Goal: Task Accomplishment & Management: Complete application form

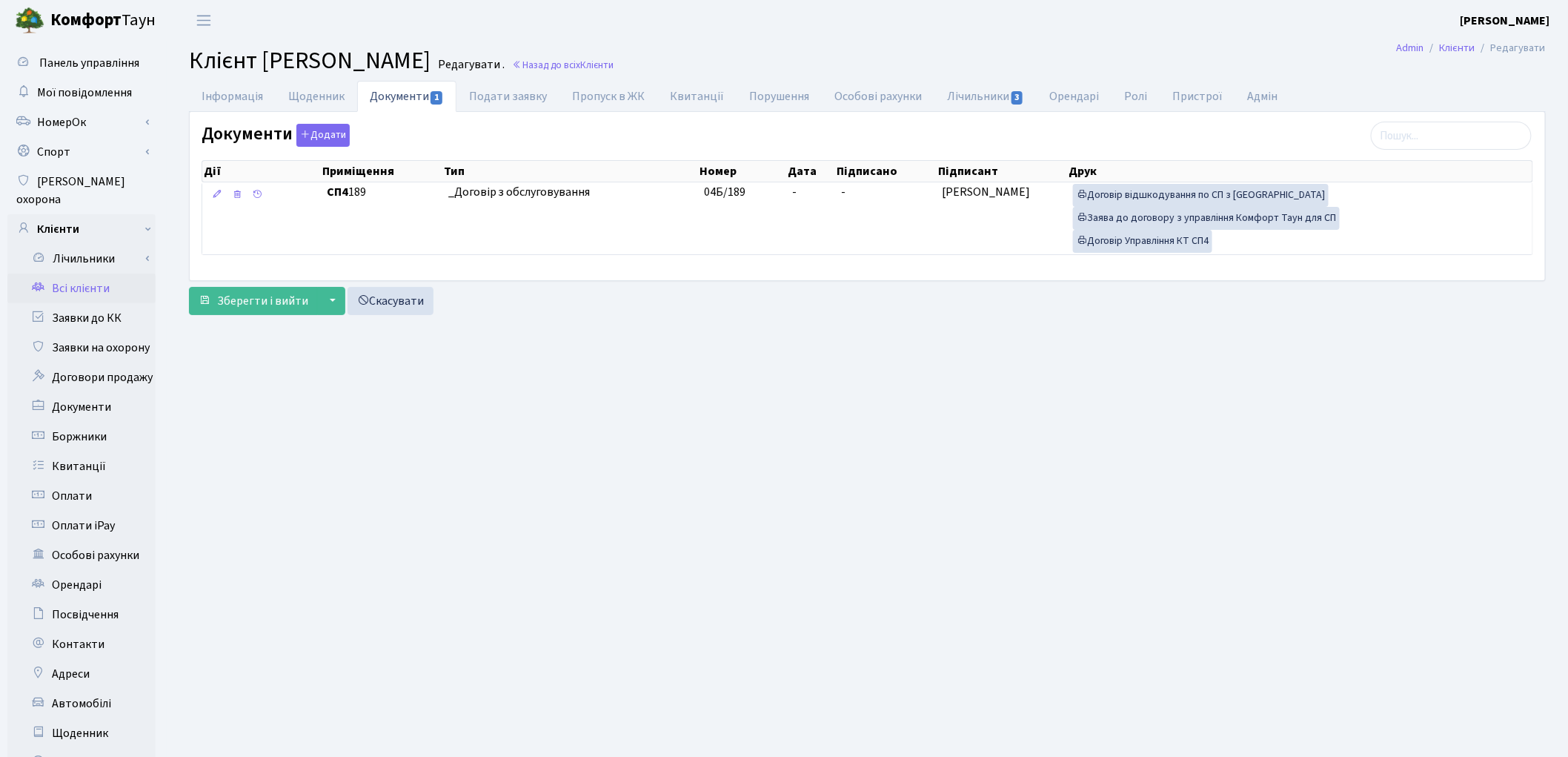
click at [77, 276] on link "Всі клієнти" at bounding box center [81, 289] width 148 height 30
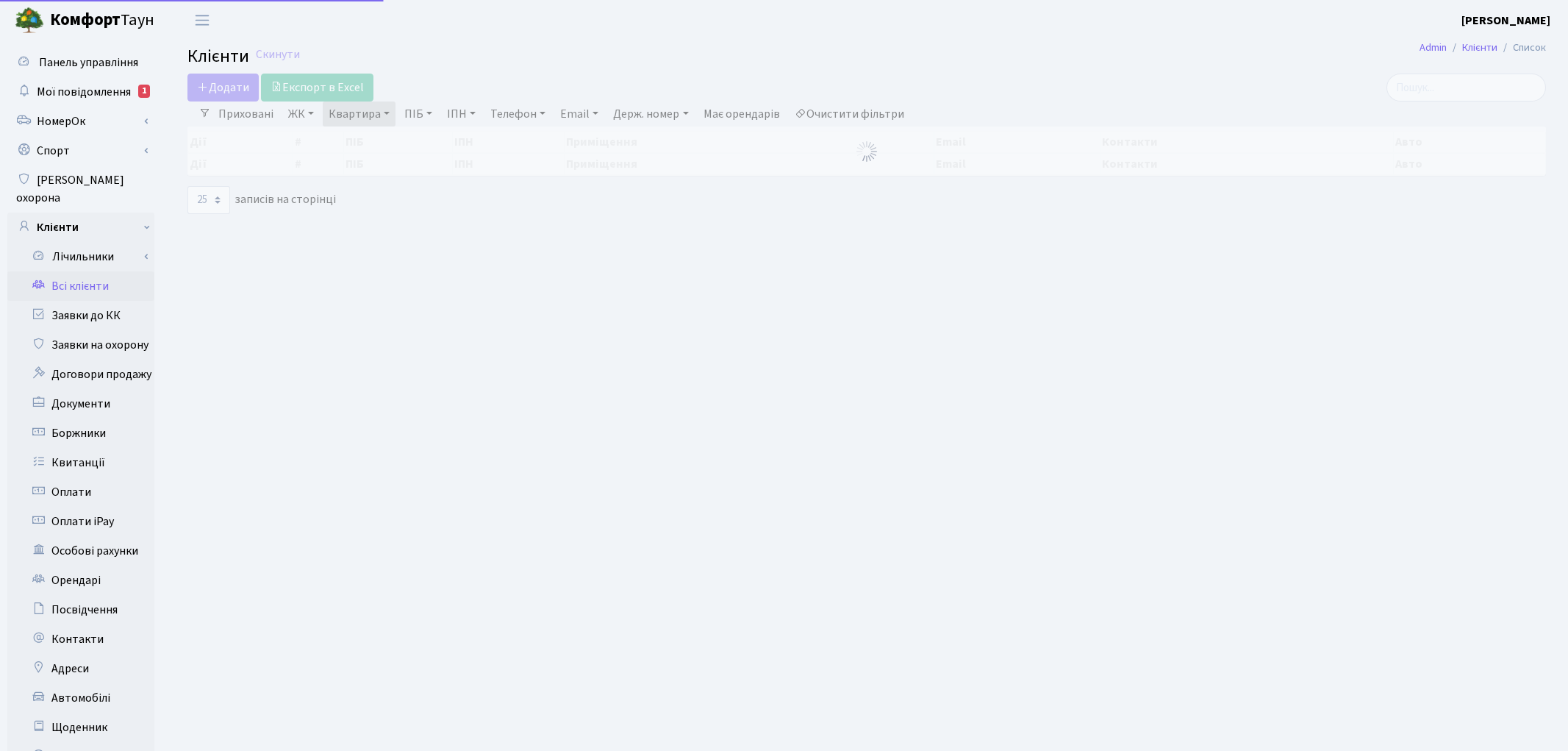
select select "25"
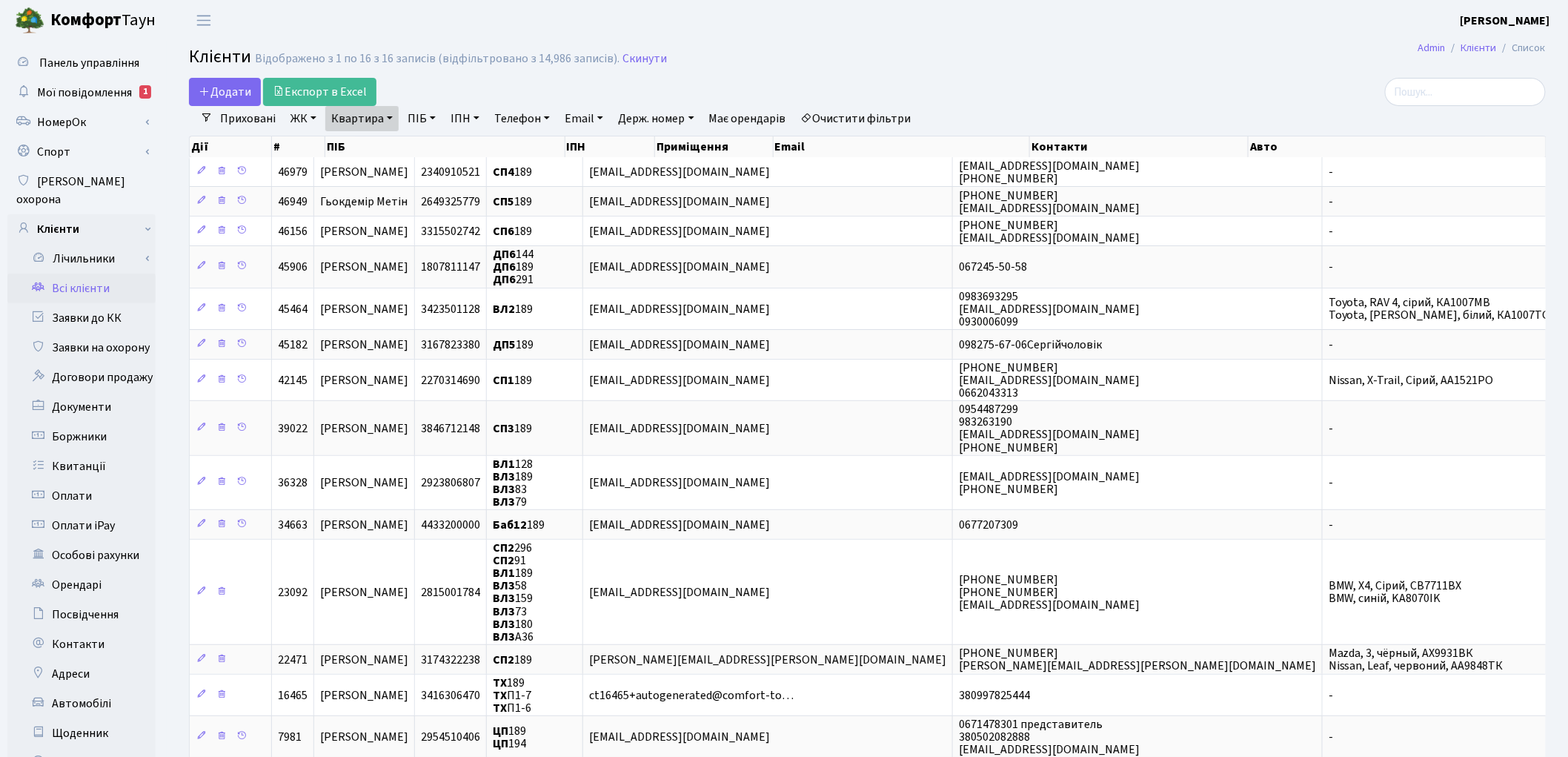
click at [383, 125] on link "Квартира" at bounding box center [361, 118] width 73 height 25
click at [373, 147] on input "189" at bounding box center [370, 148] width 87 height 28
type input "178"
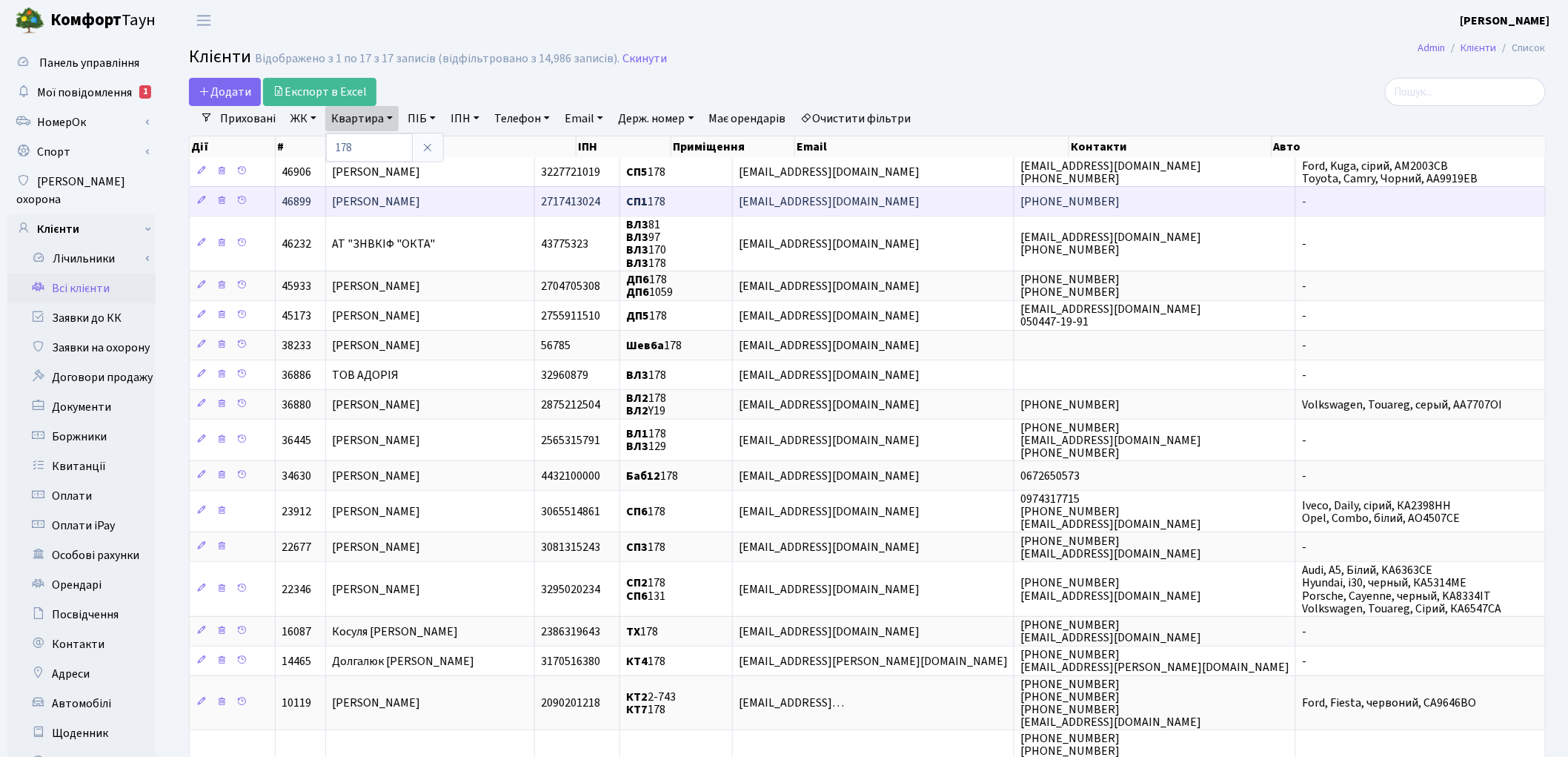
click at [366, 194] on span "Третяк Юлія Валентинівна" at bounding box center [376, 202] width 89 height 16
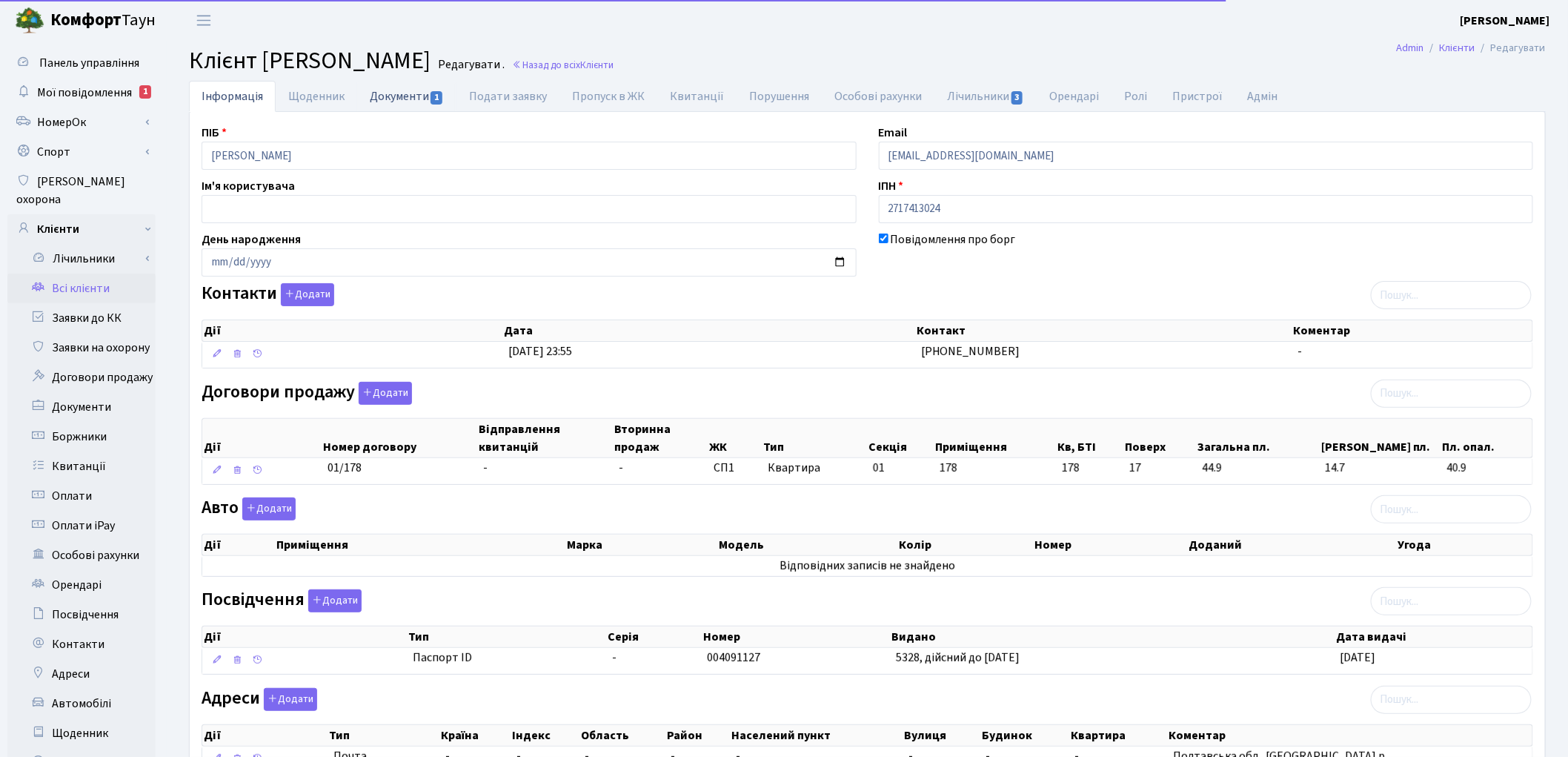
click at [388, 100] on link "Документи 1" at bounding box center [407, 96] width 99 height 30
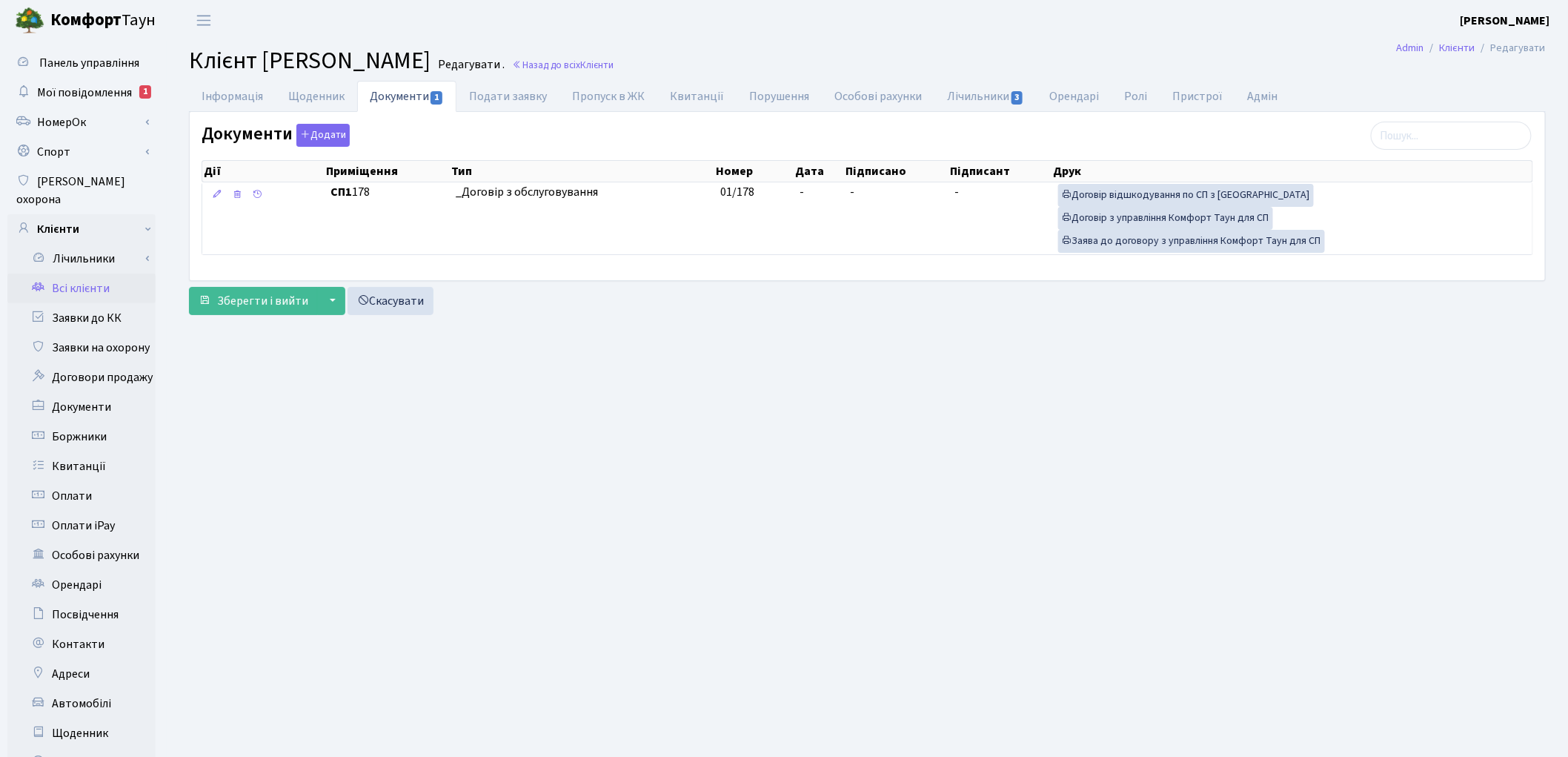
click at [893, 463] on main "Admin Клієнти Редагувати Клієнт Третяк Юлія Валентинівна Редагувати . Назад до …" at bounding box center [866, 472] width 1401 height 863
click at [84, 274] on link "Всі клієнти" at bounding box center [81, 289] width 148 height 30
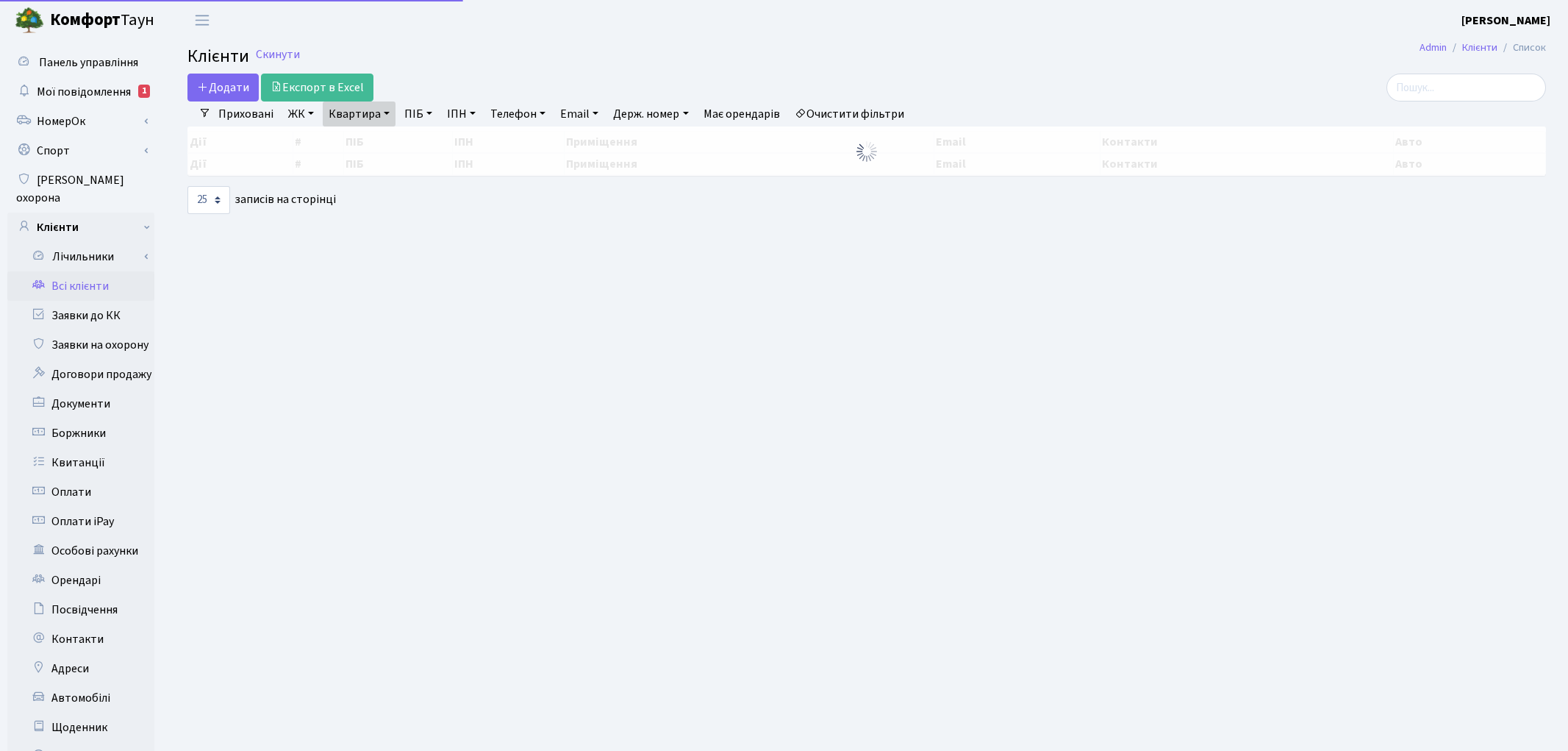
select select "25"
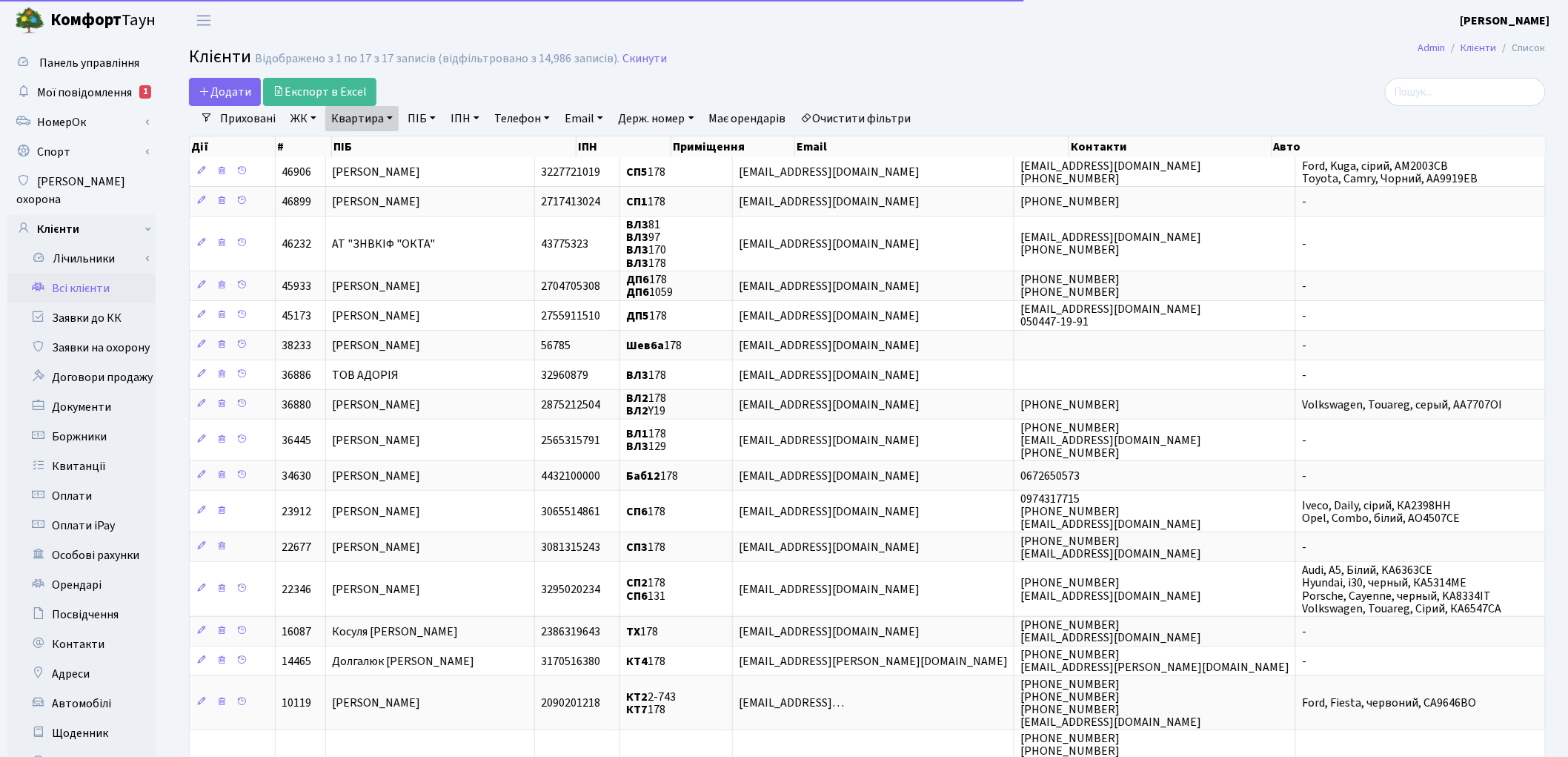
click at [339, 114] on link "Квартира" at bounding box center [361, 118] width 73 height 25
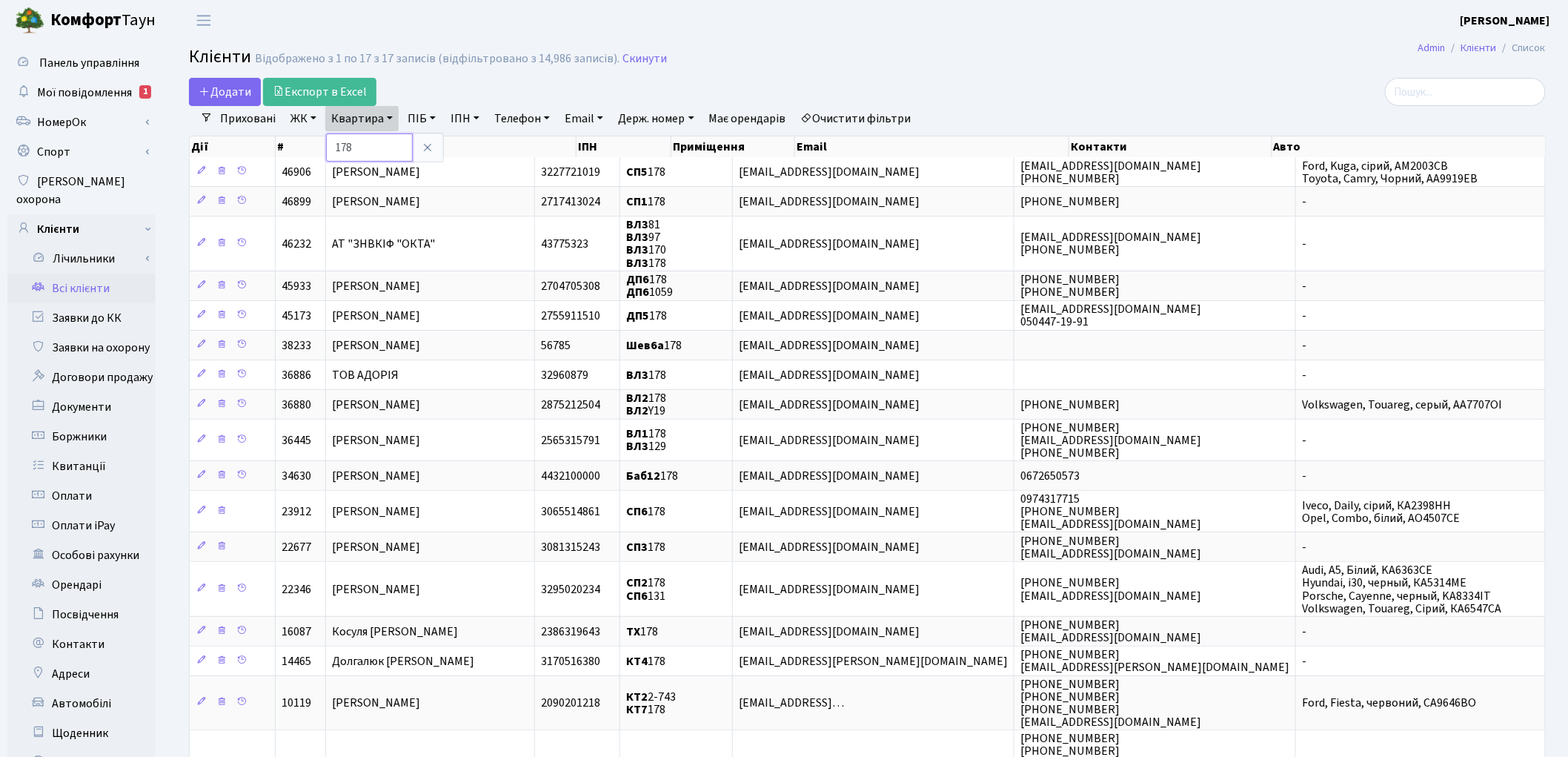
click at [382, 149] on input "178" at bounding box center [370, 148] width 87 height 28
type input "1"
type input "355"
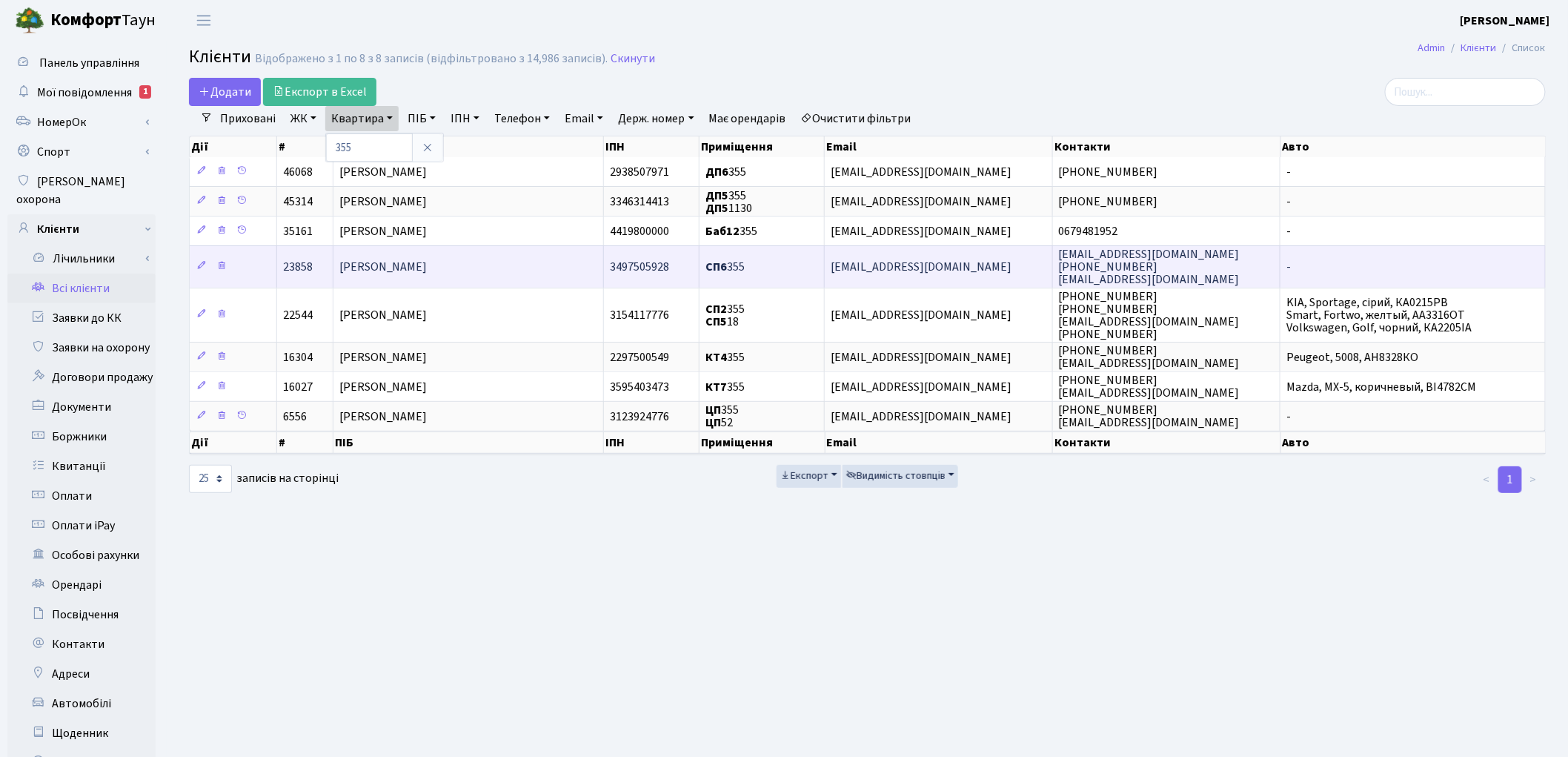
click at [389, 277] on td "[PERSON_NAME]" at bounding box center [469, 266] width 271 height 42
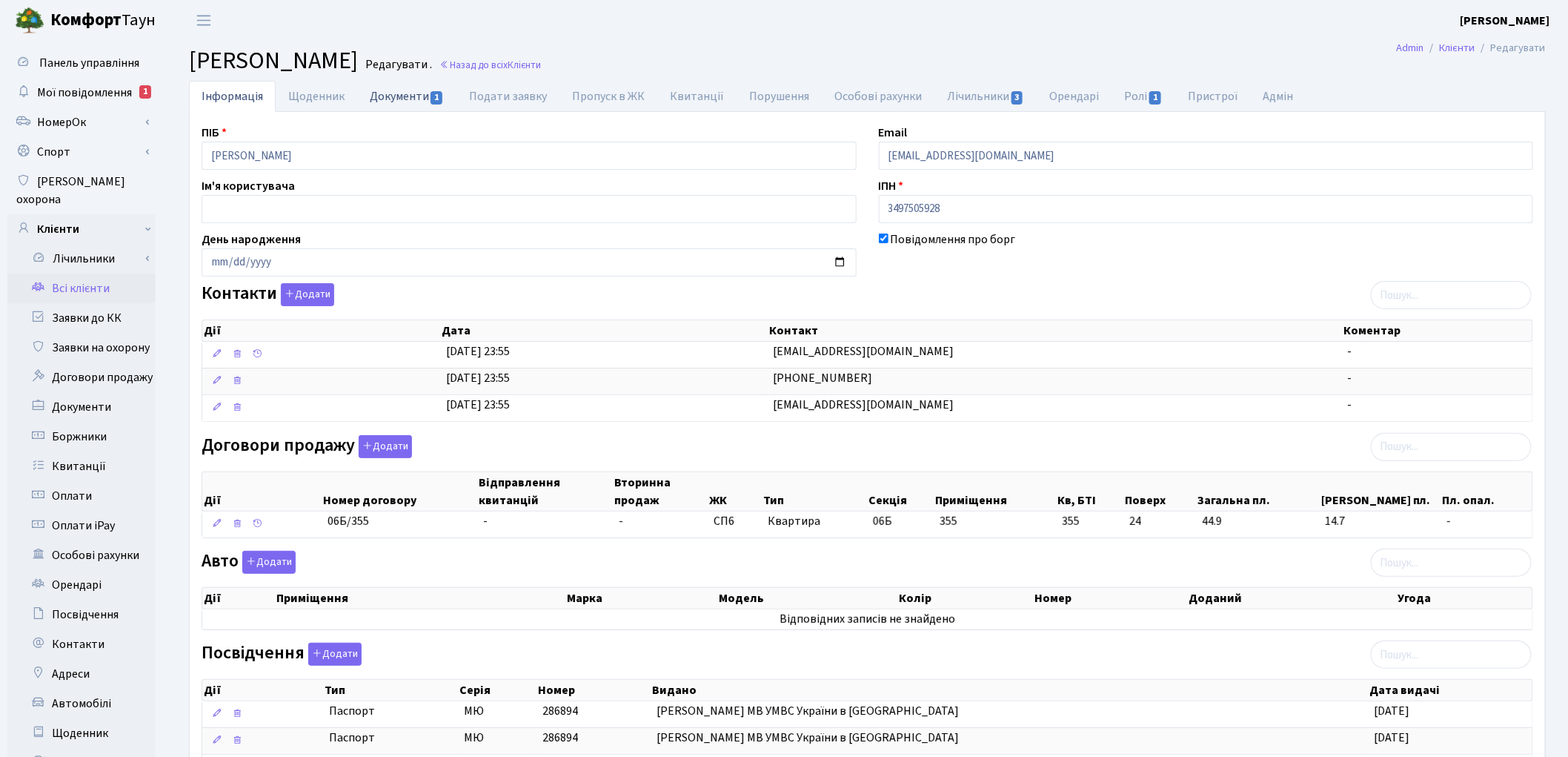
click at [406, 100] on link "Документи 1" at bounding box center [407, 96] width 99 height 30
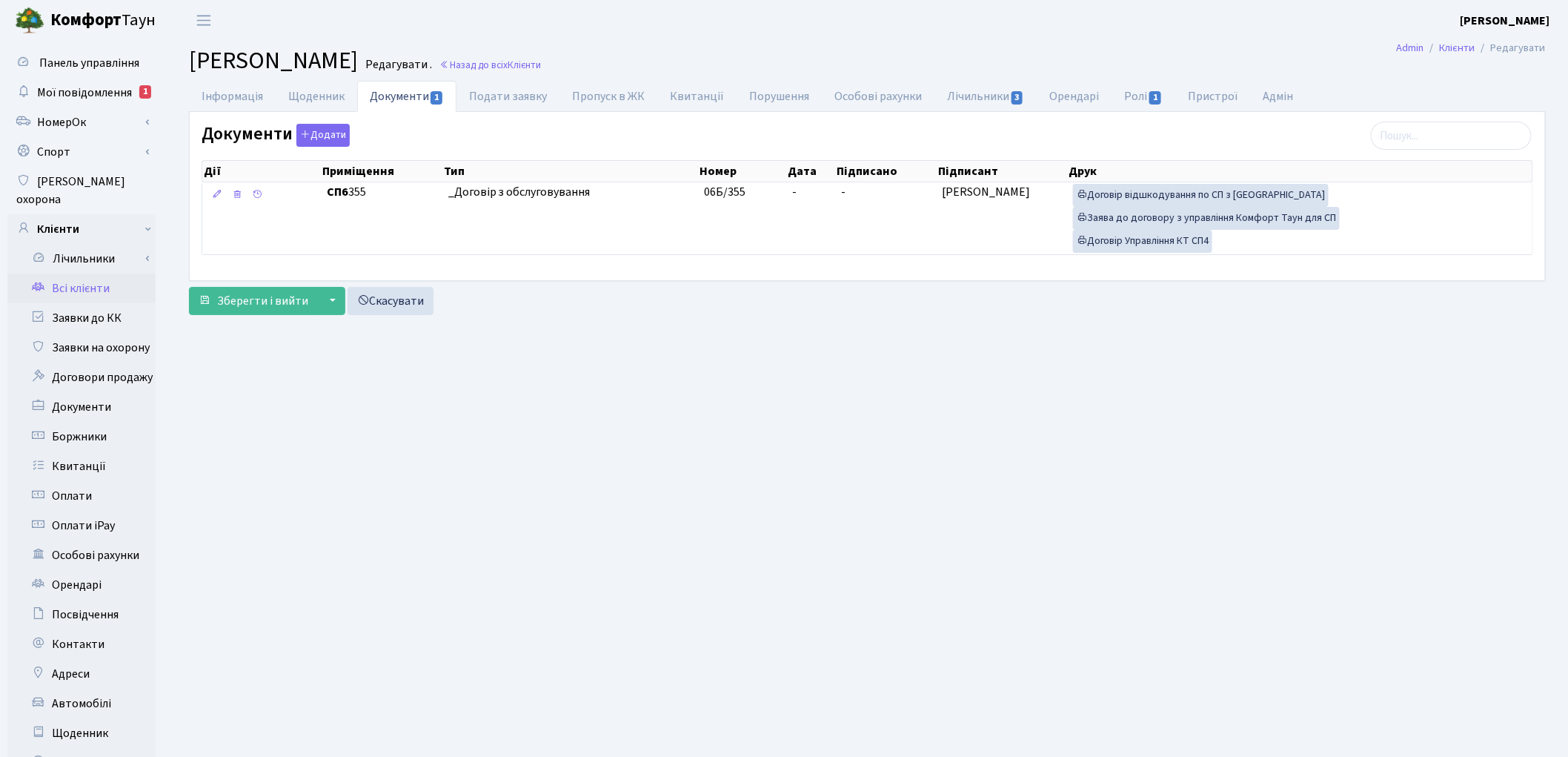
click at [102, 274] on link "Всі клієнти" at bounding box center [81, 289] width 148 height 30
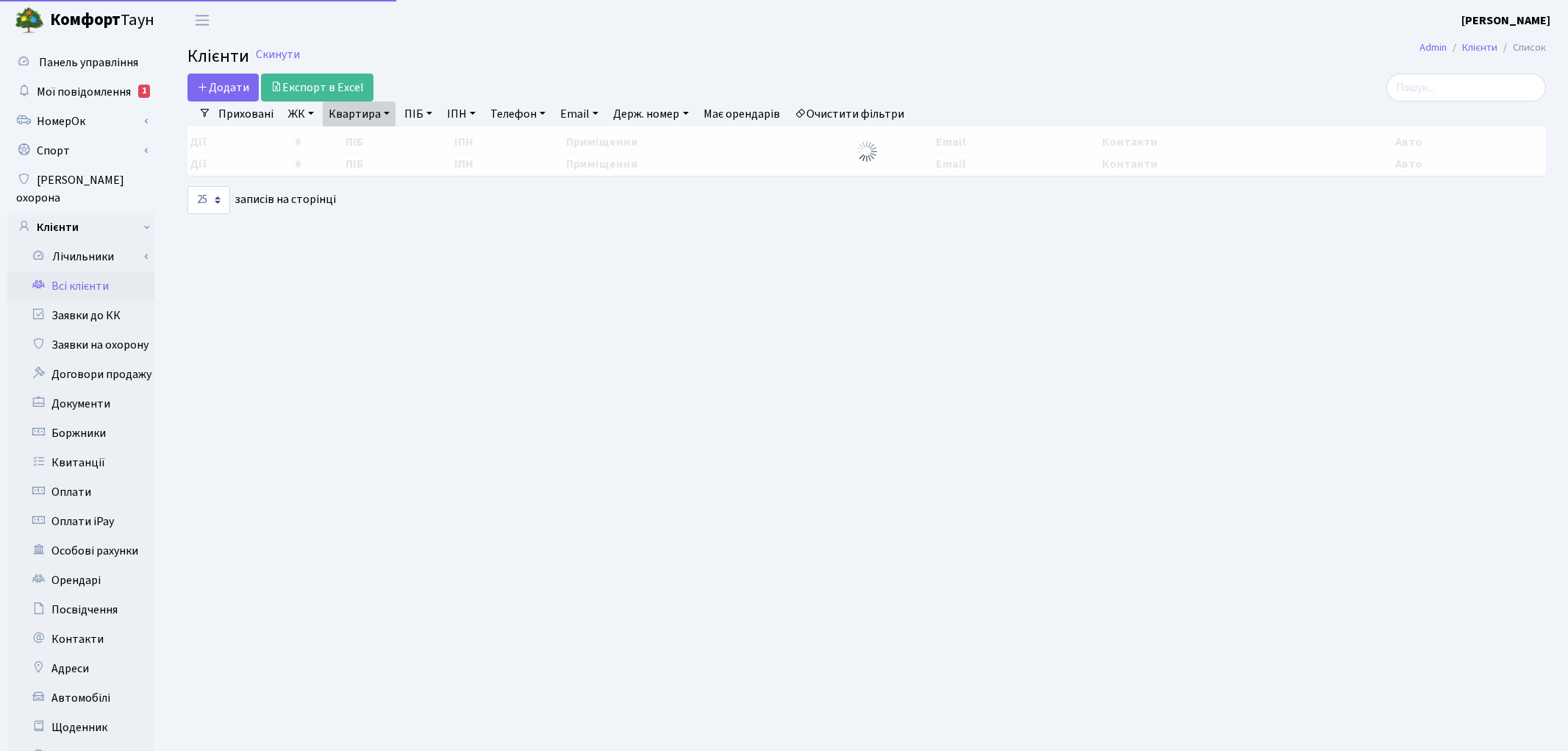
select select "25"
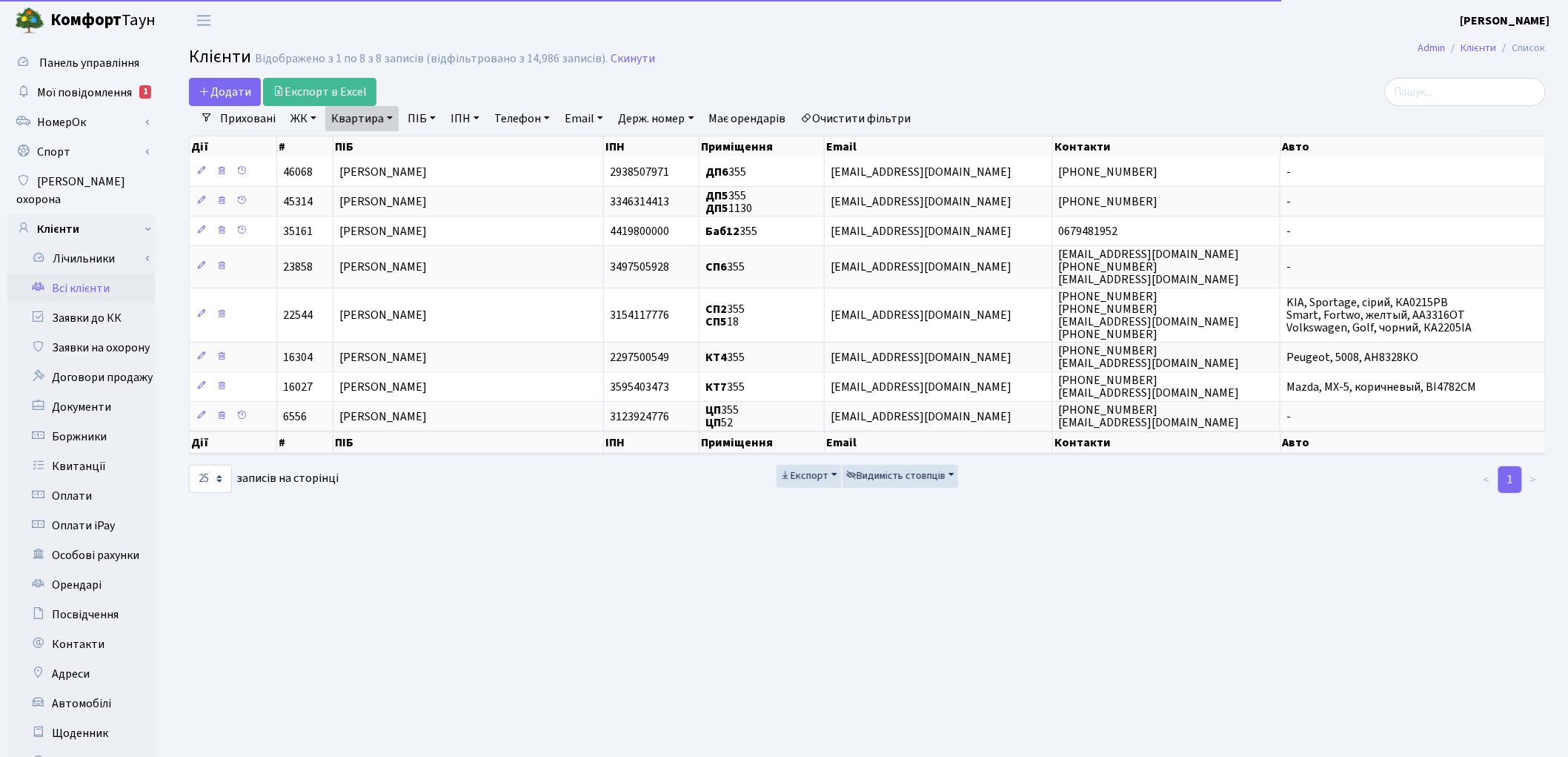
click at [350, 116] on link "Квартира" at bounding box center [361, 118] width 73 height 25
click at [379, 147] on input "355" at bounding box center [370, 148] width 87 height 28
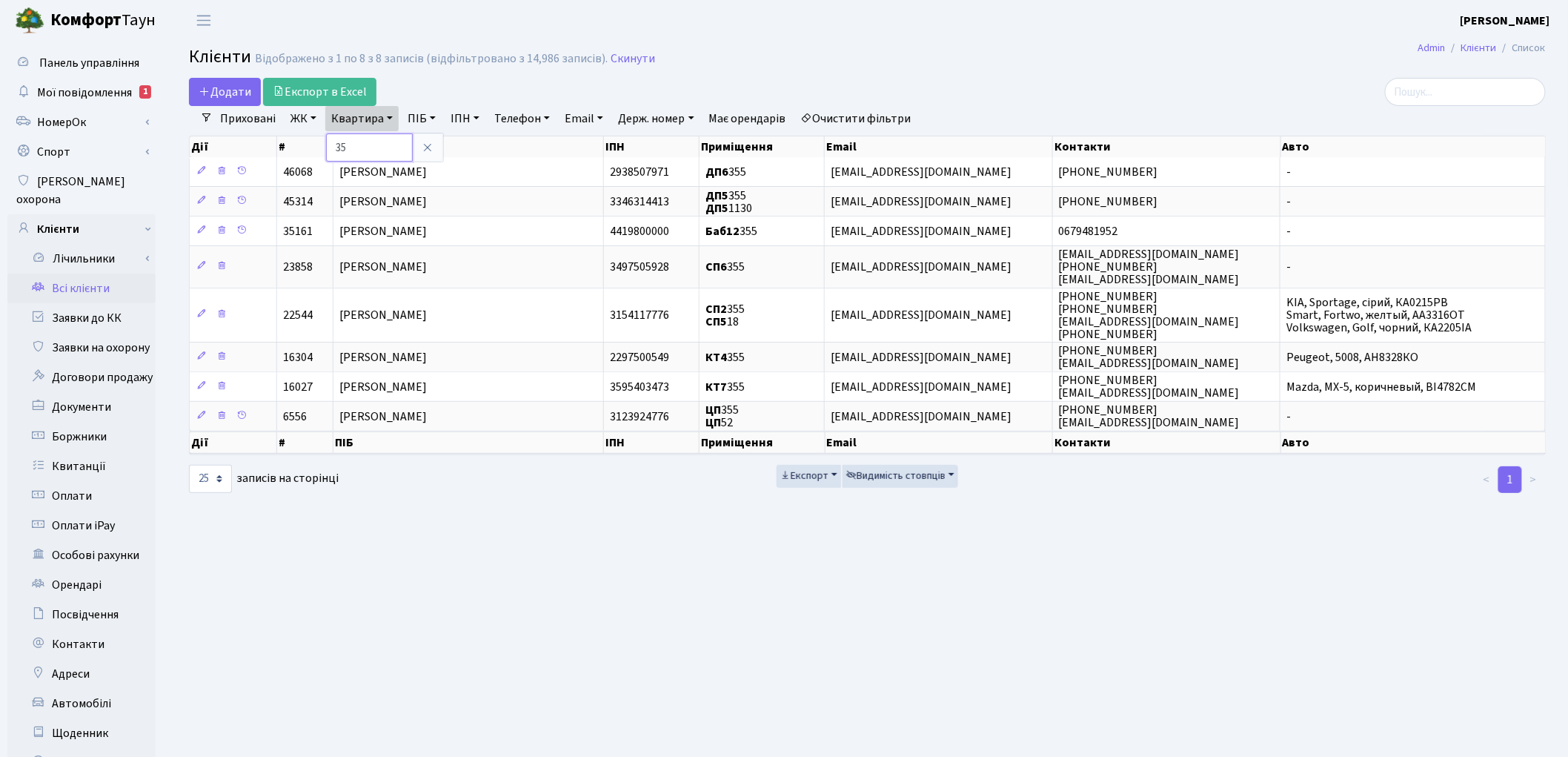
type input "3"
type input "144"
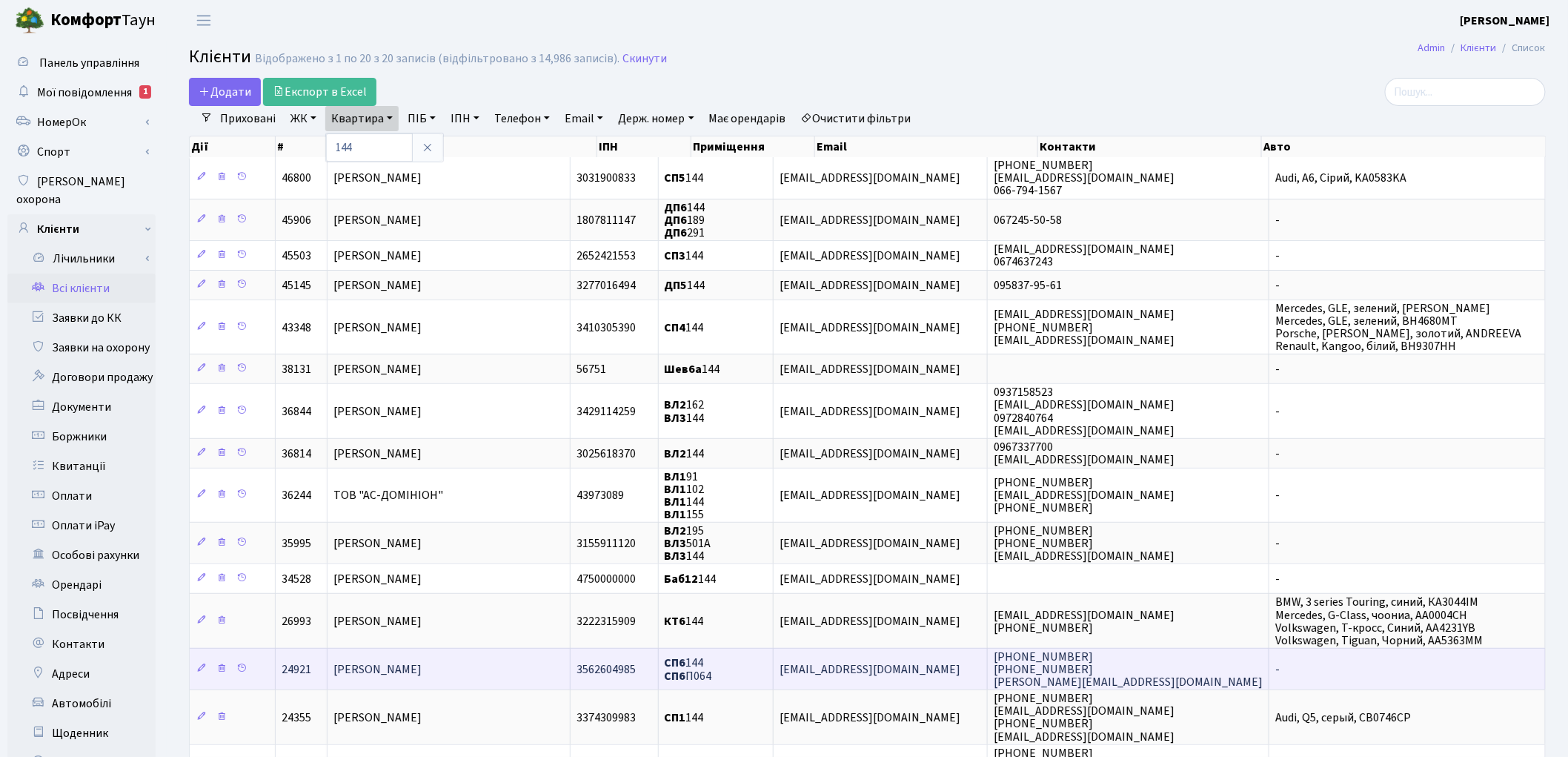
click at [398, 661] on span "[PERSON_NAME]" at bounding box center [378, 669] width 89 height 16
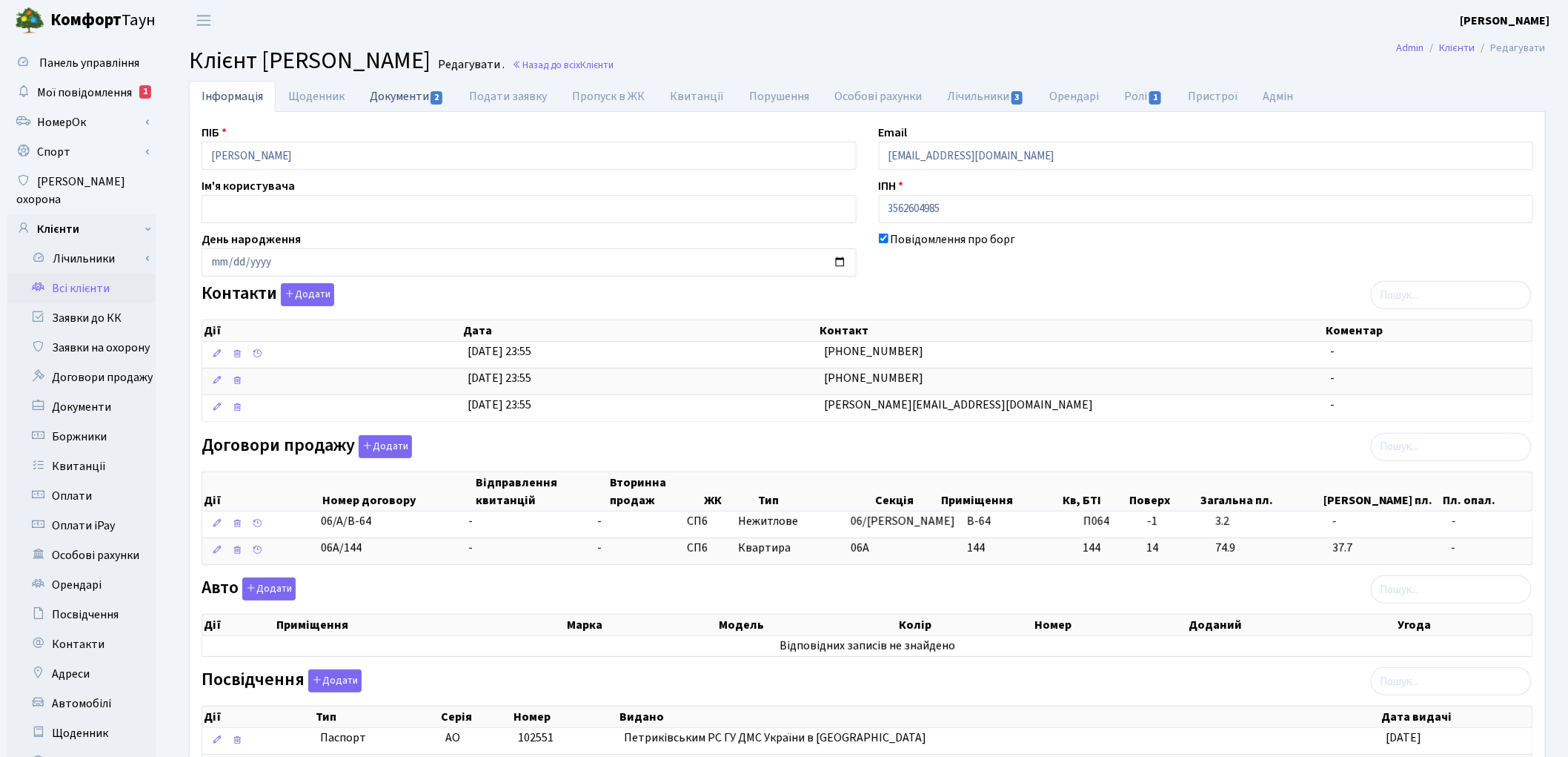
click at [402, 89] on link "Документи 2" at bounding box center [407, 96] width 99 height 30
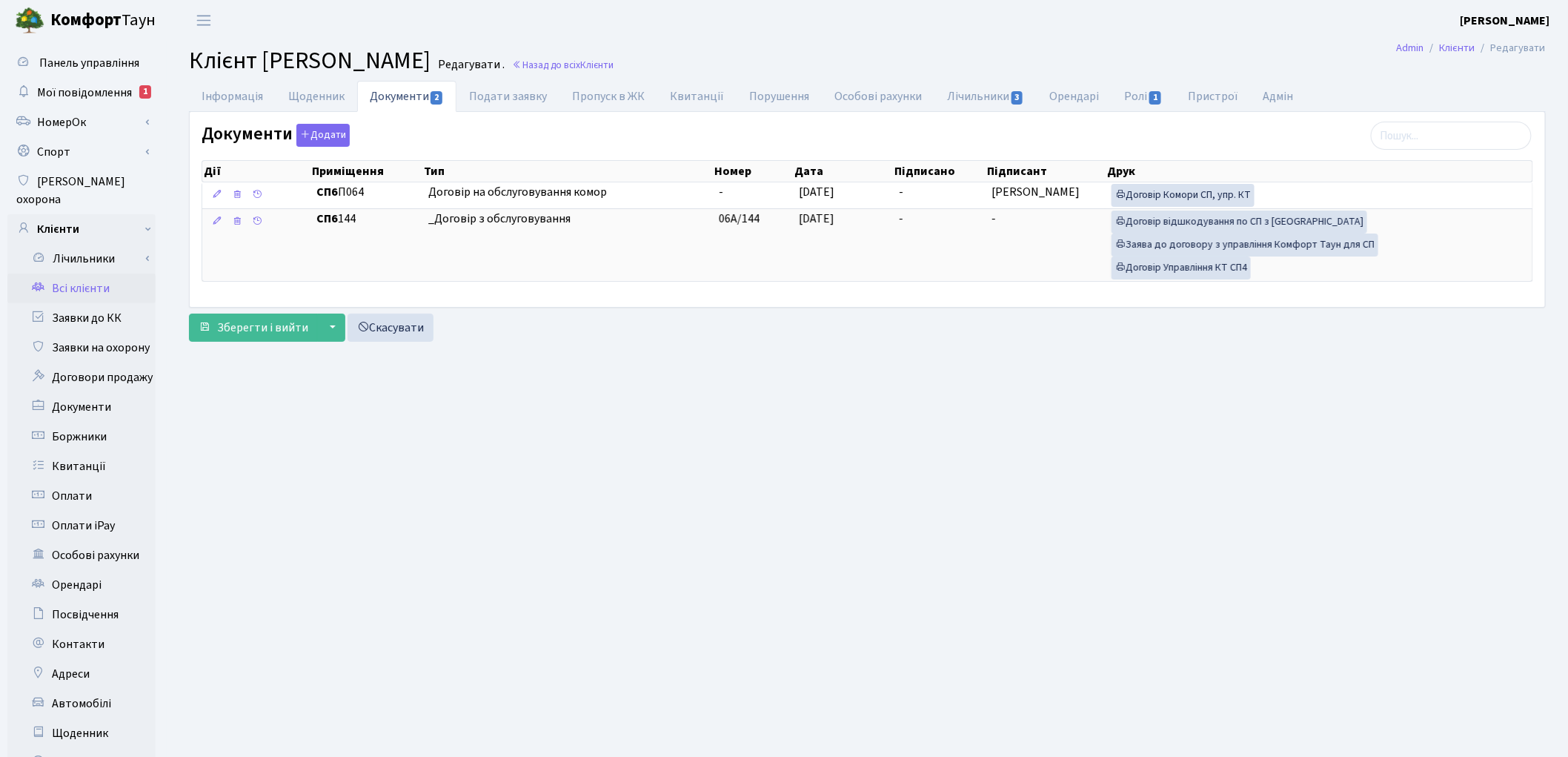
click at [86, 274] on link "Всі клієнти" at bounding box center [81, 289] width 148 height 30
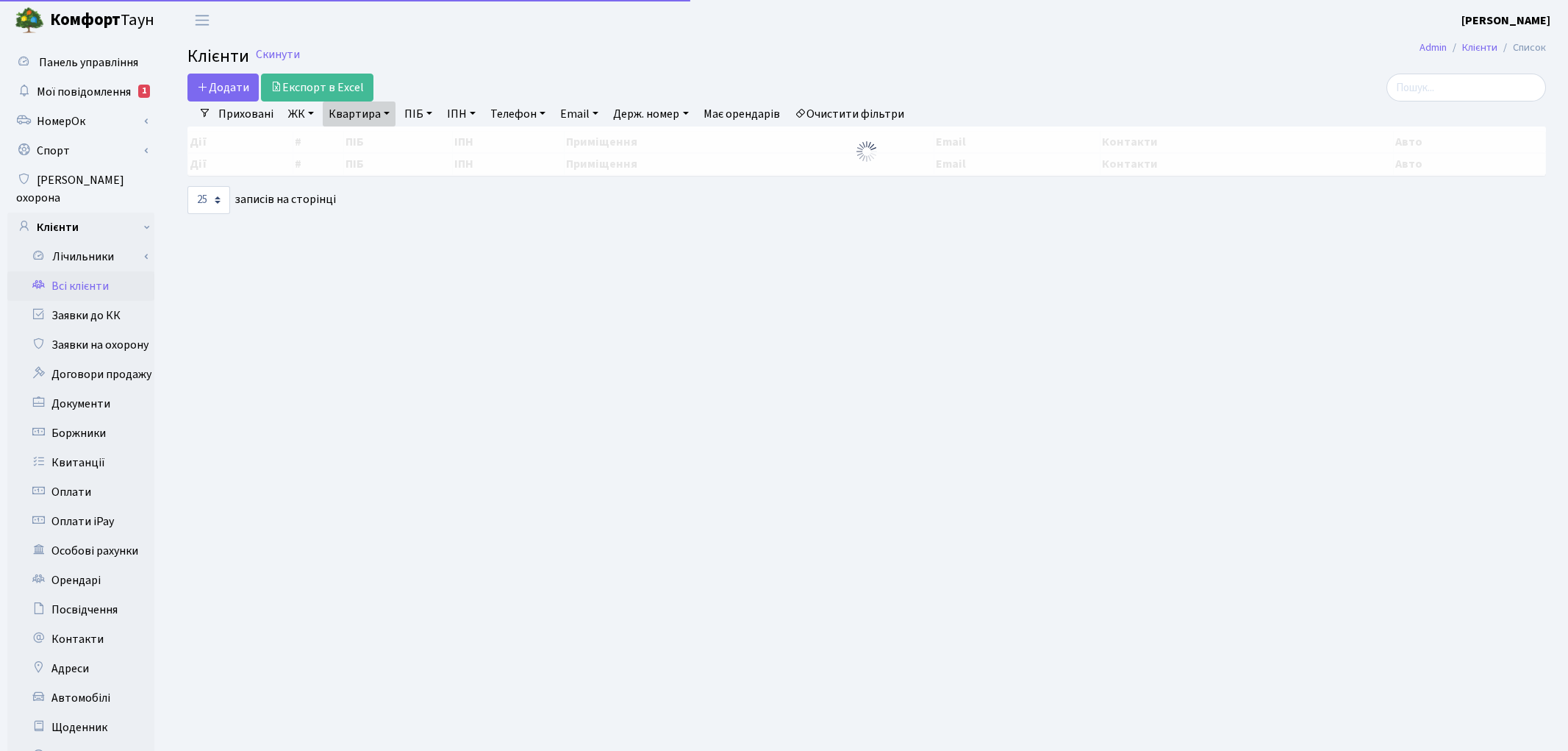
select select "25"
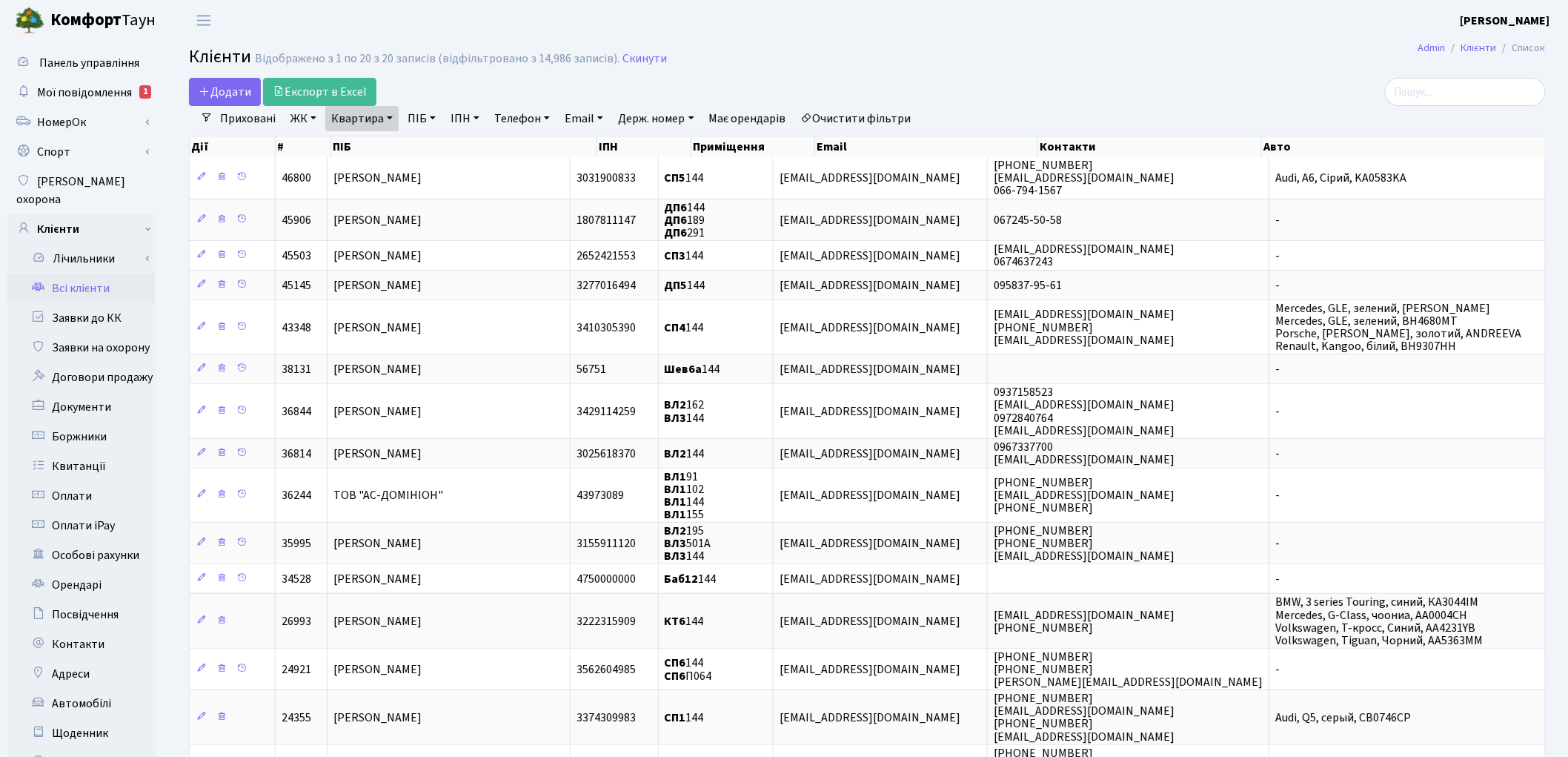
click at [380, 121] on link "Квартира" at bounding box center [361, 118] width 73 height 25
click at [376, 142] on input "144" at bounding box center [370, 148] width 87 height 28
type input "1"
type input "17"
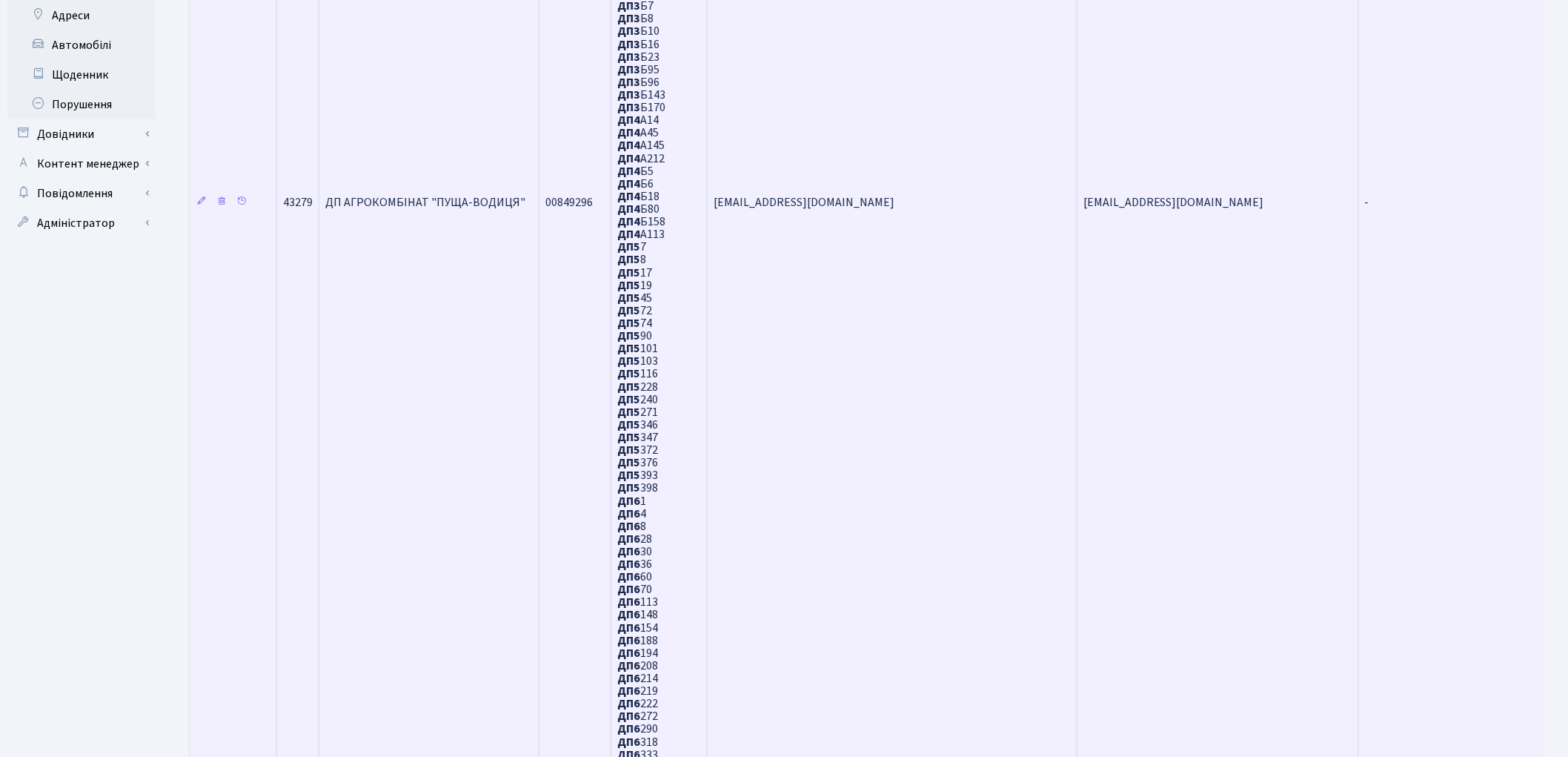
scroll to position [1235, 0]
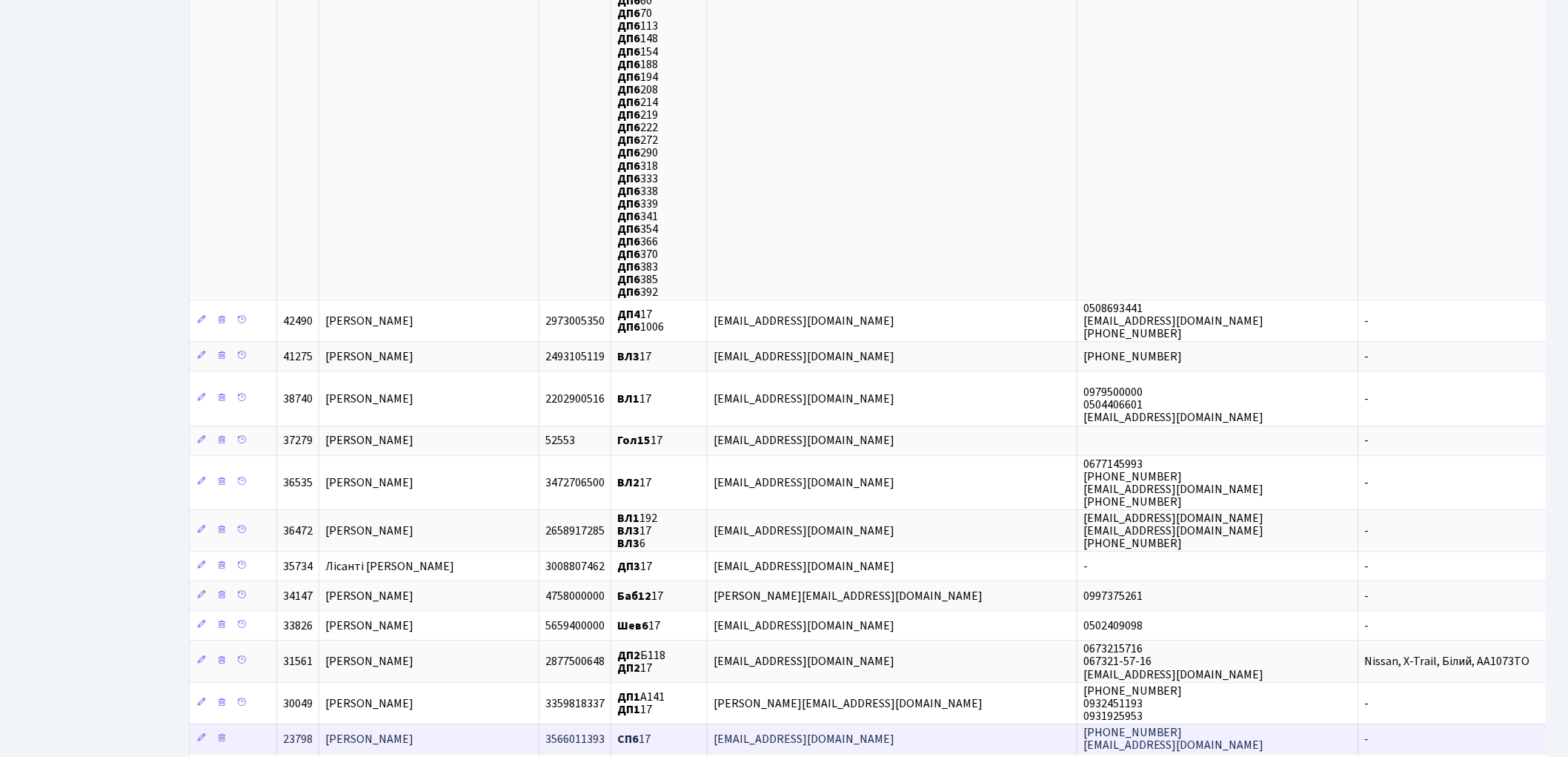
click at [409, 731] on span "[PERSON_NAME]" at bounding box center [370, 739] width 89 height 16
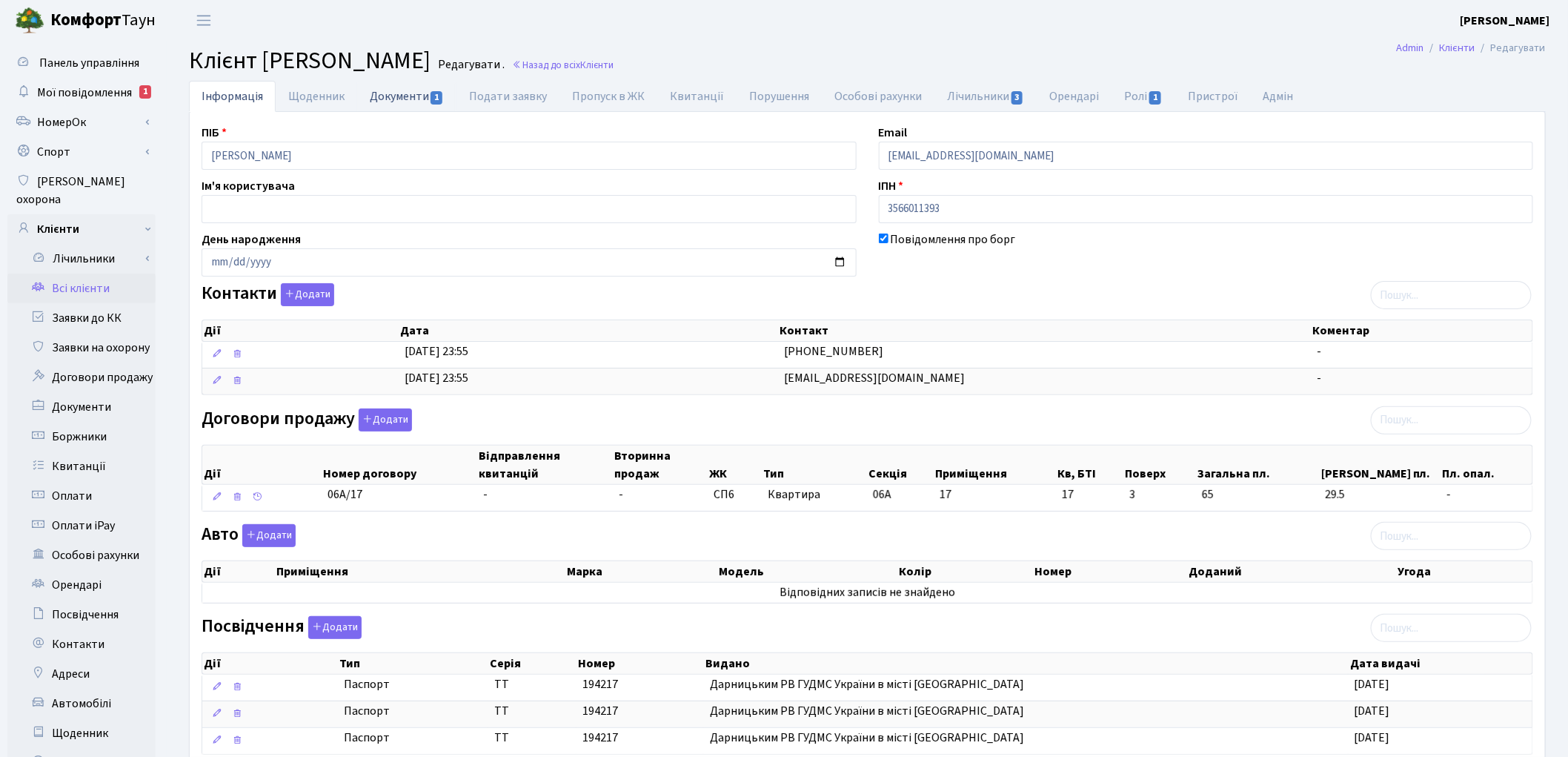
click at [389, 98] on link "Документи 1" at bounding box center [407, 96] width 99 height 30
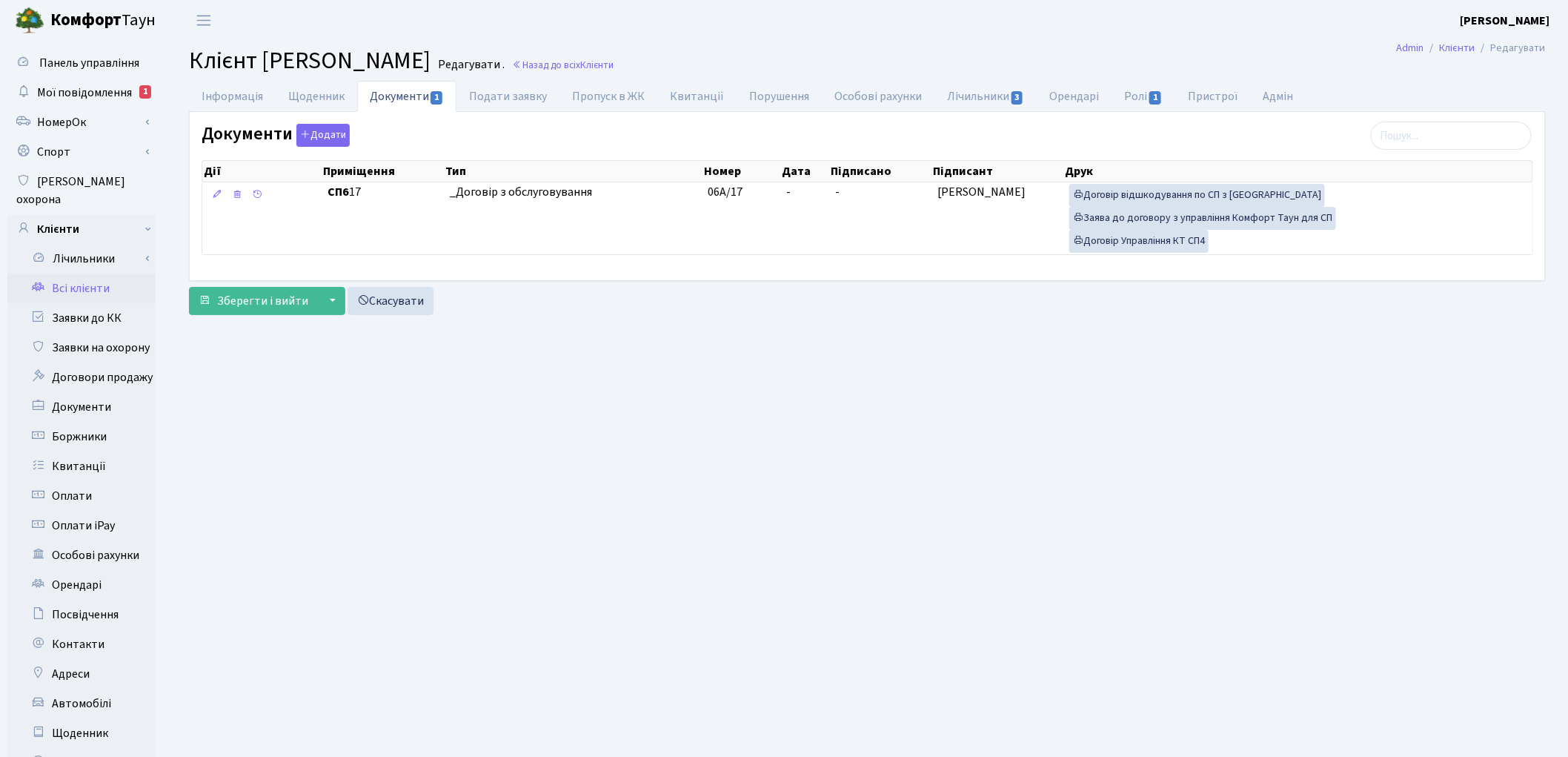
click at [101, 274] on link "Всі клієнти" at bounding box center [81, 289] width 148 height 30
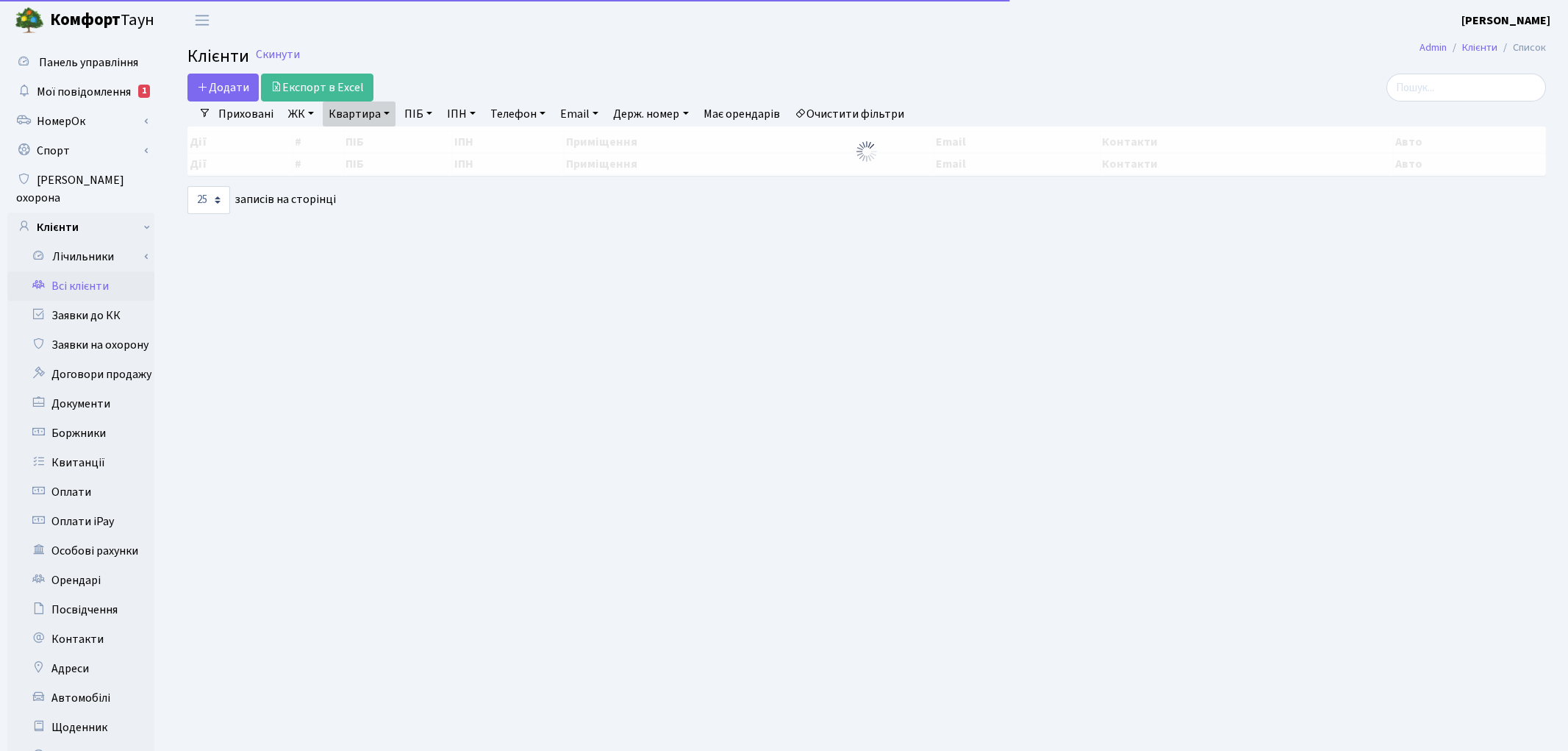
select select "25"
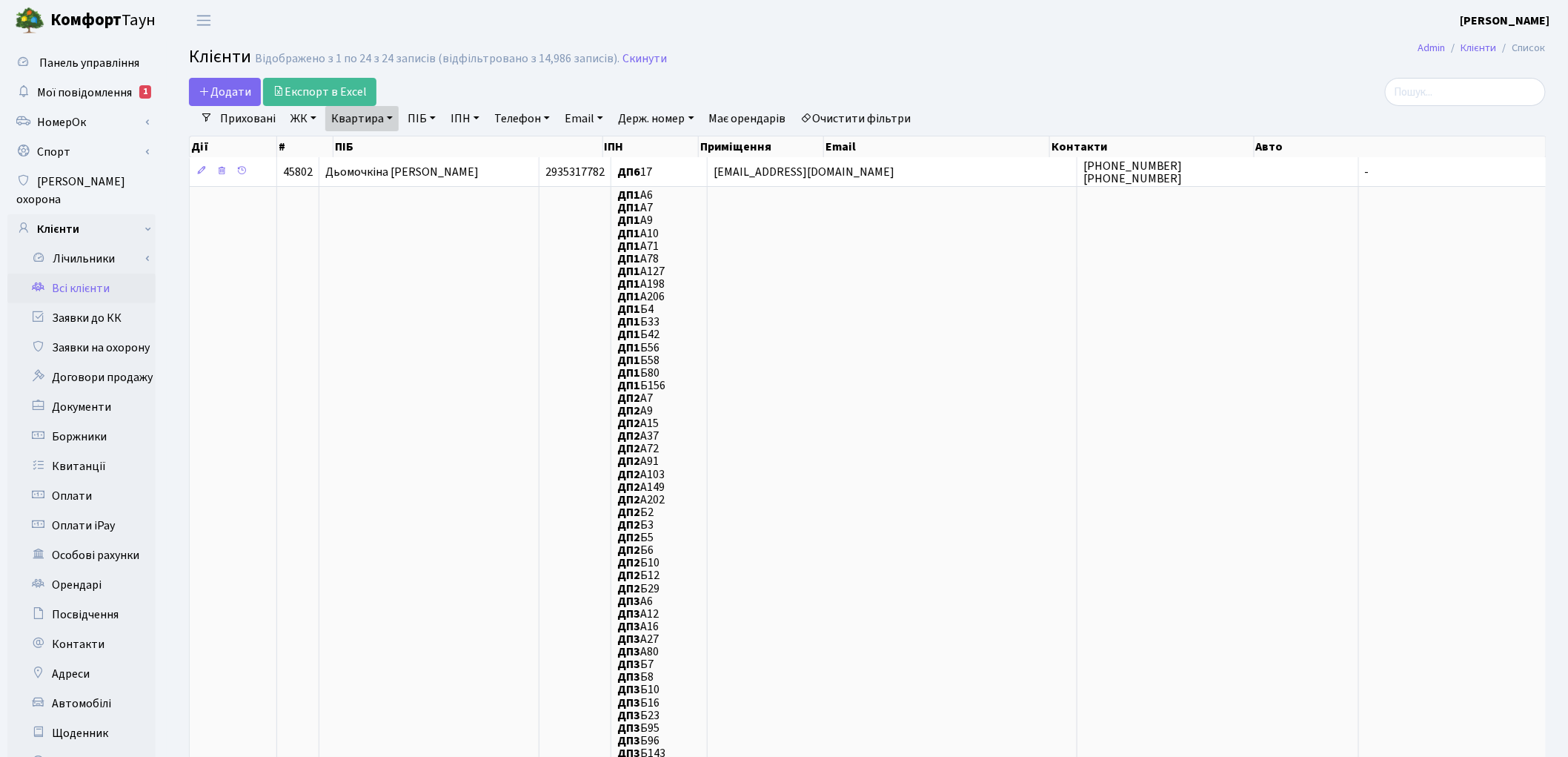
click at [884, 108] on link "Очистити фільтри" at bounding box center [856, 118] width 122 height 25
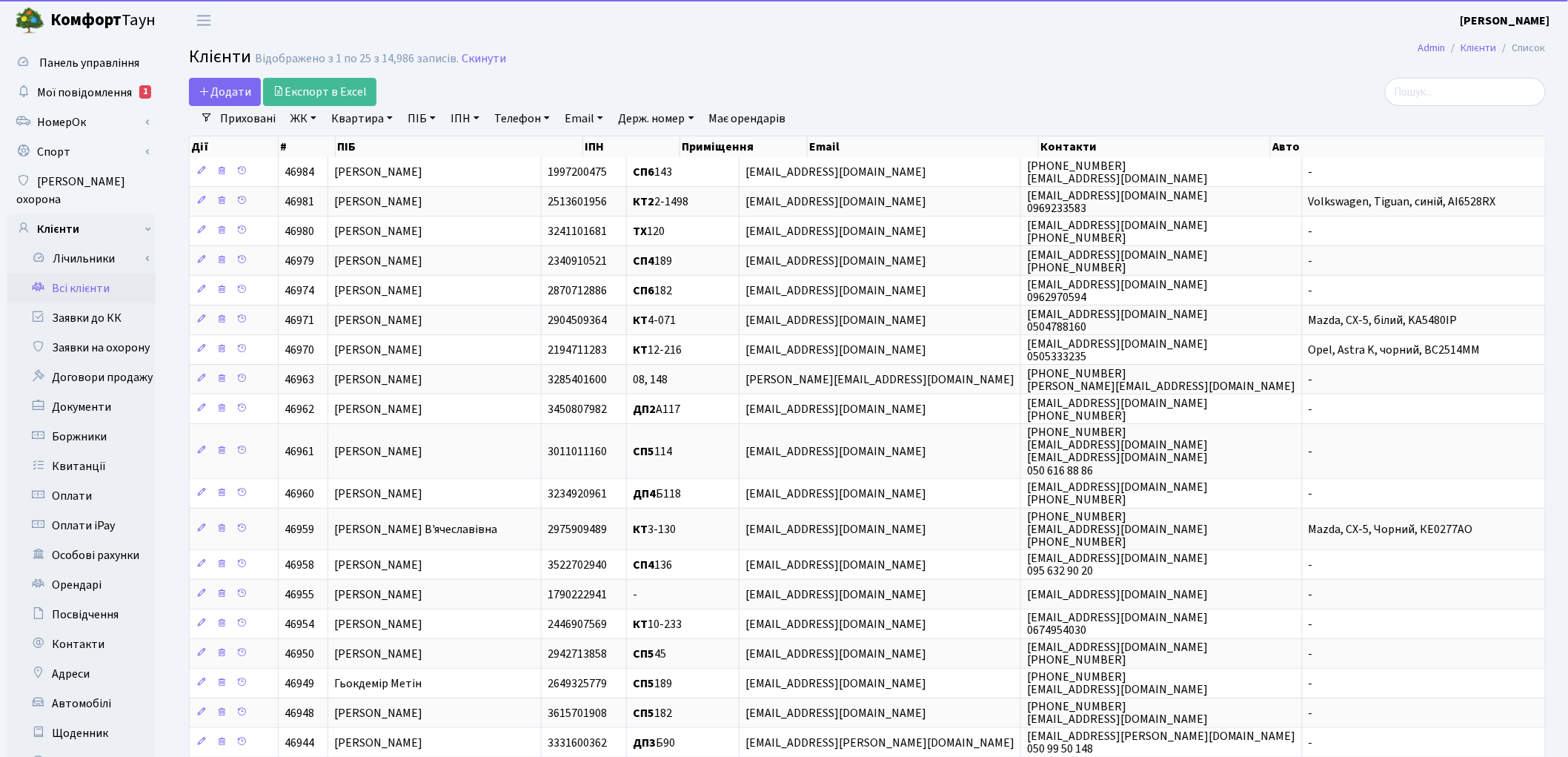
click at [361, 120] on link "Квартира" at bounding box center [361, 118] width 73 height 25
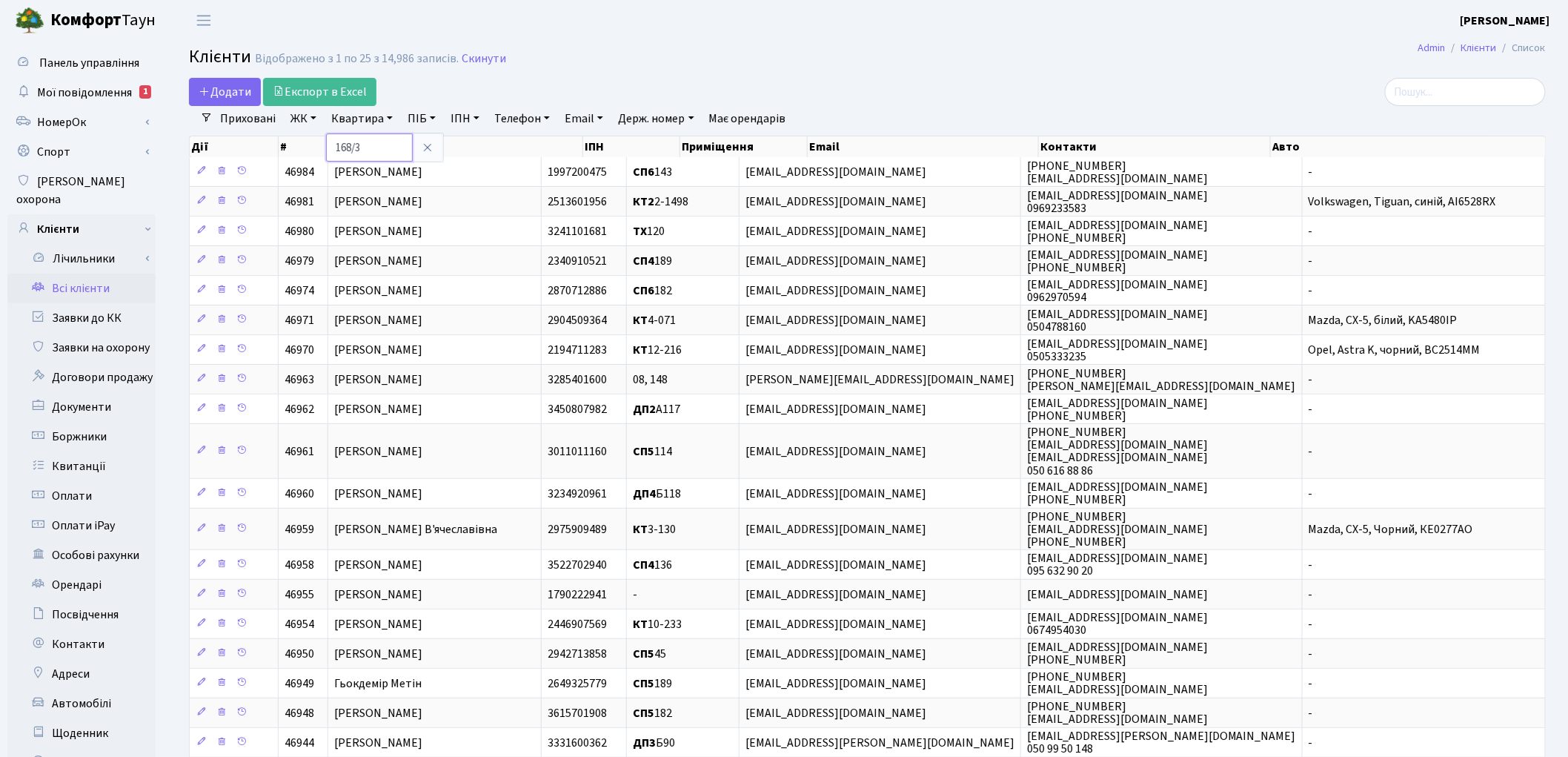
type input "168/3"
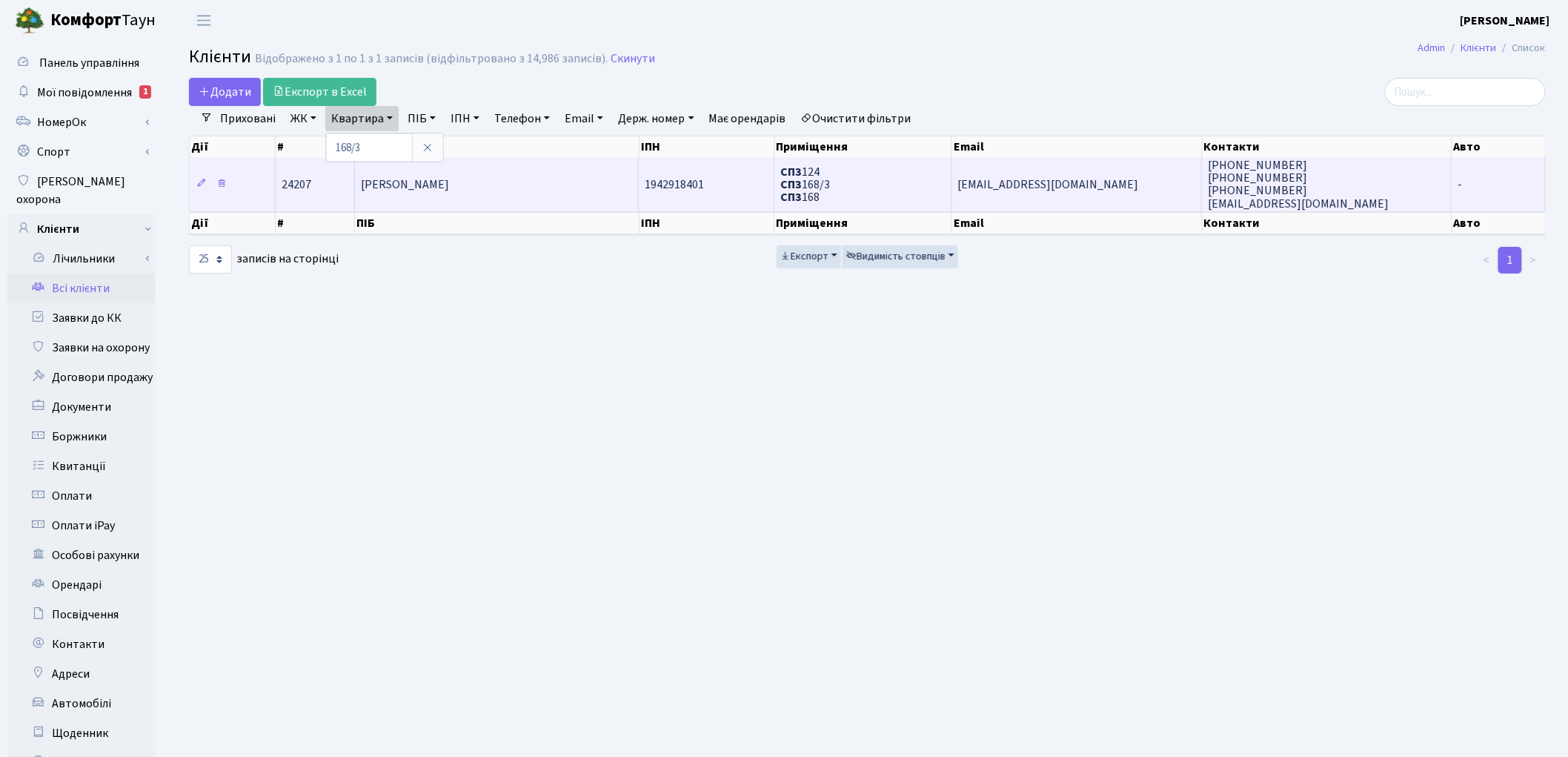
click at [552, 187] on td "[PERSON_NAME]" at bounding box center [497, 184] width 284 height 53
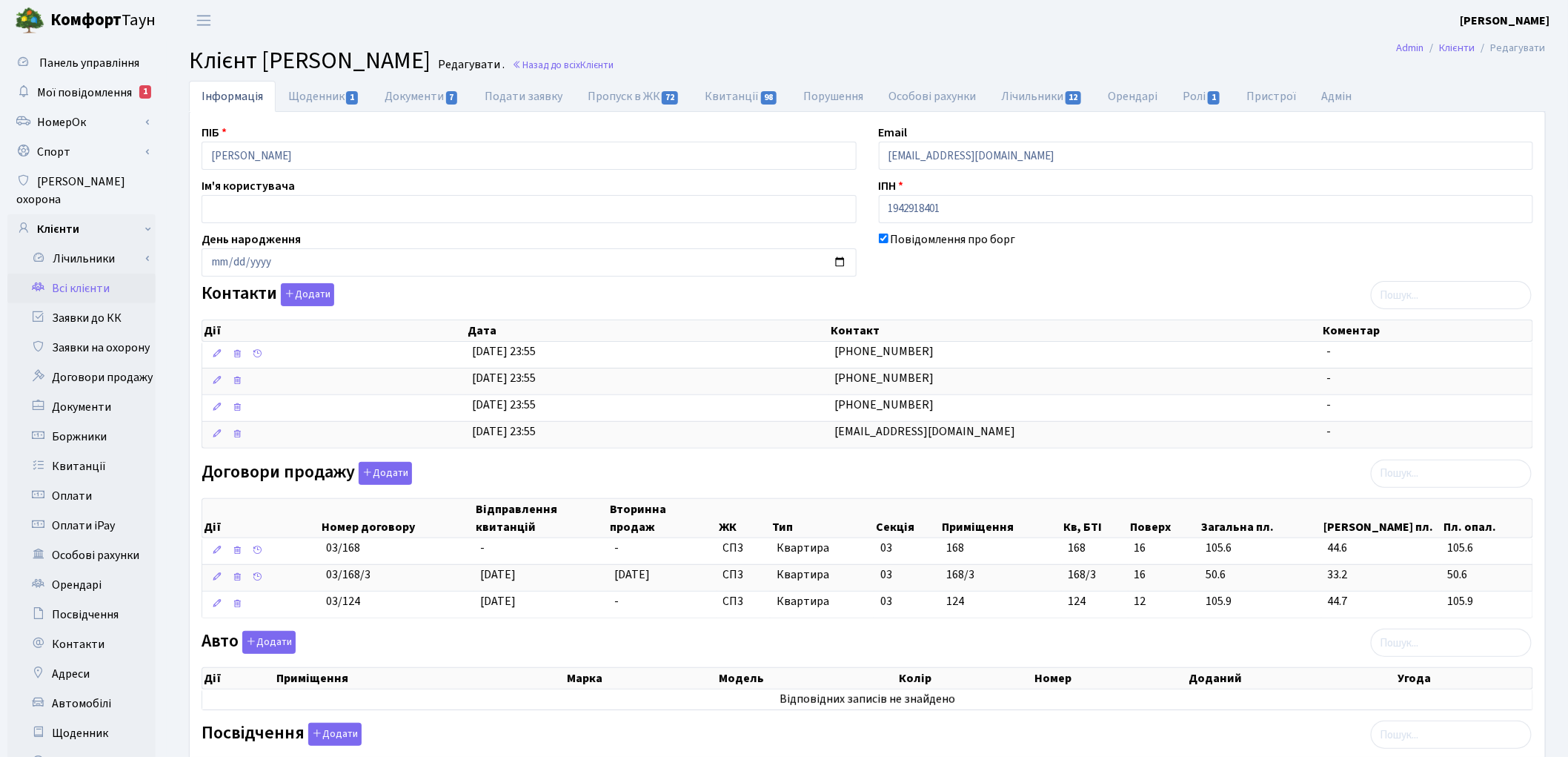
click at [70, 274] on link "Всі клієнти" at bounding box center [81, 289] width 148 height 30
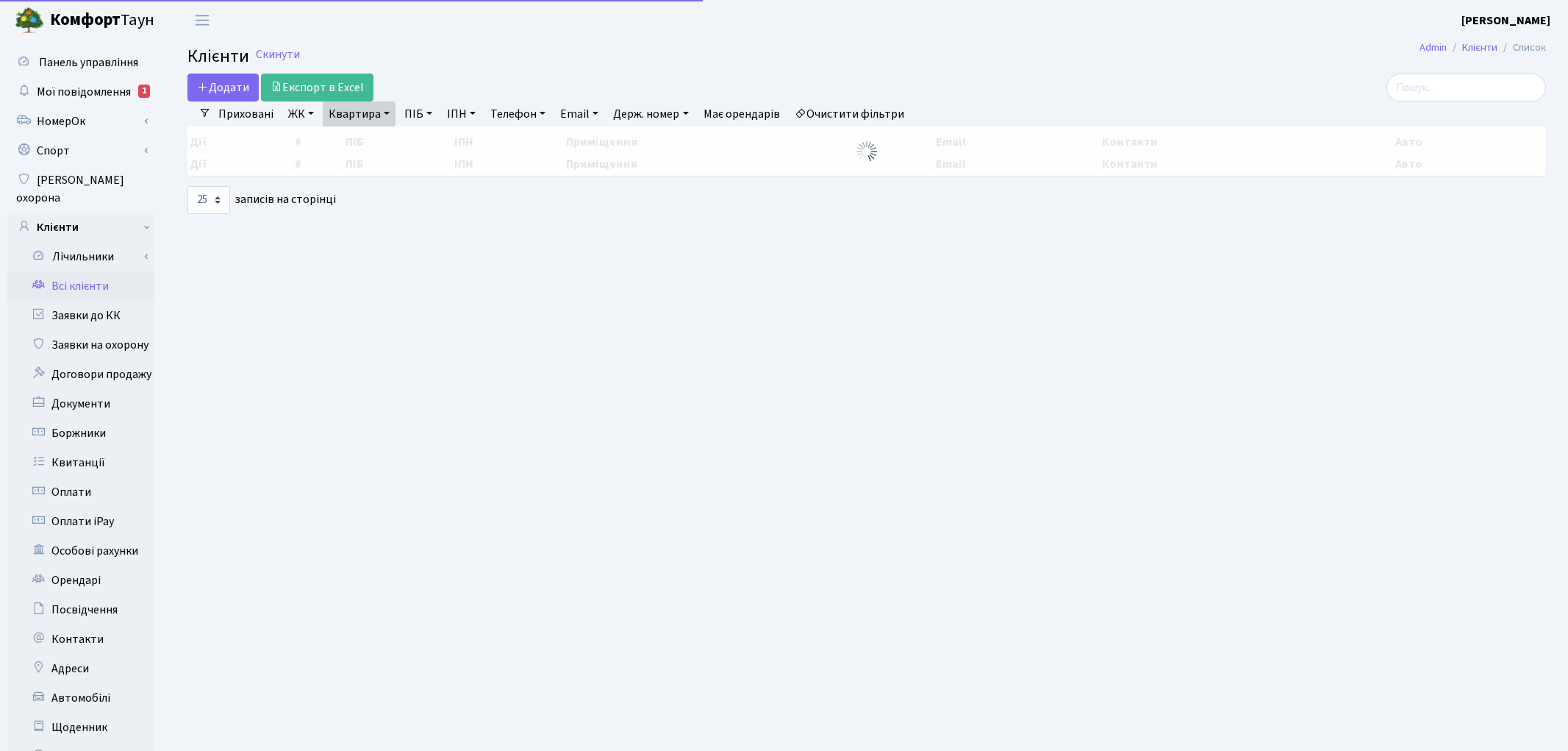
select select "25"
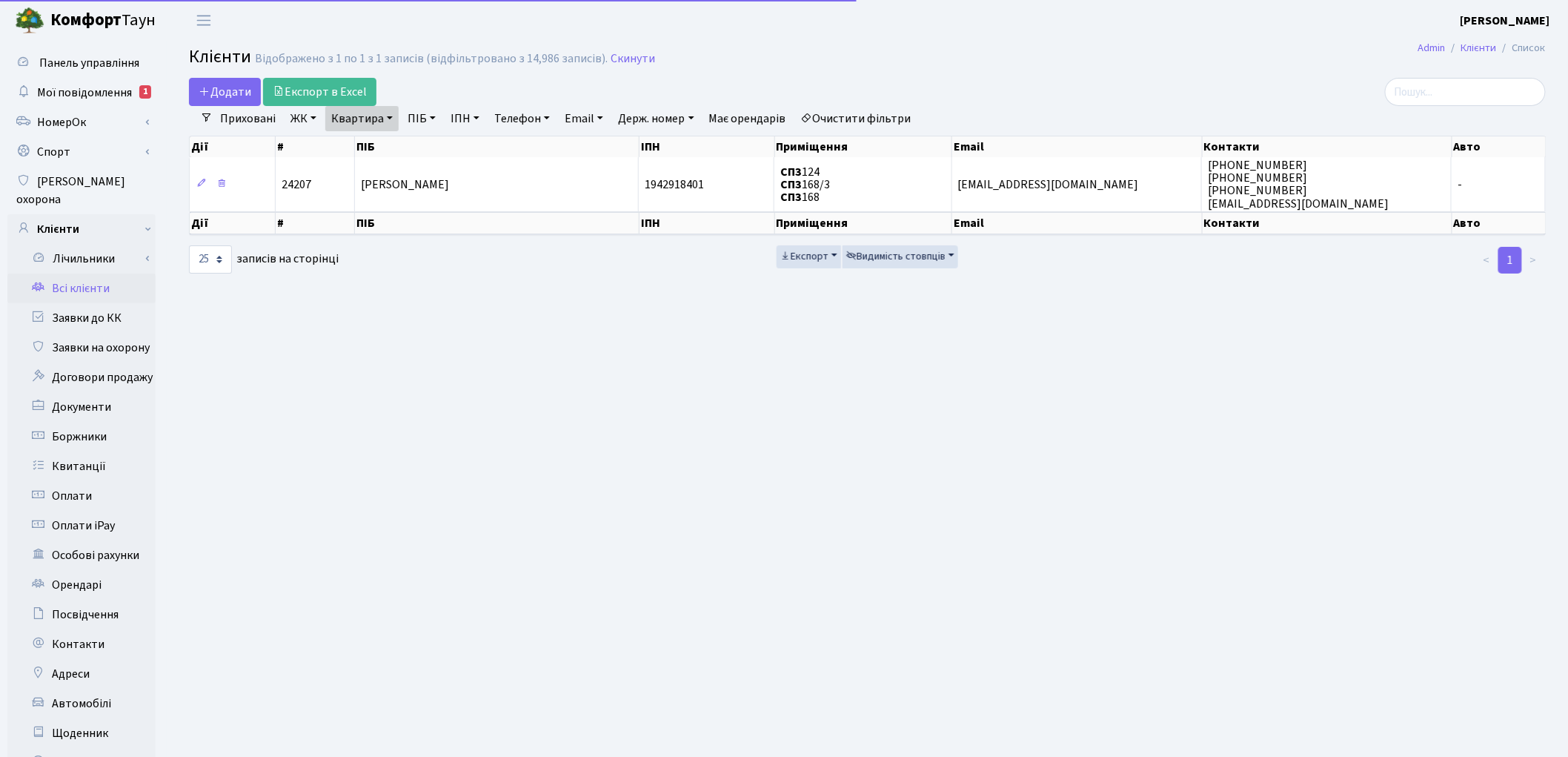
click at [382, 126] on link "Квартира" at bounding box center [361, 118] width 73 height 25
click at [385, 147] on input "168/3" at bounding box center [370, 148] width 87 height 28
type input "168/2"
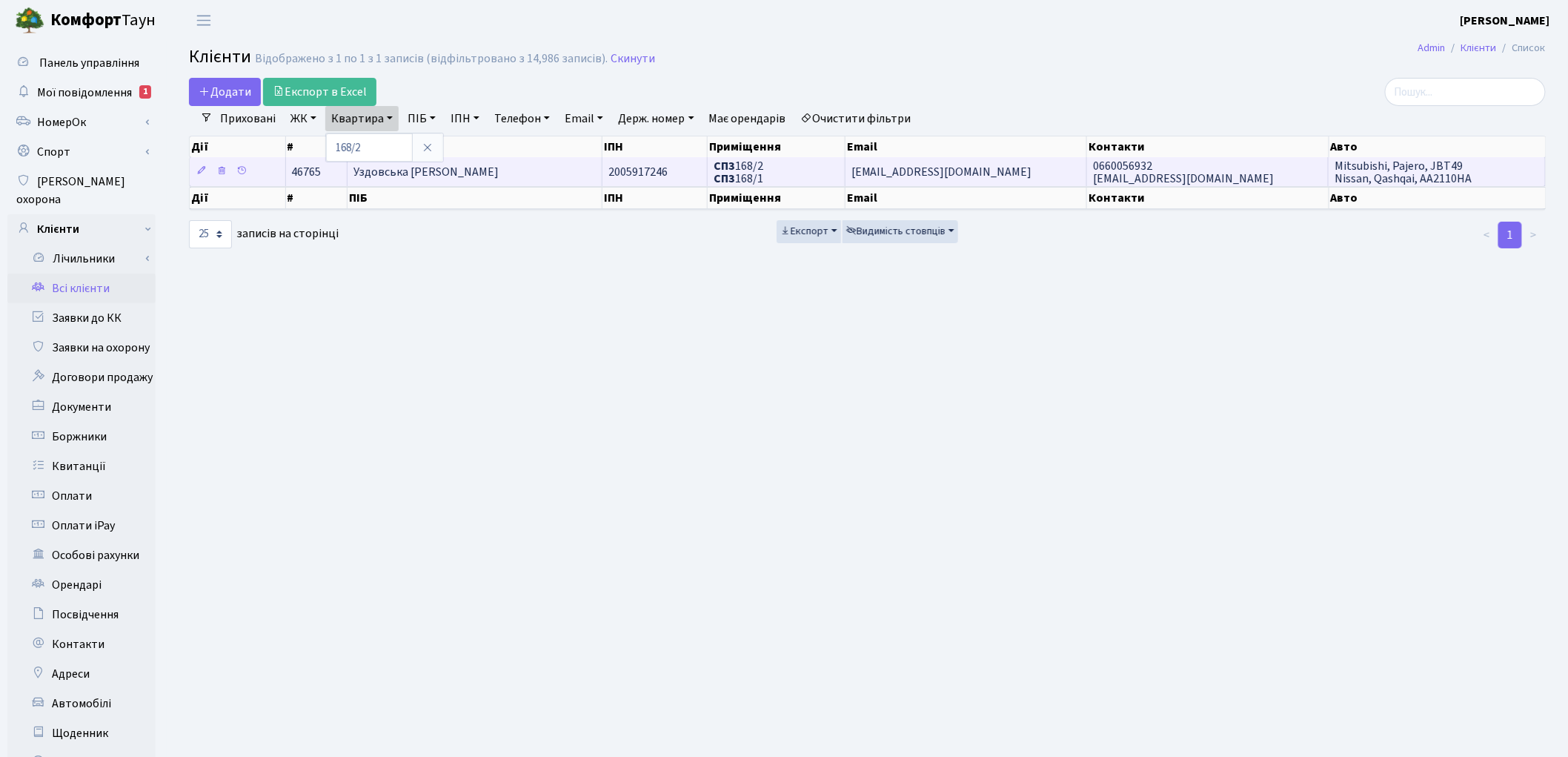
click at [516, 164] on td "Уздовська [PERSON_NAME]" at bounding box center [475, 171] width 255 height 29
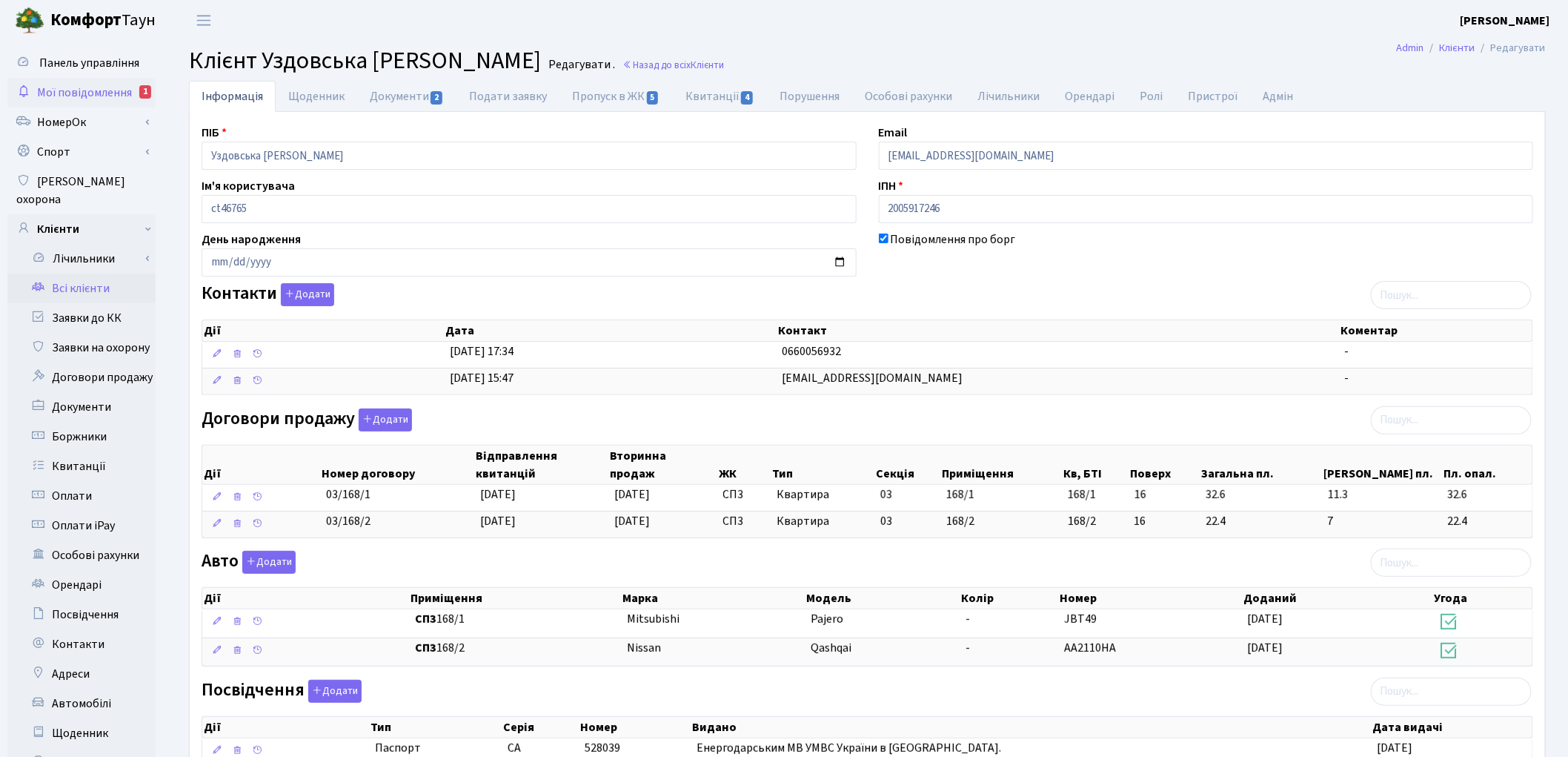
click at [109, 98] on span "Мої повідомлення" at bounding box center [84, 93] width 95 height 16
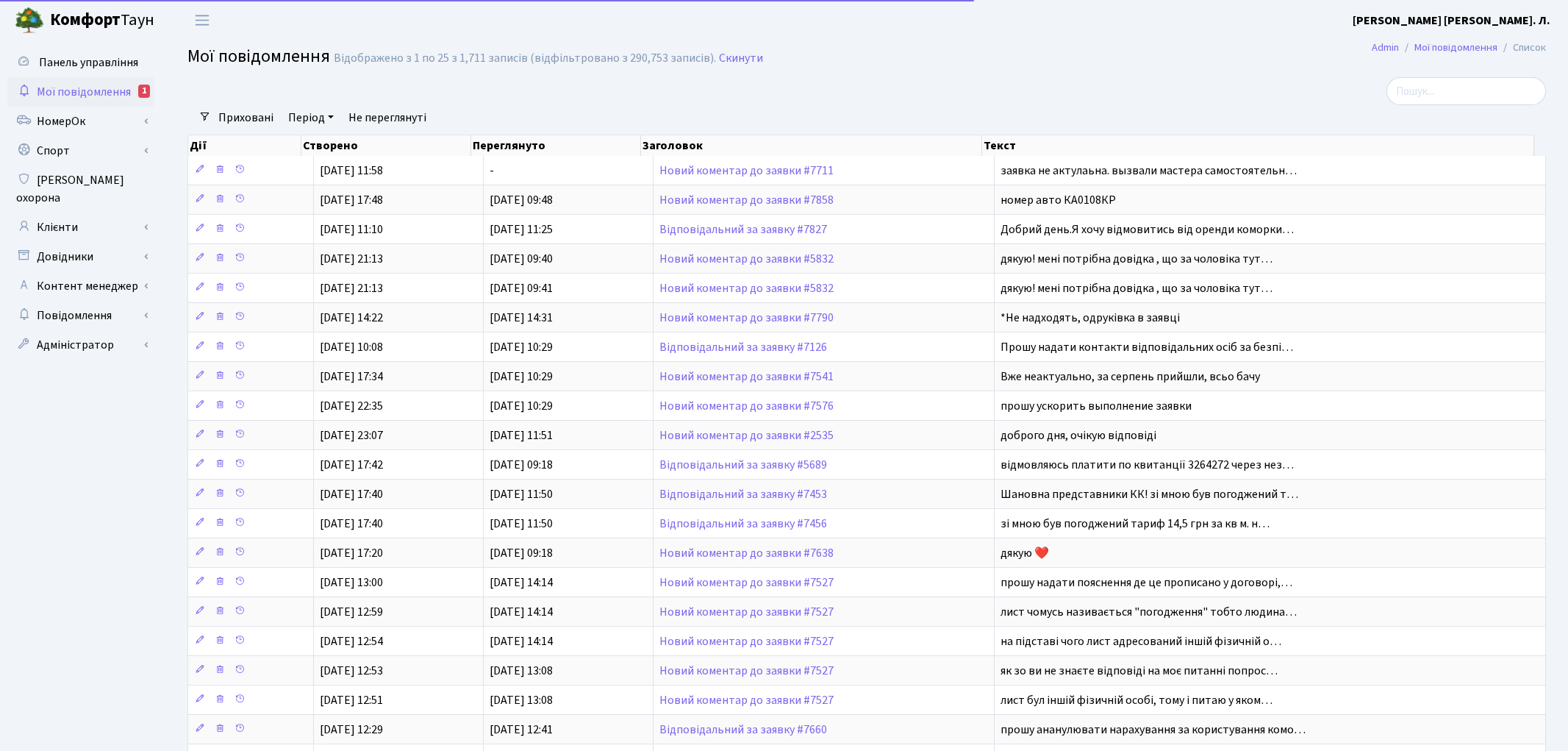
select select "25"
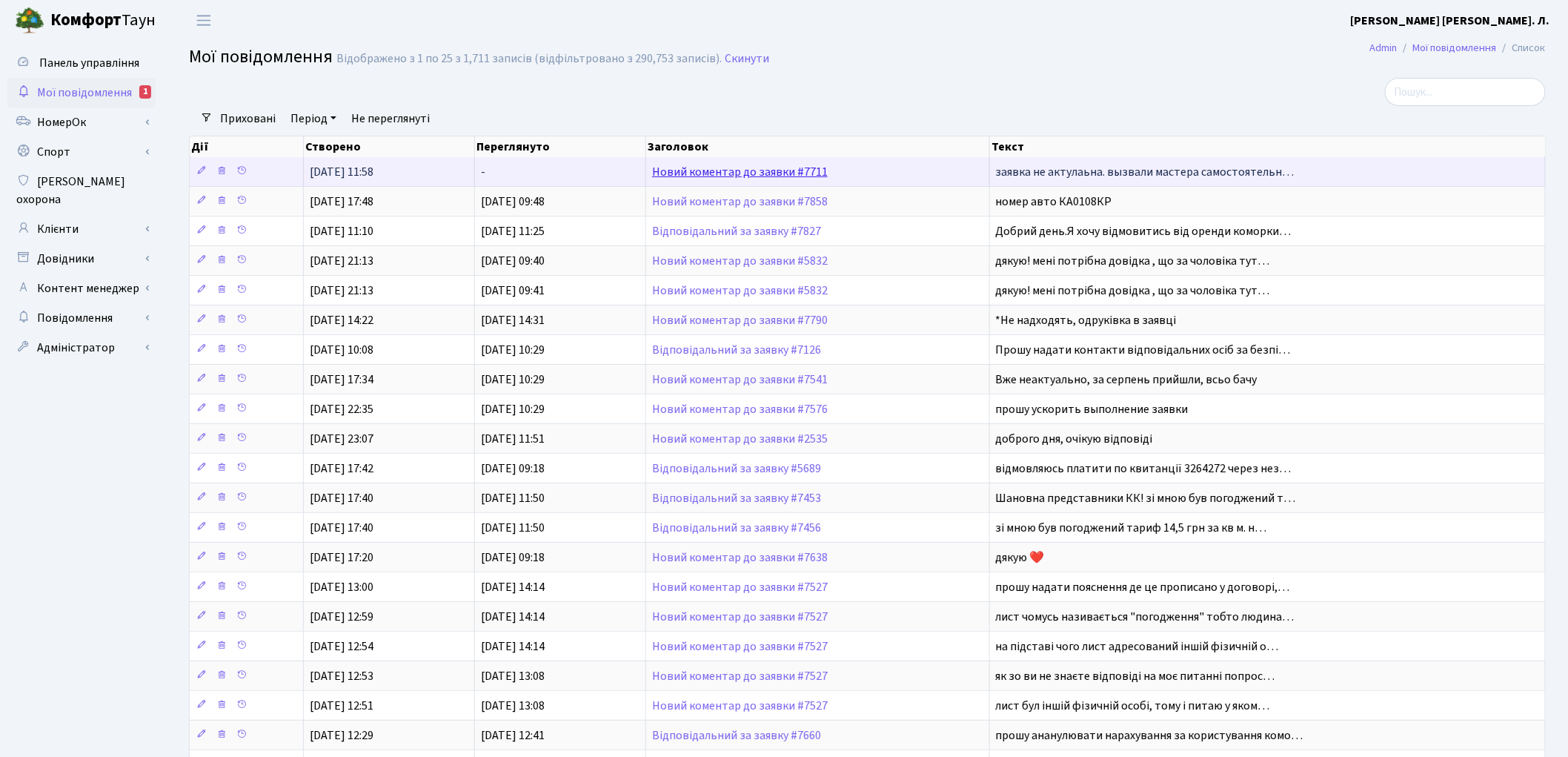
click at [707, 172] on link "Новий коментар до заявки #7711" at bounding box center [739, 172] width 175 height 16
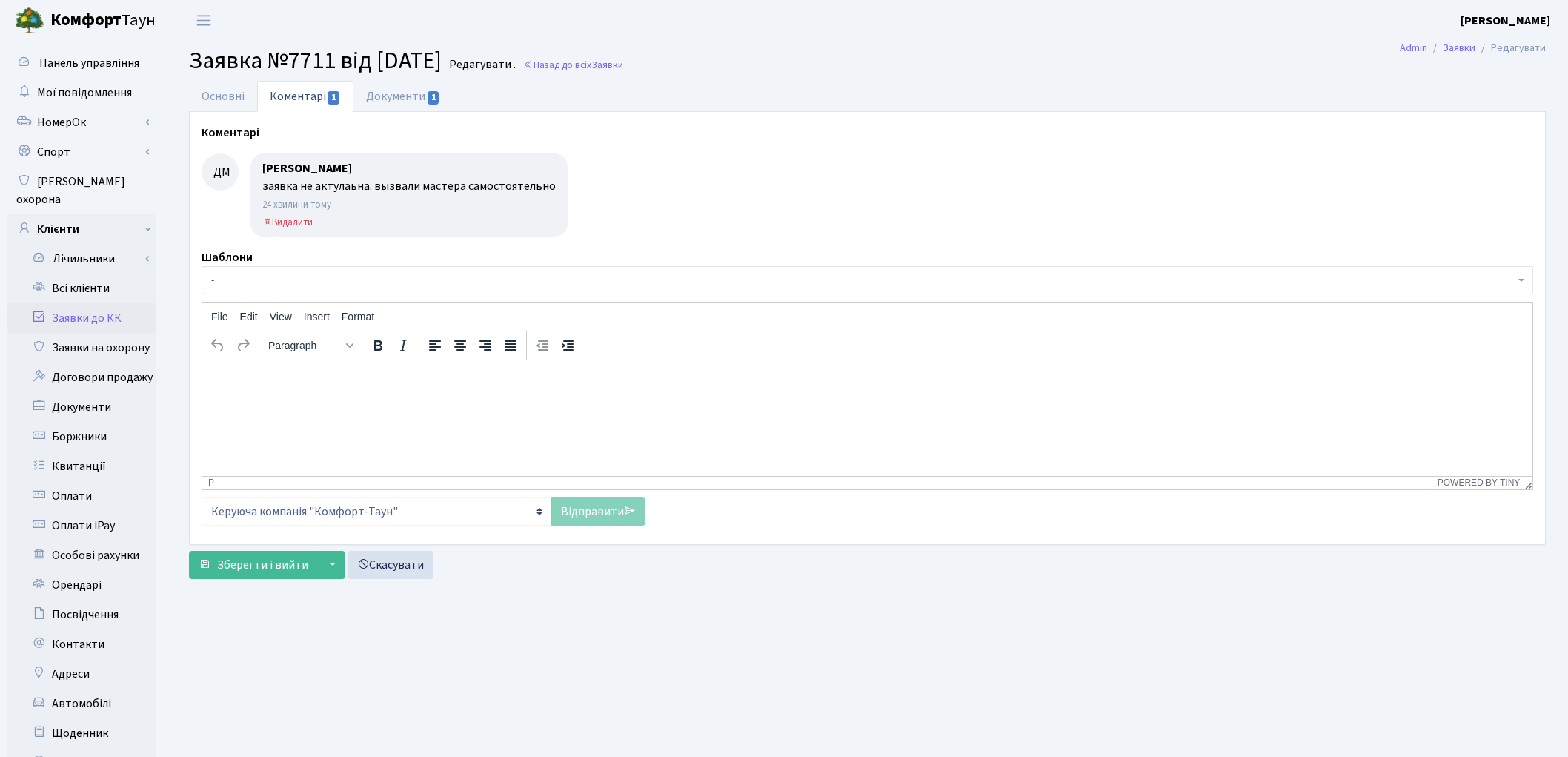
select select "37816"
select select "29"
click at [211, 98] on link "Основні" at bounding box center [223, 96] width 68 height 30
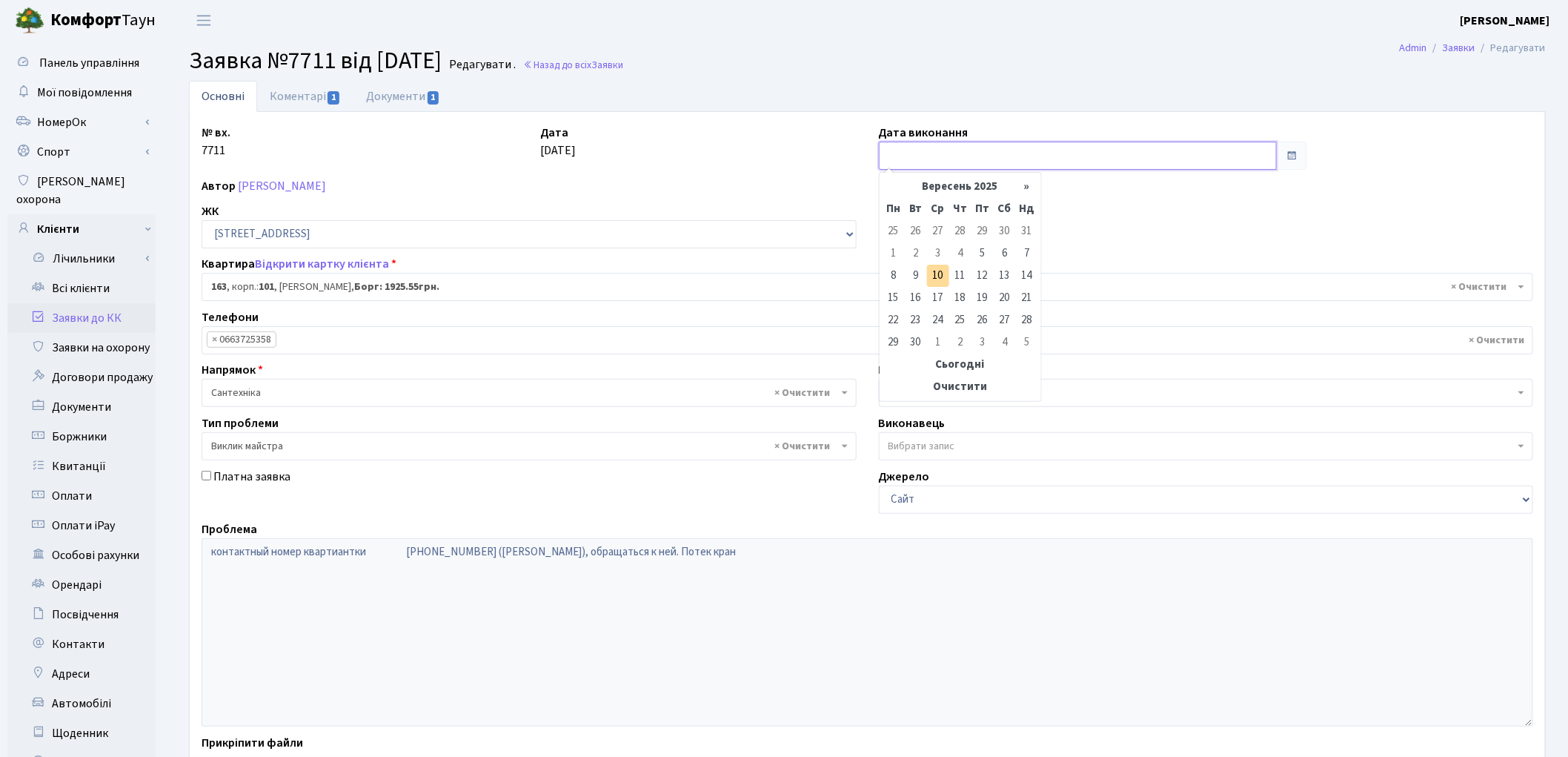
click at [948, 156] on input "text" at bounding box center [1078, 156] width 398 height 28
click at [942, 268] on td "10" at bounding box center [938, 276] width 22 height 22
type input "[DATE]"
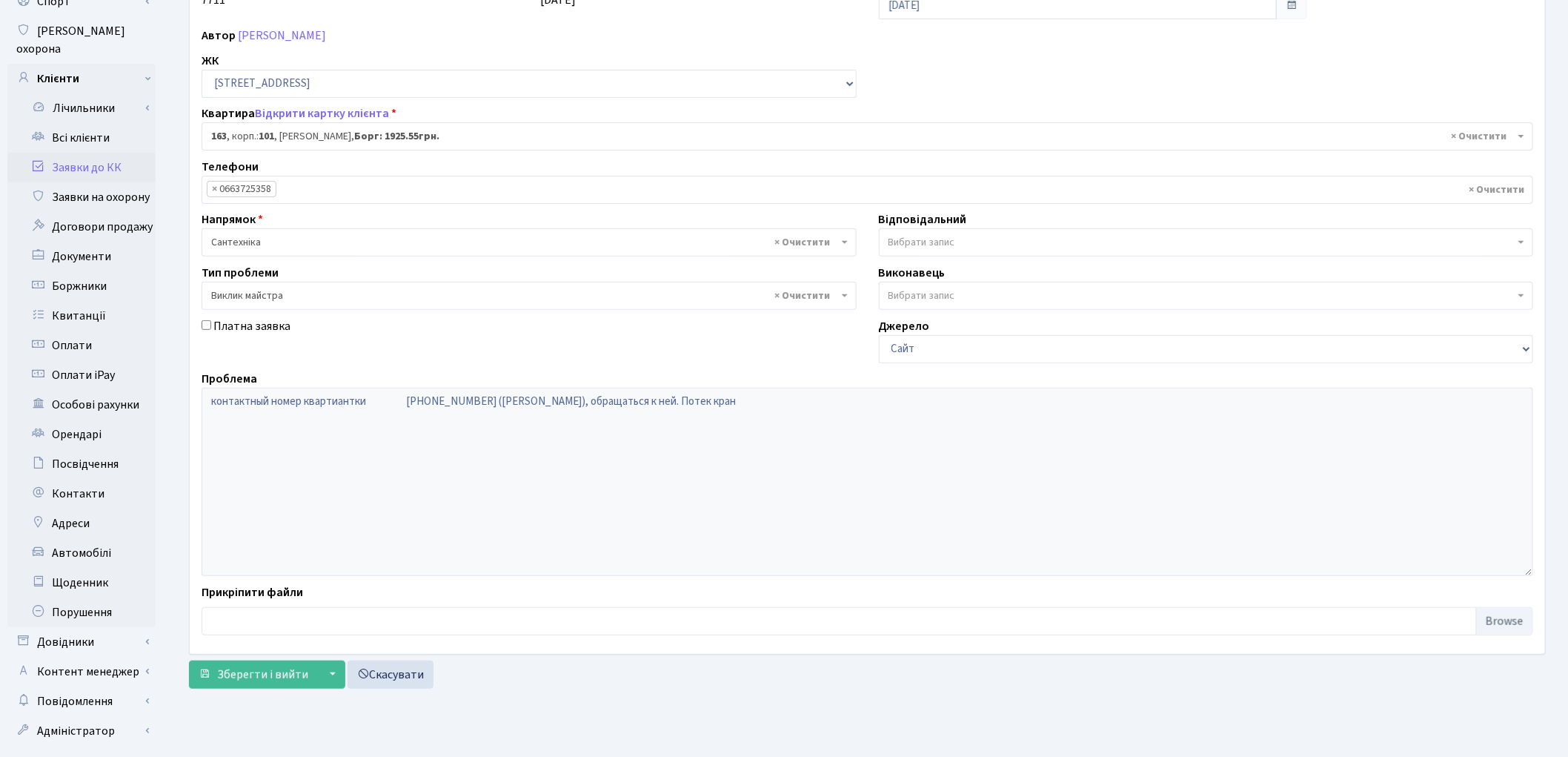
scroll to position [166, 0]
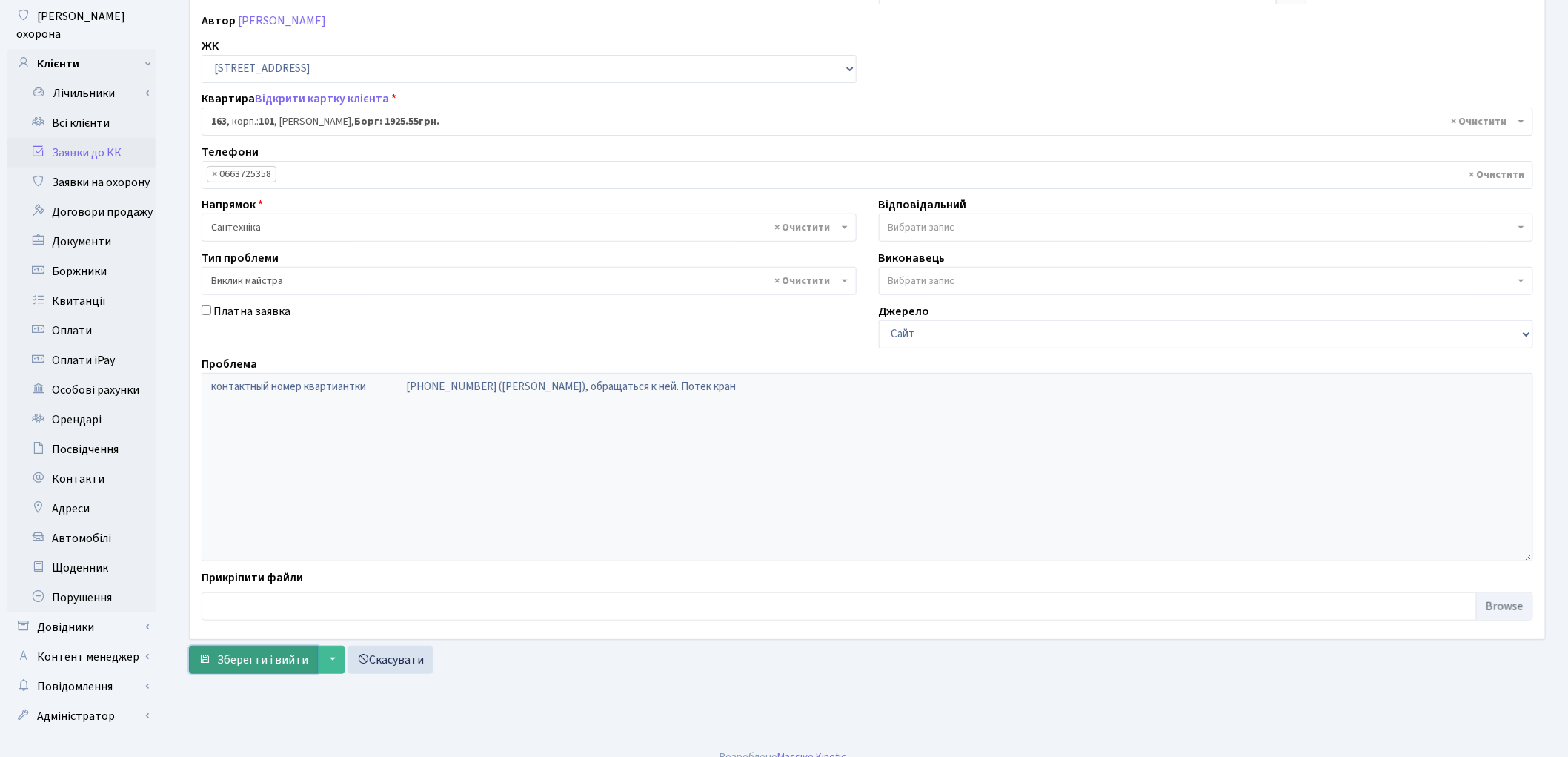
click at [248, 664] on span "Зберегти і вийти" at bounding box center [262, 660] width 91 height 16
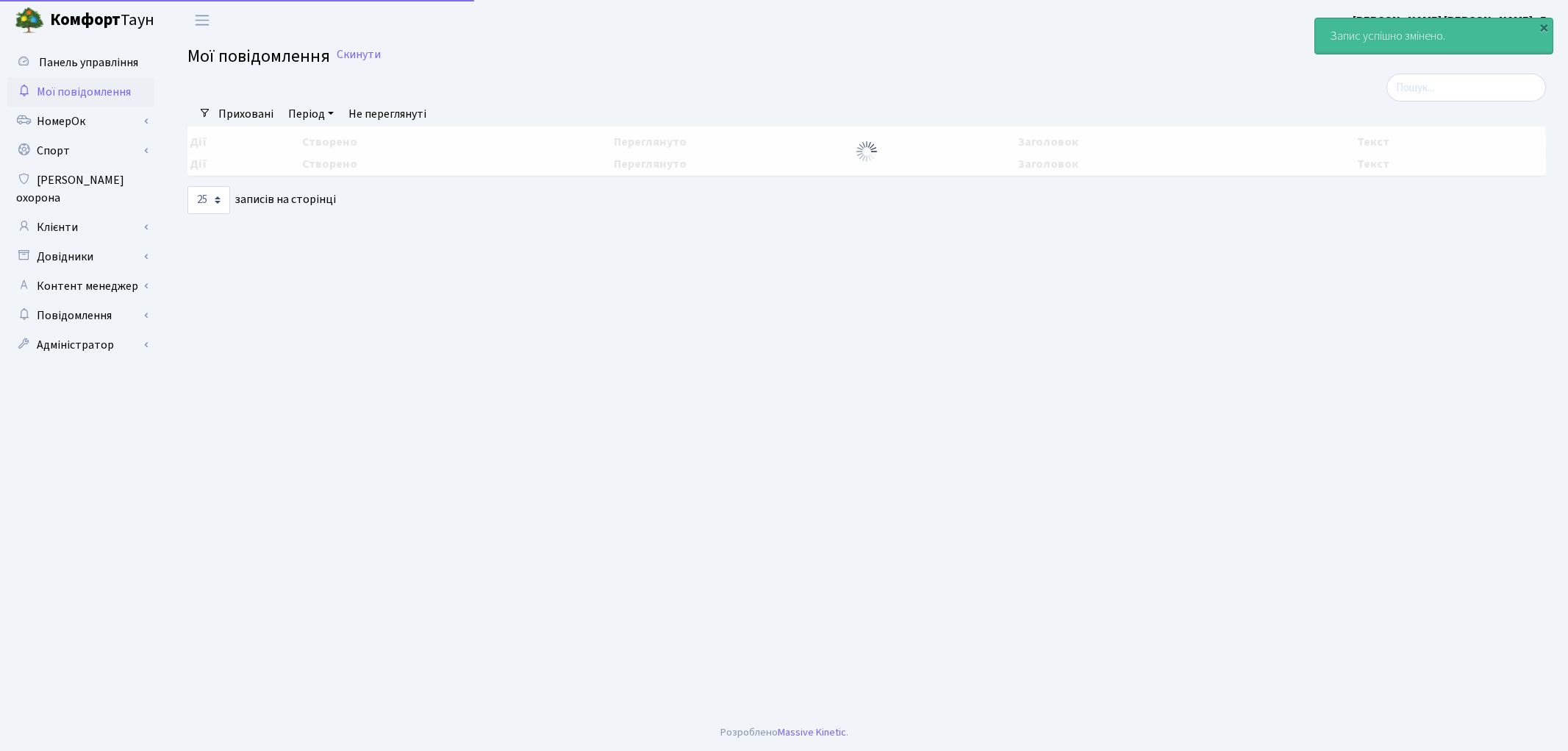
select select "25"
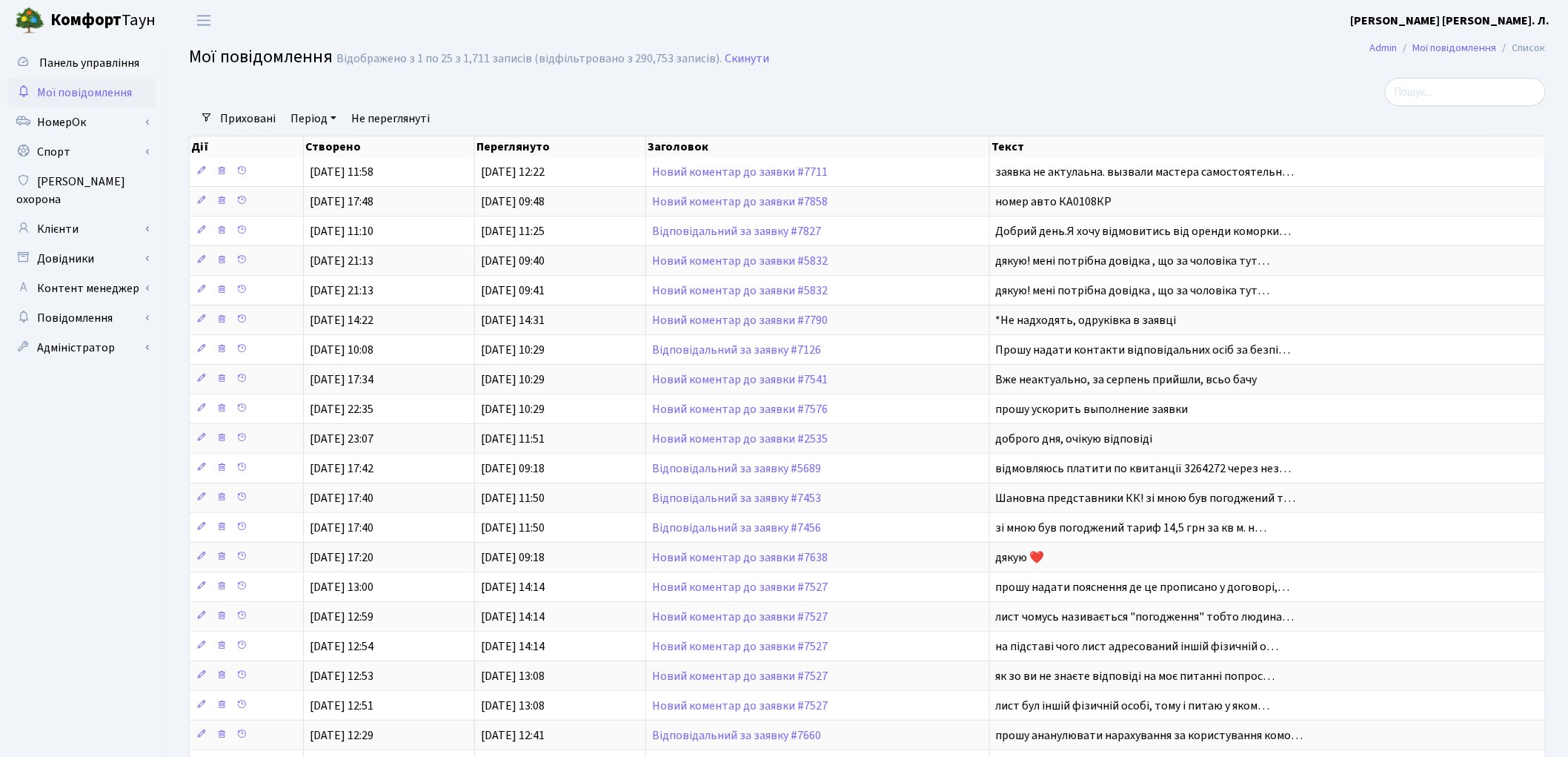
click at [913, 78] on div at bounding box center [638, 92] width 920 height 28
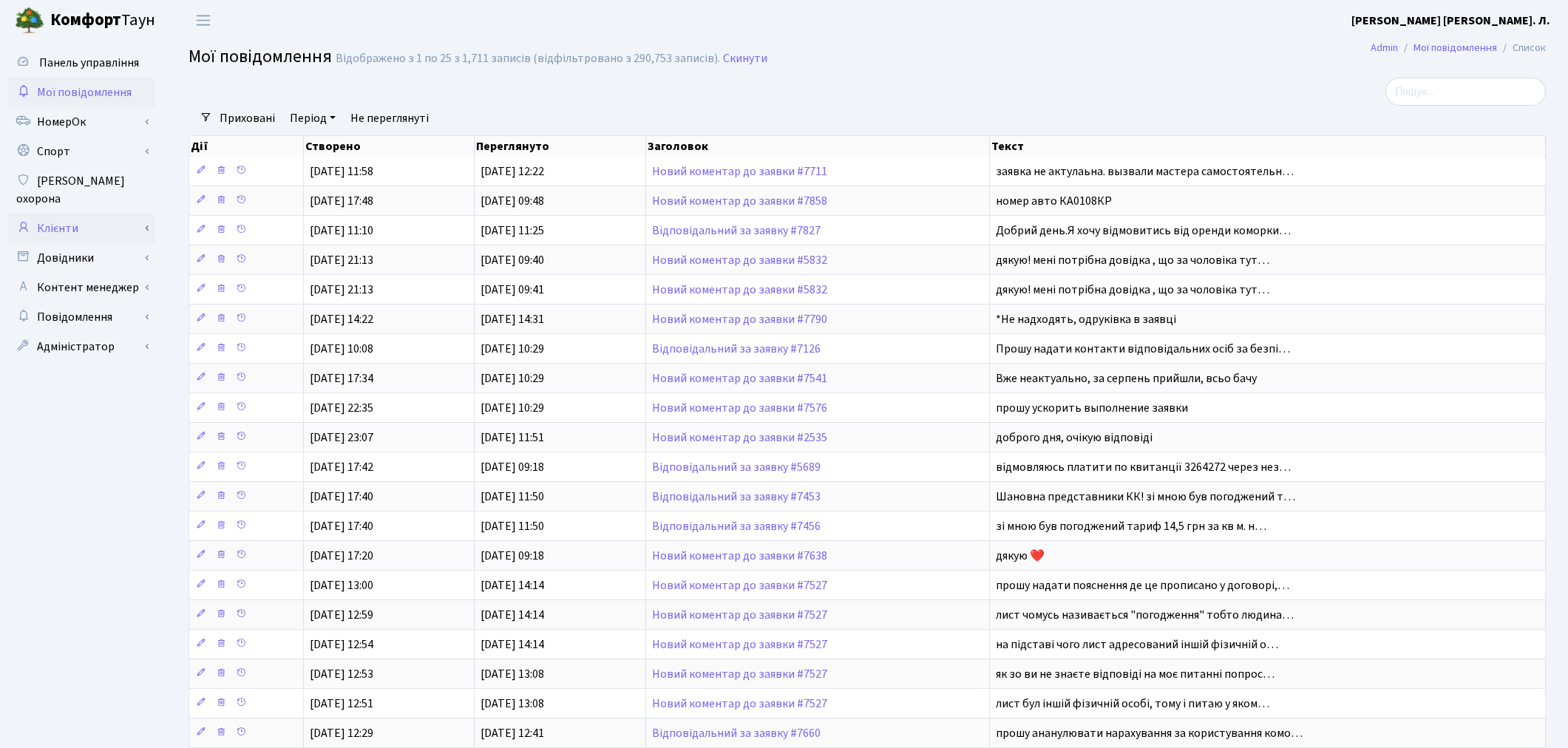
click at [61, 213] on link "Клієнти" at bounding box center [81, 228] width 148 height 29
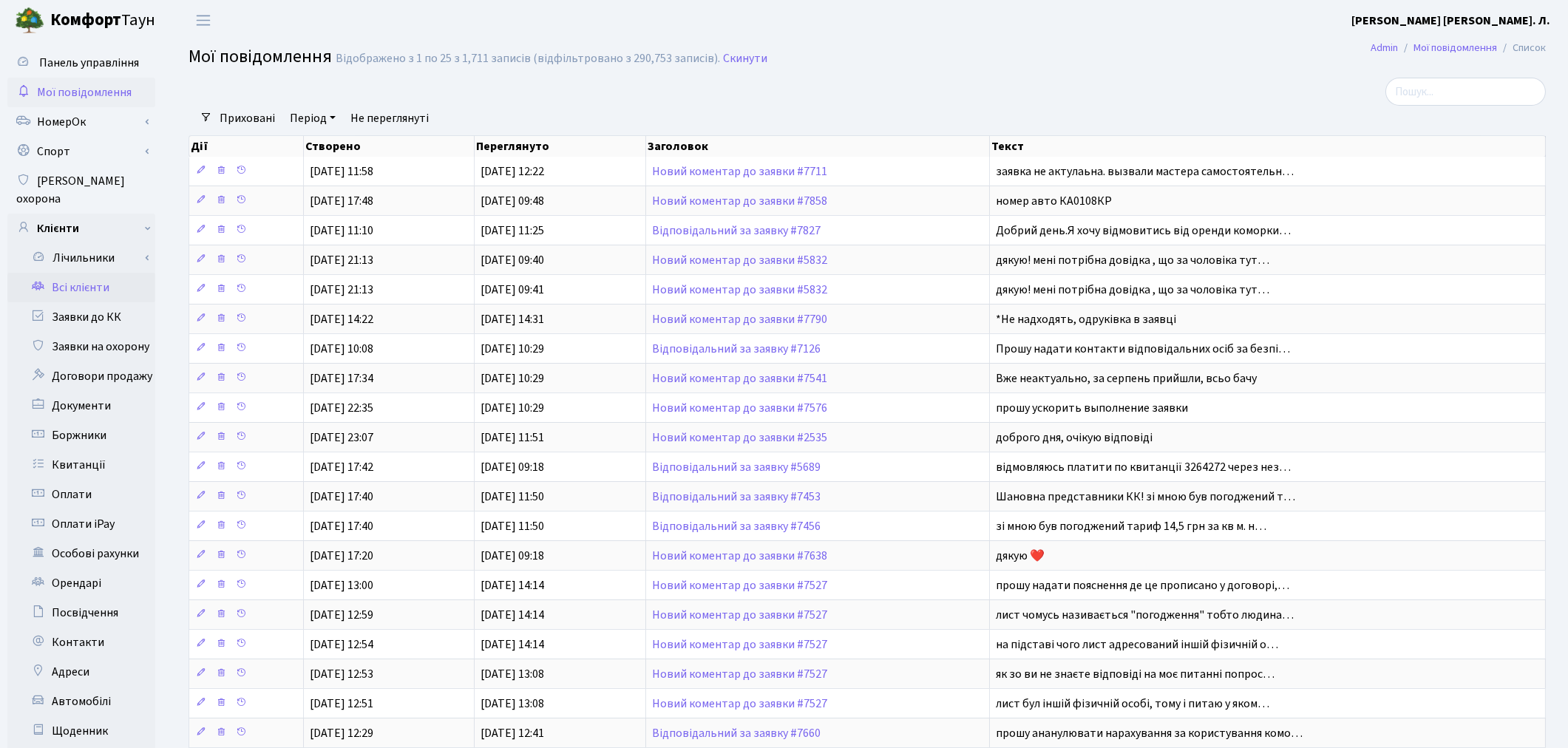
click at [70, 273] on link "Всі клієнти" at bounding box center [81, 288] width 148 height 29
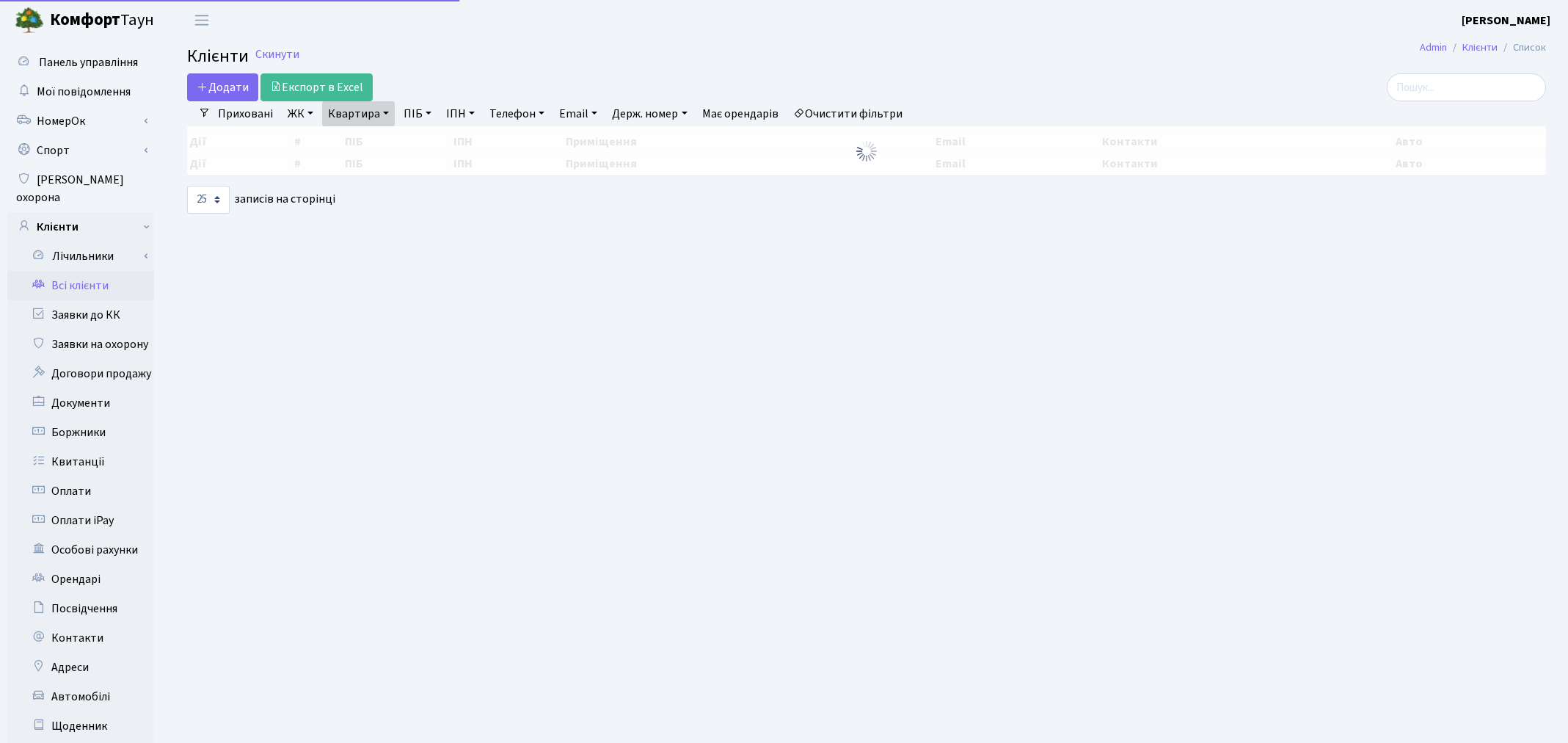
select select "25"
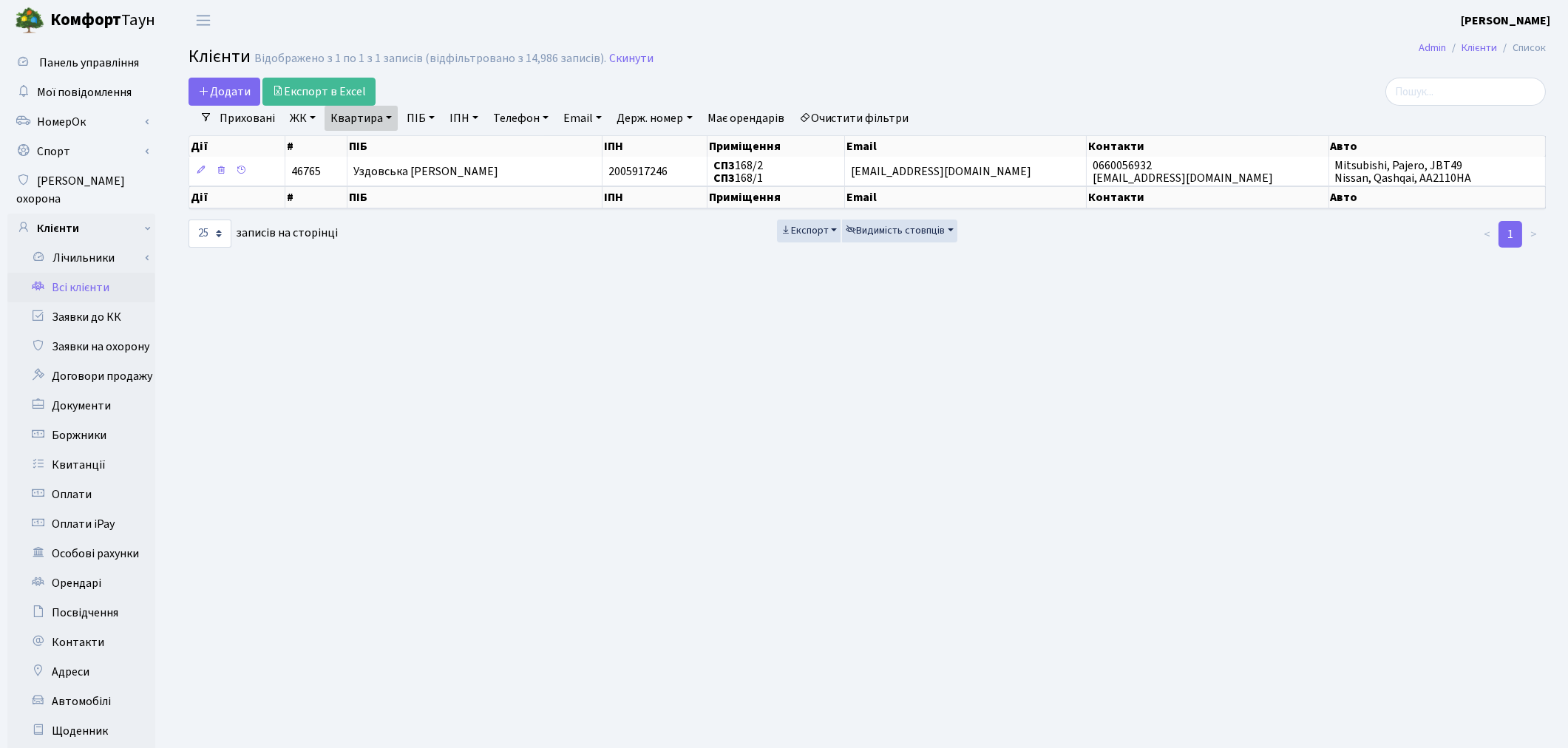
click at [852, 123] on link "Очистити фільтри" at bounding box center [854, 118] width 122 height 25
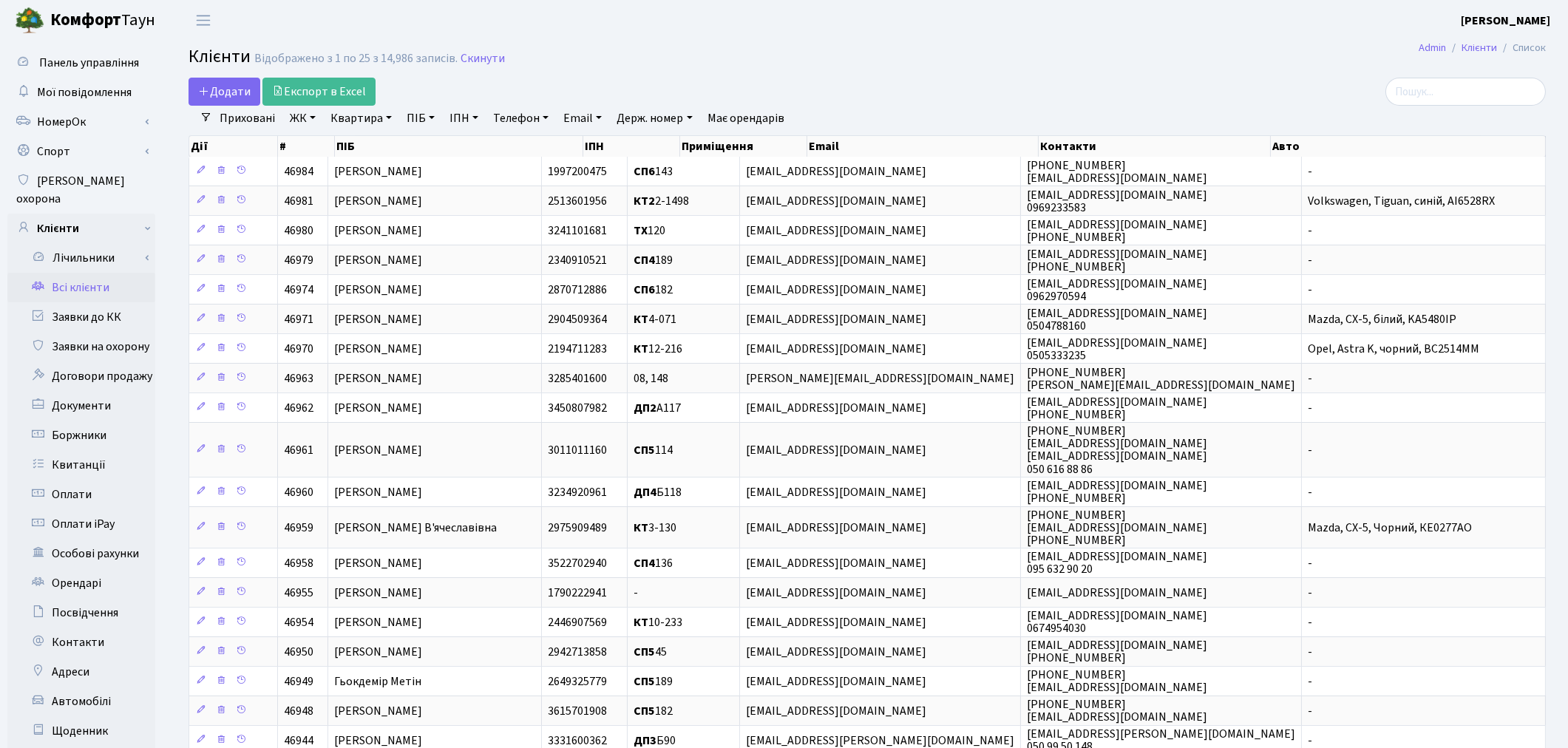
click at [358, 119] on link "Квартира" at bounding box center [361, 118] width 73 height 25
type input "196"
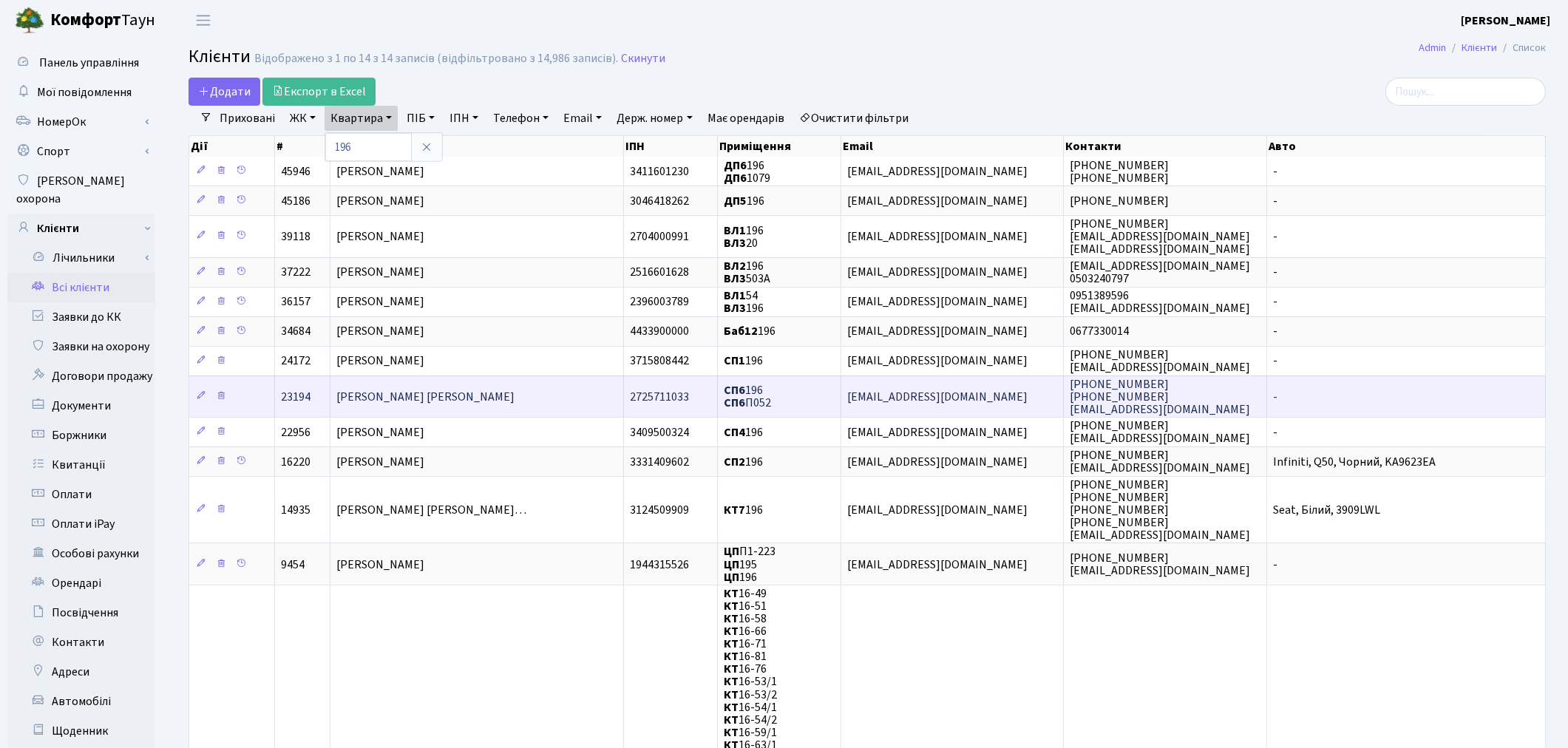
click at [390, 392] on span "[PERSON_NAME] [PERSON_NAME]" at bounding box center [425, 396] width 178 height 16
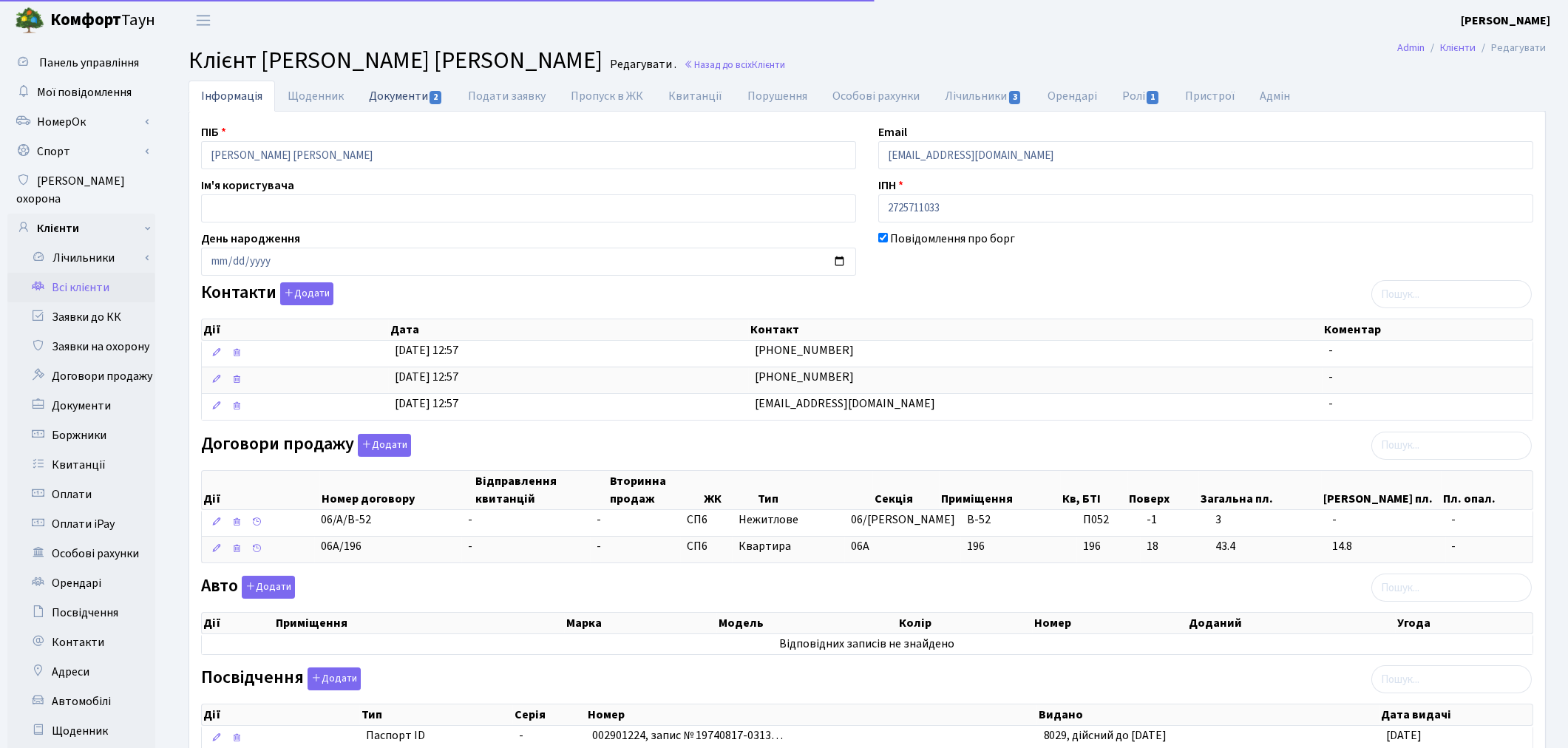
click at [404, 92] on link "Документи 2" at bounding box center [406, 96] width 99 height 30
select select "25"
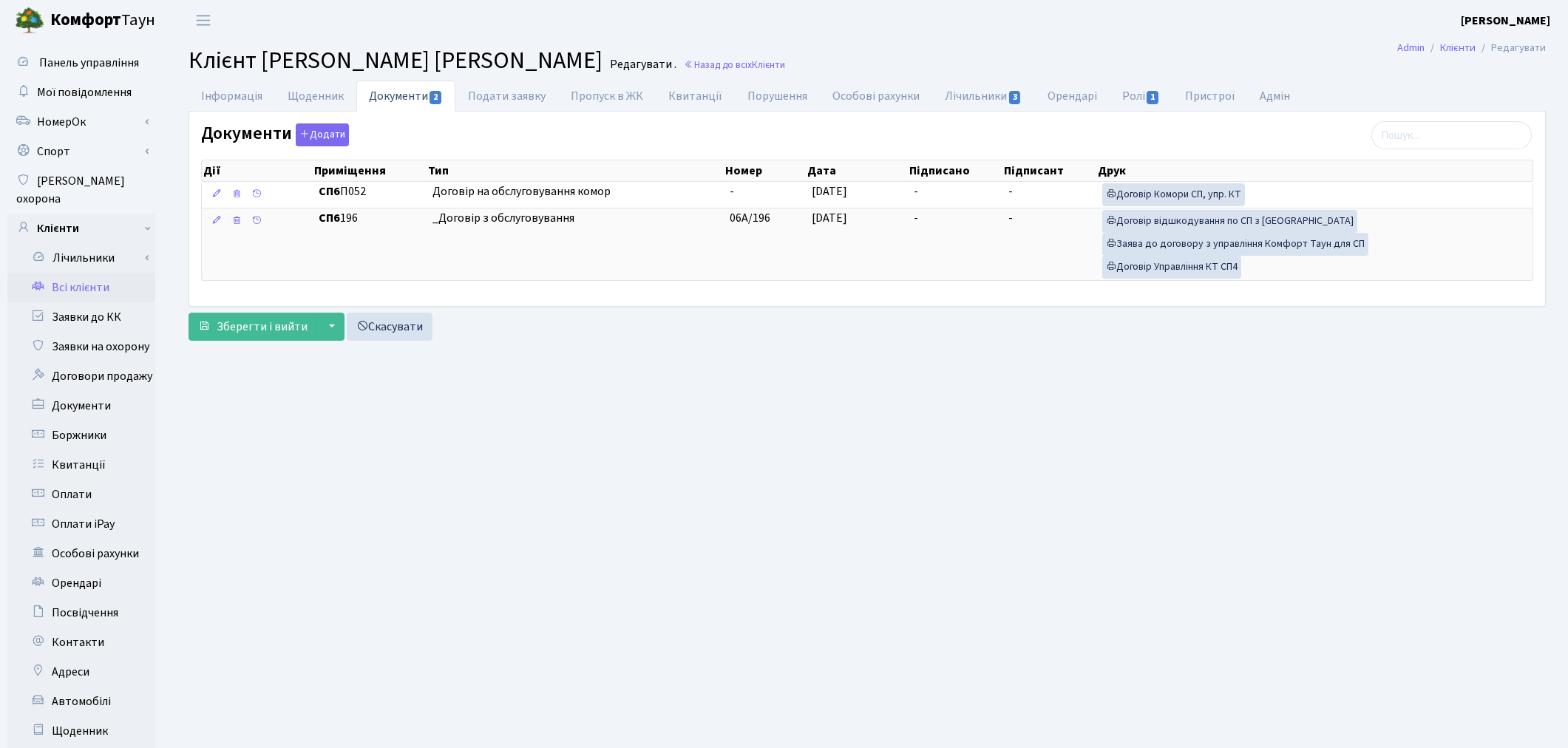
click at [82, 281] on link "Всі клієнти" at bounding box center [81, 288] width 148 height 29
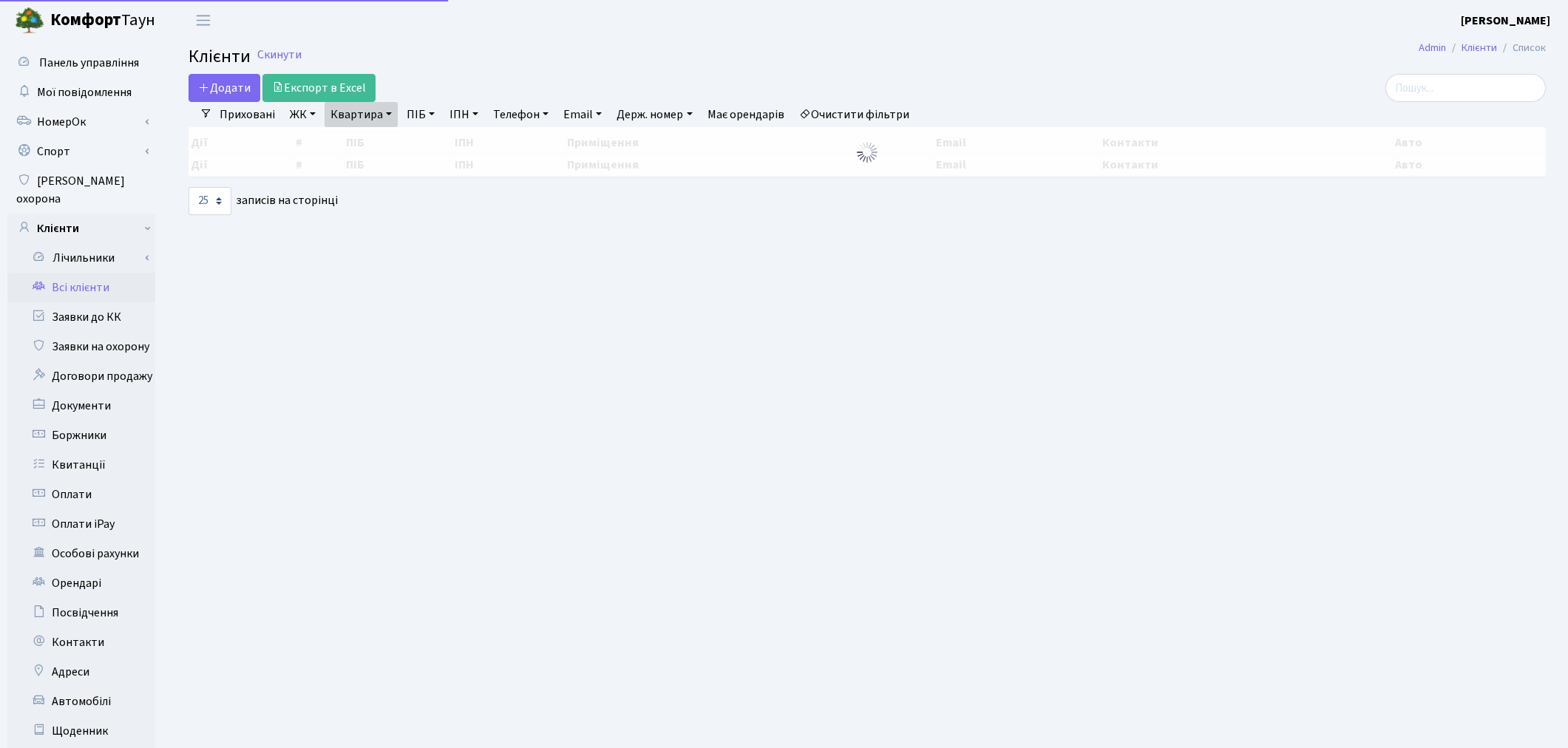
select select "25"
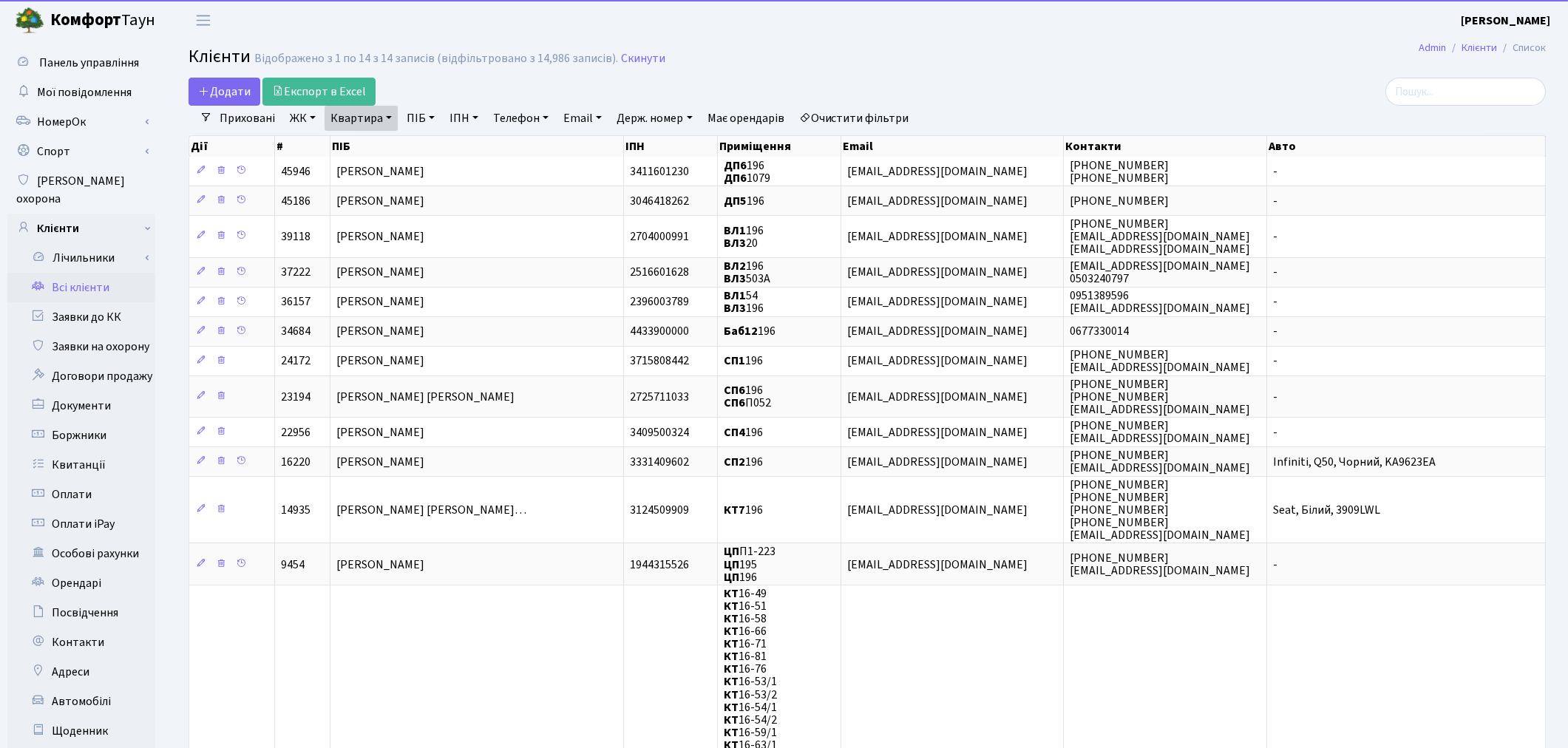
click at [349, 107] on link "Квартира" at bounding box center [361, 118] width 73 height 25
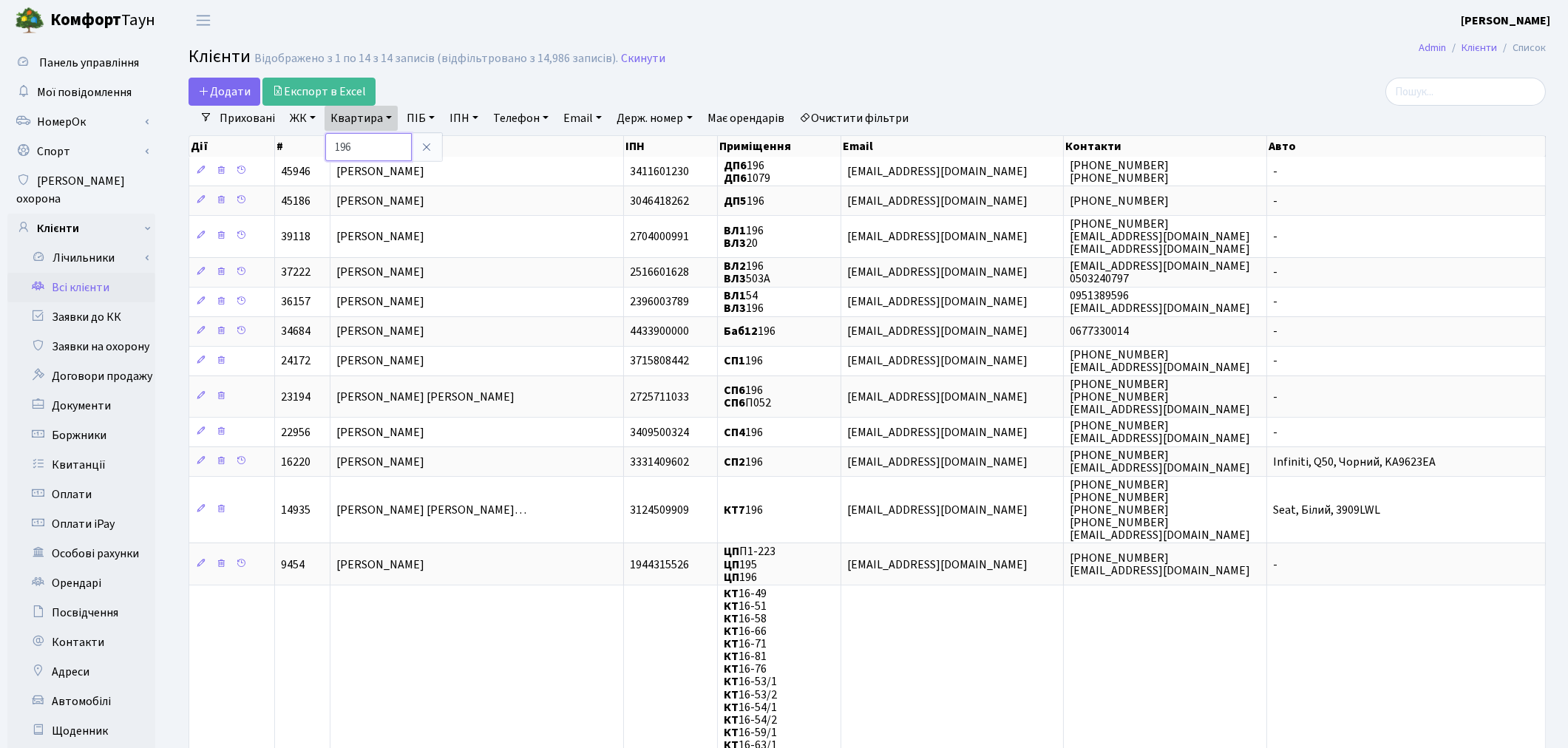
click at [362, 143] on input "196" at bounding box center [369, 147] width 87 height 28
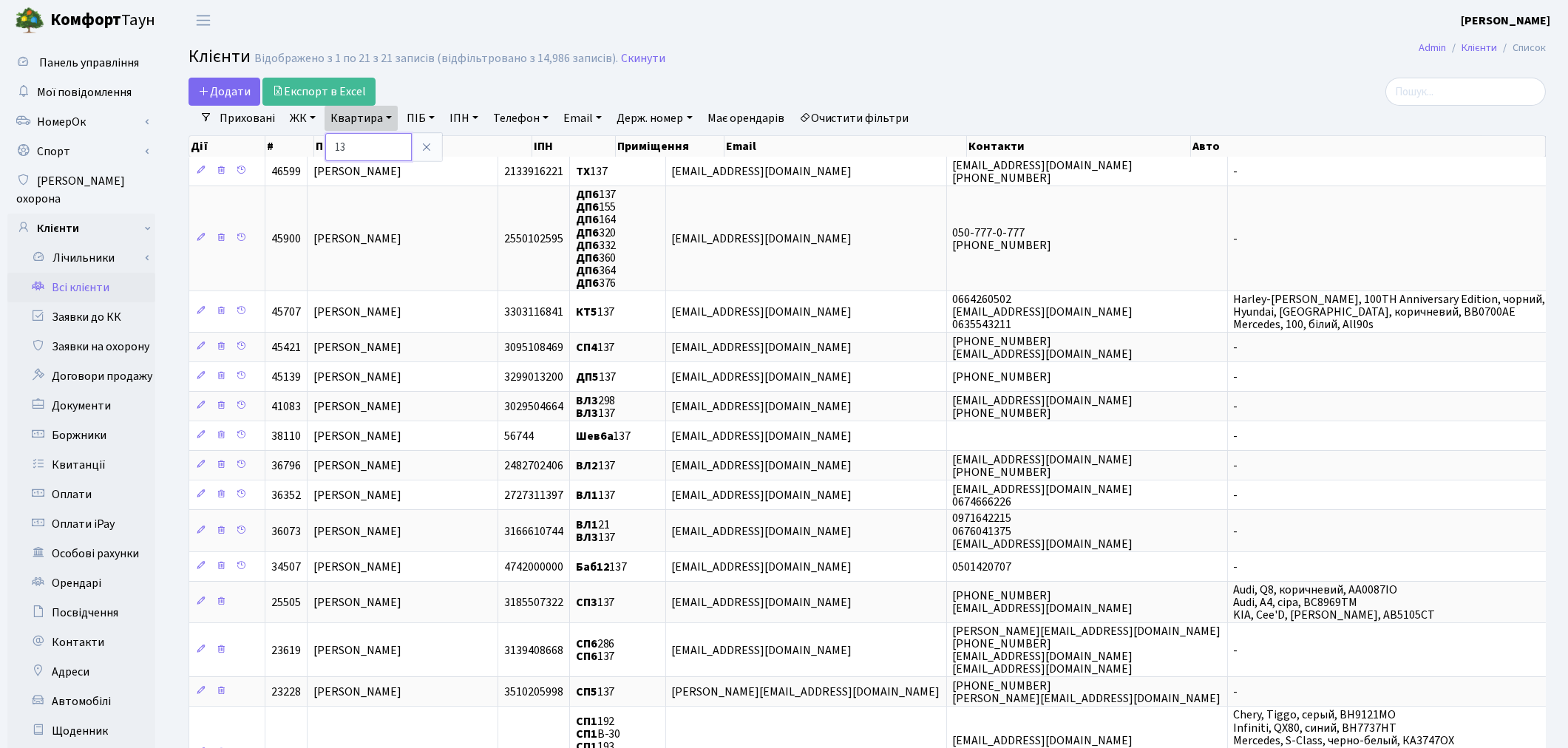
type input "1"
type input "89"
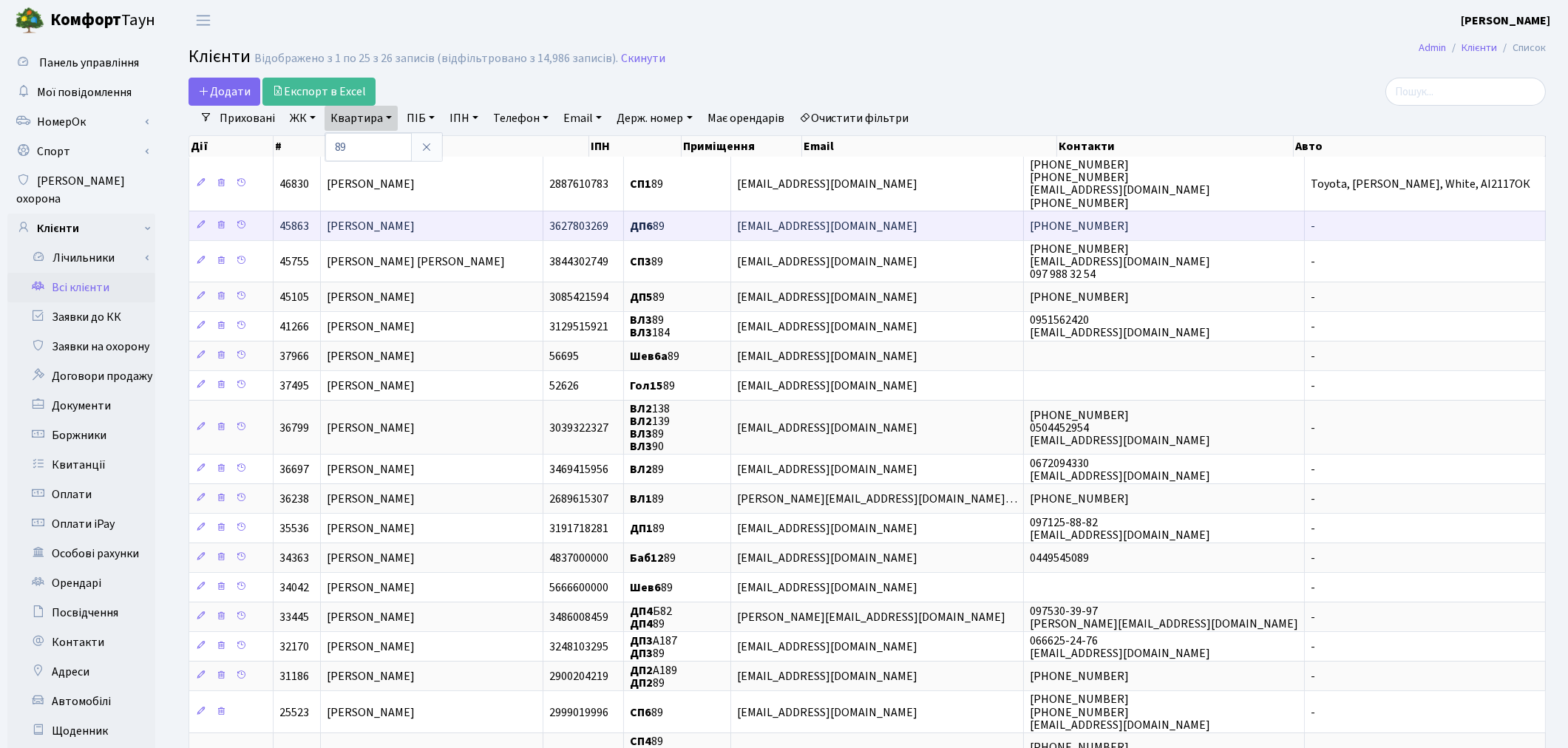
click at [385, 222] on span "Галань Катерина Валеріївна" at bounding box center [371, 226] width 88 height 16
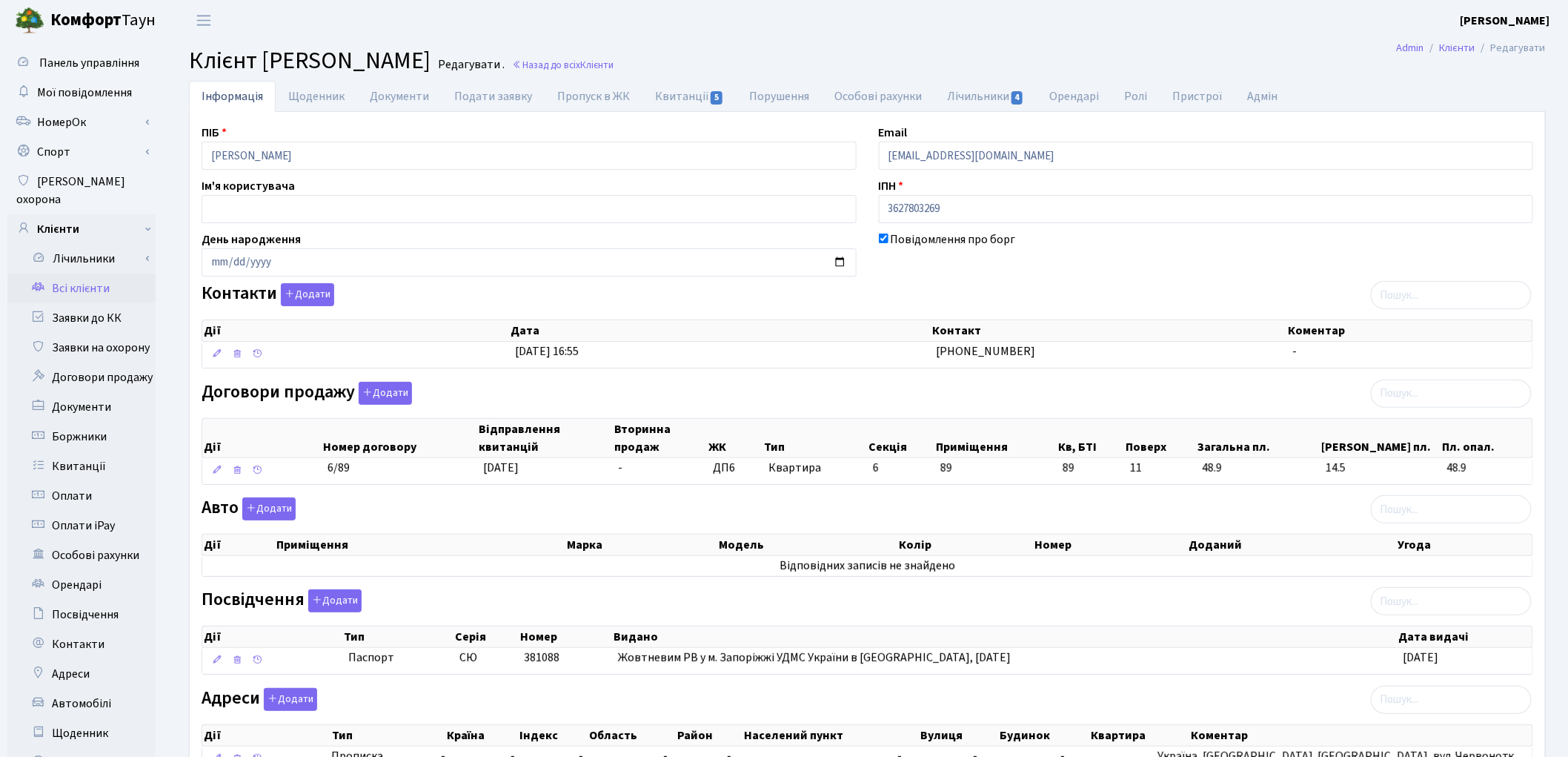
click at [102, 274] on link "Всі клієнти" at bounding box center [81, 289] width 148 height 30
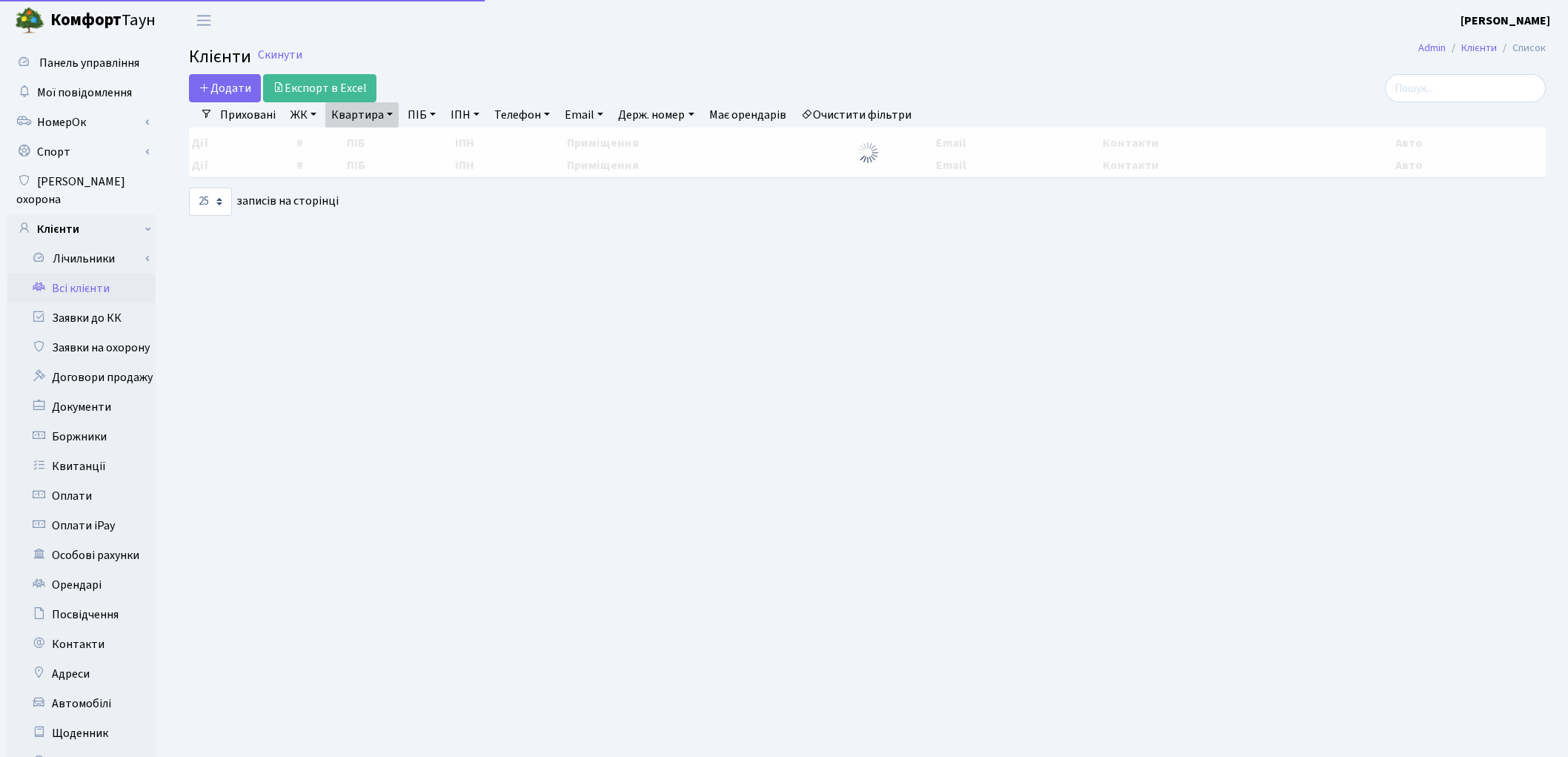
select select "25"
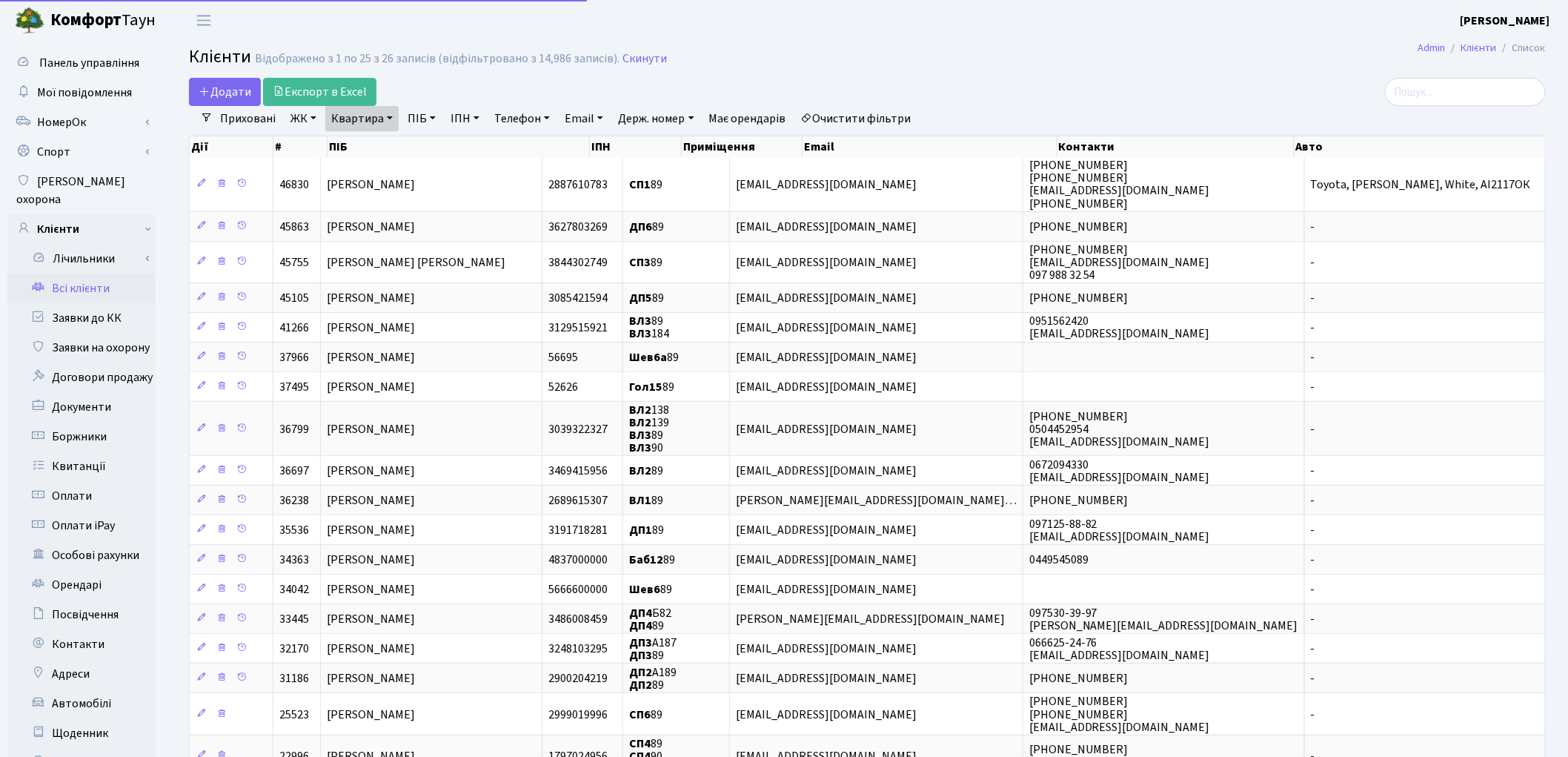
click at [339, 117] on link "Квартира" at bounding box center [361, 118] width 73 height 25
click at [363, 156] on input "89" at bounding box center [370, 148] width 87 height 28
type input "8"
type input "192"
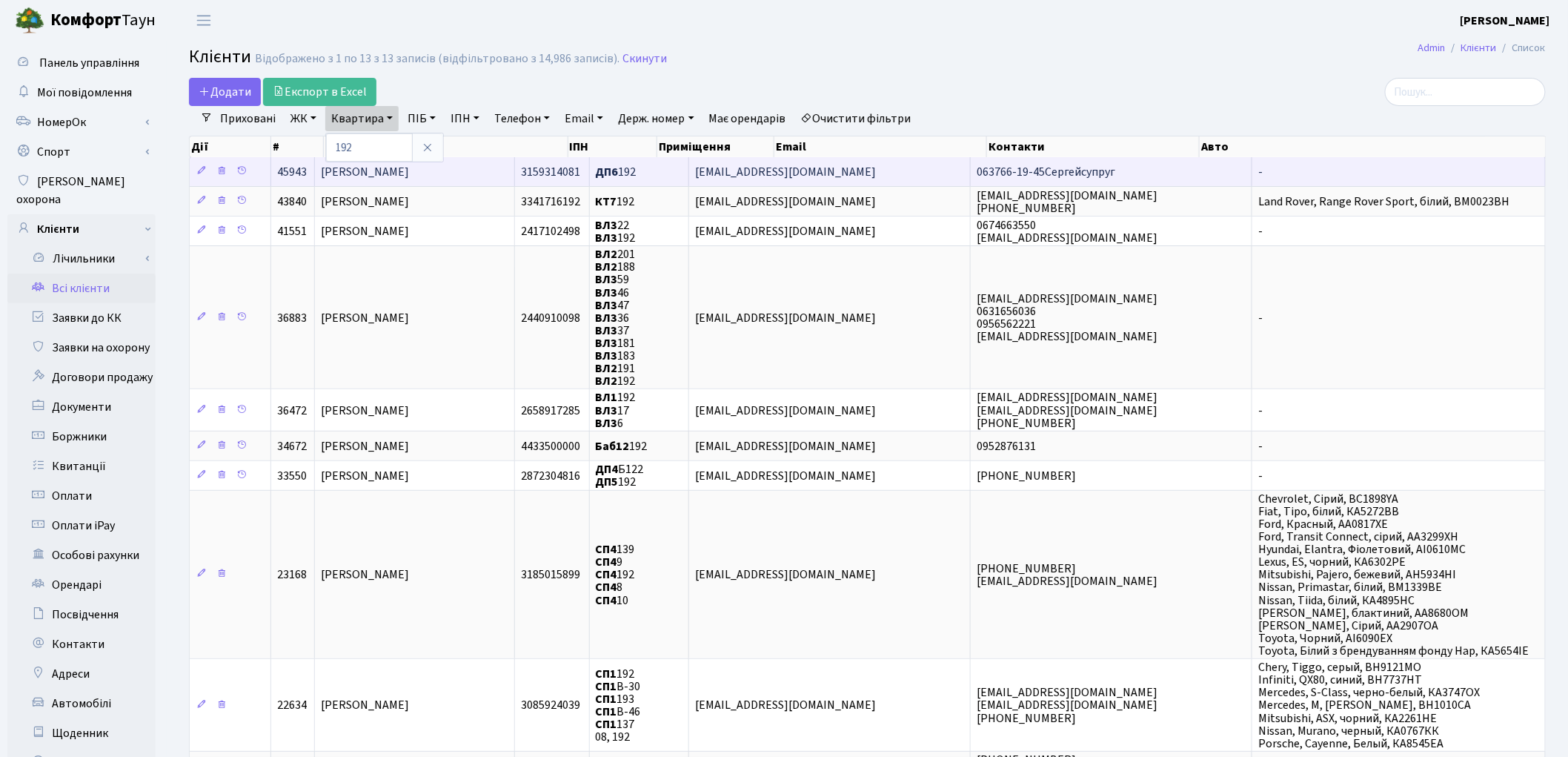
click at [409, 178] on span "[PERSON_NAME]" at bounding box center [365, 172] width 89 height 16
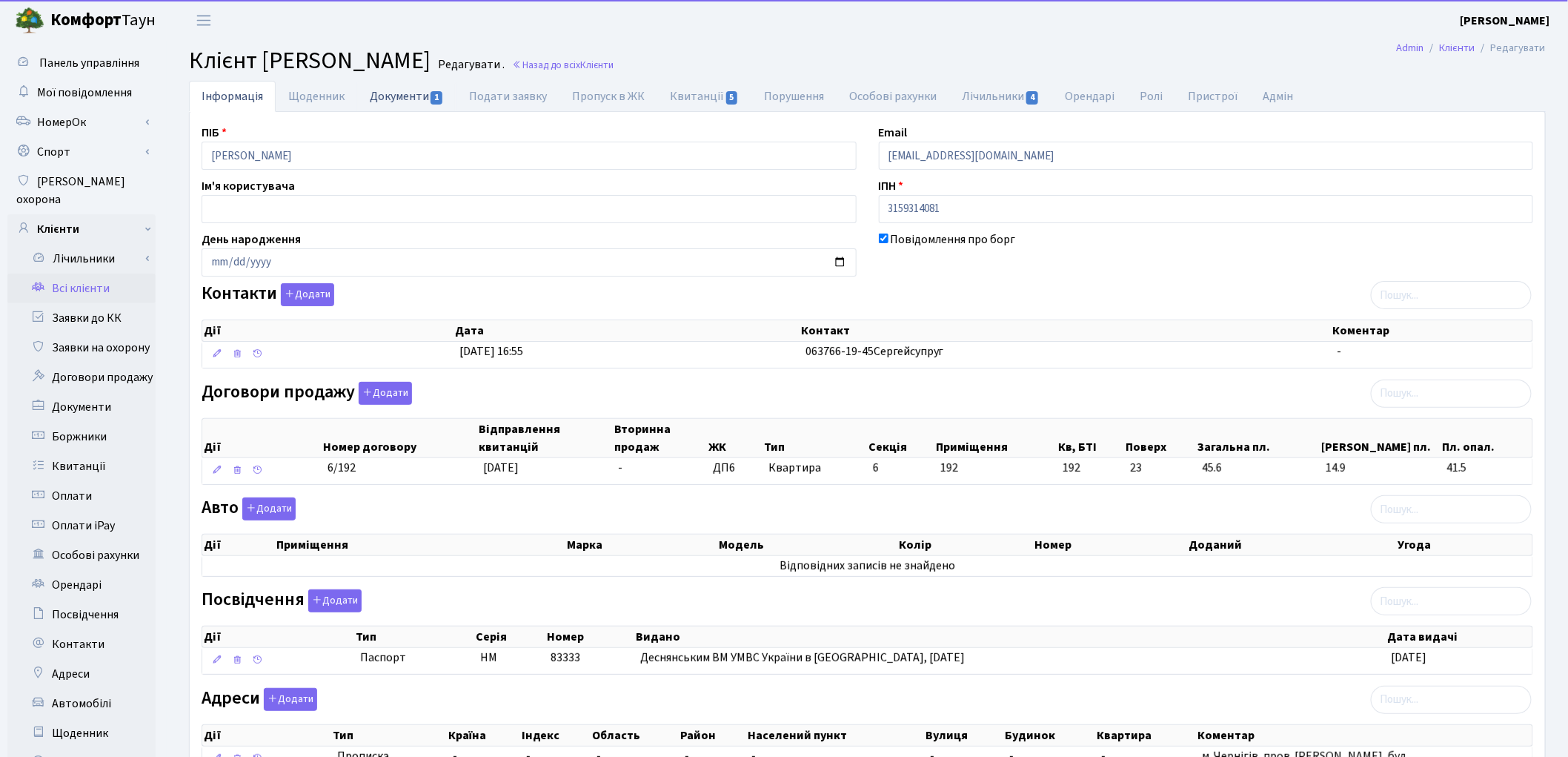
click at [397, 101] on link "Документи 1" at bounding box center [407, 96] width 99 height 30
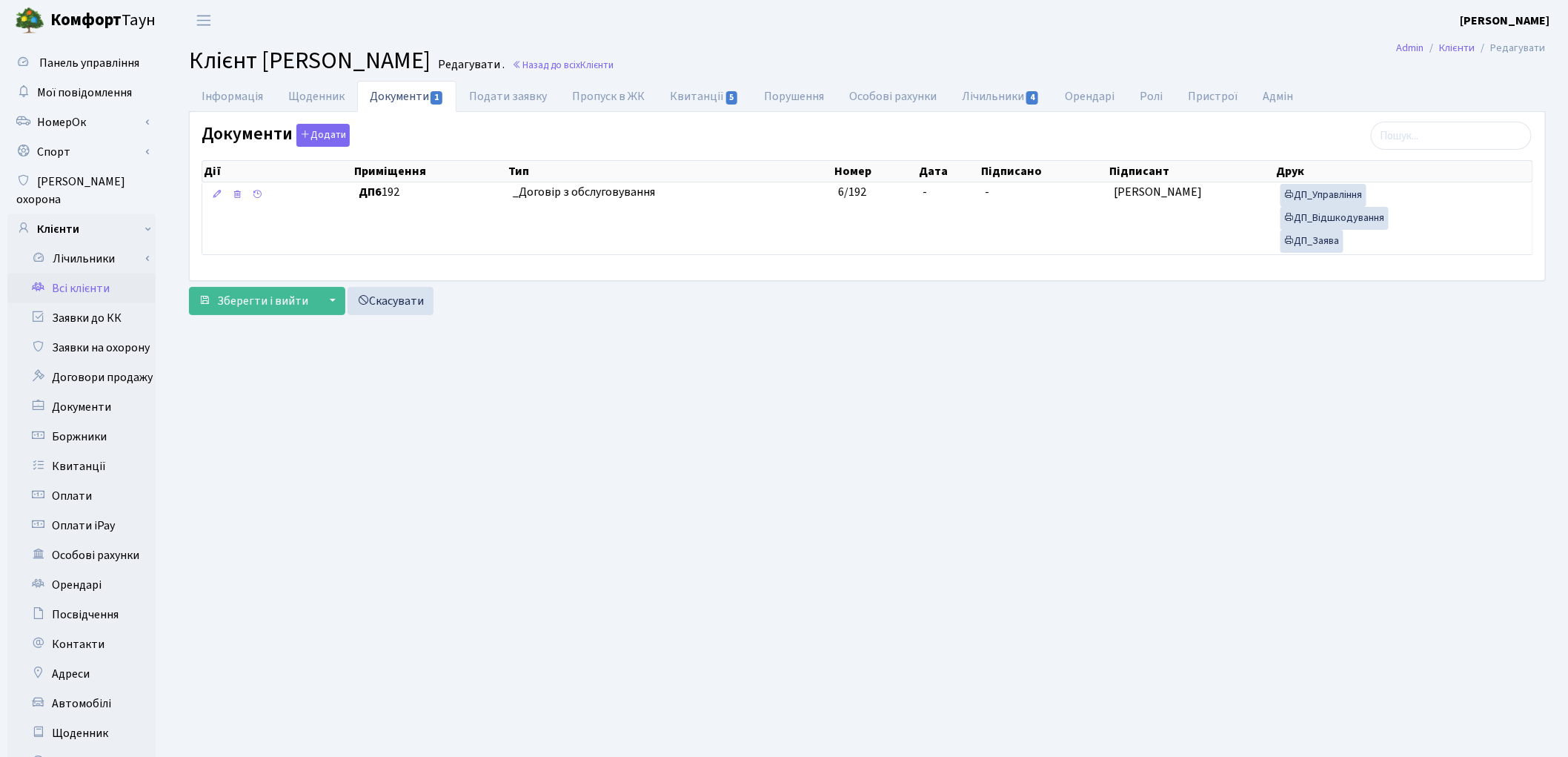
click at [99, 274] on link "Всі клієнти" at bounding box center [81, 289] width 148 height 30
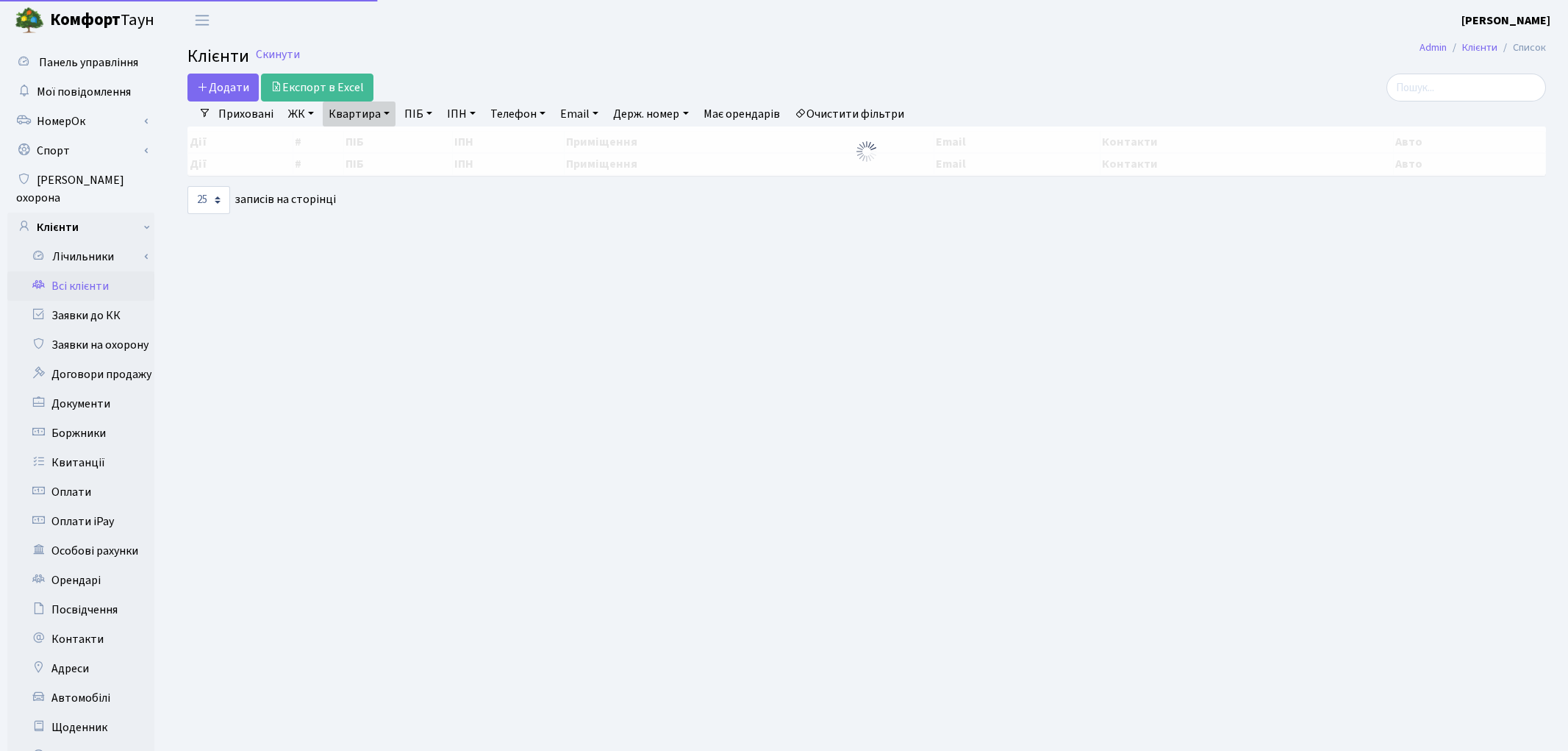
select select "25"
click at [356, 115] on link "Квартира" at bounding box center [359, 114] width 72 height 25
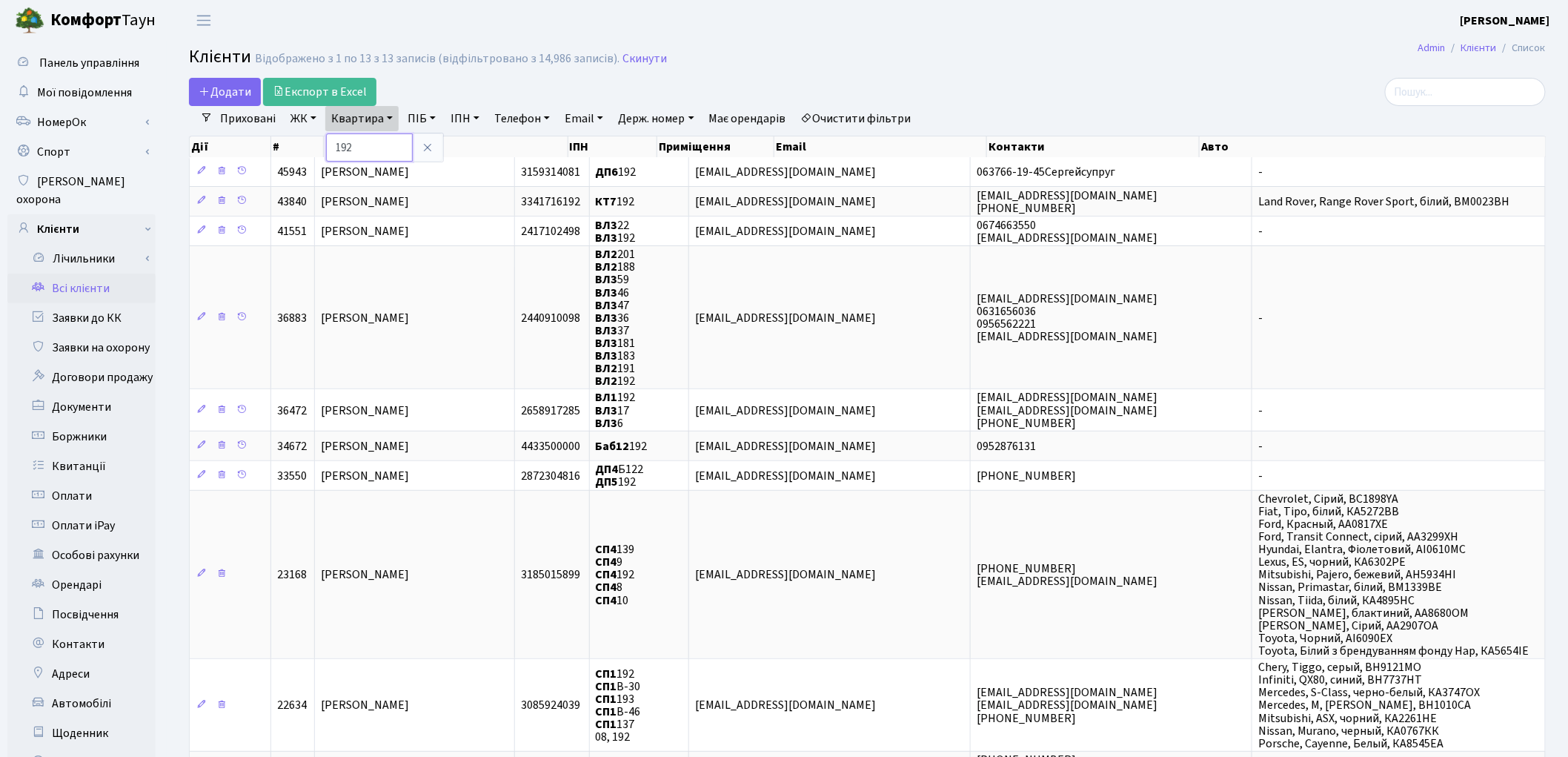
click at [366, 139] on input "192" at bounding box center [370, 148] width 87 height 28
type input "193"
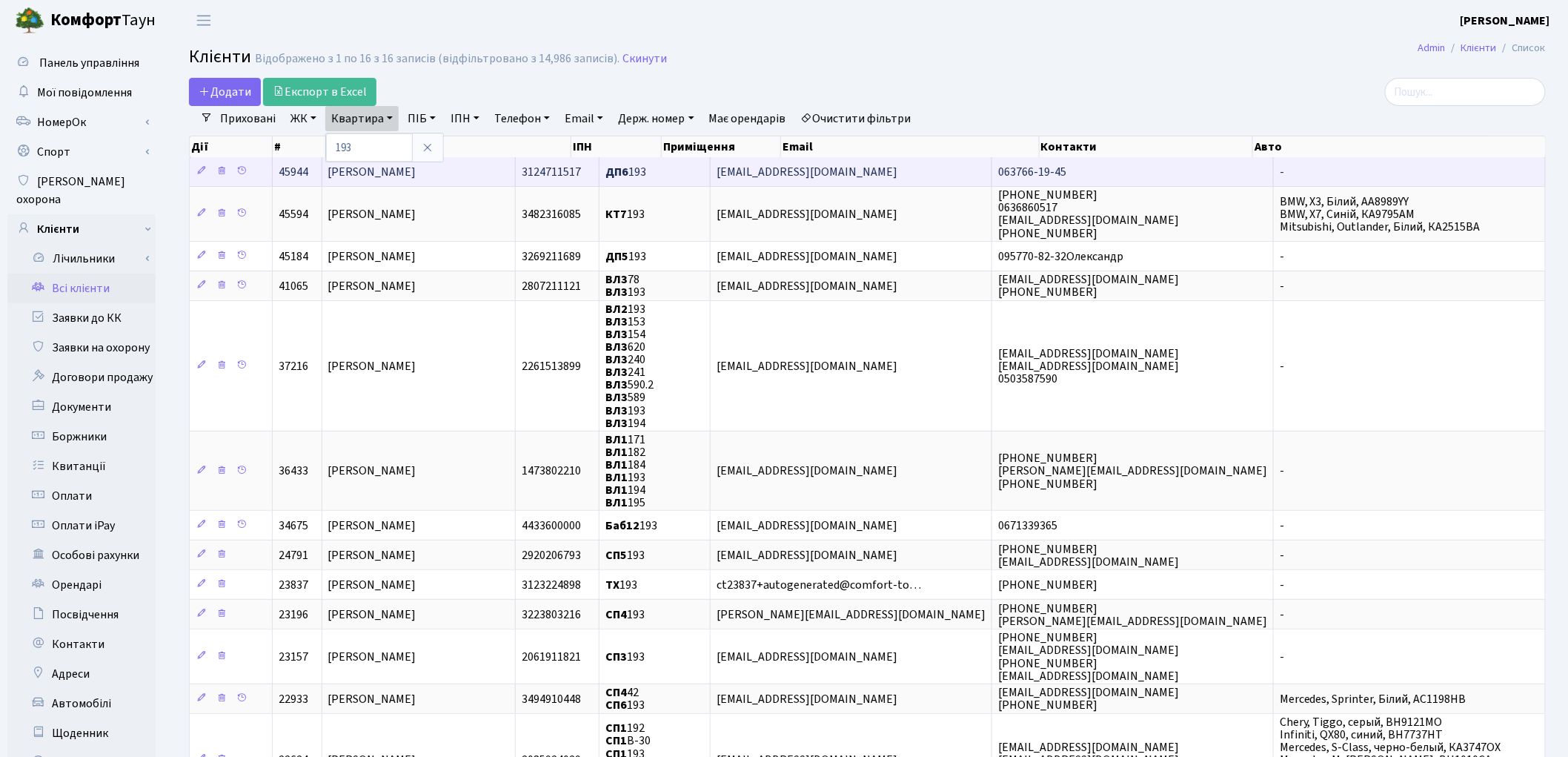
click at [363, 172] on span "[PERSON_NAME]" at bounding box center [372, 172] width 89 height 16
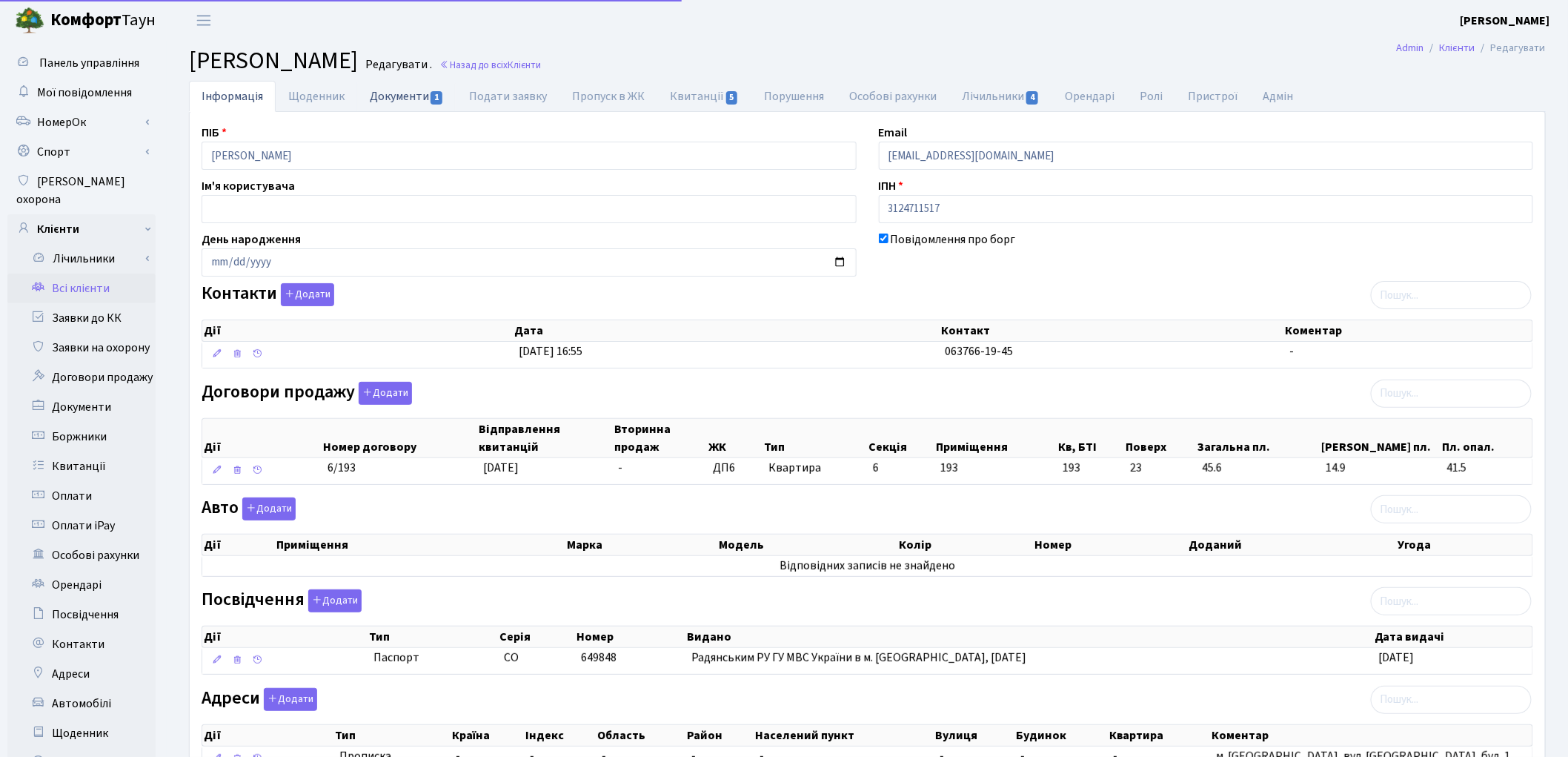
click at [382, 98] on link "Документи 1" at bounding box center [407, 96] width 99 height 30
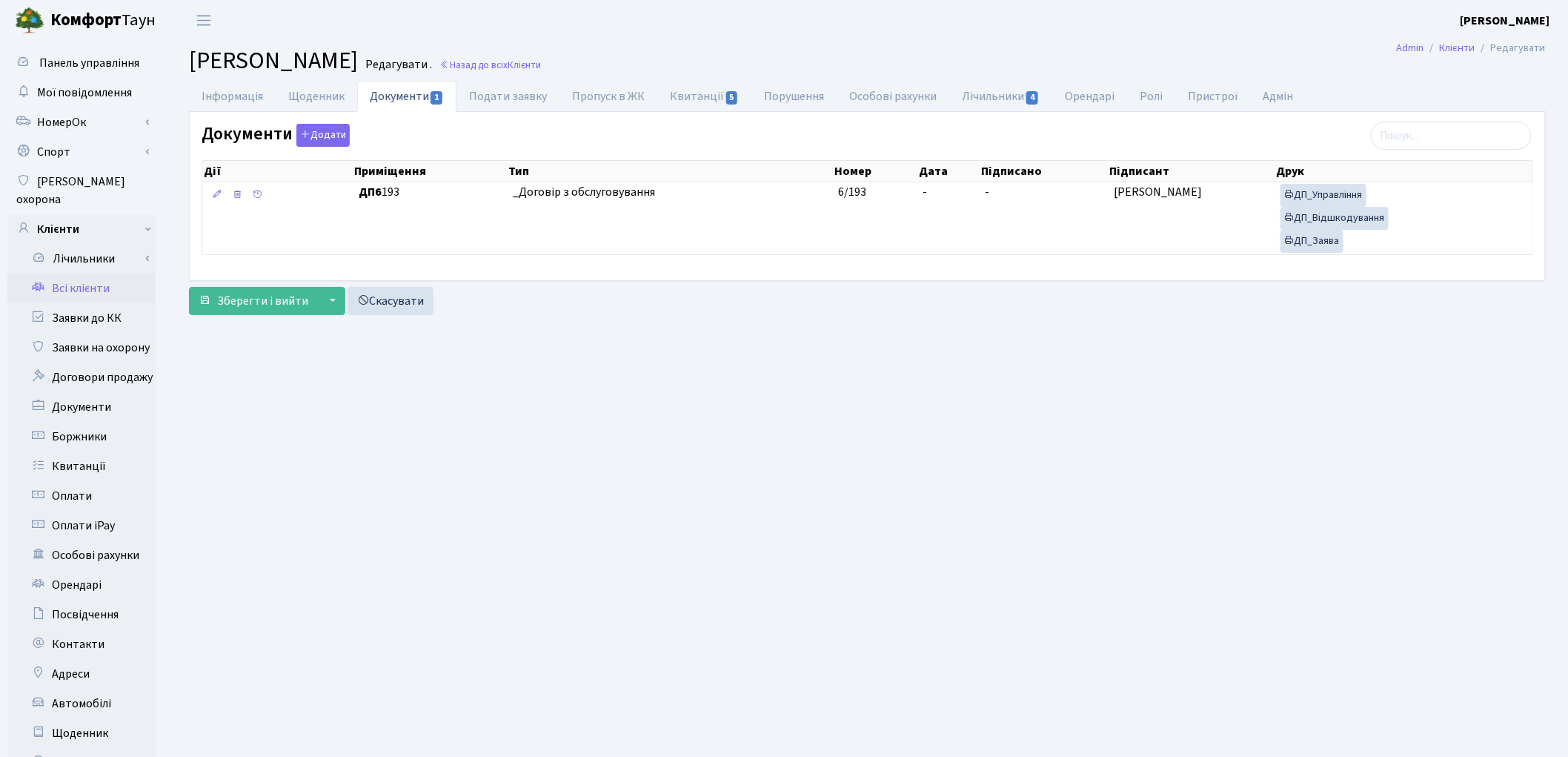
click at [78, 274] on link "Всі клієнти" at bounding box center [81, 289] width 148 height 30
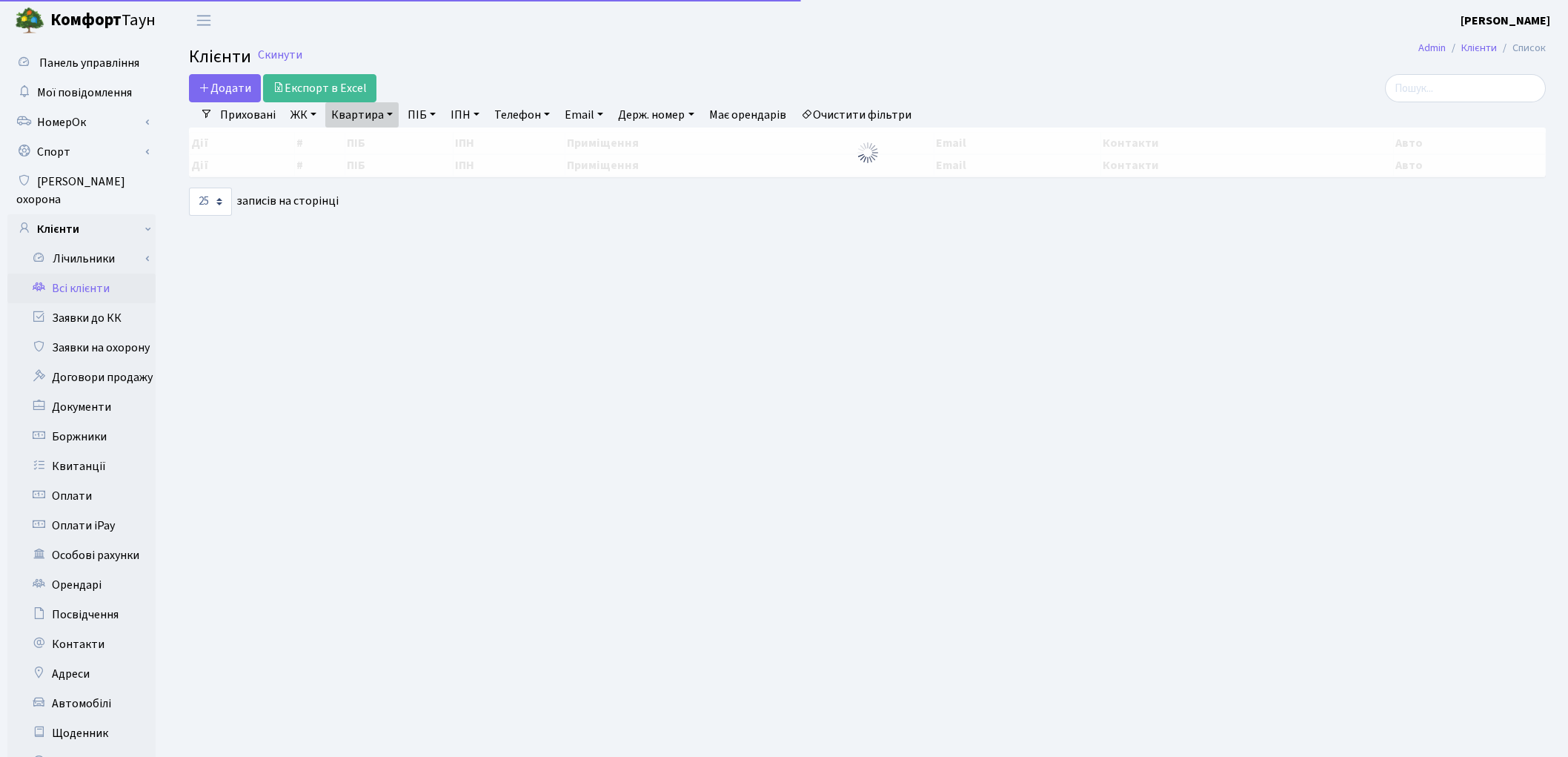
select select "25"
click at [370, 119] on link "Квартира" at bounding box center [361, 115] width 73 height 25
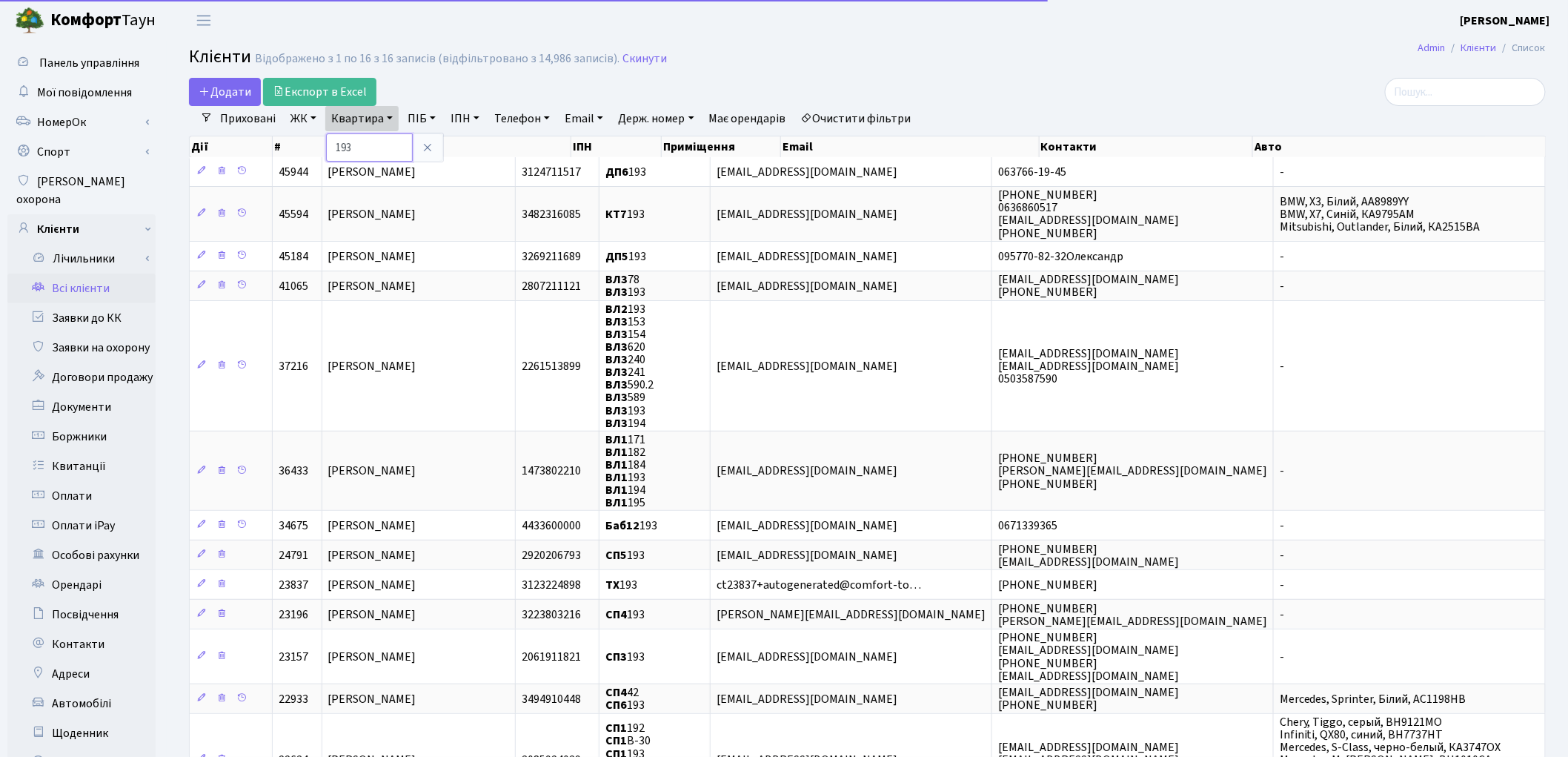
click at [375, 150] on input "193" at bounding box center [370, 148] width 87 height 28
type input "1"
type input "387"
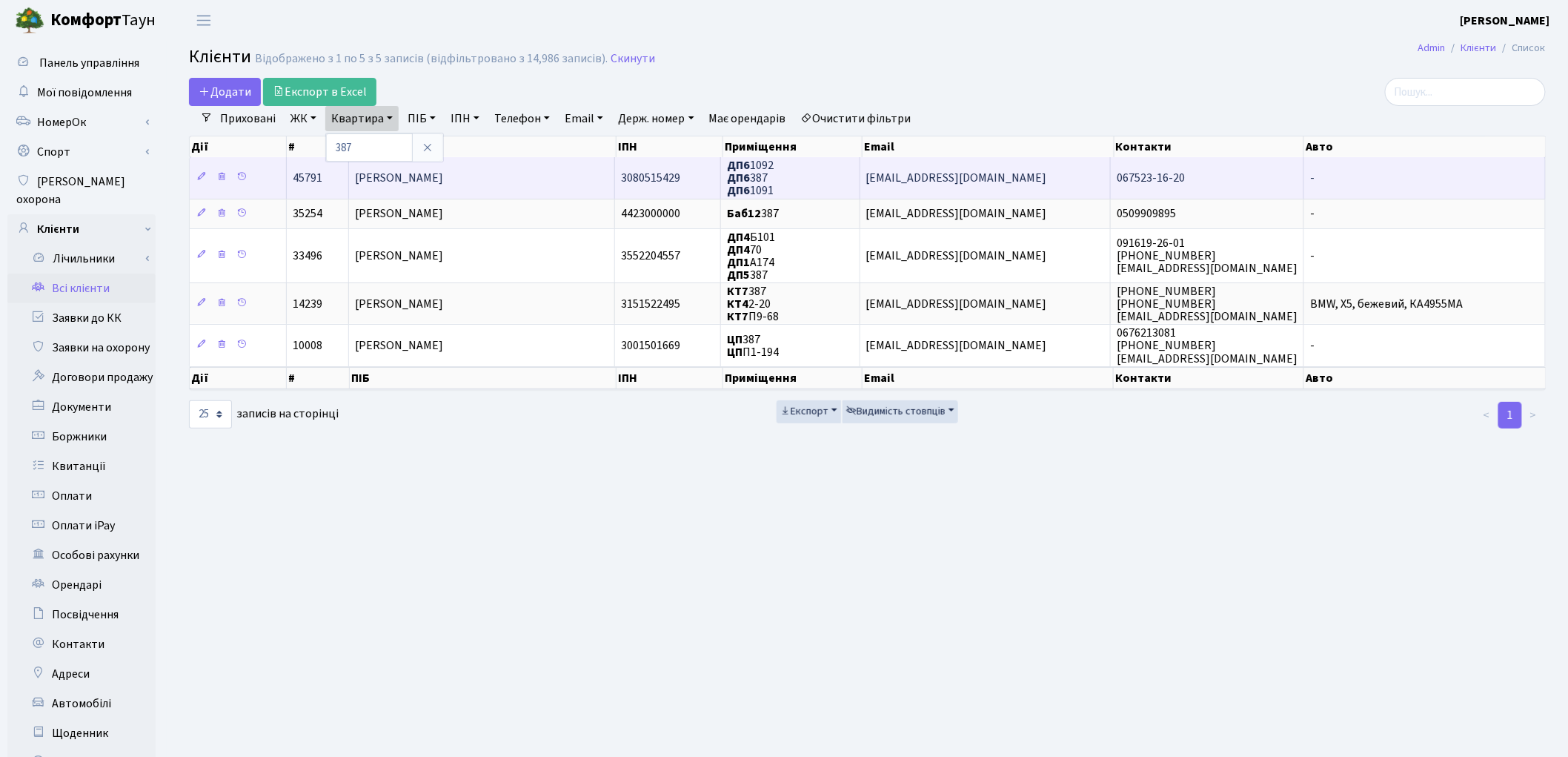
click at [389, 194] on td "[PERSON_NAME]" at bounding box center [482, 178] width 266 height 41
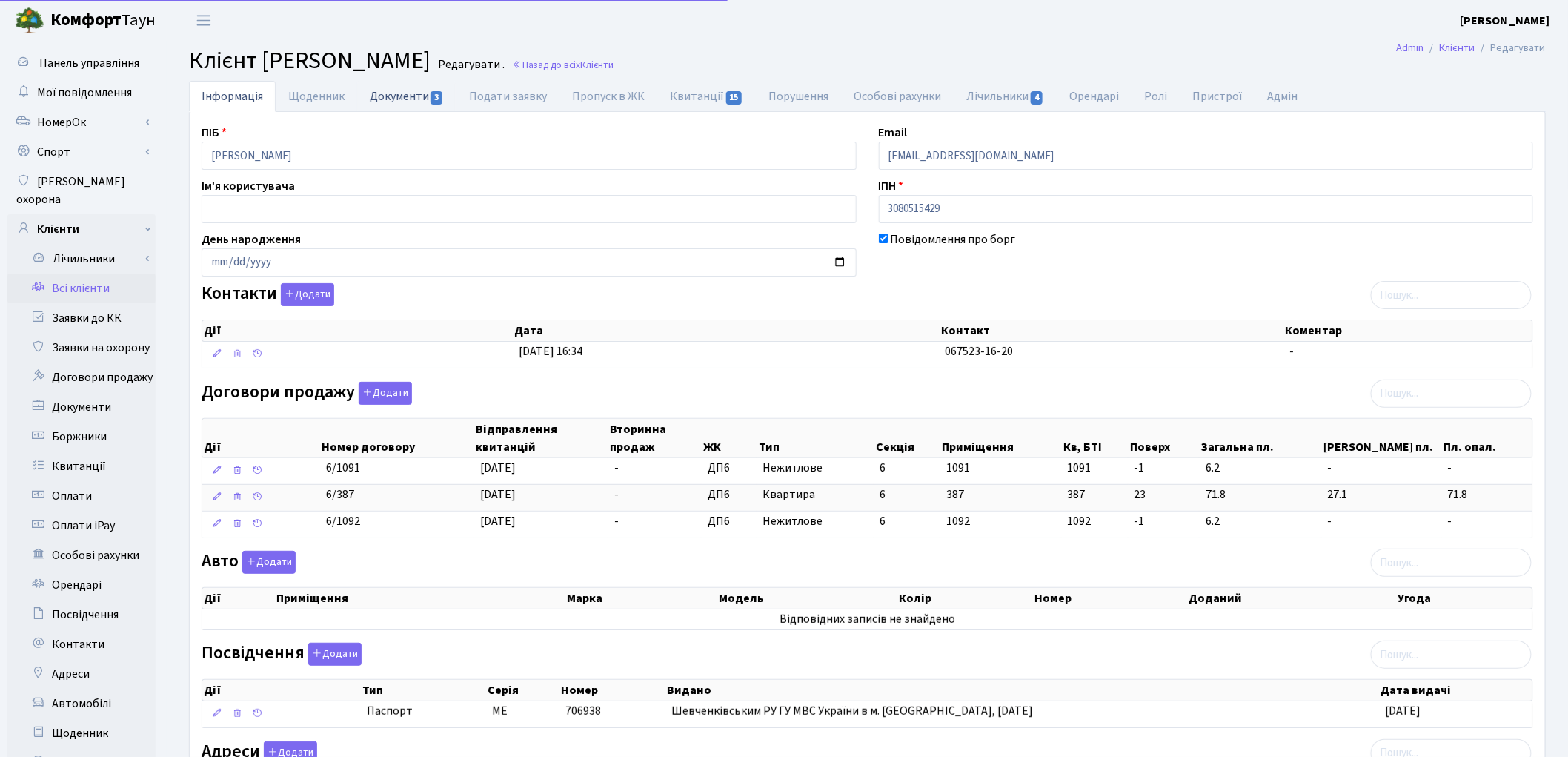
click at [398, 102] on link "Документи 3" at bounding box center [407, 96] width 99 height 30
select select "25"
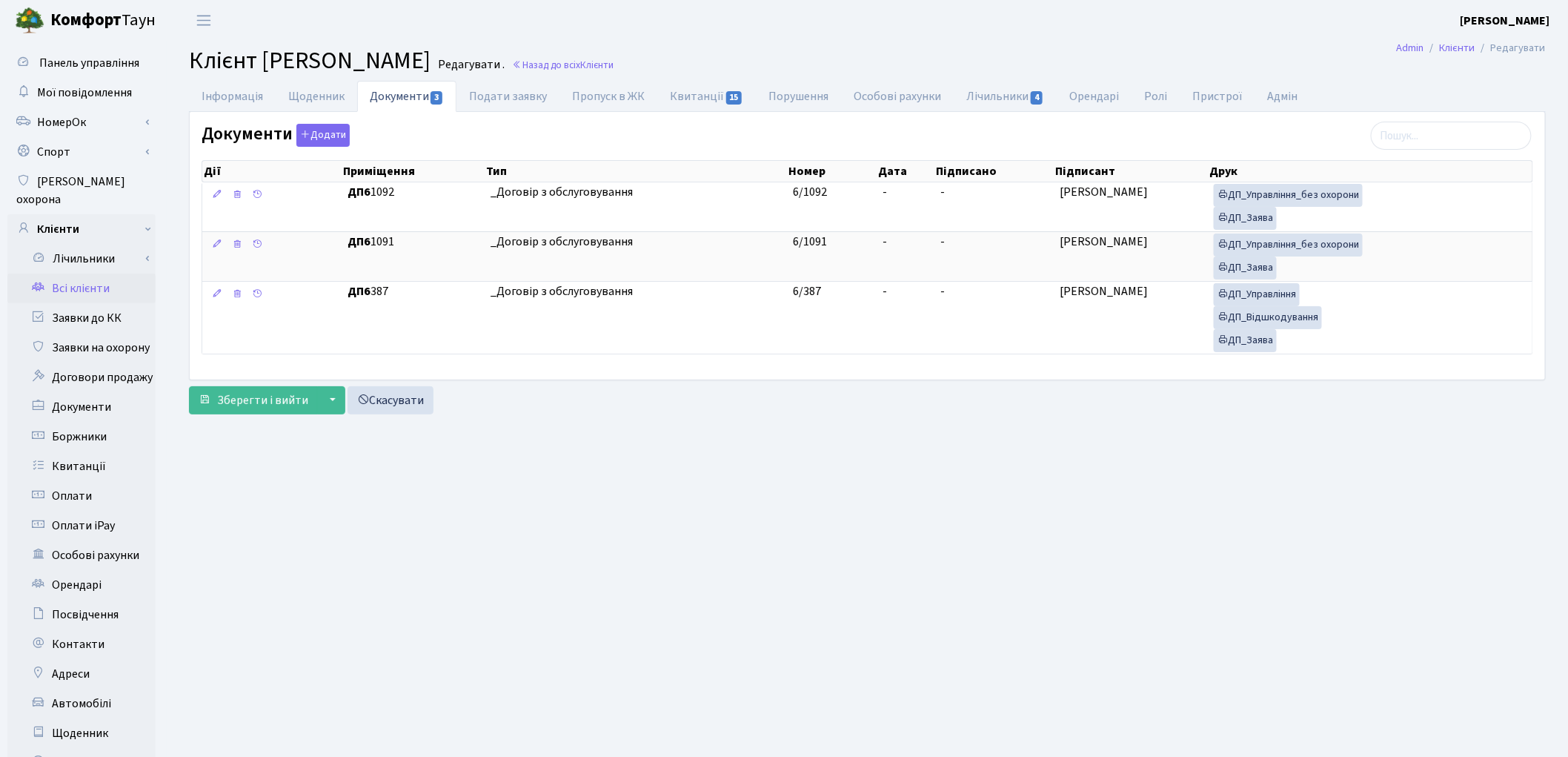
click at [95, 274] on link "Всі клієнти" at bounding box center [81, 289] width 148 height 30
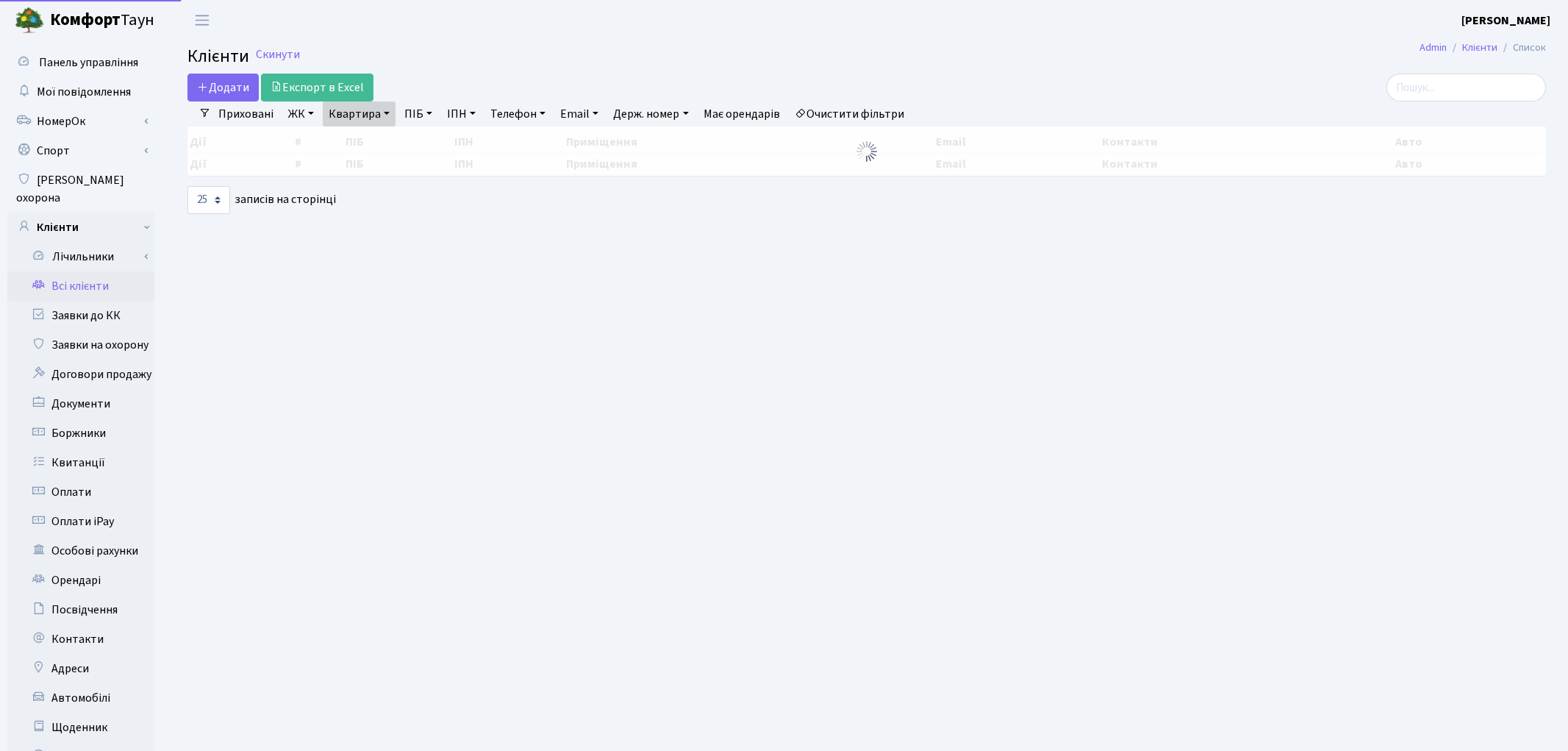
select select "25"
click at [356, 109] on link "Квартира" at bounding box center [359, 114] width 72 height 25
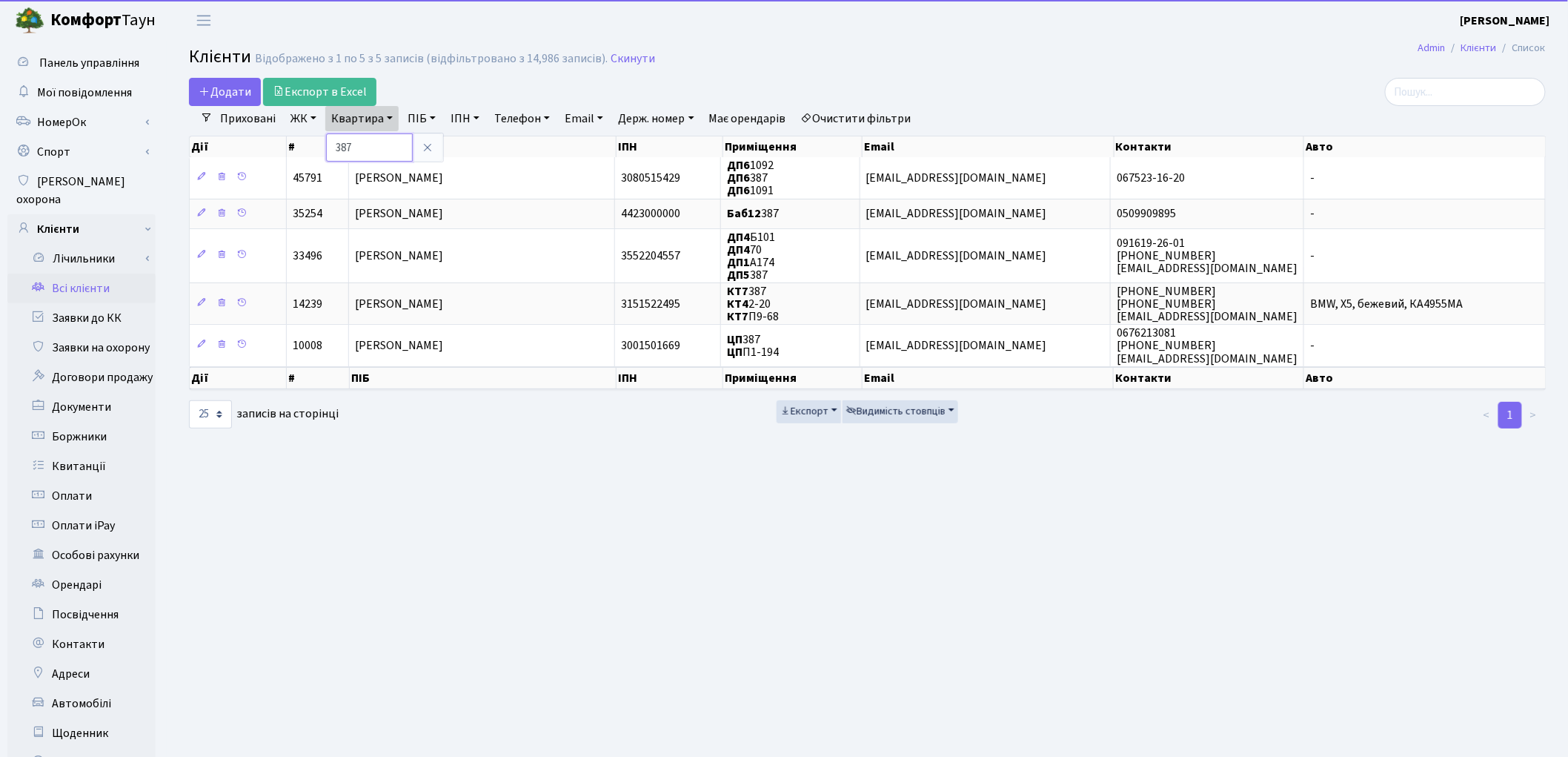
click at [383, 153] on input "387" at bounding box center [370, 148] width 87 height 28
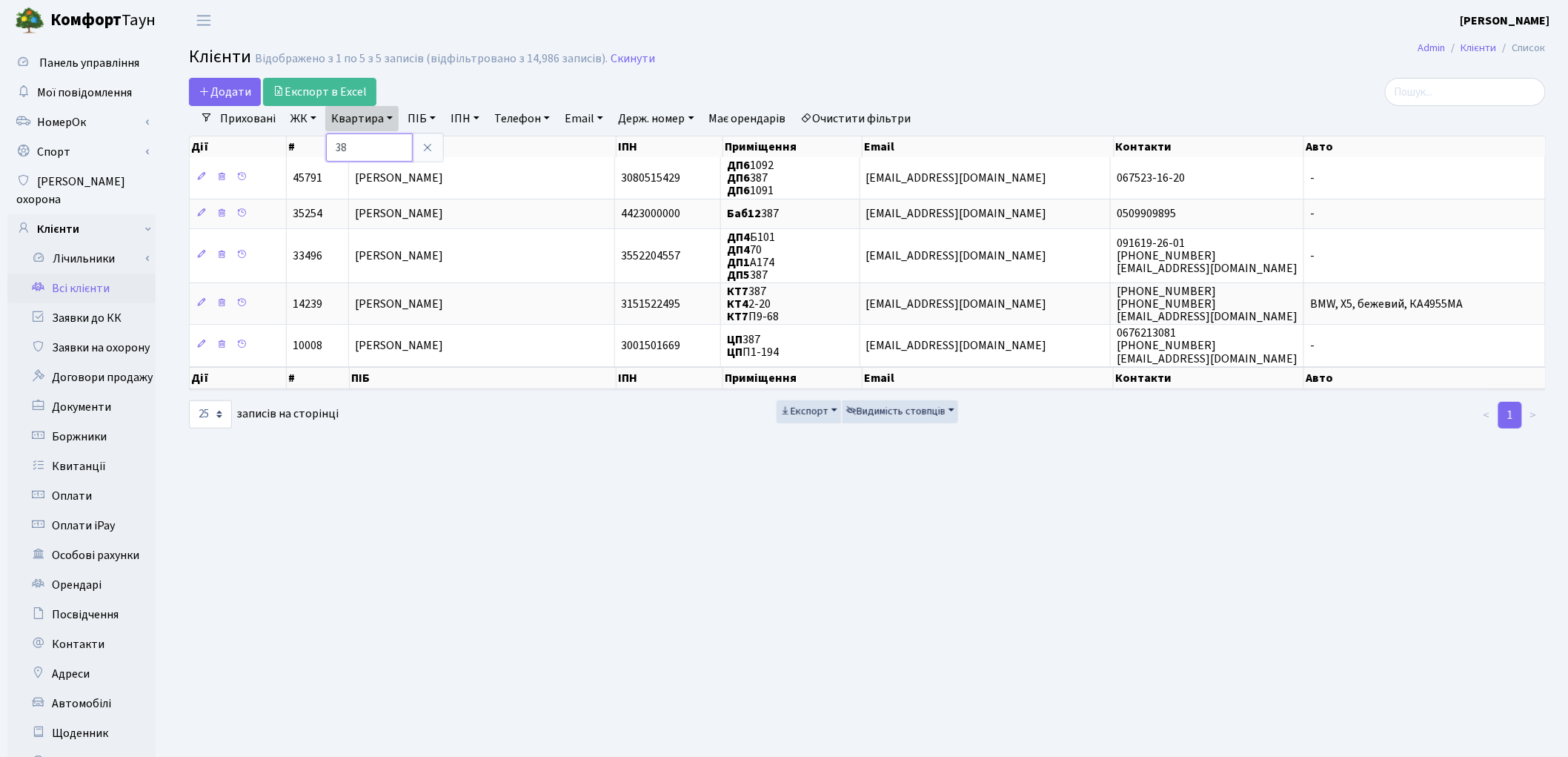
type input "3"
type input "182"
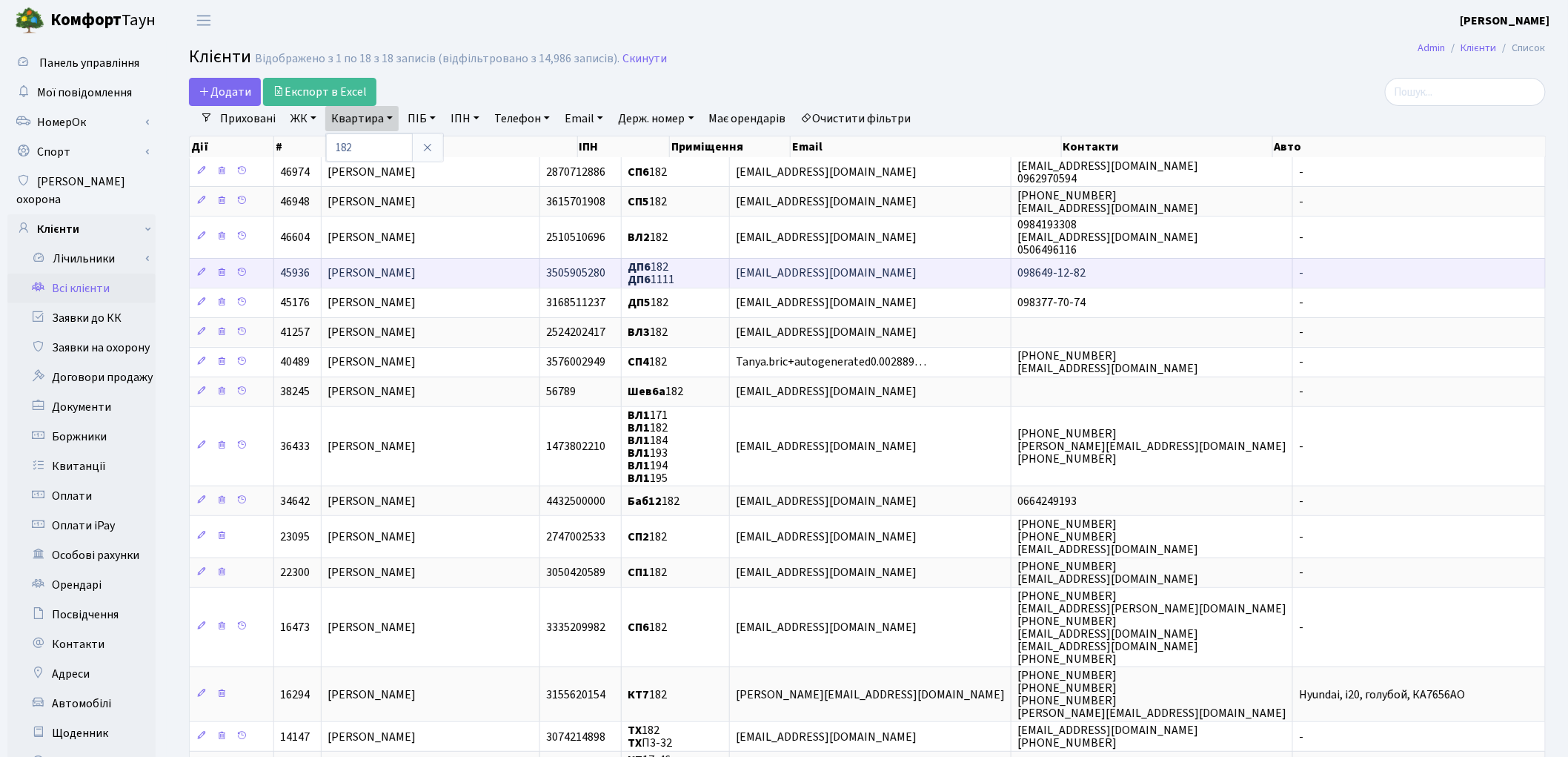
click at [402, 267] on span "[PERSON_NAME]" at bounding box center [372, 274] width 89 height 16
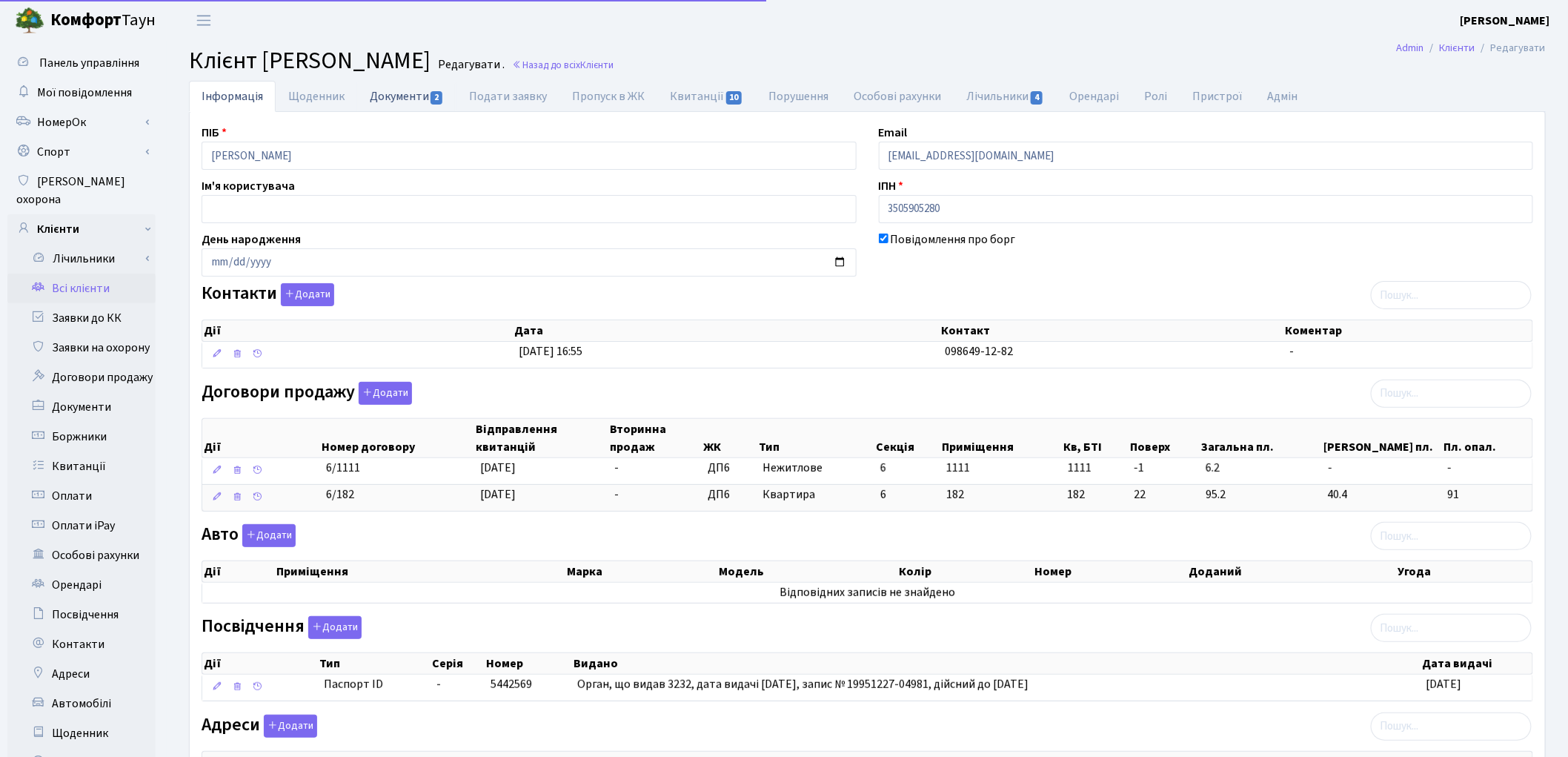
click at [384, 100] on link "Документи 2" at bounding box center [407, 96] width 99 height 30
select select "25"
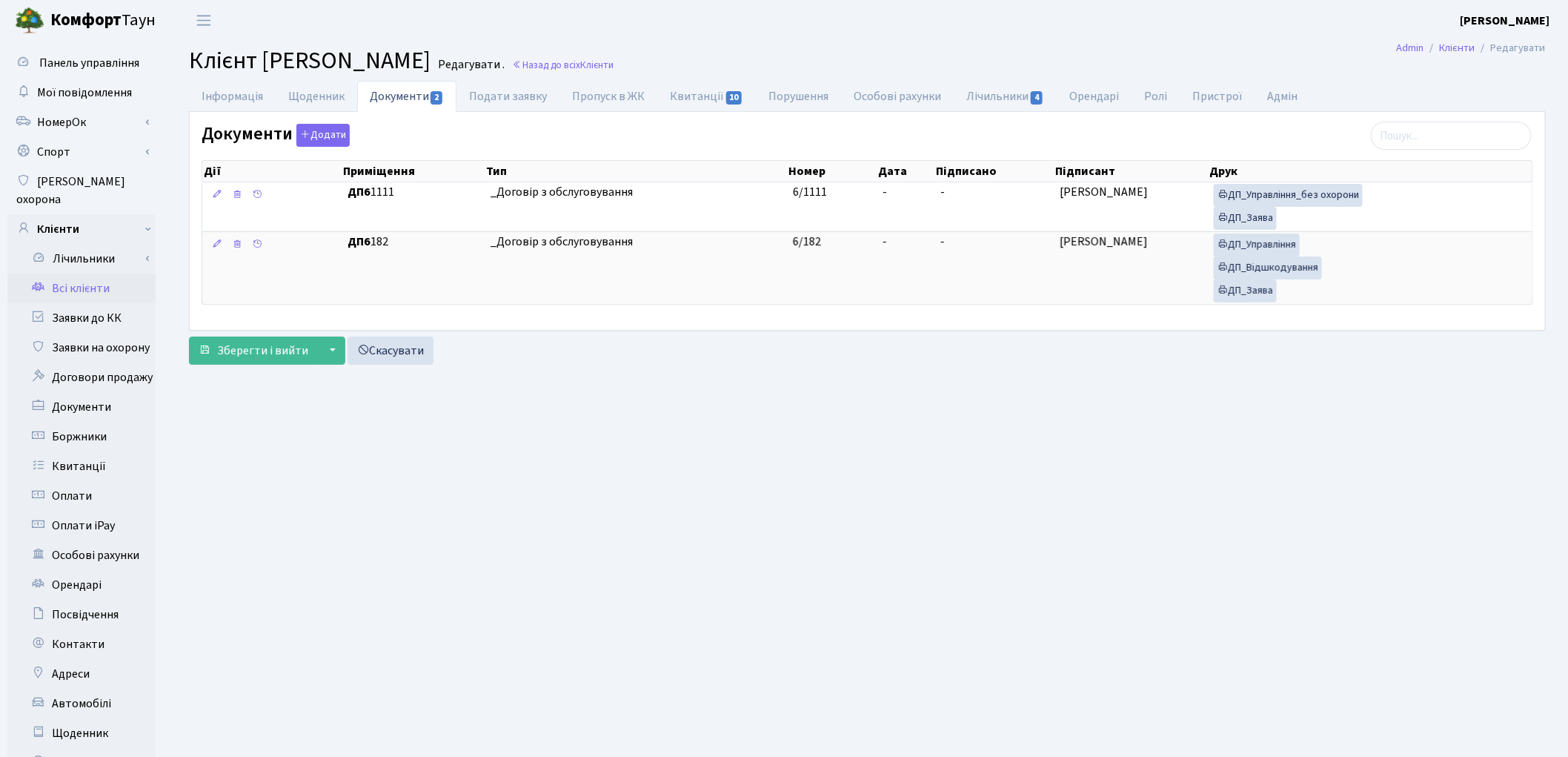
click at [1020, 43] on main "Admin Клієнти Редагувати Клієнт Пономаренко Тетяна Миколаївна Редагувати . Наза…" at bounding box center [866, 472] width 1401 height 863
click at [89, 276] on link "Всі клієнти" at bounding box center [81, 289] width 148 height 30
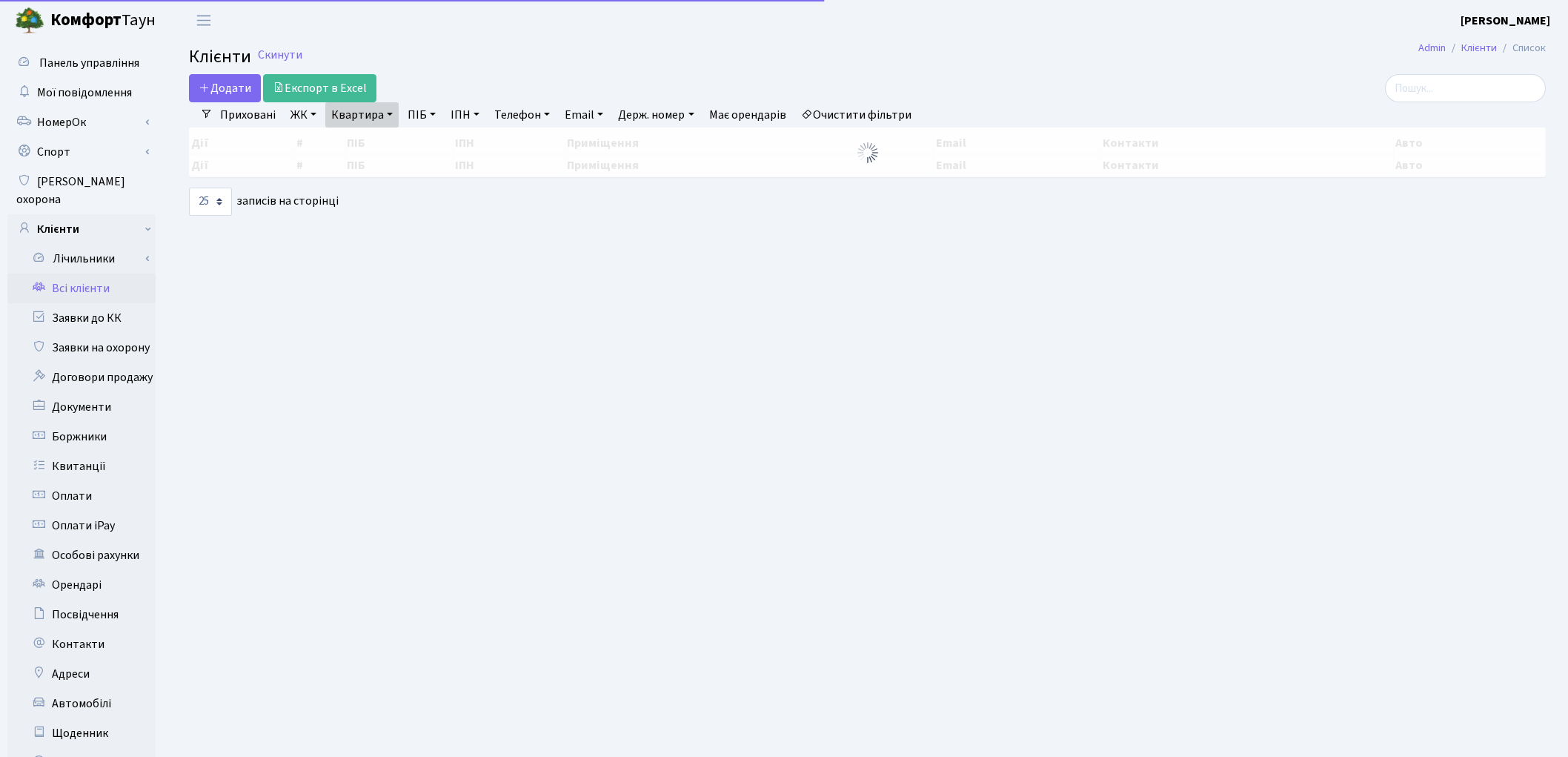
select select "25"
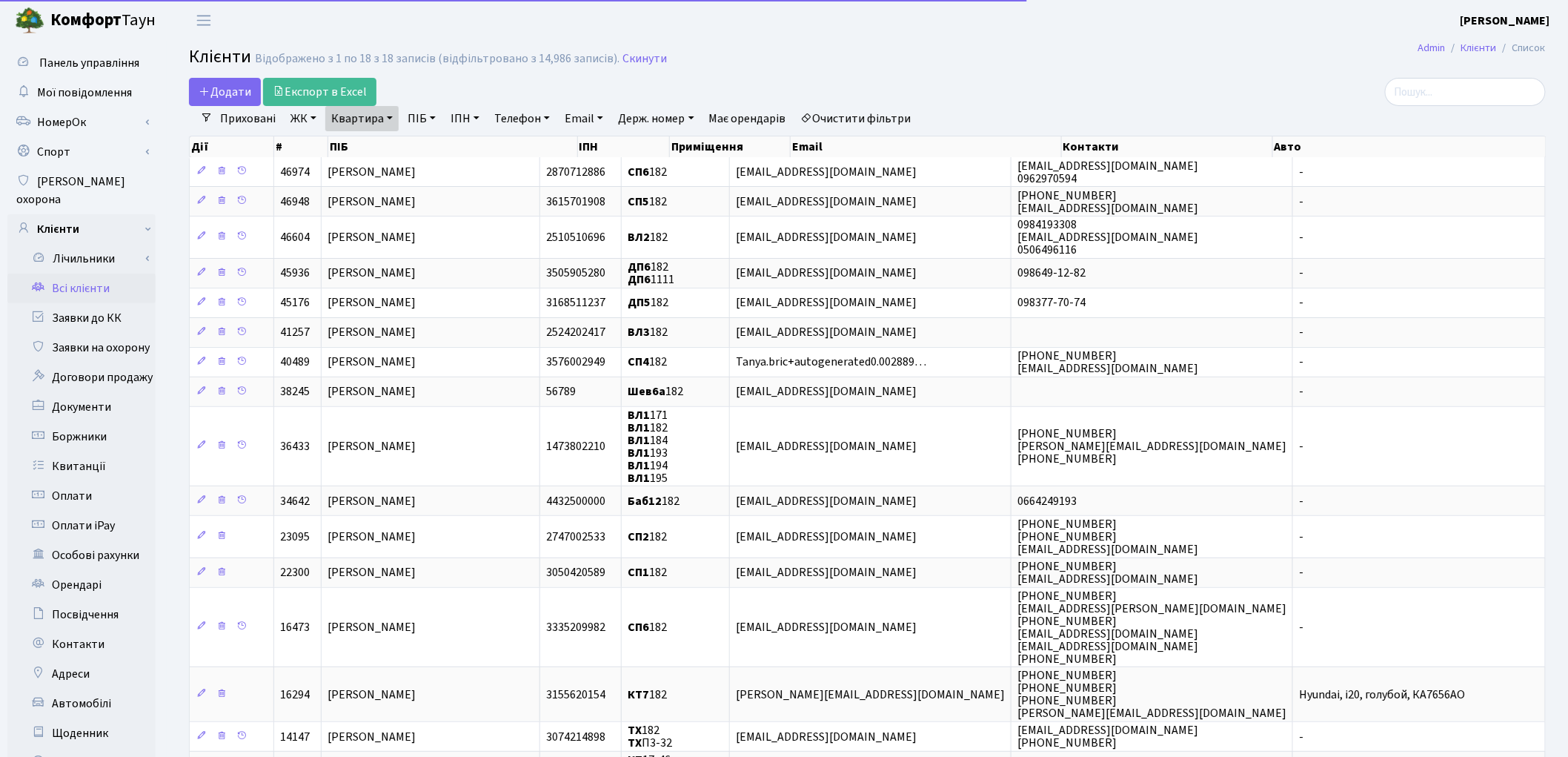
click at [357, 112] on link "Квартира" at bounding box center [361, 118] width 73 height 25
click at [364, 144] on input "182" at bounding box center [370, 148] width 87 height 28
type input "100"
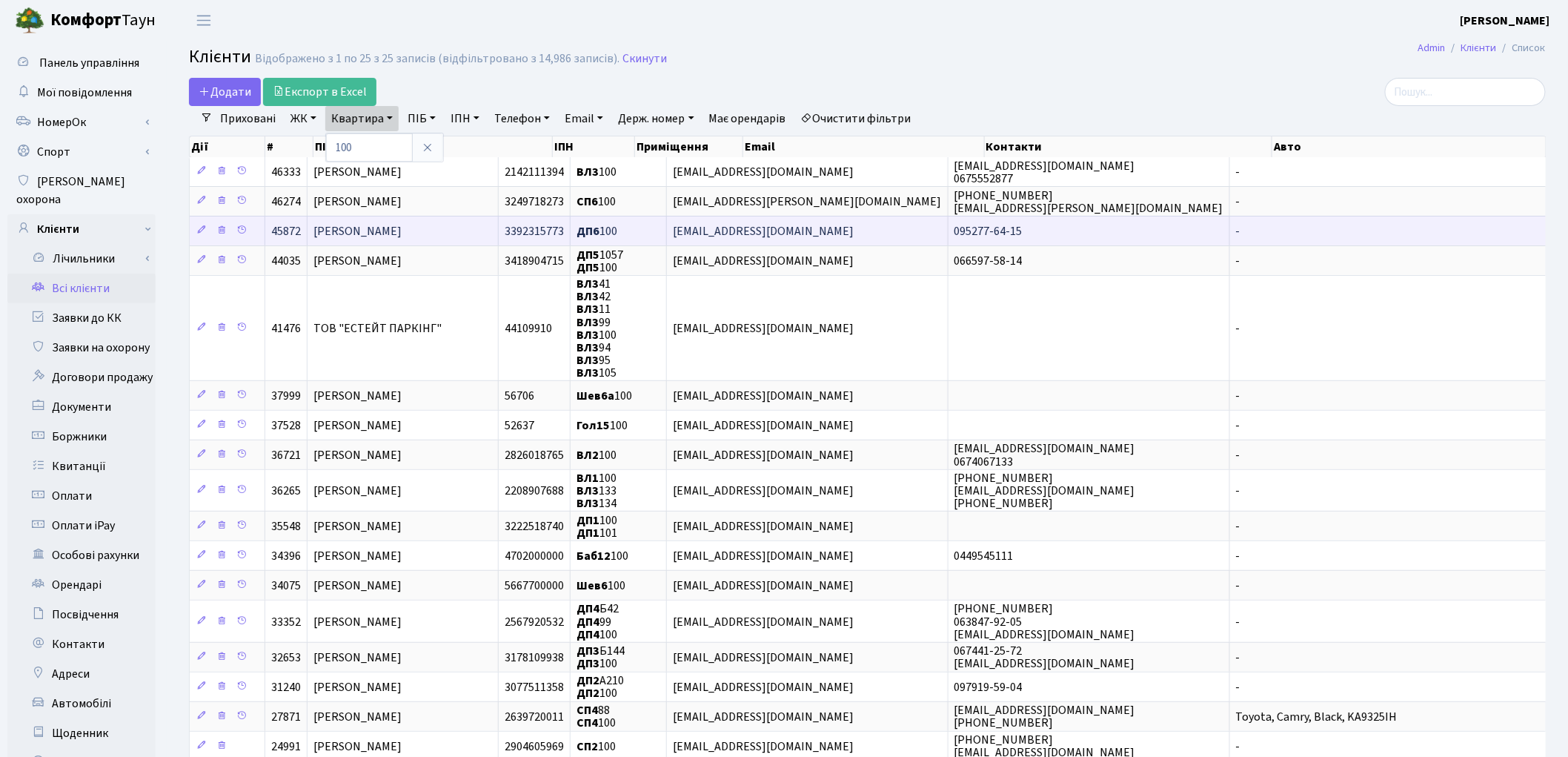
click at [398, 238] on span "[PERSON_NAME]" at bounding box center [357, 231] width 89 height 16
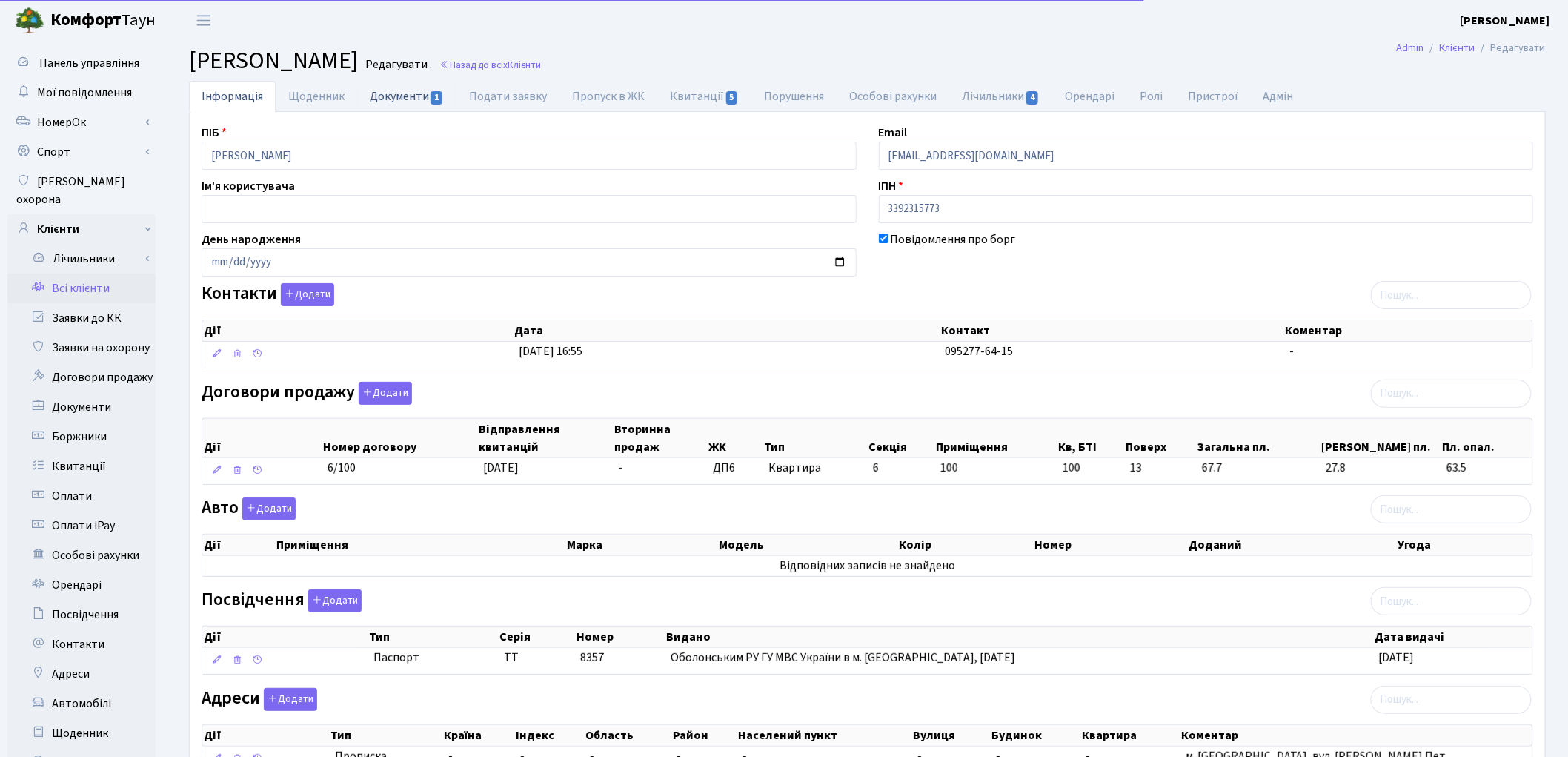
click at [406, 103] on link "Документи 1" at bounding box center [407, 96] width 99 height 30
select select "25"
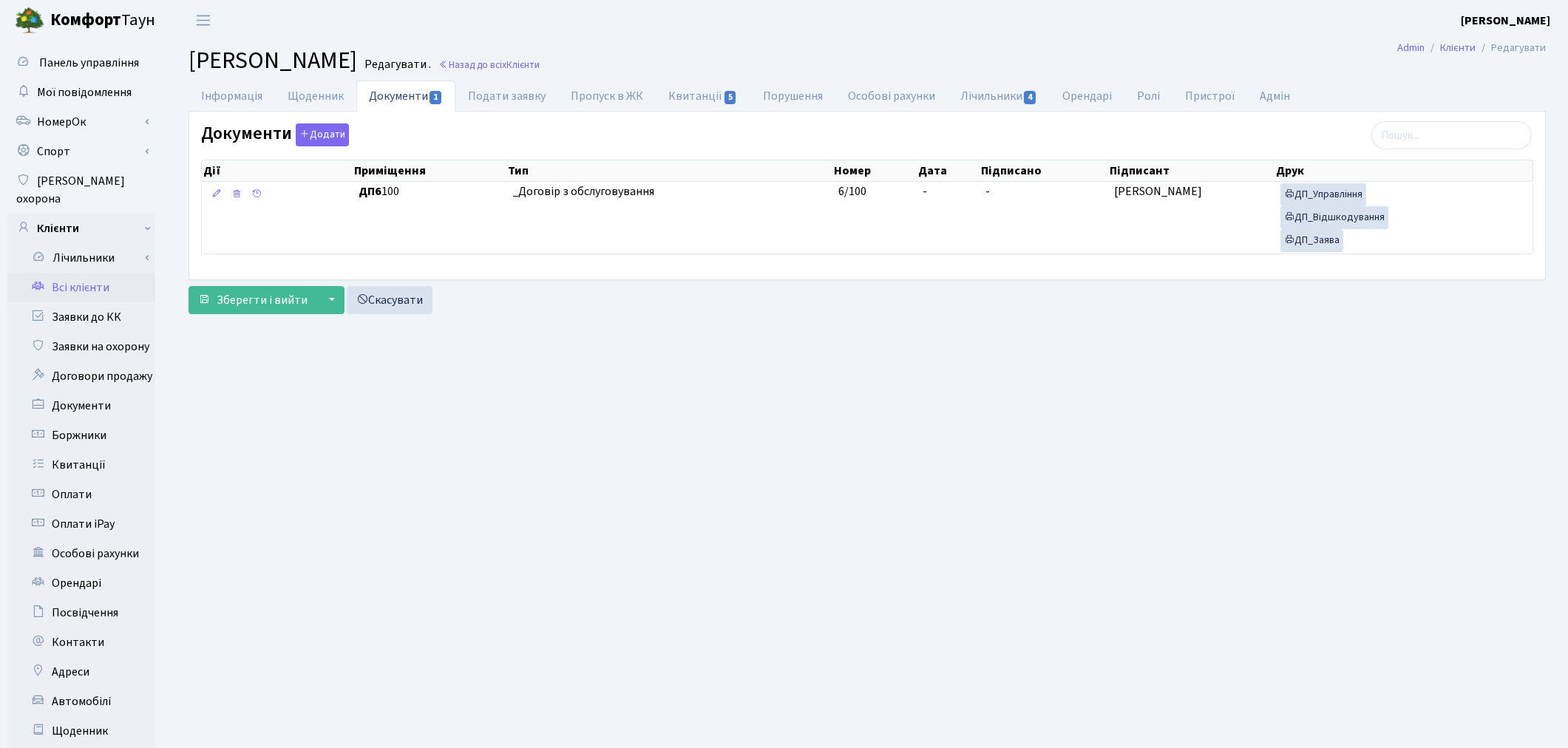
click at [88, 273] on link "Всі клієнти" at bounding box center [81, 288] width 148 height 29
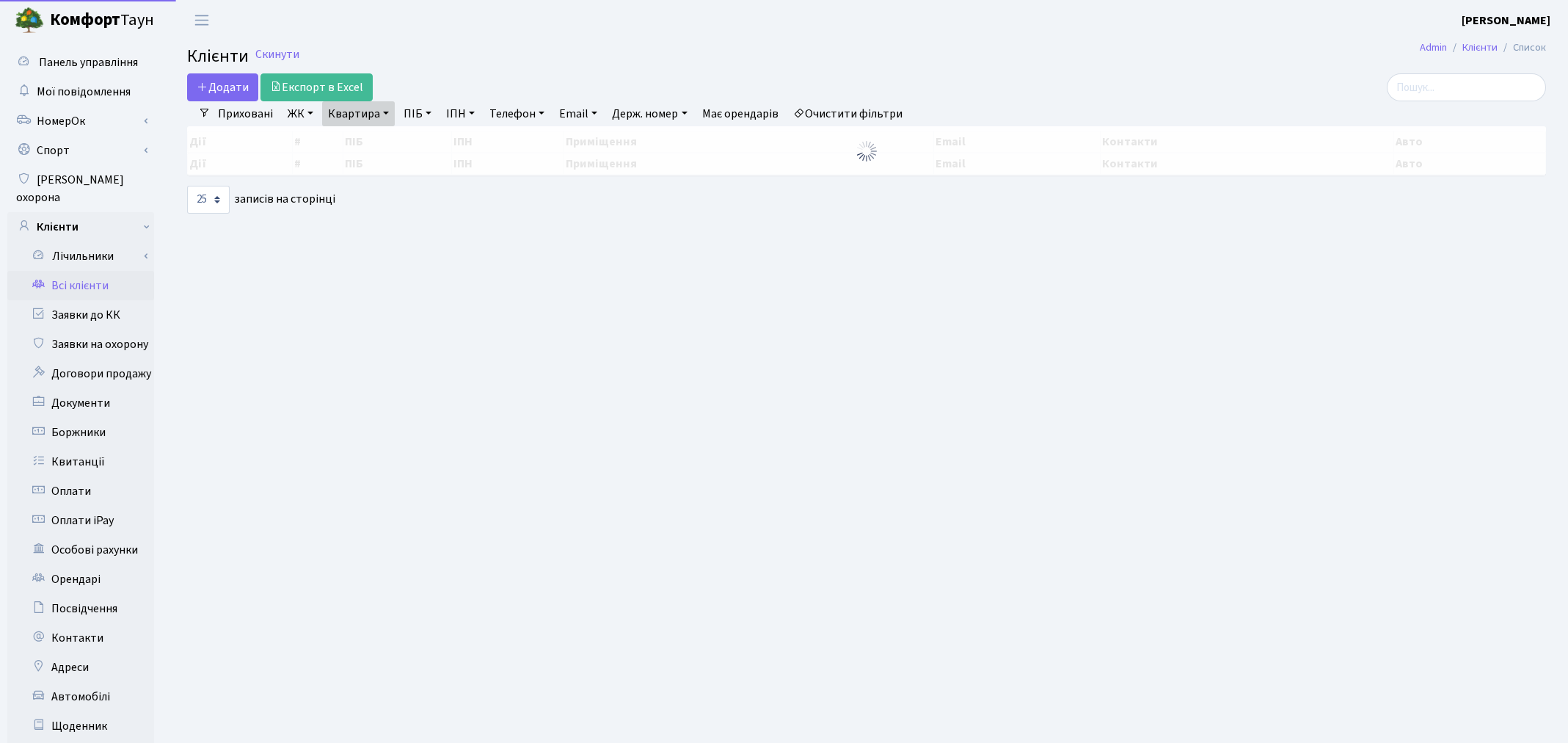
select select "25"
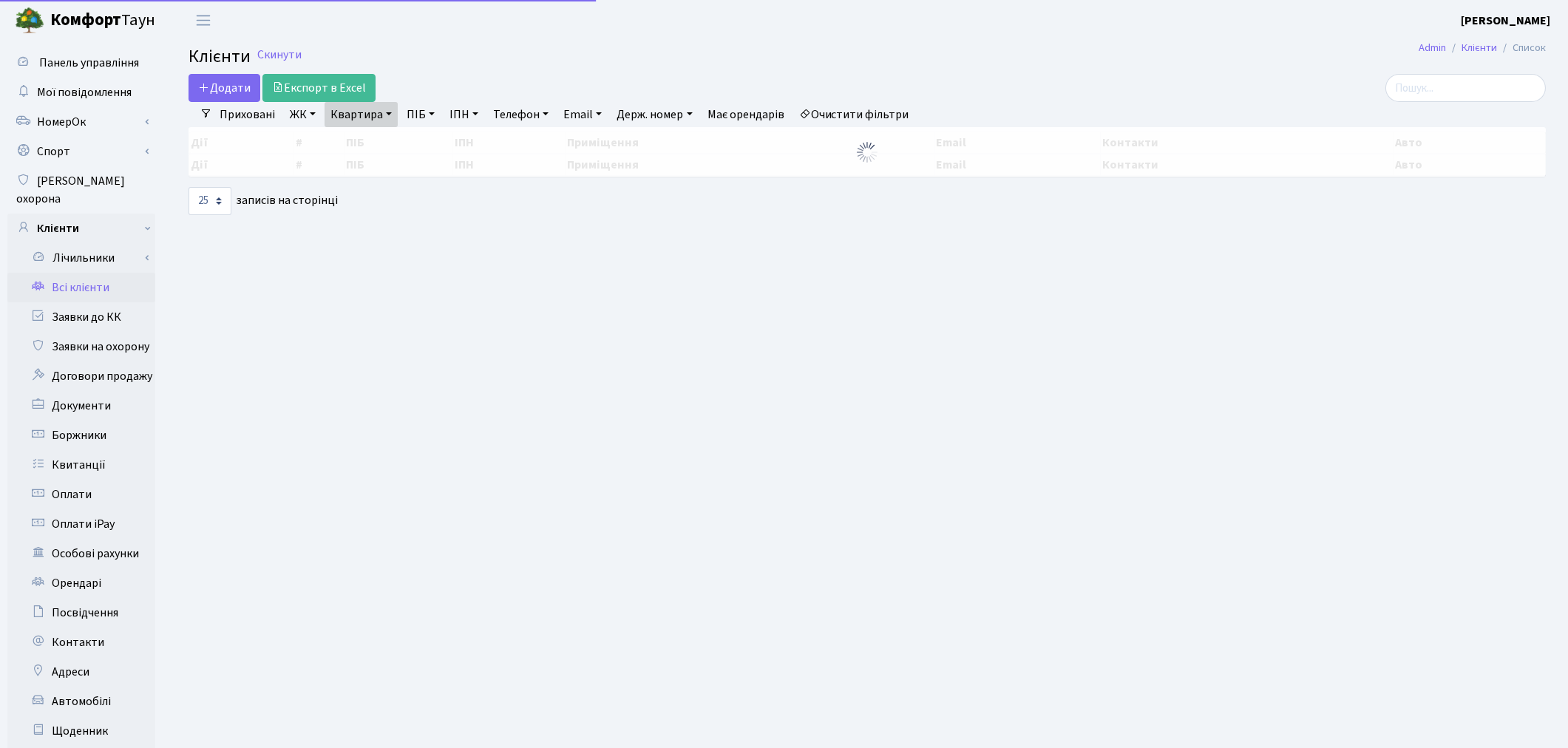
click at [346, 114] on link "Квартира" at bounding box center [361, 114] width 73 height 25
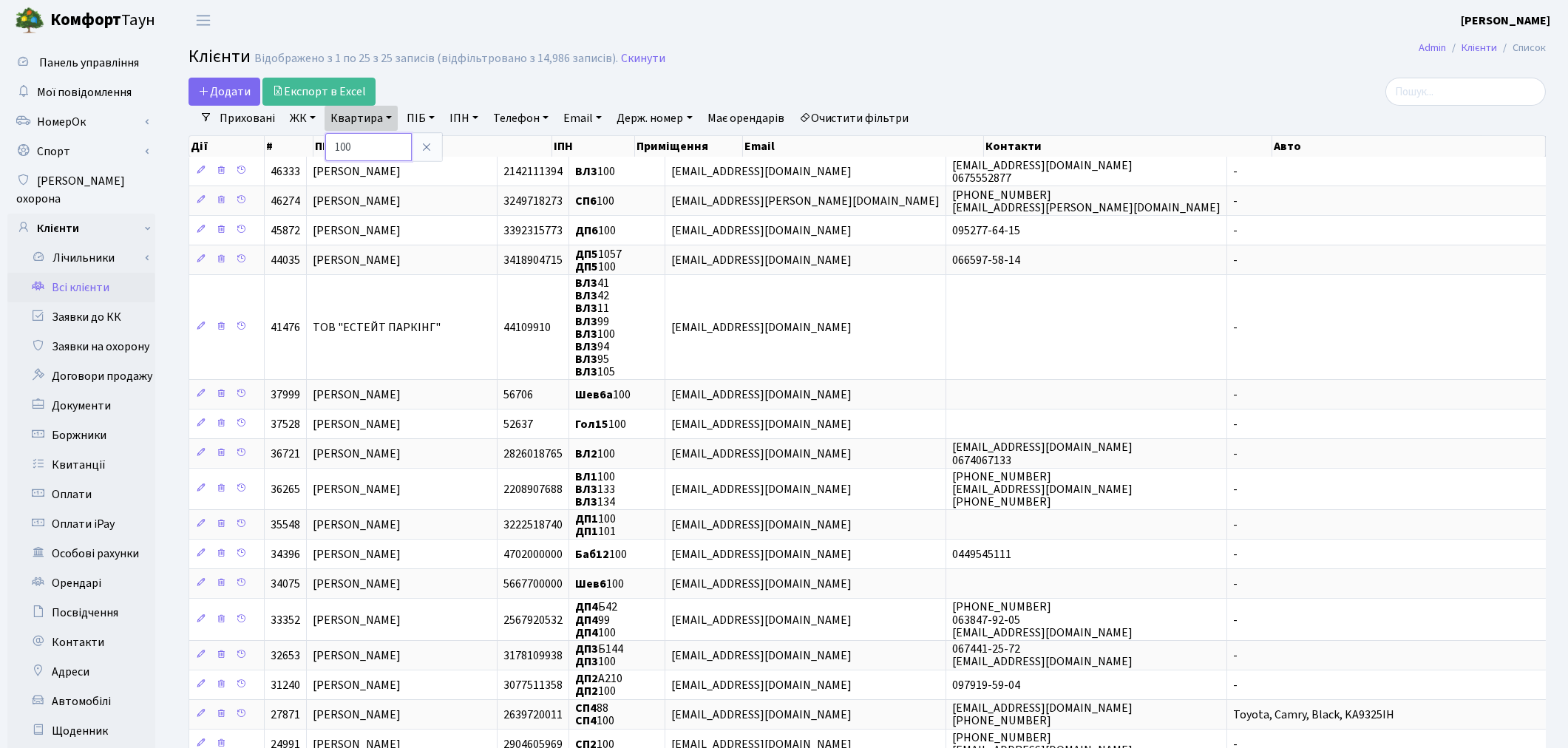
click at [361, 143] on input "100" at bounding box center [369, 147] width 87 height 28
type input "1"
type input "283"
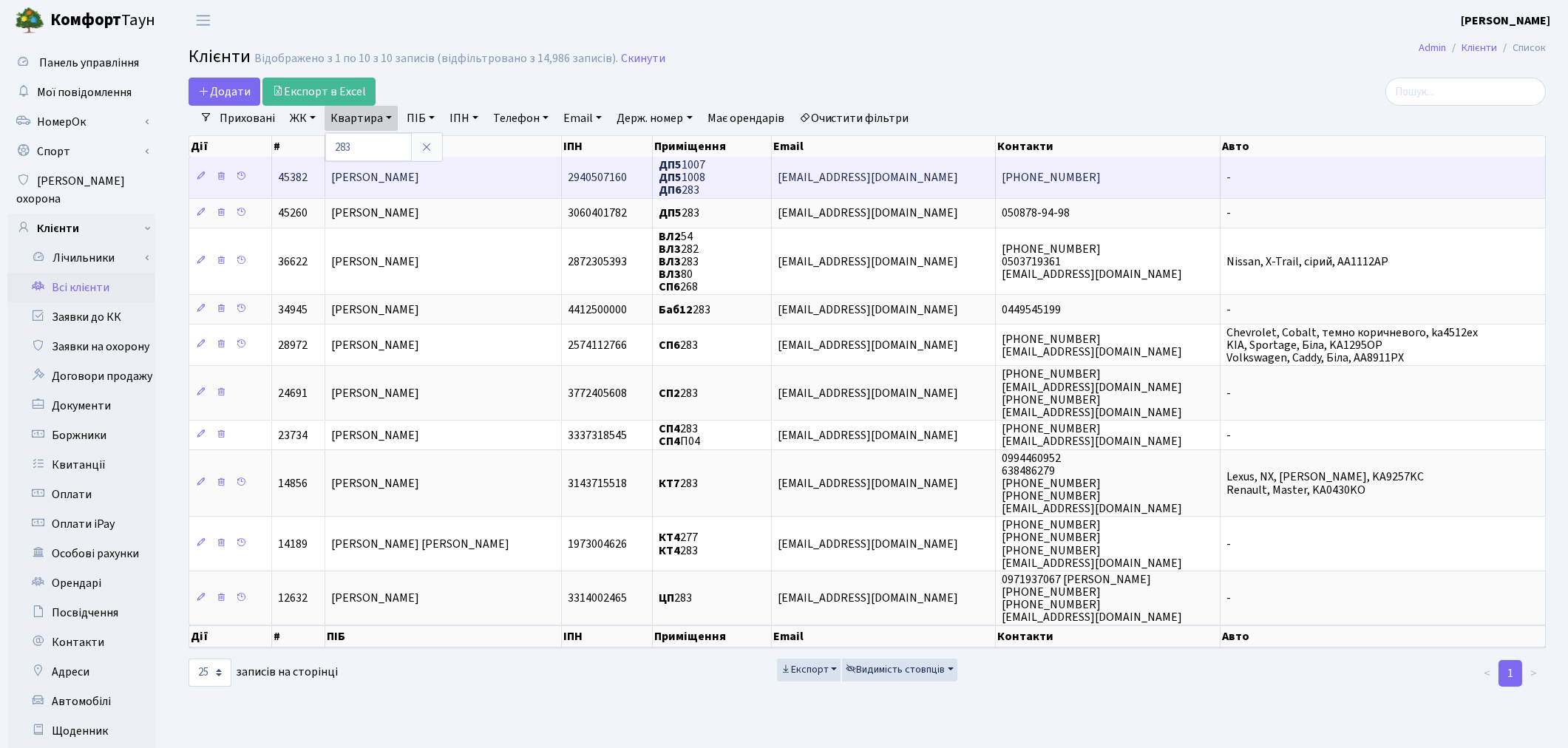
click at [367, 181] on span "Волинько Ірина Володимирівна" at bounding box center [375, 177] width 88 height 16
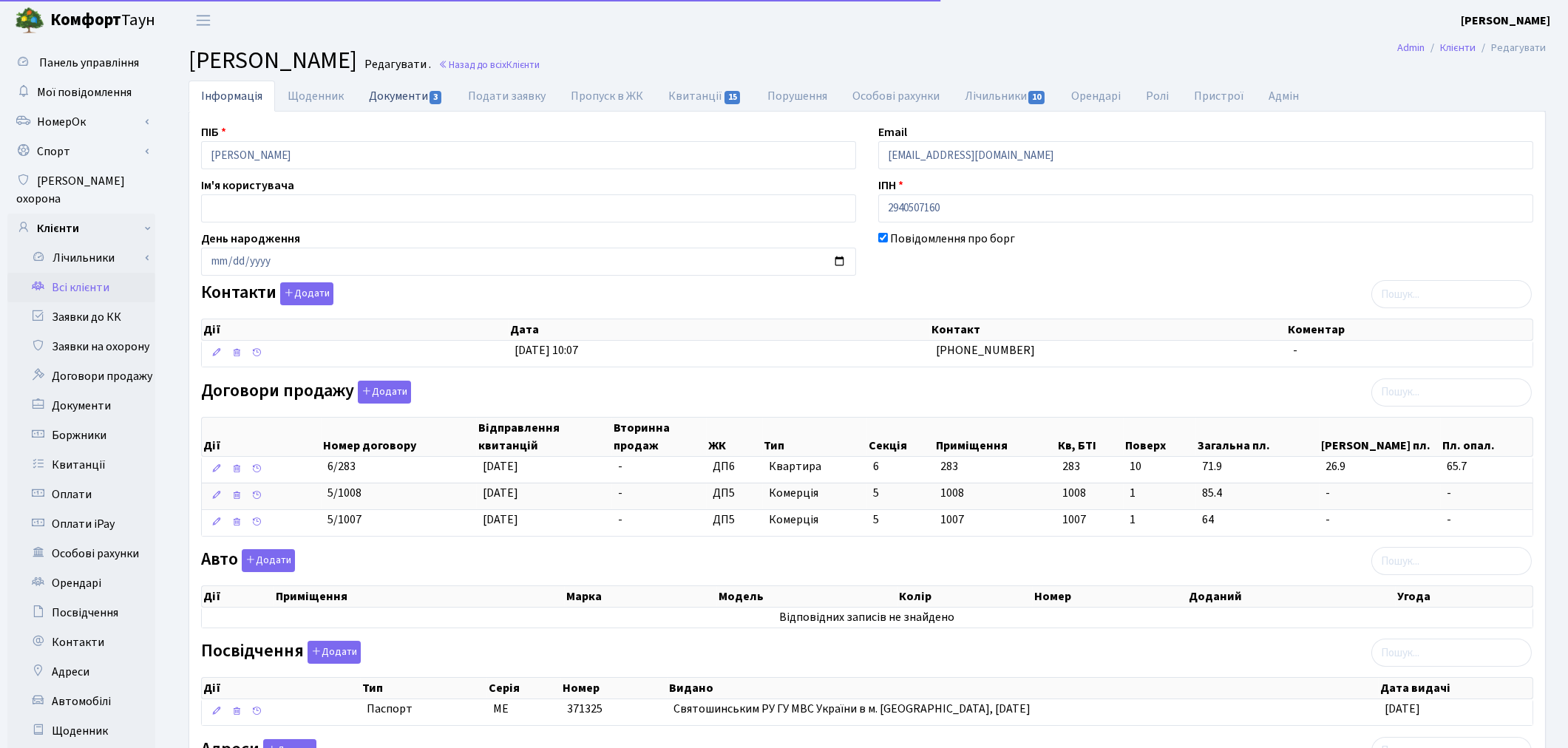
click at [389, 101] on link "Документи 3" at bounding box center [406, 96] width 99 height 30
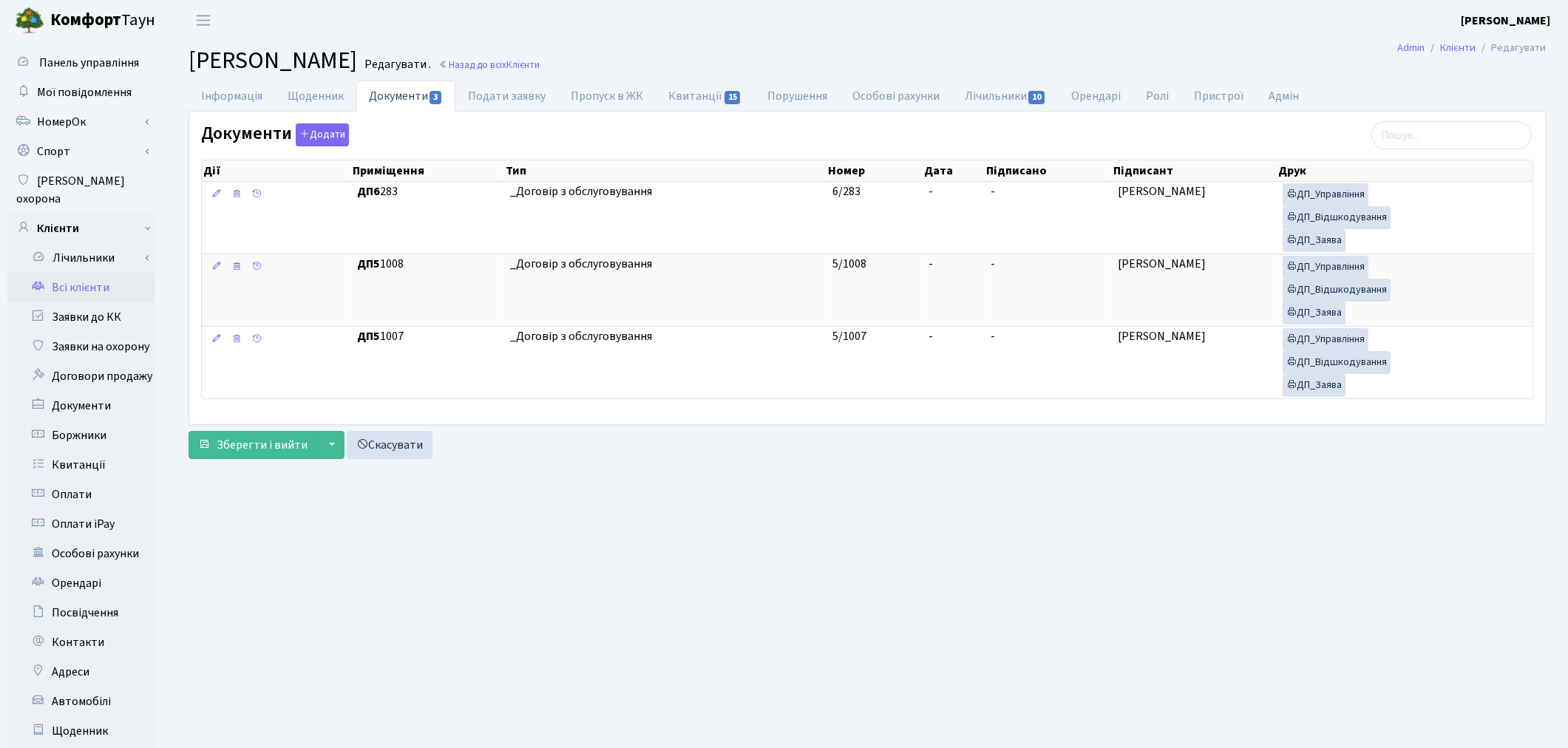
click at [88, 273] on link "Всі клієнти" at bounding box center [81, 288] width 148 height 29
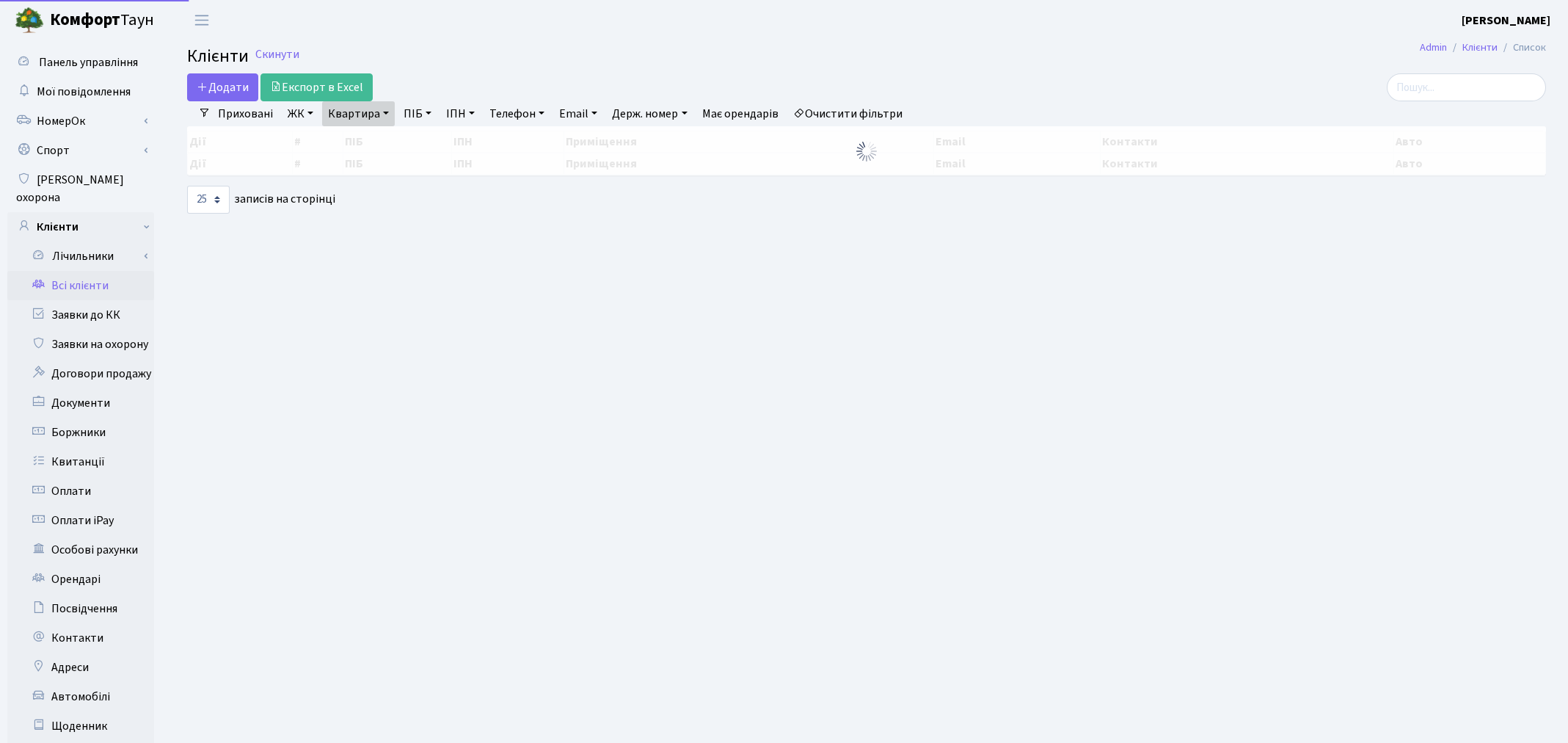
select select "25"
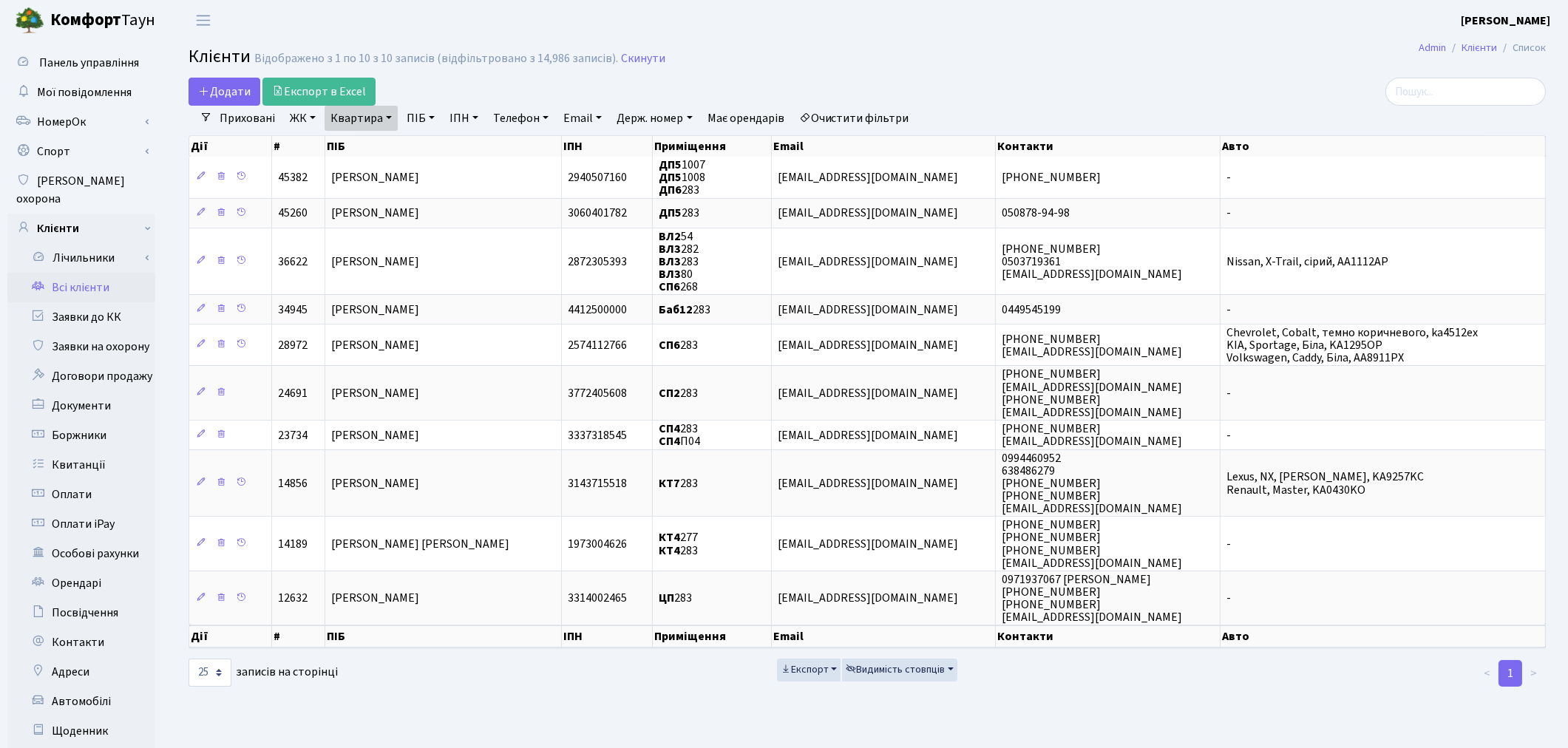
click at [344, 117] on link "Квартира" at bounding box center [361, 118] width 73 height 25
click at [371, 146] on input "283" at bounding box center [369, 147] width 87 height 28
type input "2"
type input "321"
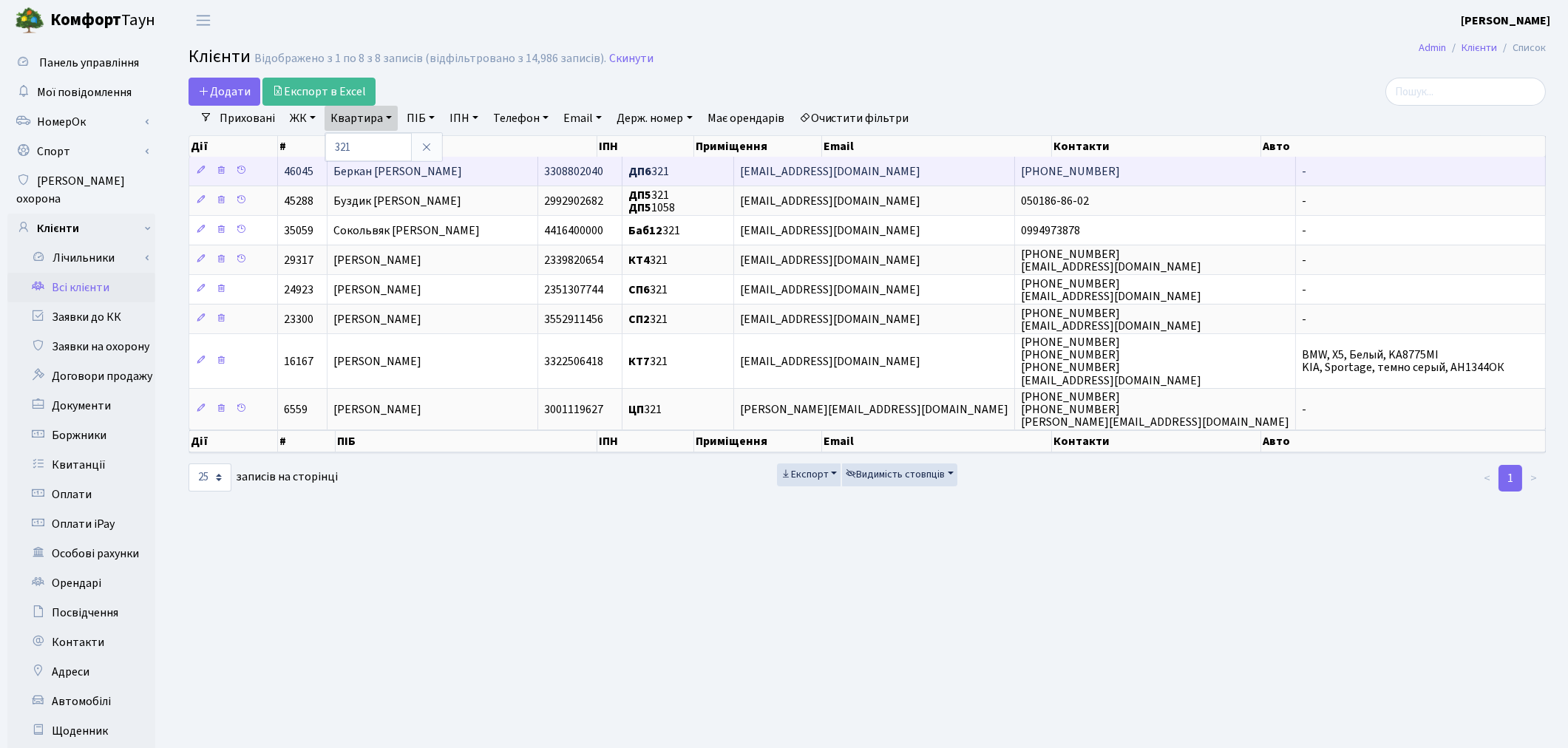
click at [462, 172] on span "Беркан Наталія Михайлівна" at bounding box center [398, 172] width 128 height 16
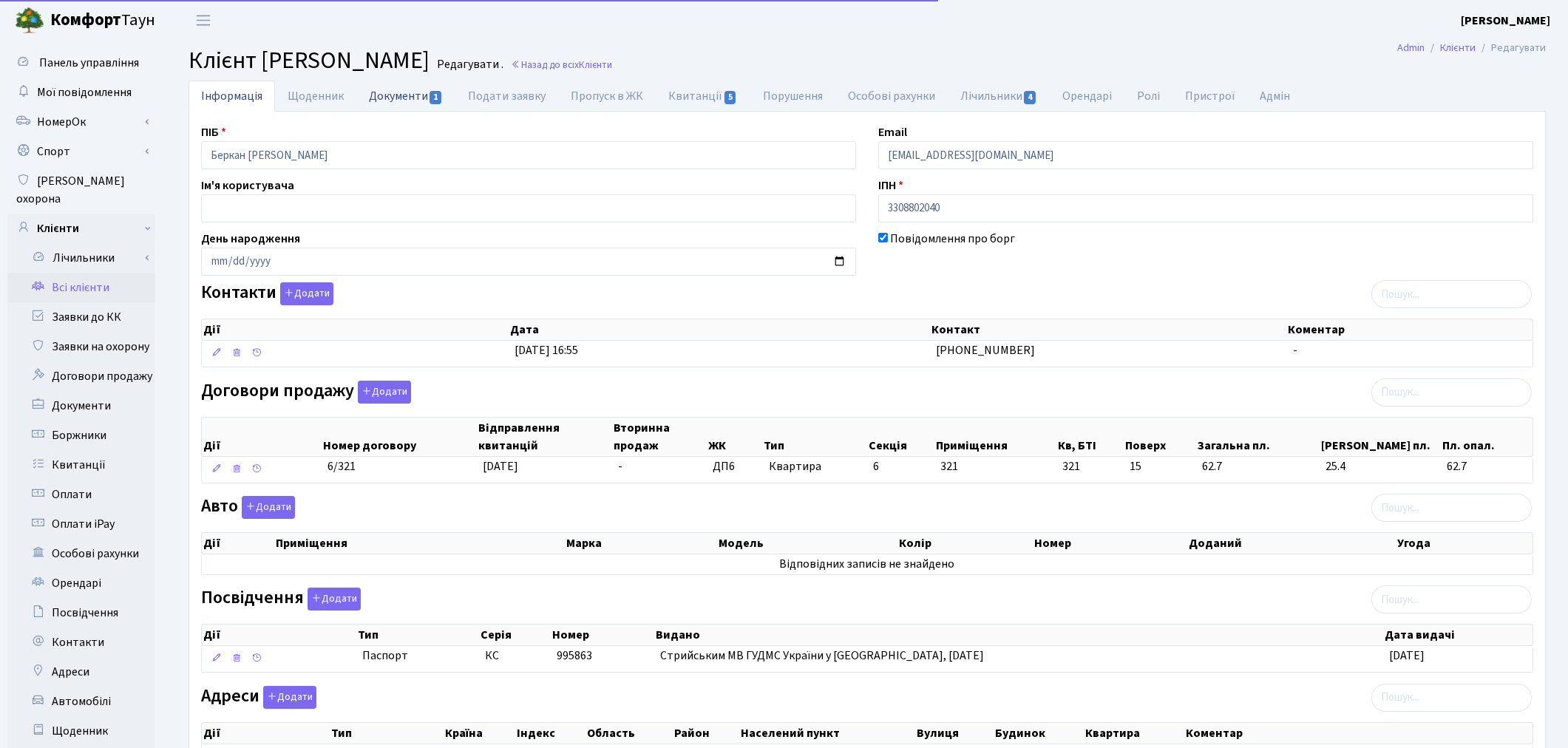
click at [403, 108] on link "Документи 1" at bounding box center [406, 96] width 99 height 30
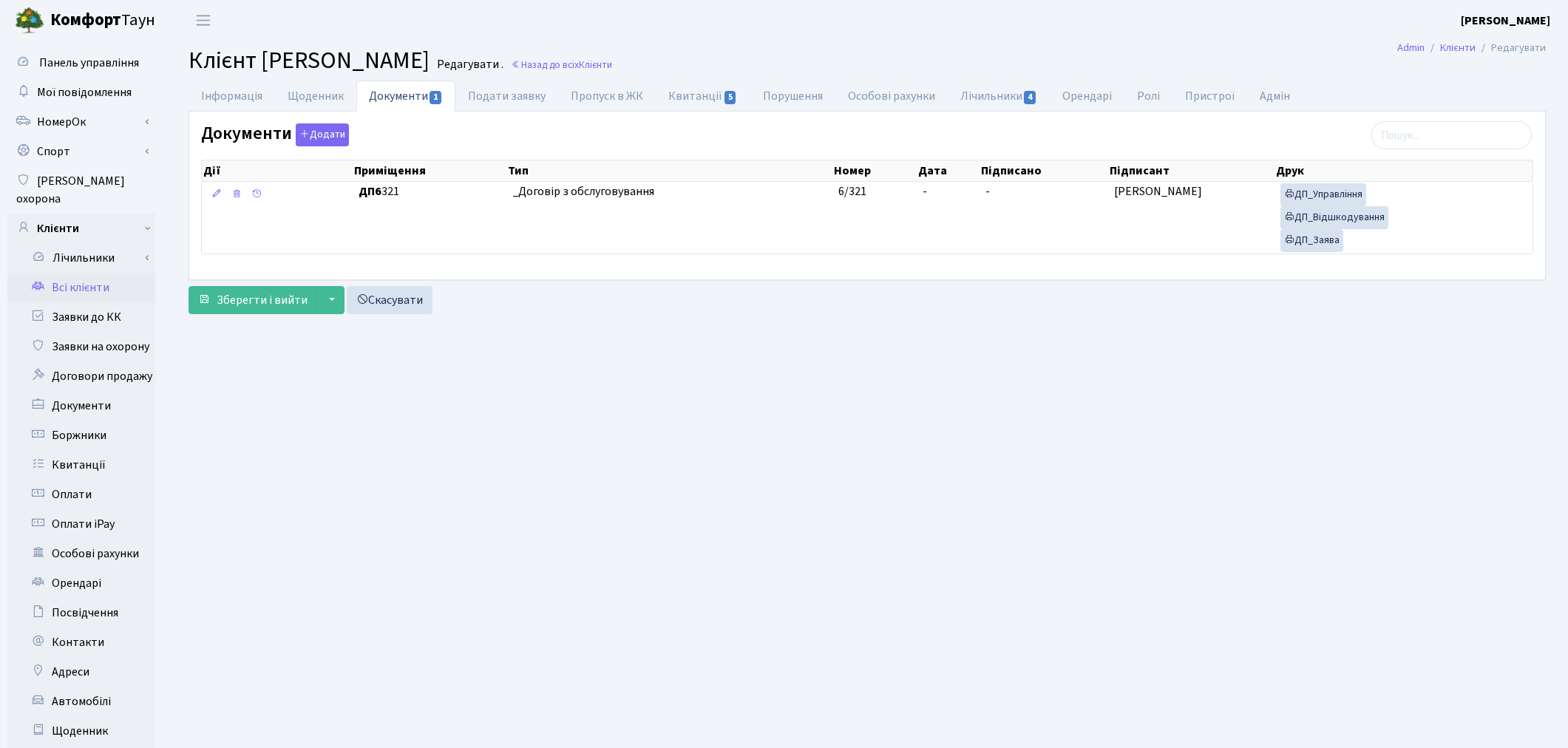
click at [92, 273] on link "Всі клієнти" at bounding box center [81, 288] width 148 height 29
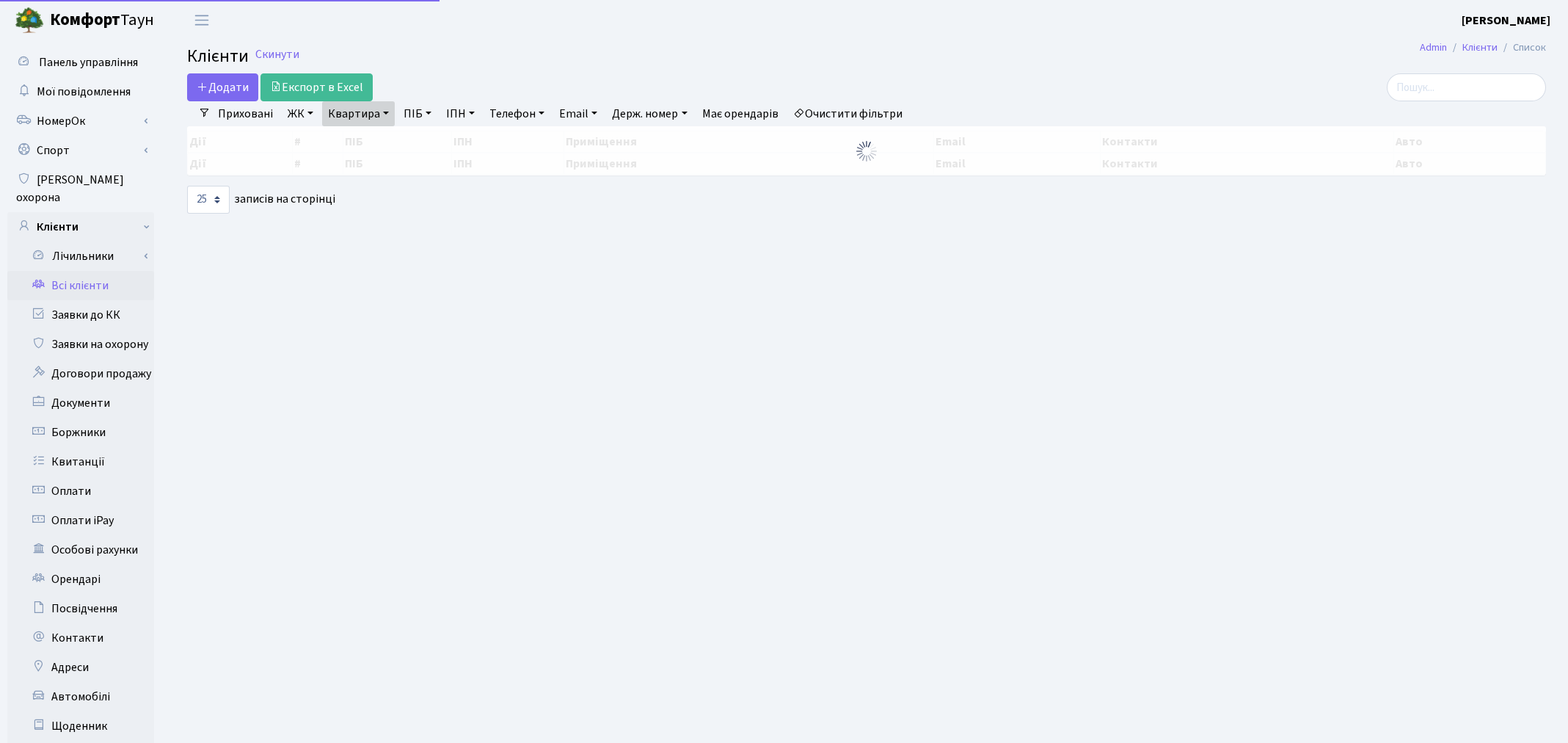
select select "25"
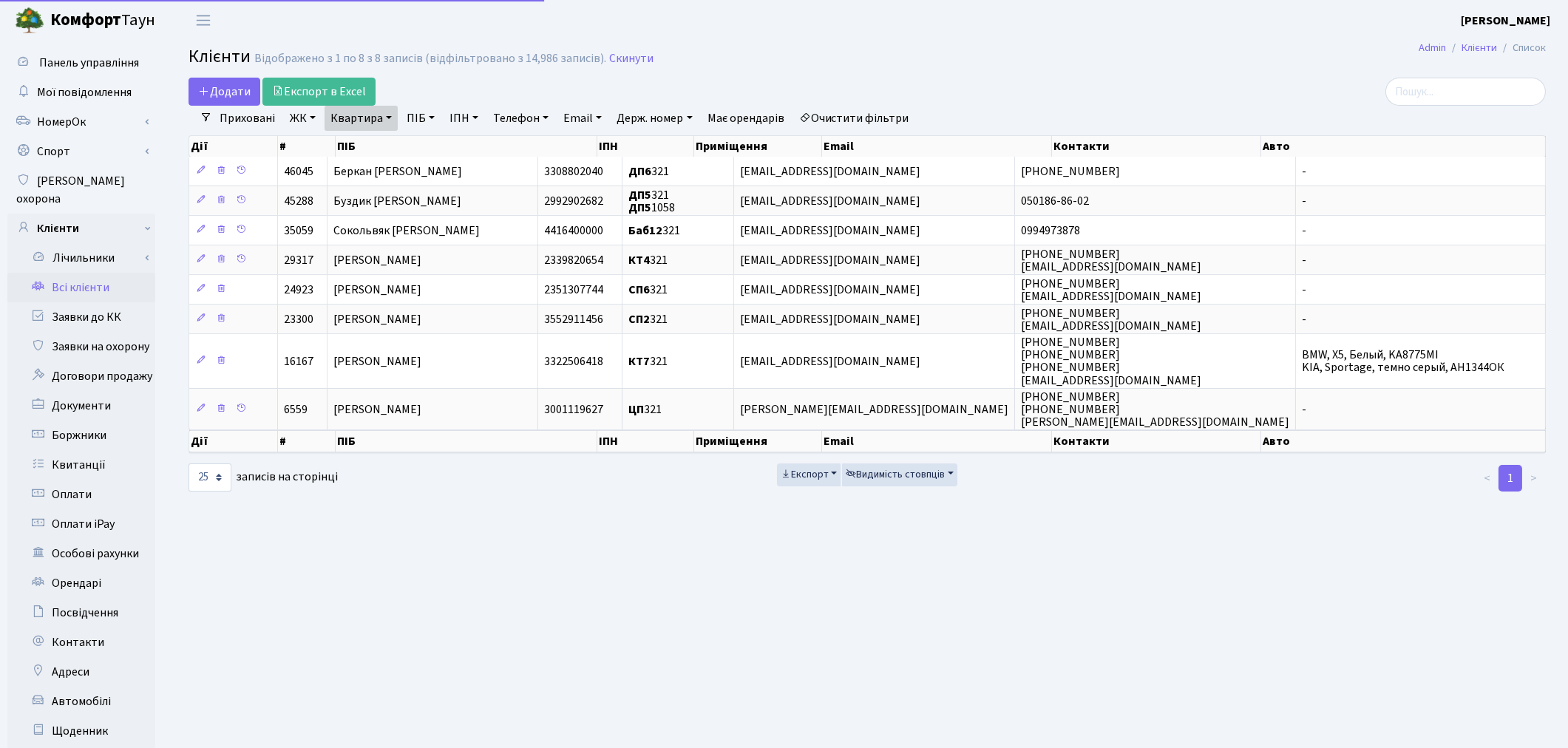
click at [363, 123] on link "Квартира" at bounding box center [361, 118] width 73 height 25
click at [366, 152] on input "321" at bounding box center [369, 147] width 87 height 28
type input "3"
type input "89"
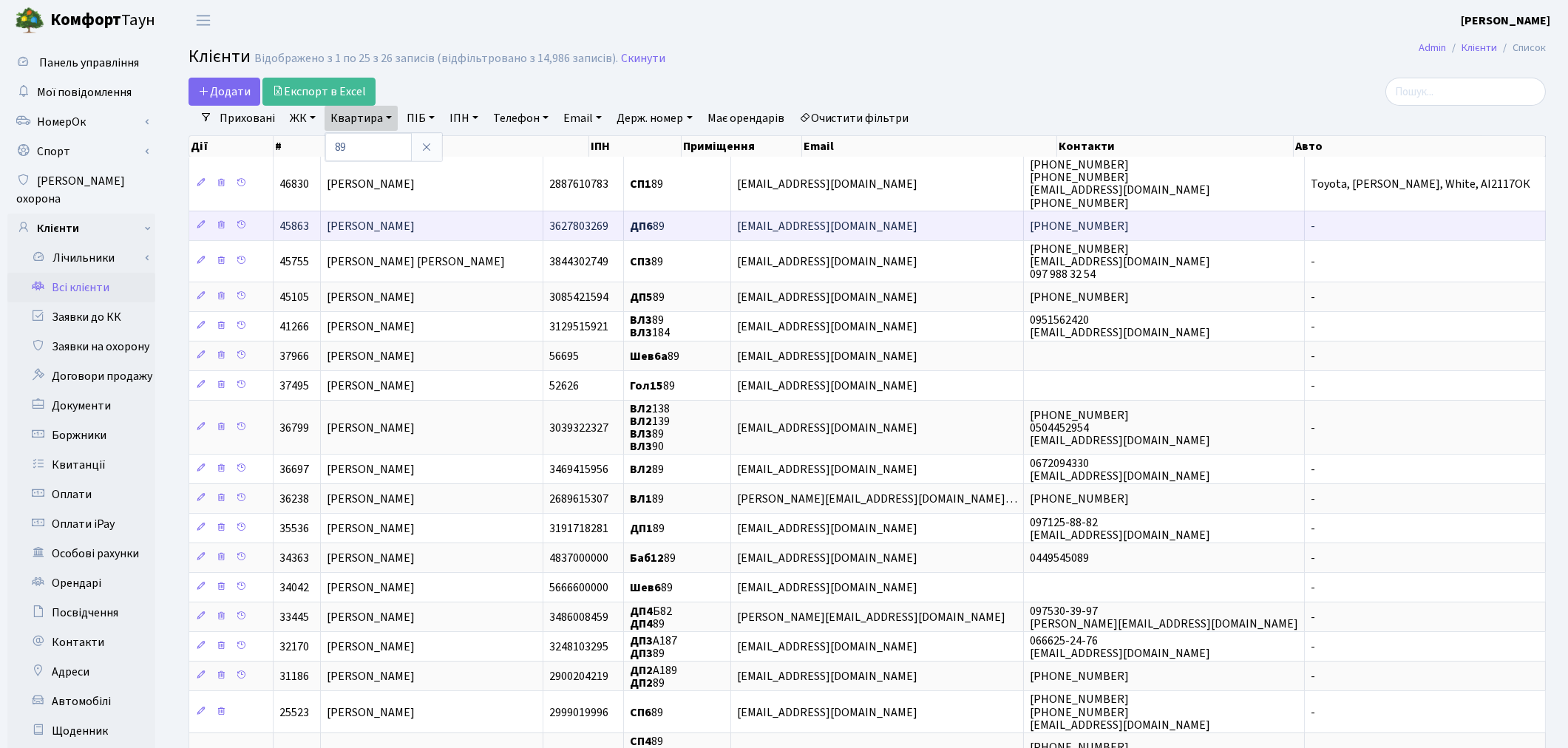
click at [389, 224] on span "[PERSON_NAME]" at bounding box center [371, 226] width 88 height 16
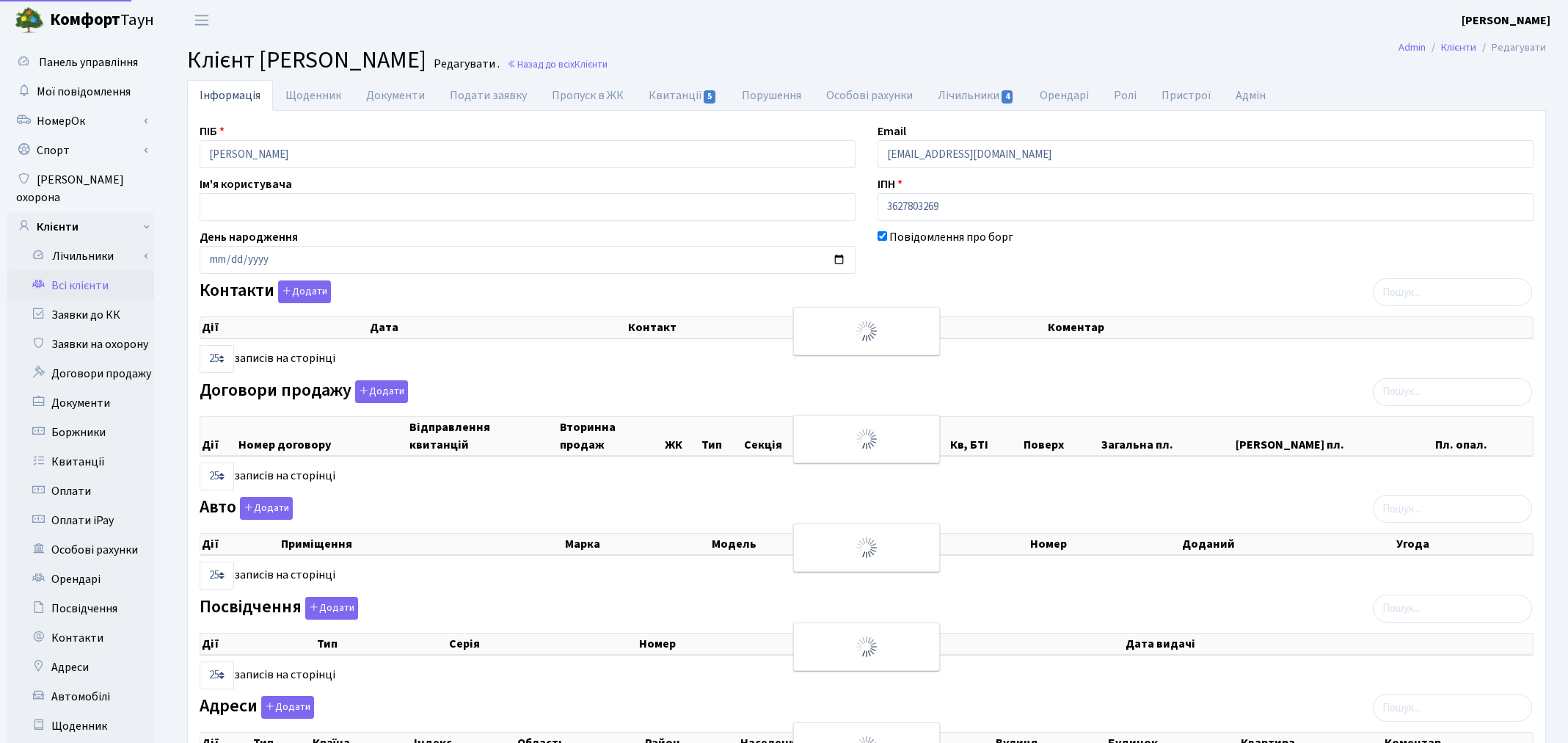
select select "25"
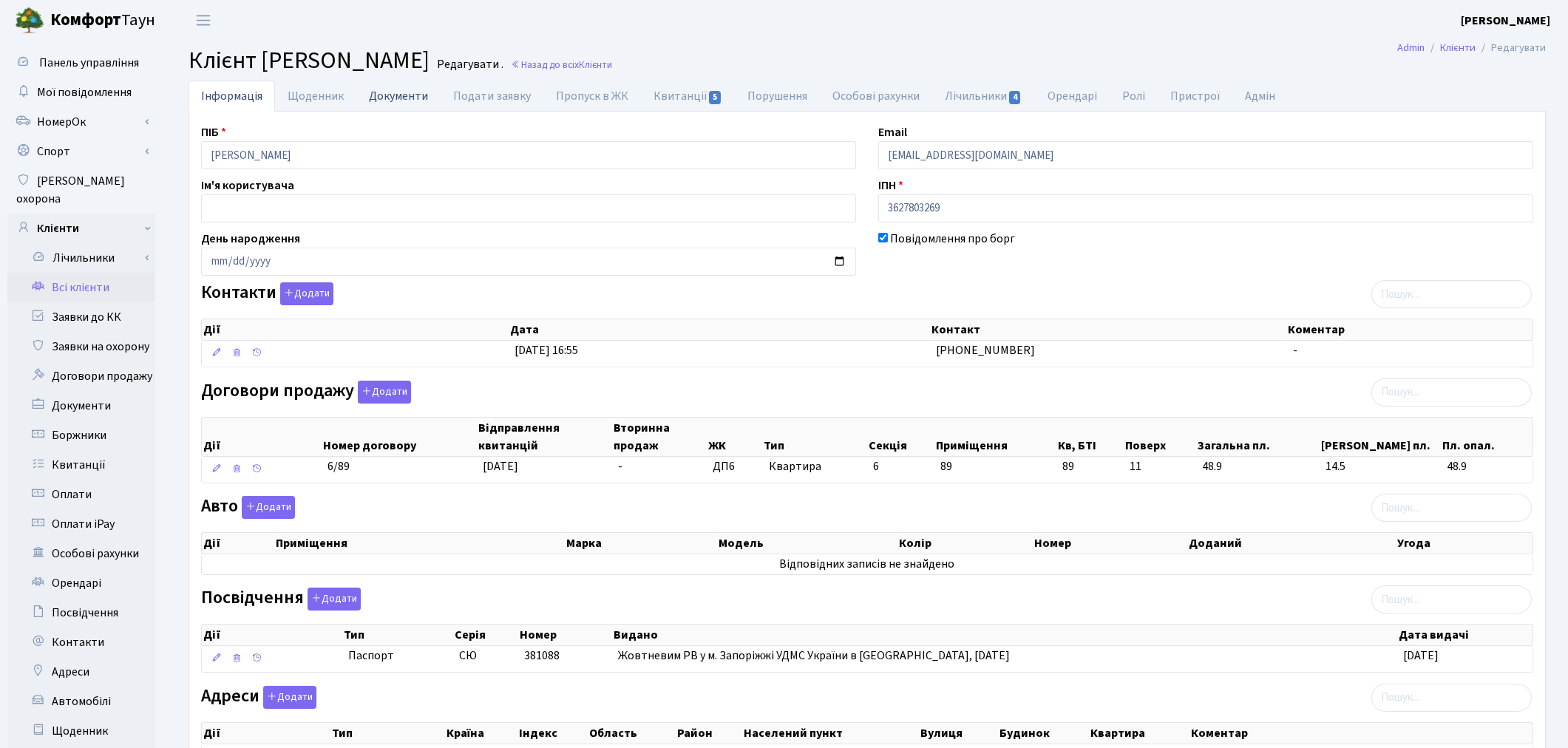
click at [399, 99] on link "Документи" at bounding box center [398, 96] width 84 height 30
select select "25"
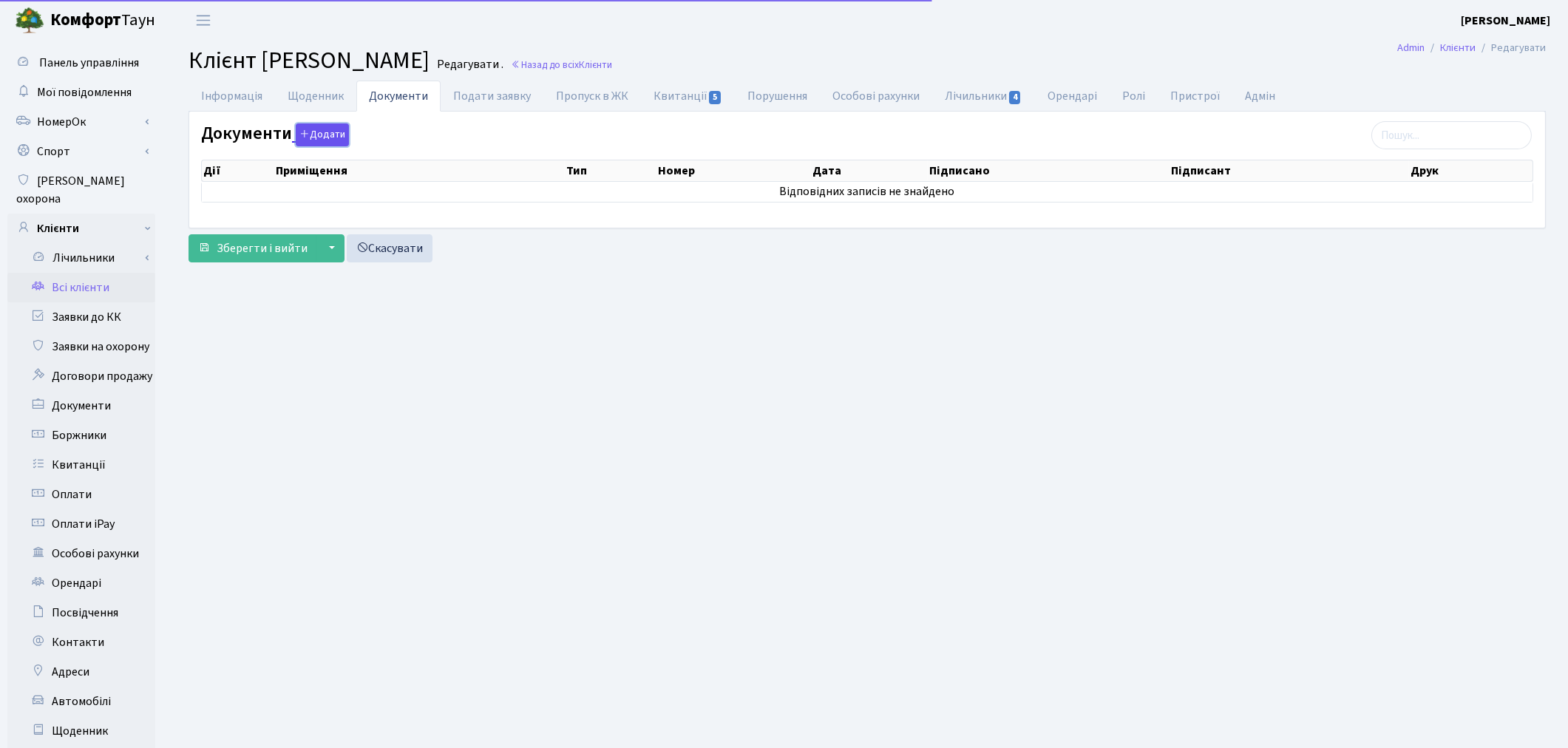
click at [329, 141] on button "Додати" at bounding box center [322, 135] width 53 height 23
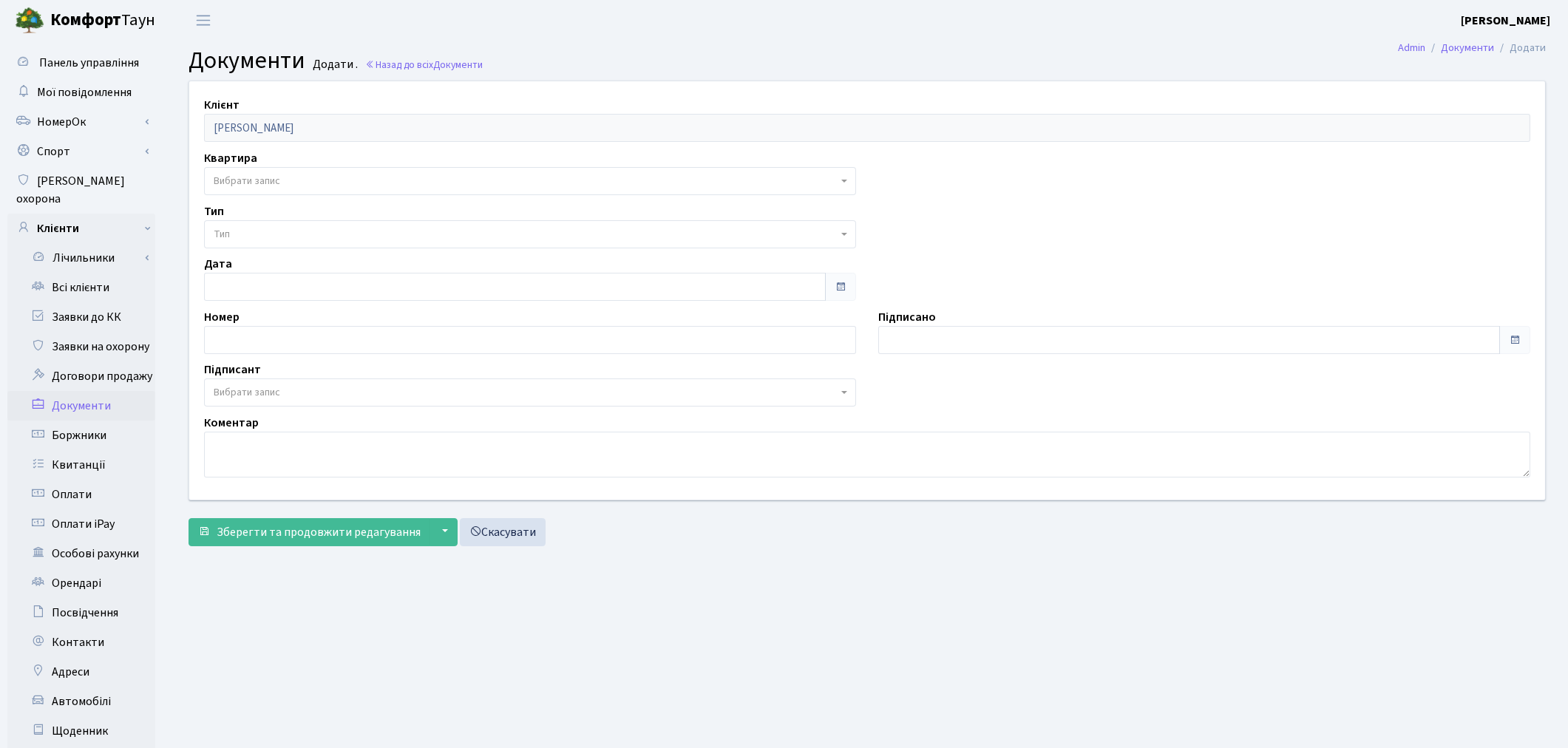
click at [230, 182] on span "Вибрати запис" at bounding box center [246, 181] width 66 height 15
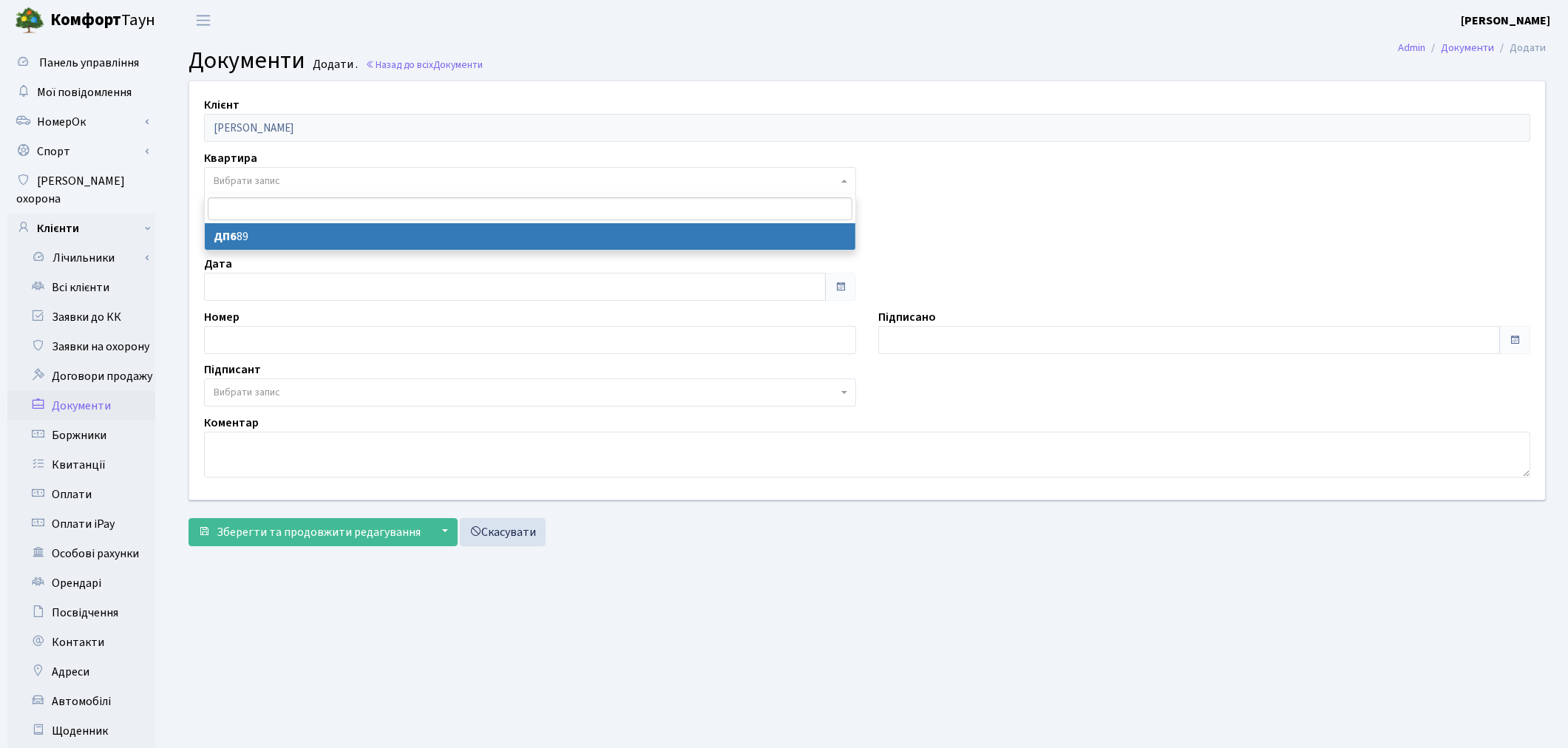
select select "176889"
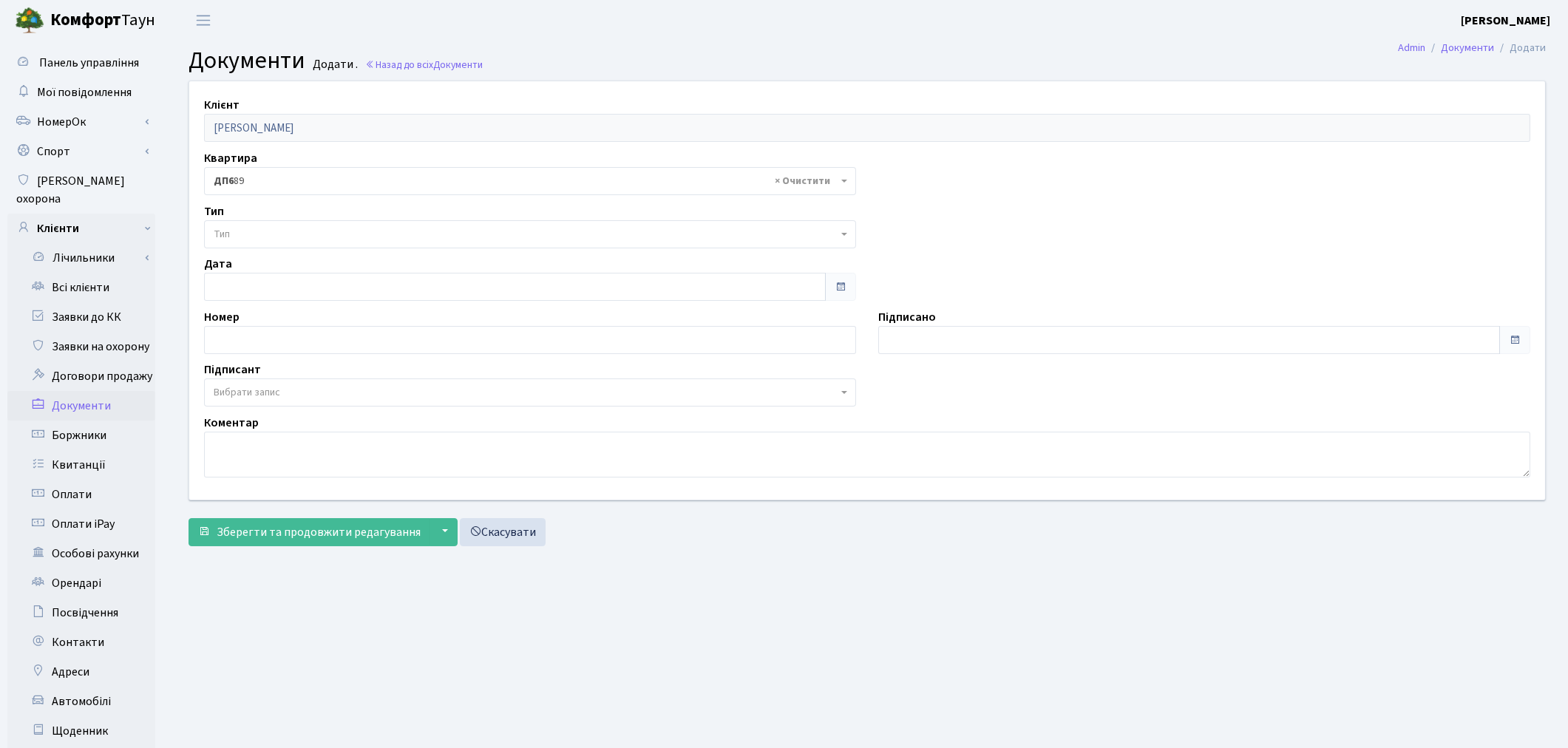
click at [235, 236] on span "Тип" at bounding box center [525, 235] width 624 height 15
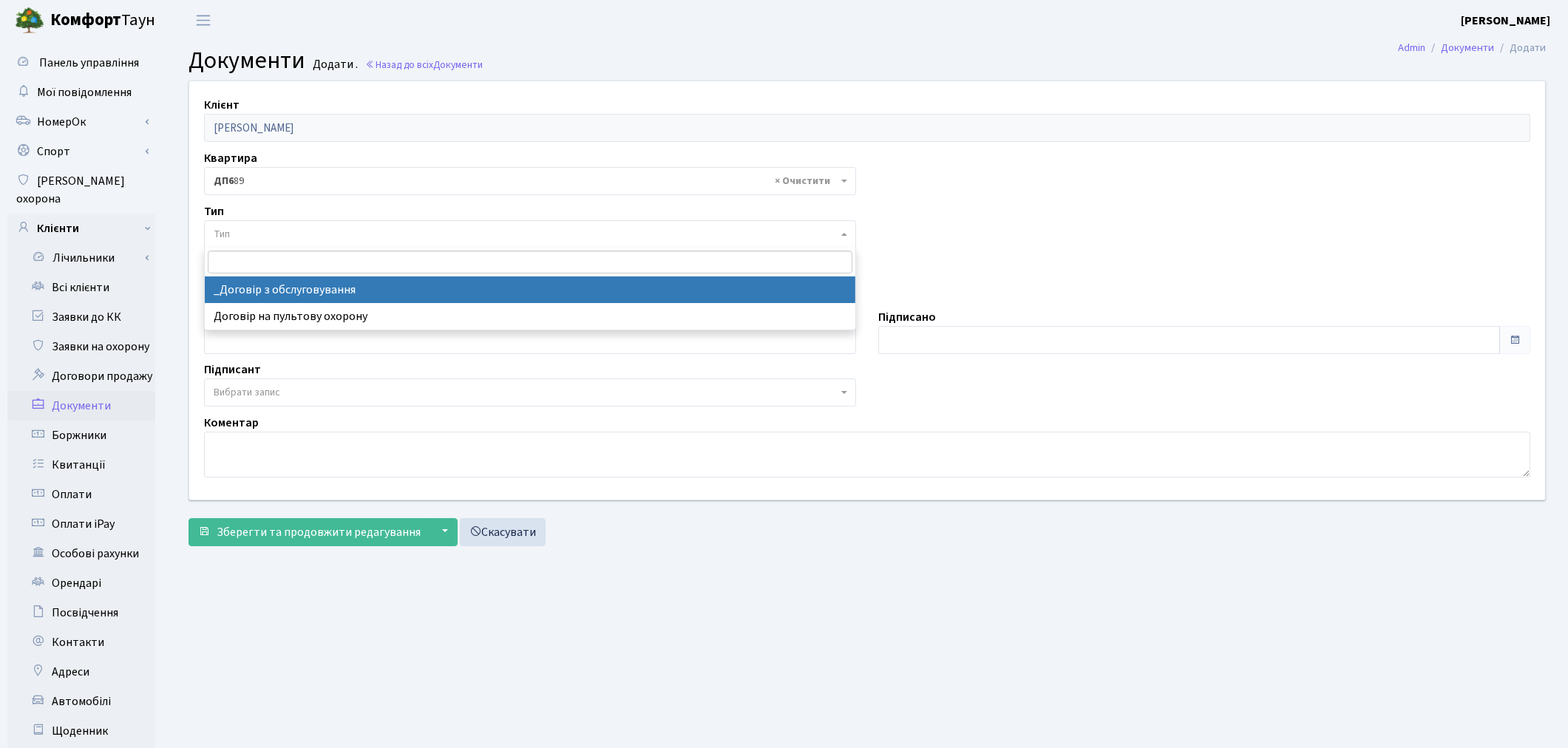
select select "289"
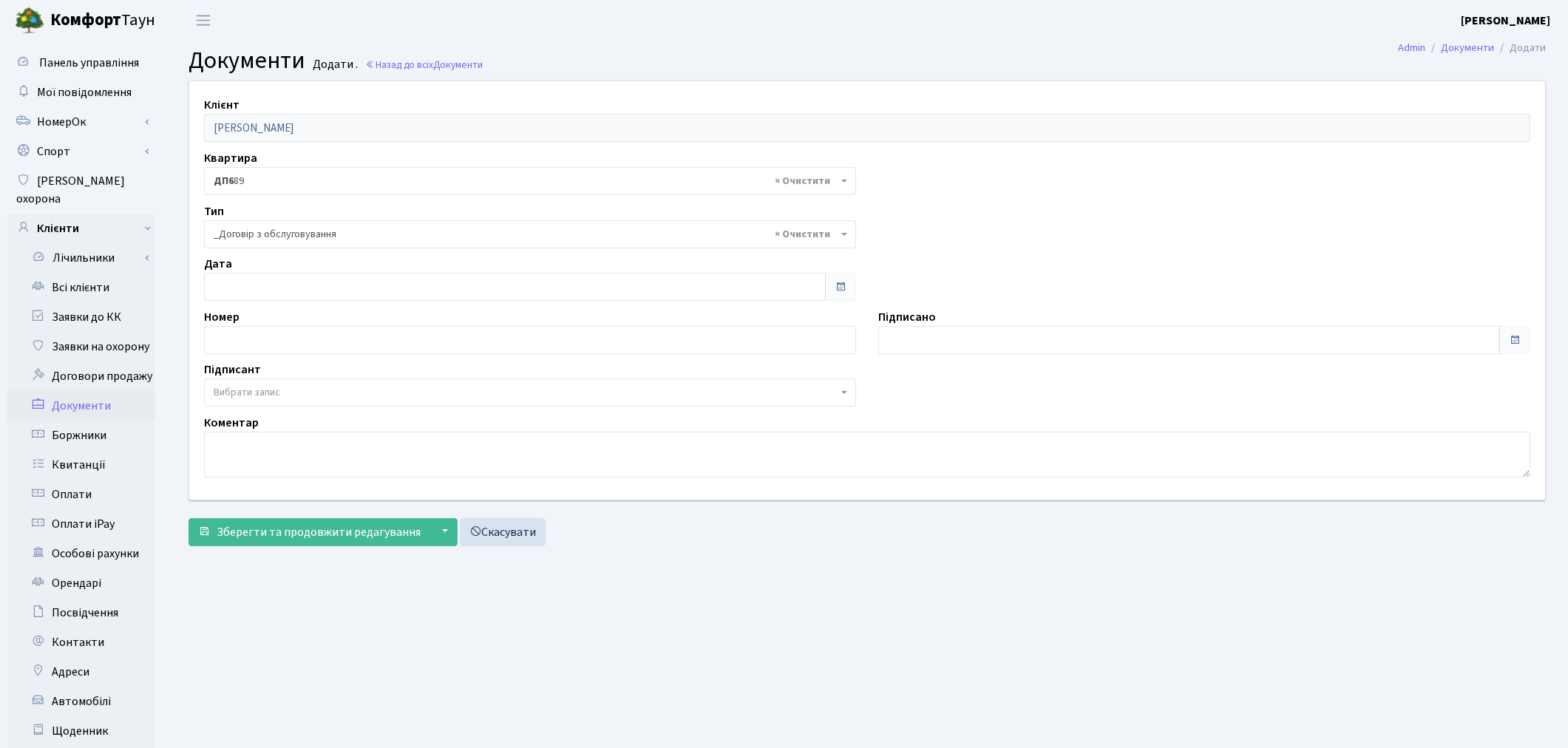
click at [227, 387] on span "Вибрати запис" at bounding box center [246, 392] width 66 height 15
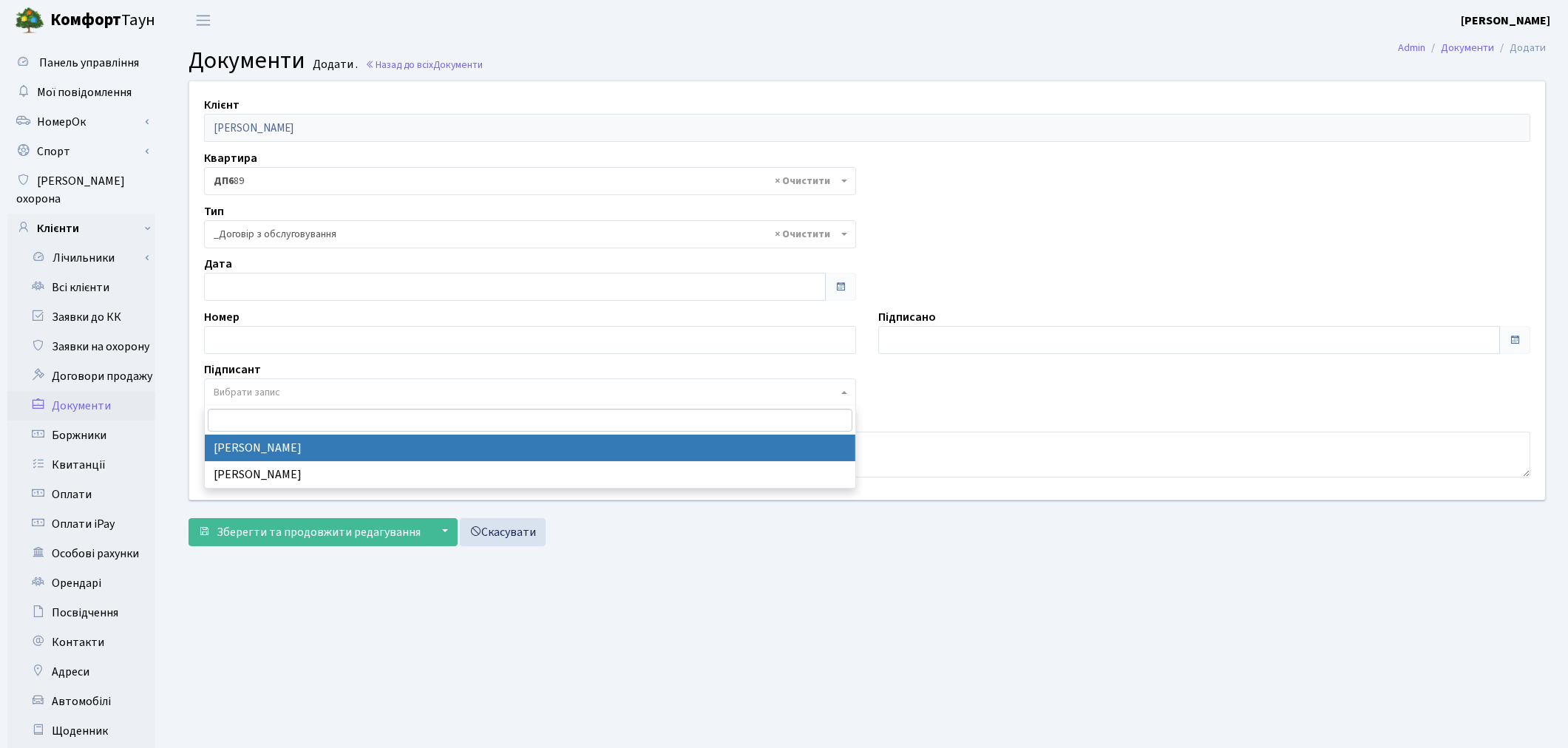
select select "74"
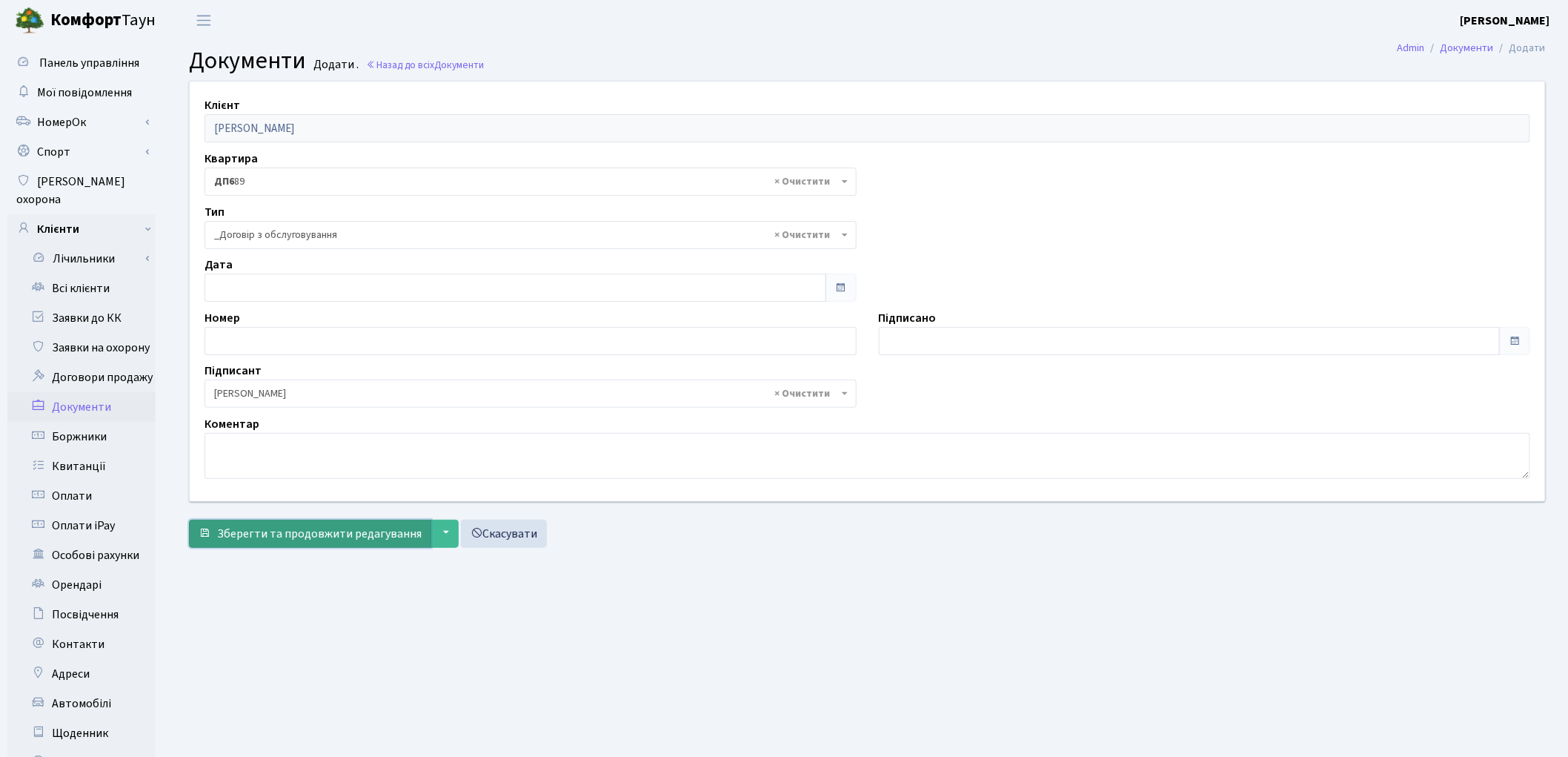
click at [328, 522] on button "Зберегти та продовжити редагування" at bounding box center [311, 534] width 243 height 28
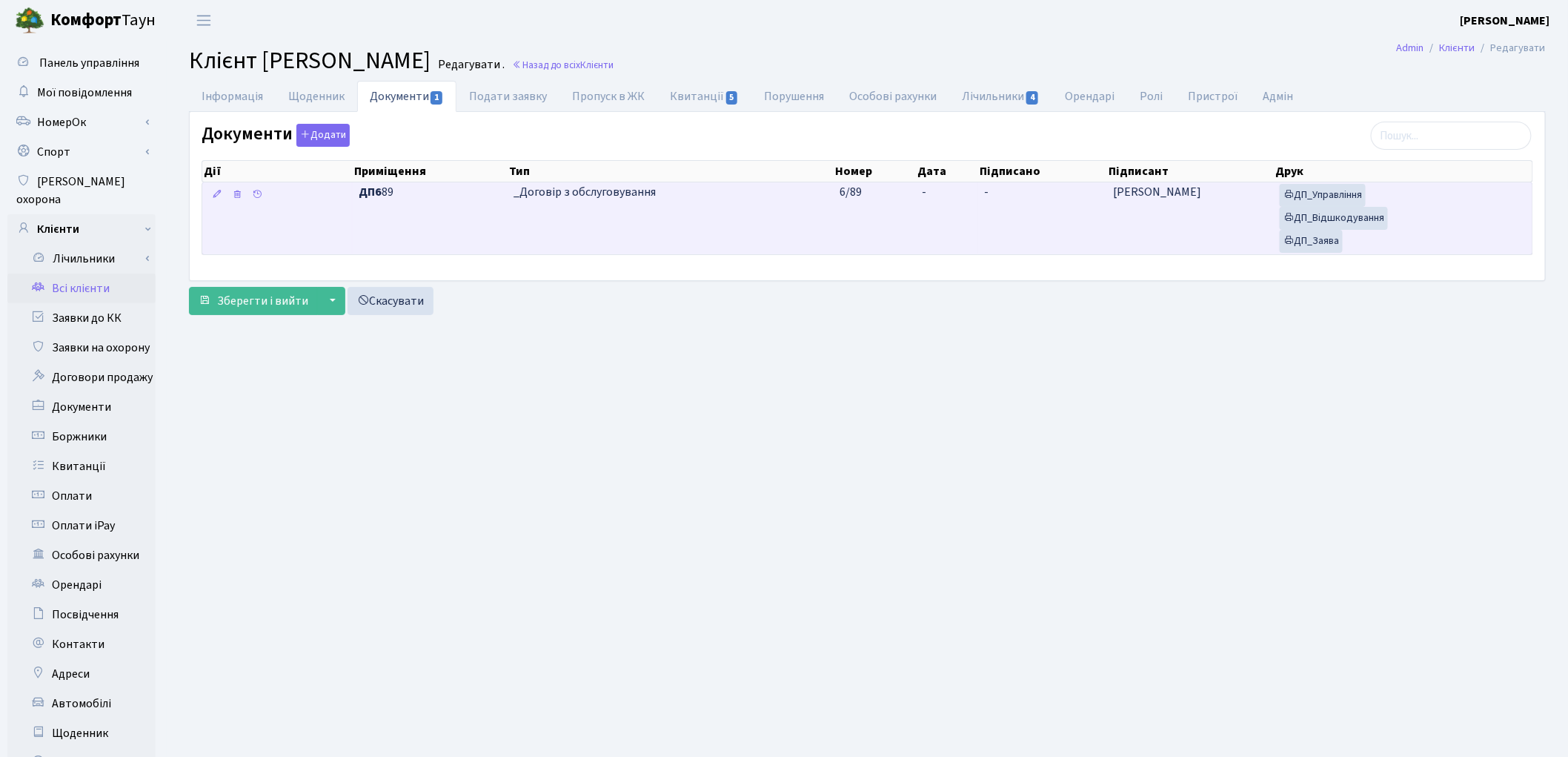
click at [697, 226] on td "_Договір з обслуговування" at bounding box center [670, 218] width 326 height 72
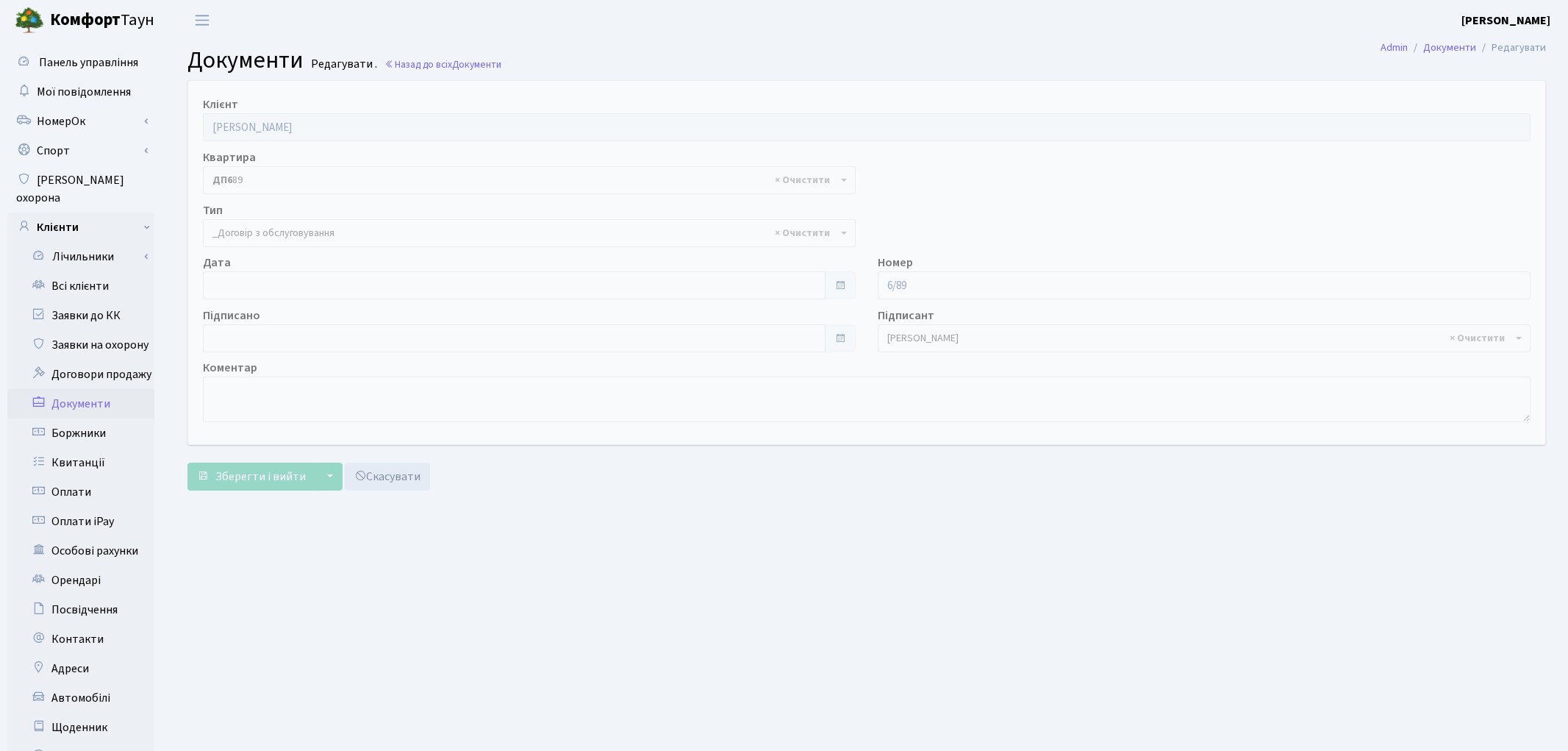
select select "289"
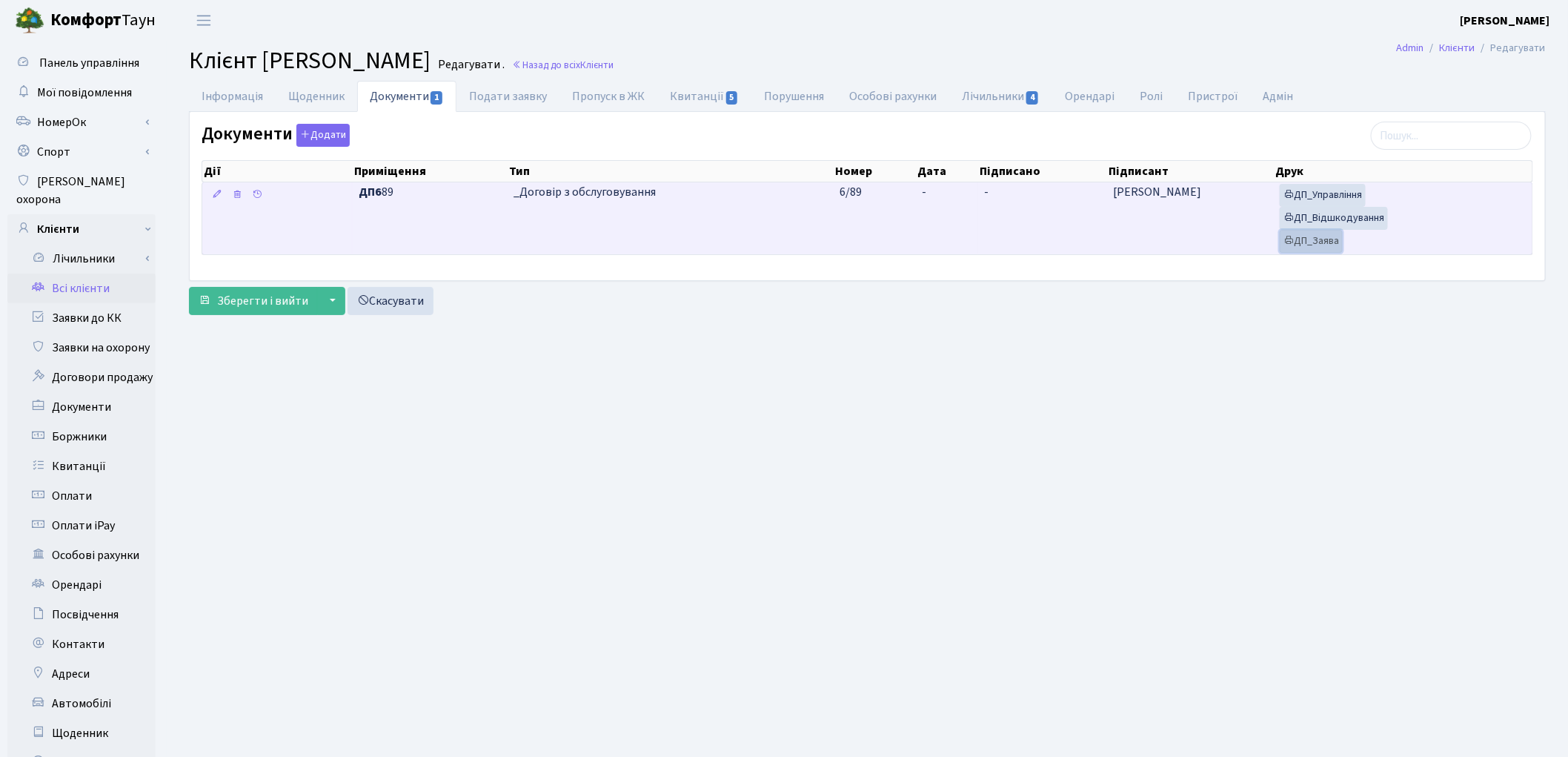
click at [1302, 244] on link "ДП_Заява" at bounding box center [1311, 241] width 63 height 23
click at [1334, 219] on link "ДП_Відшкодування" at bounding box center [1334, 218] width 108 height 23
click at [1336, 195] on link "ДП_Управління" at bounding box center [1322, 195] width 86 height 23
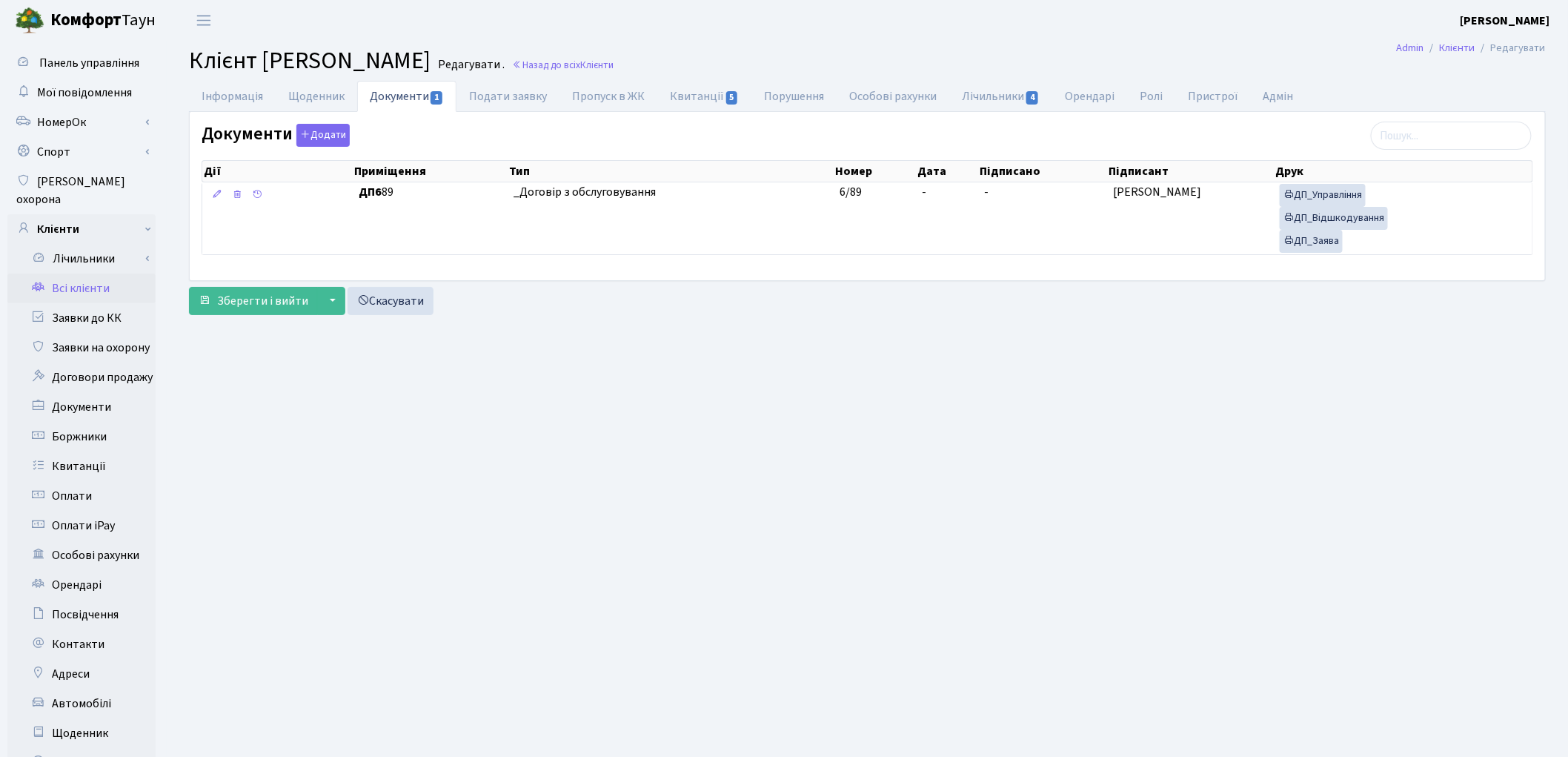
click at [94, 275] on link "Всі клієнти" at bounding box center [81, 289] width 148 height 30
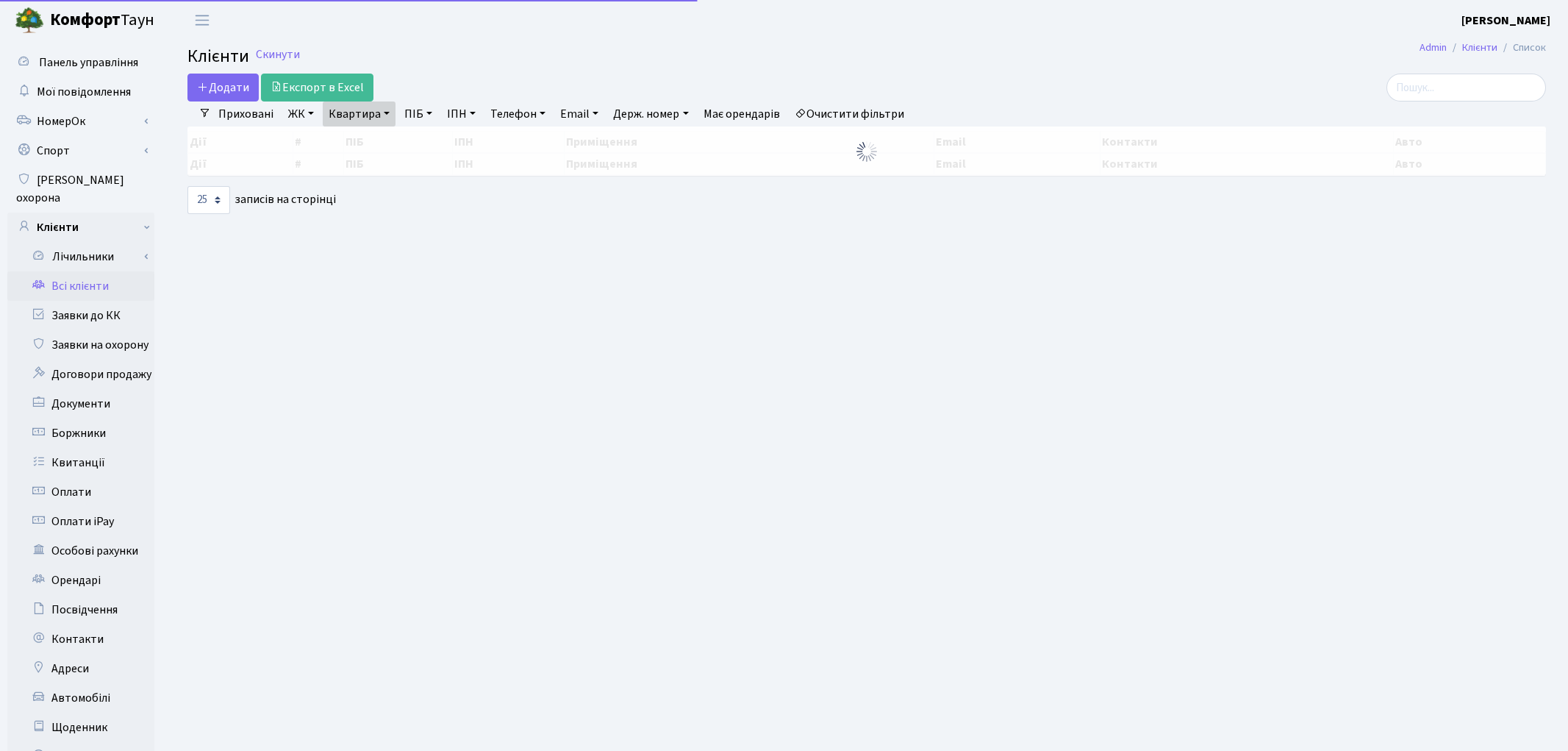
select select "25"
click at [354, 107] on link "Квартира" at bounding box center [359, 114] width 72 height 25
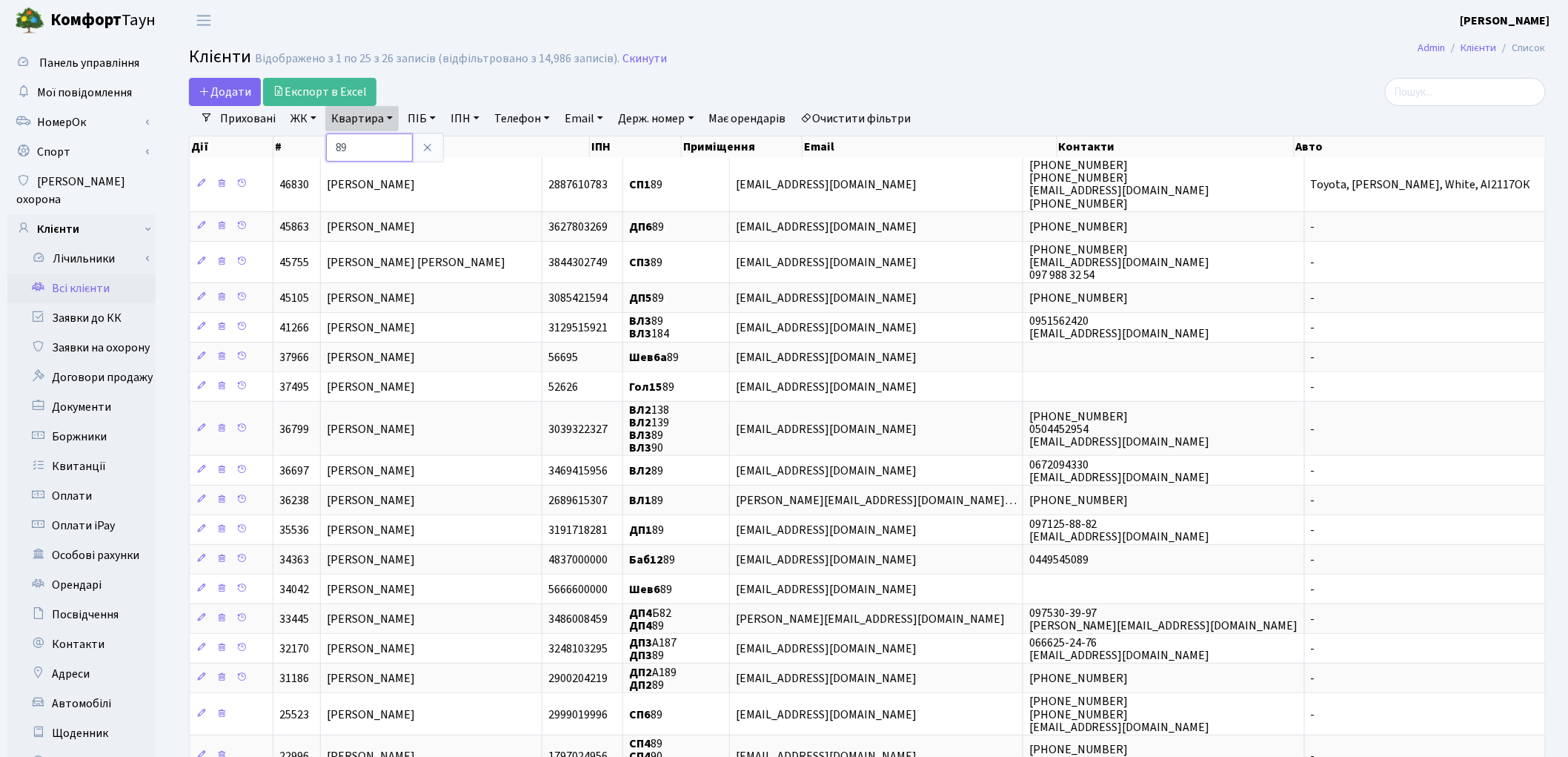
click at [378, 151] on input "89" at bounding box center [370, 148] width 87 height 28
type input "8"
type input "35"
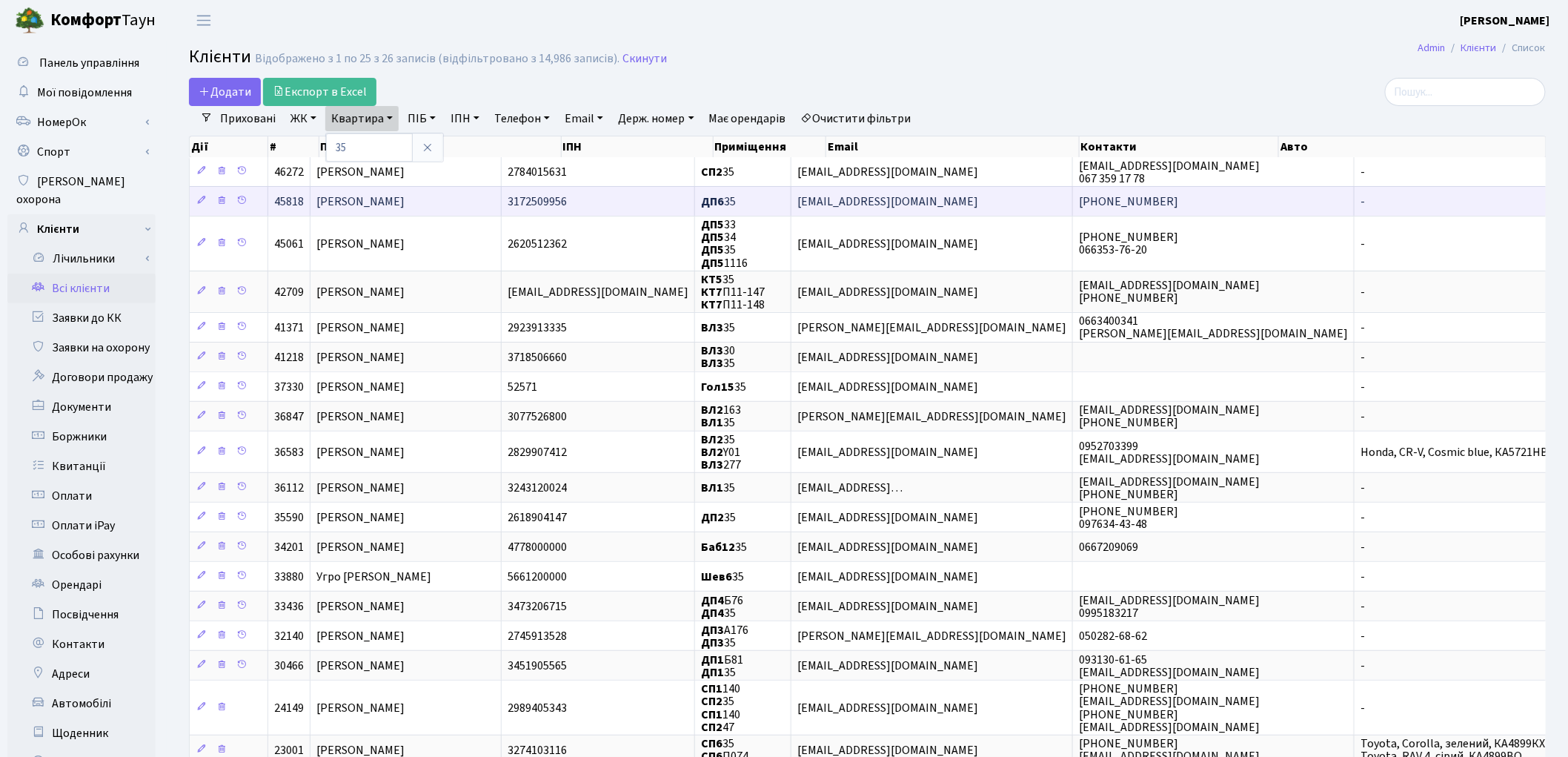
click at [378, 198] on span "Ковпак Володимир Леонідович" at bounding box center [361, 202] width 89 height 16
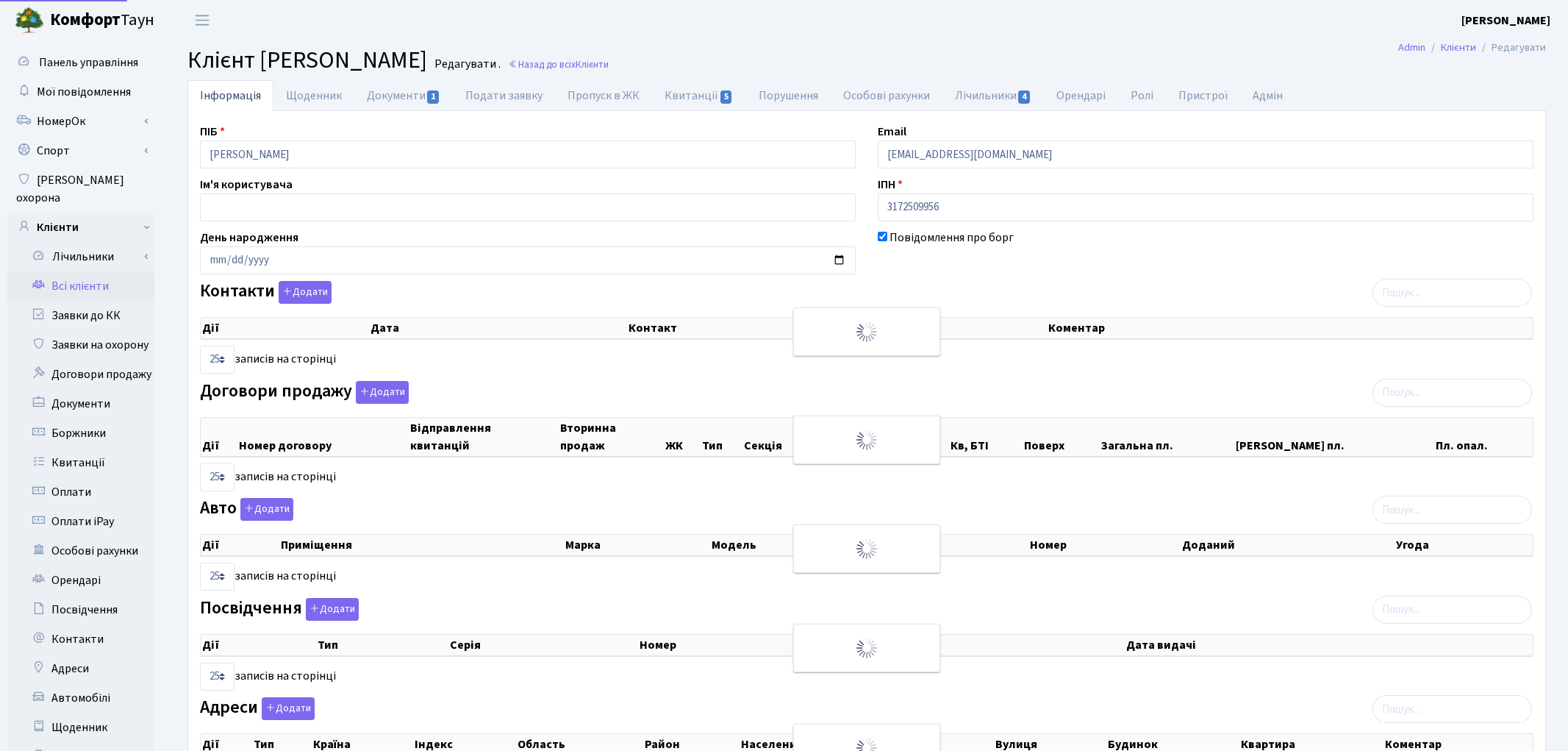
select select "25"
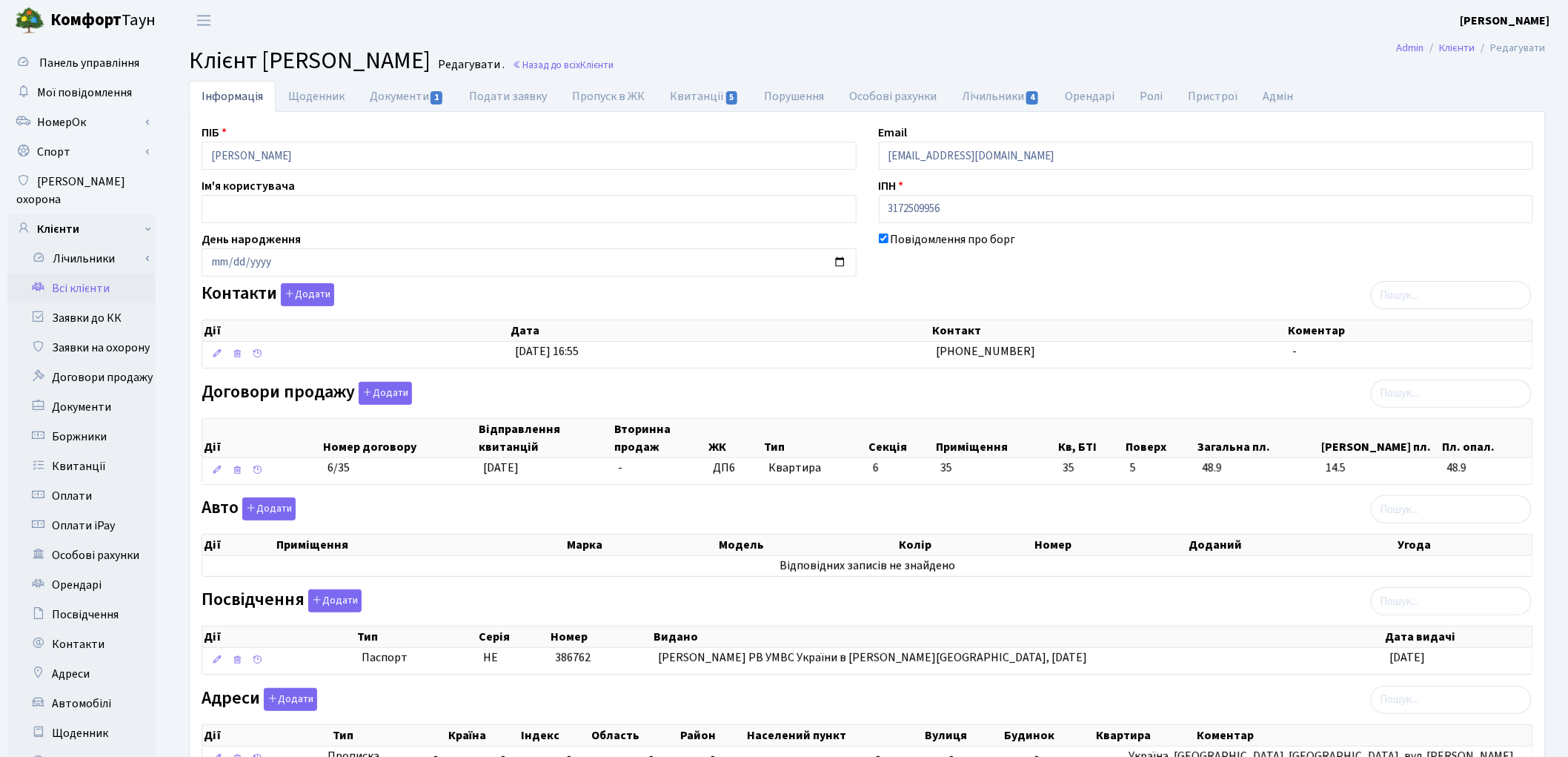
click at [93, 274] on link "Всі клієнти" at bounding box center [81, 289] width 148 height 30
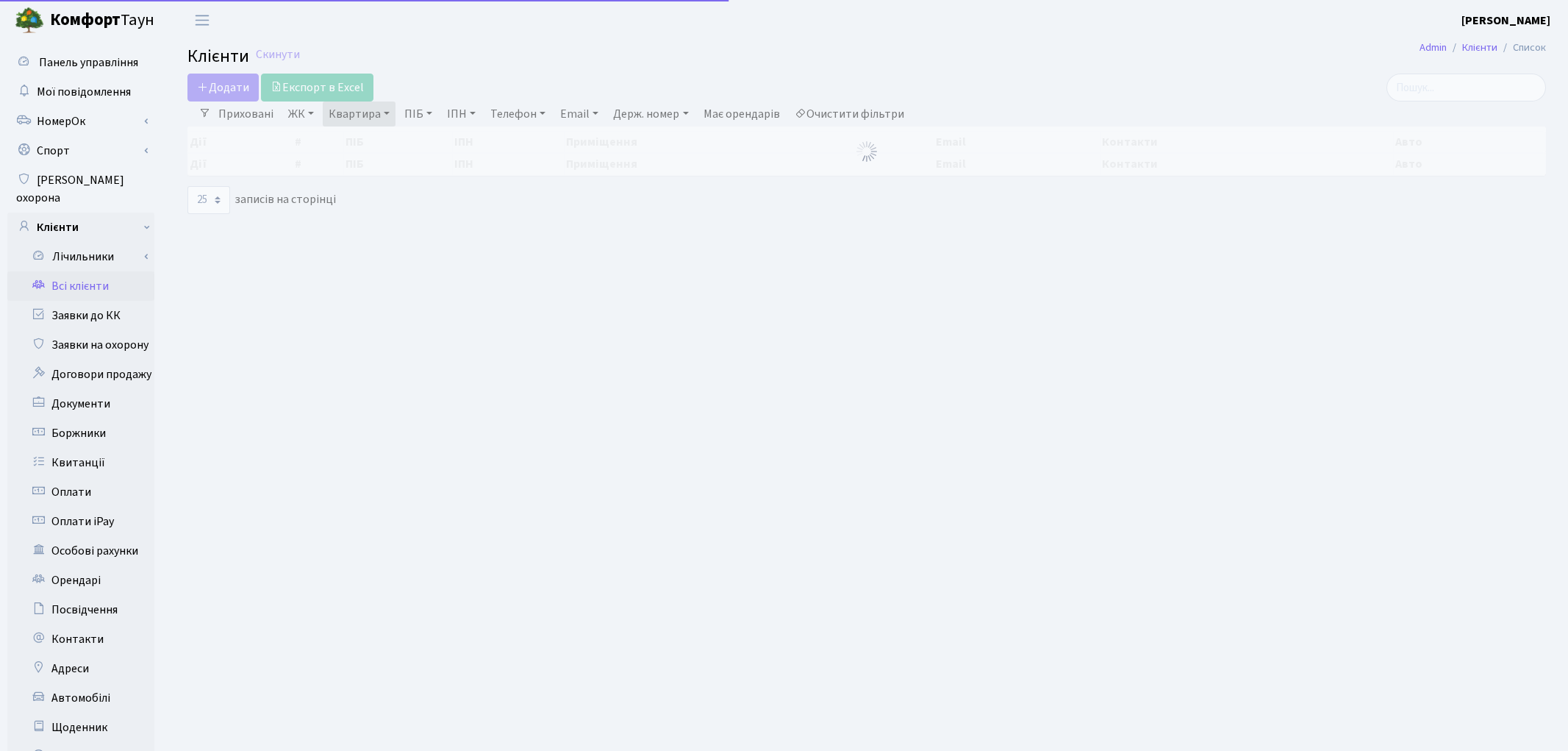
select select "25"
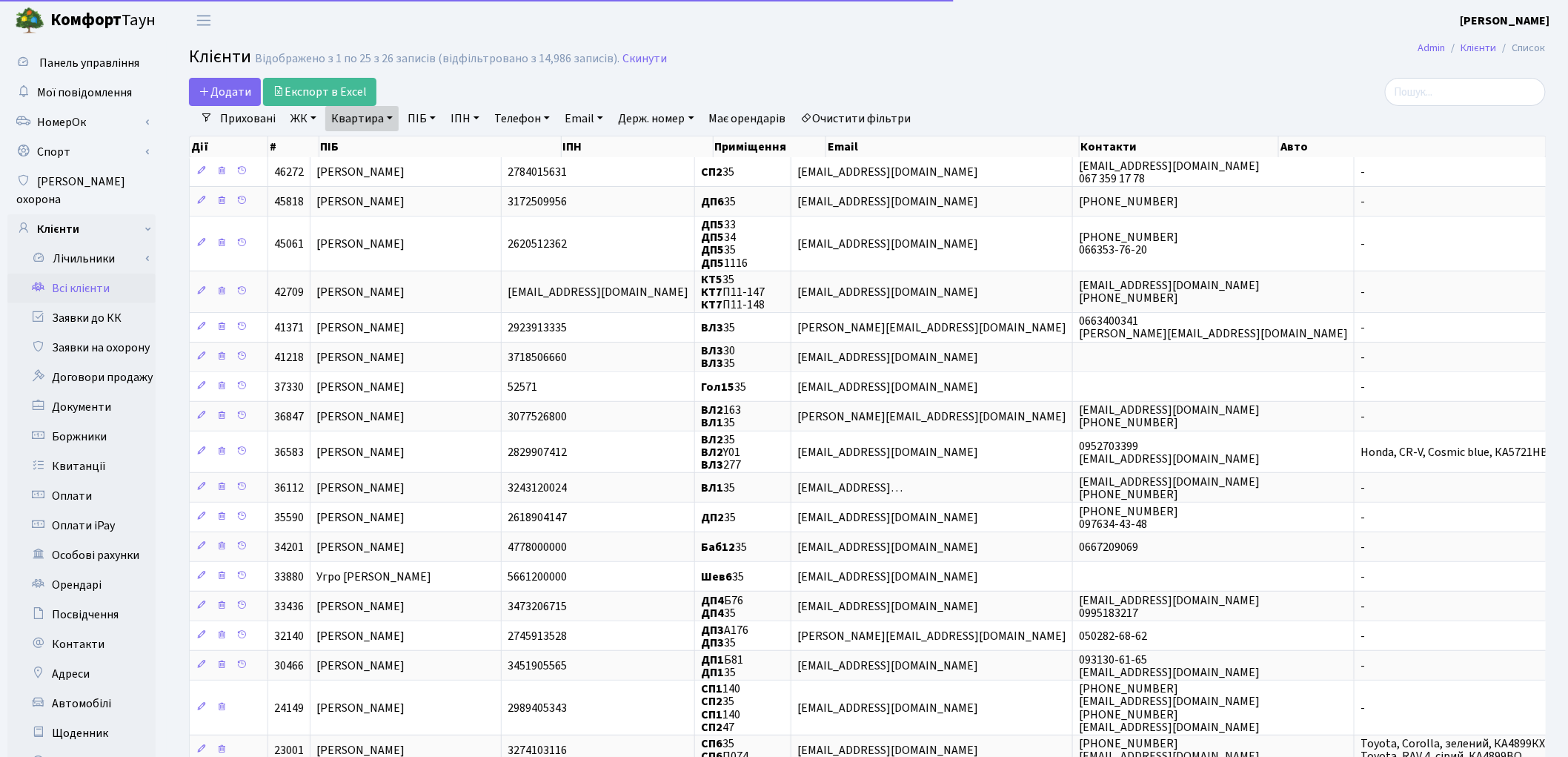
click at [352, 124] on link "Квартира" at bounding box center [361, 118] width 73 height 25
click at [366, 143] on input "35" at bounding box center [370, 148] width 87 height 28
type input "317"
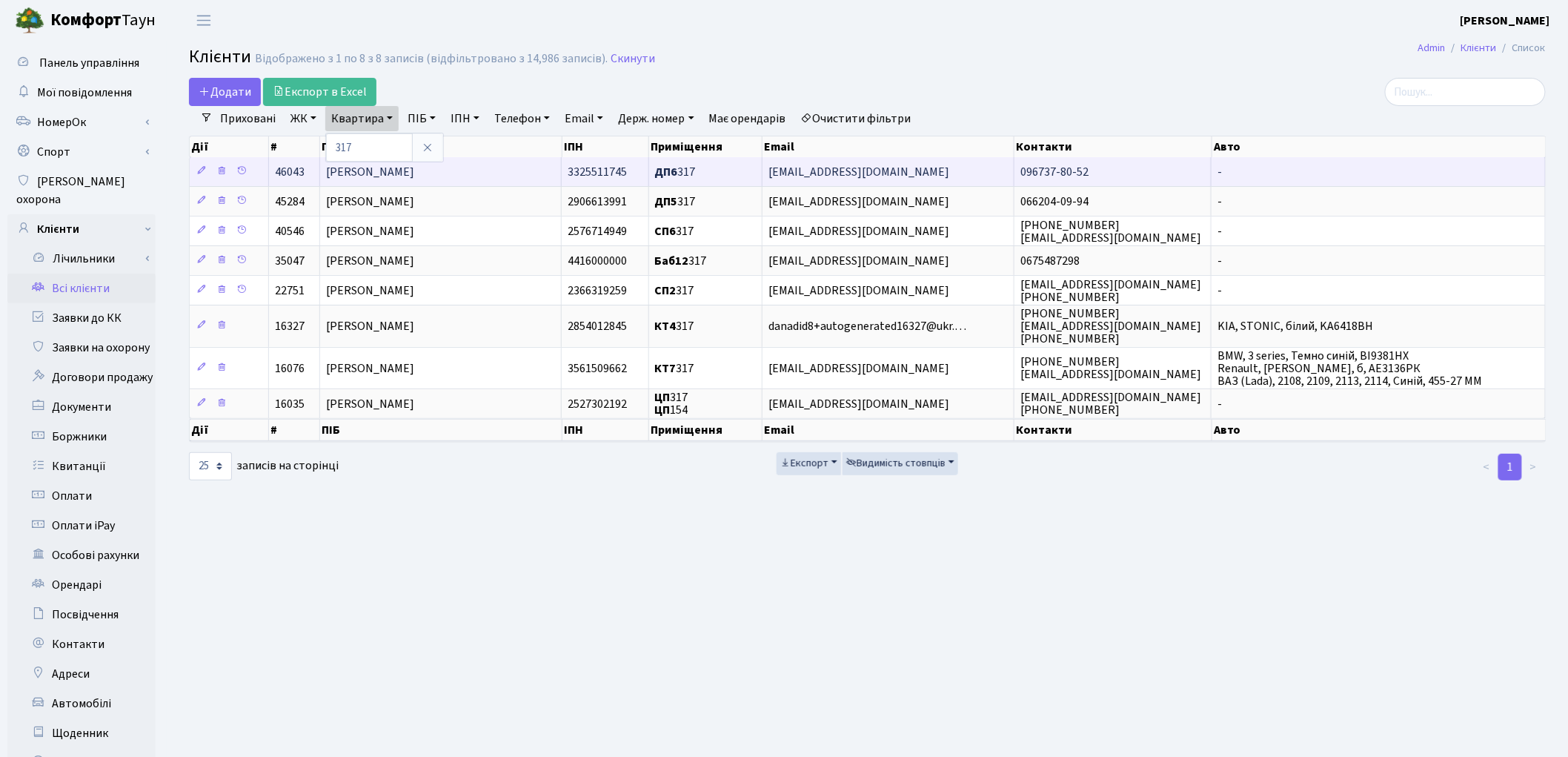
click at [361, 176] on span "[PERSON_NAME]" at bounding box center [370, 172] width 89 height 16
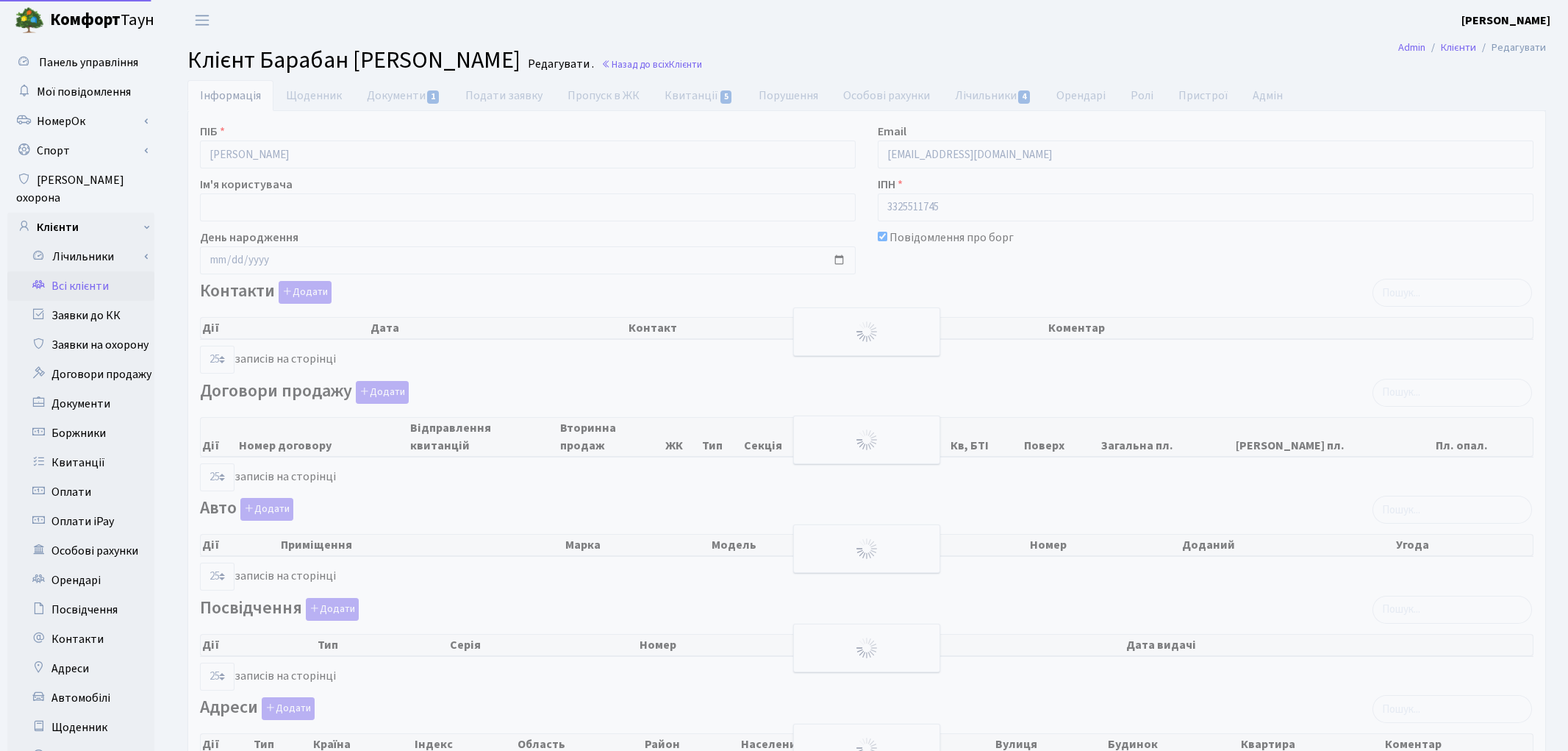
select select "25"
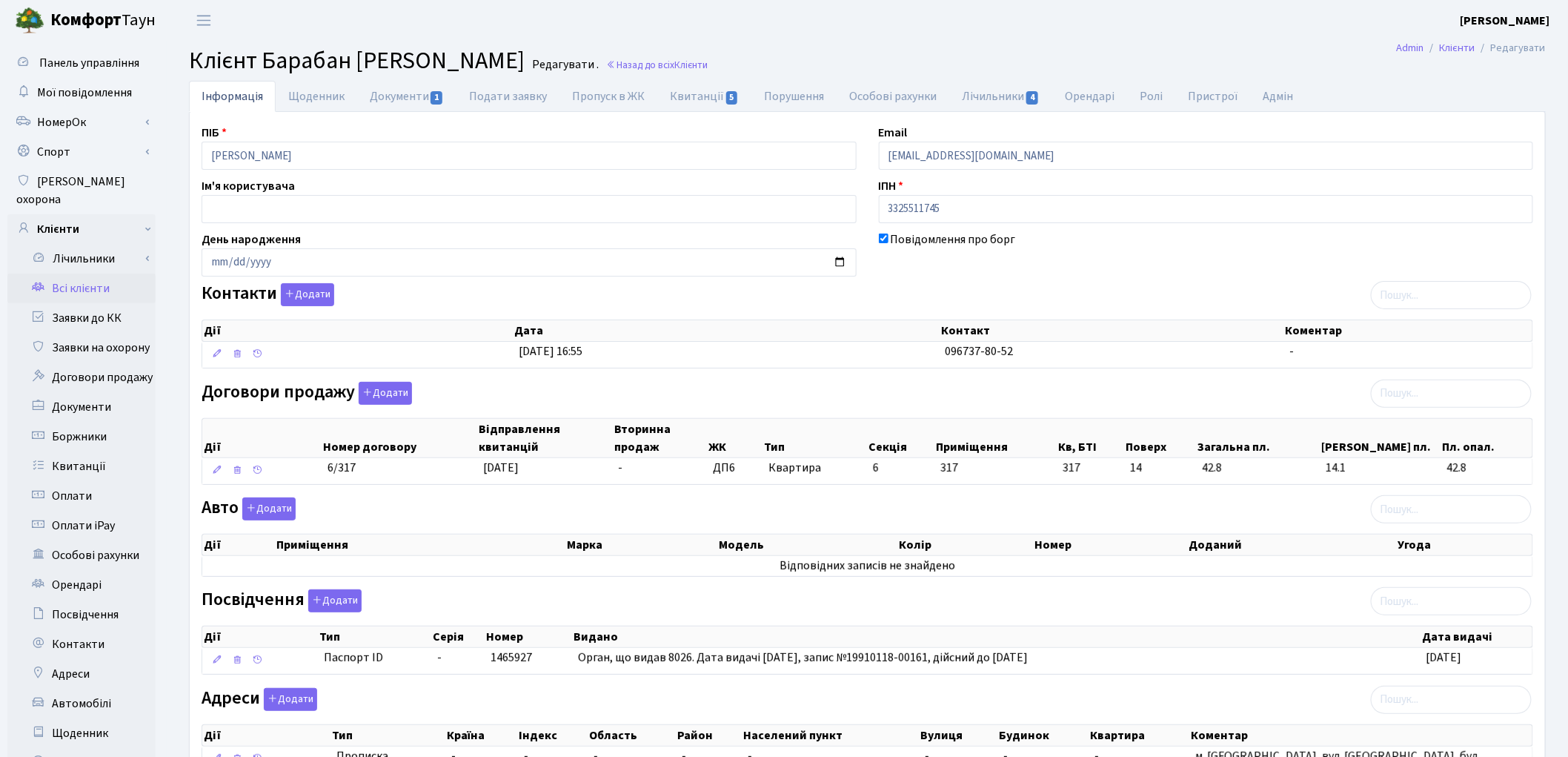
click at [99, 274] on link "Всі клієнти" at bounding box center [81, 289] width 148 height 30
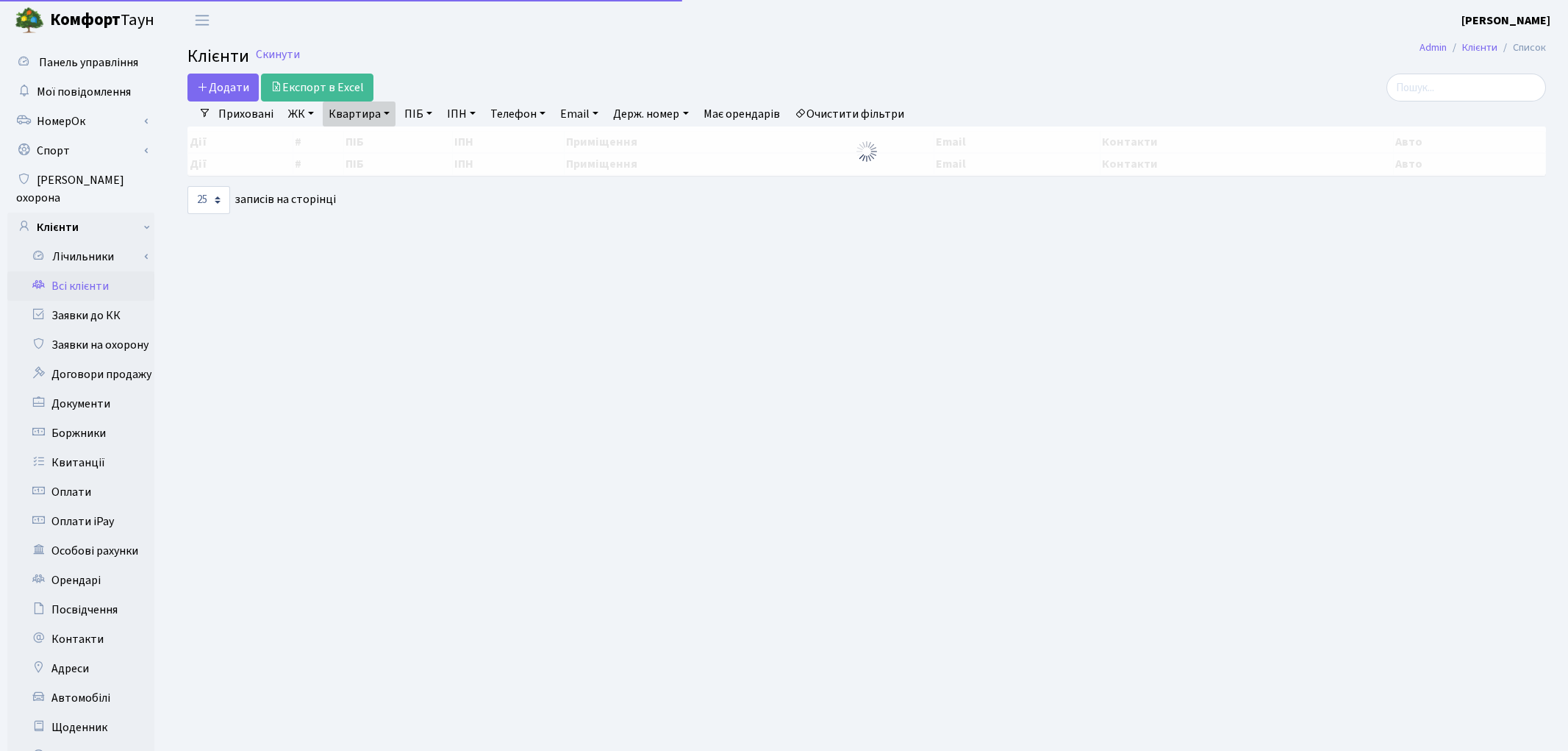
select select "25"
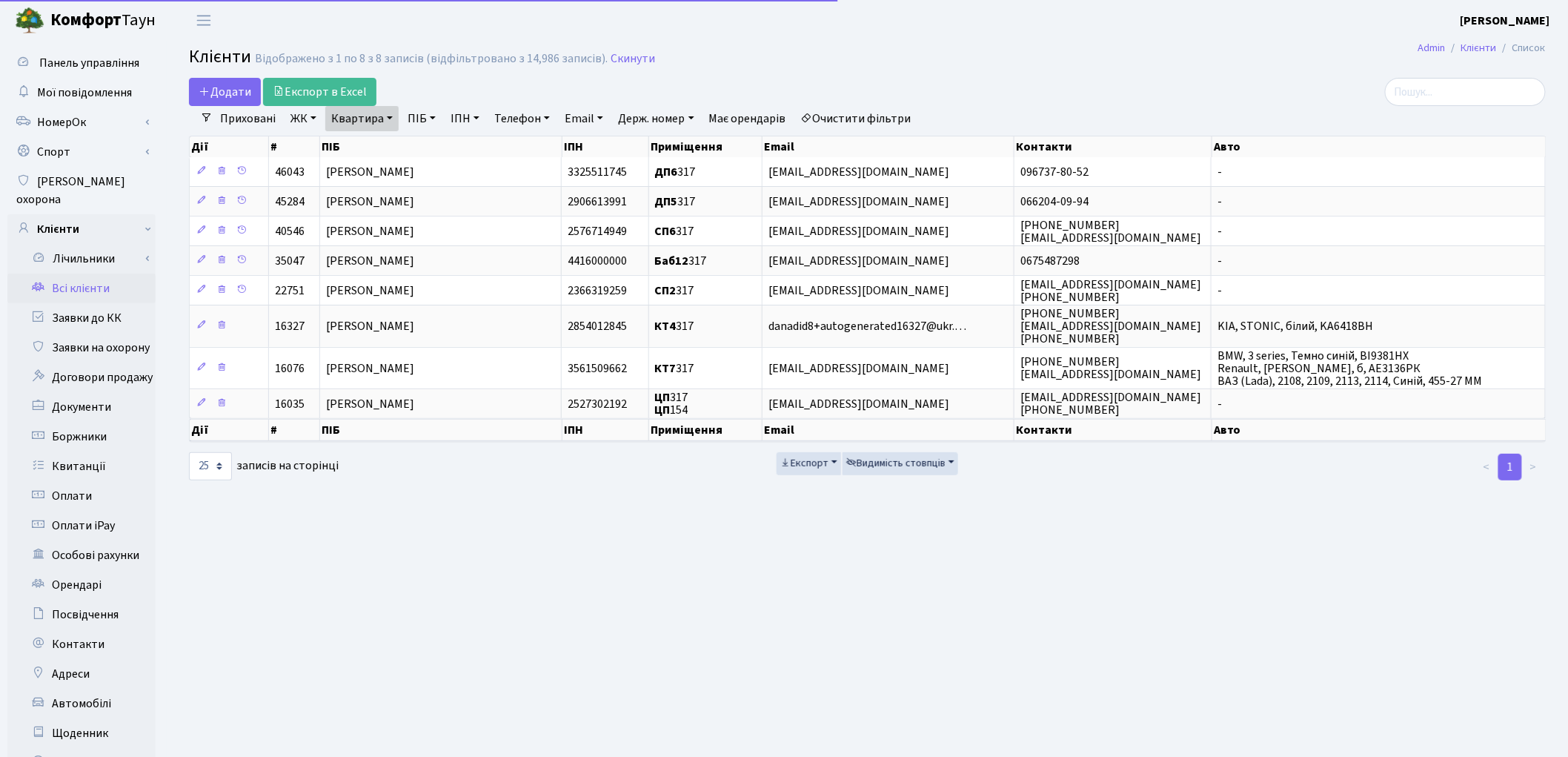
click at [349, 120] on link "Квартира" at bounding box center [361, 118] width 73 height 25
click at [366, 149] on input "317" at bounding box center [370, 148] width 87 height 28
type input "3"
type input "125"
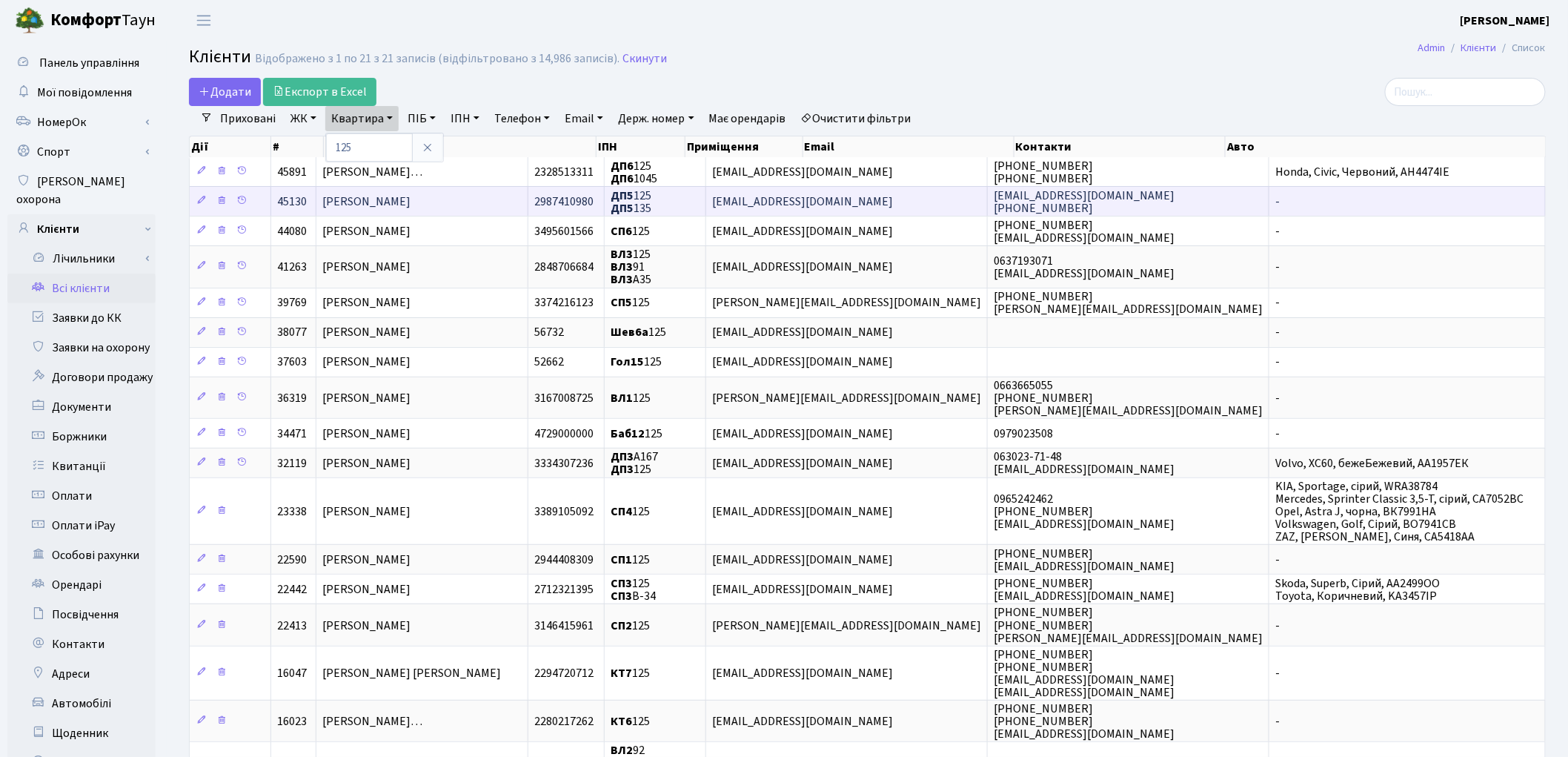
click at [402, 203] on span "[PERSON_NAME]" at bounding box center [366, 202] width 89 height 16
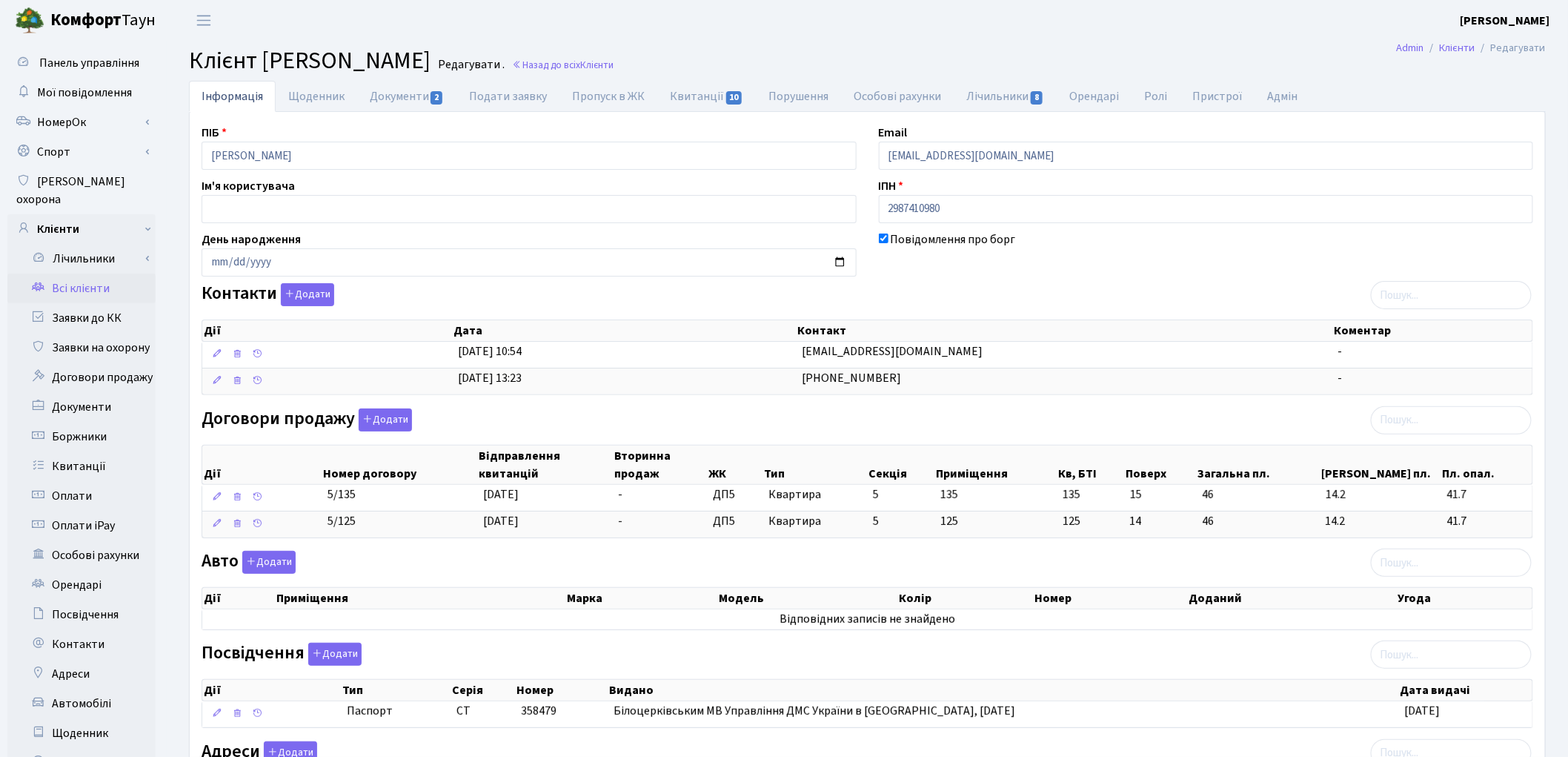
click at [94, 274] on link "Всі клієнти" at bounding box center [81, 289] width 148 height 30
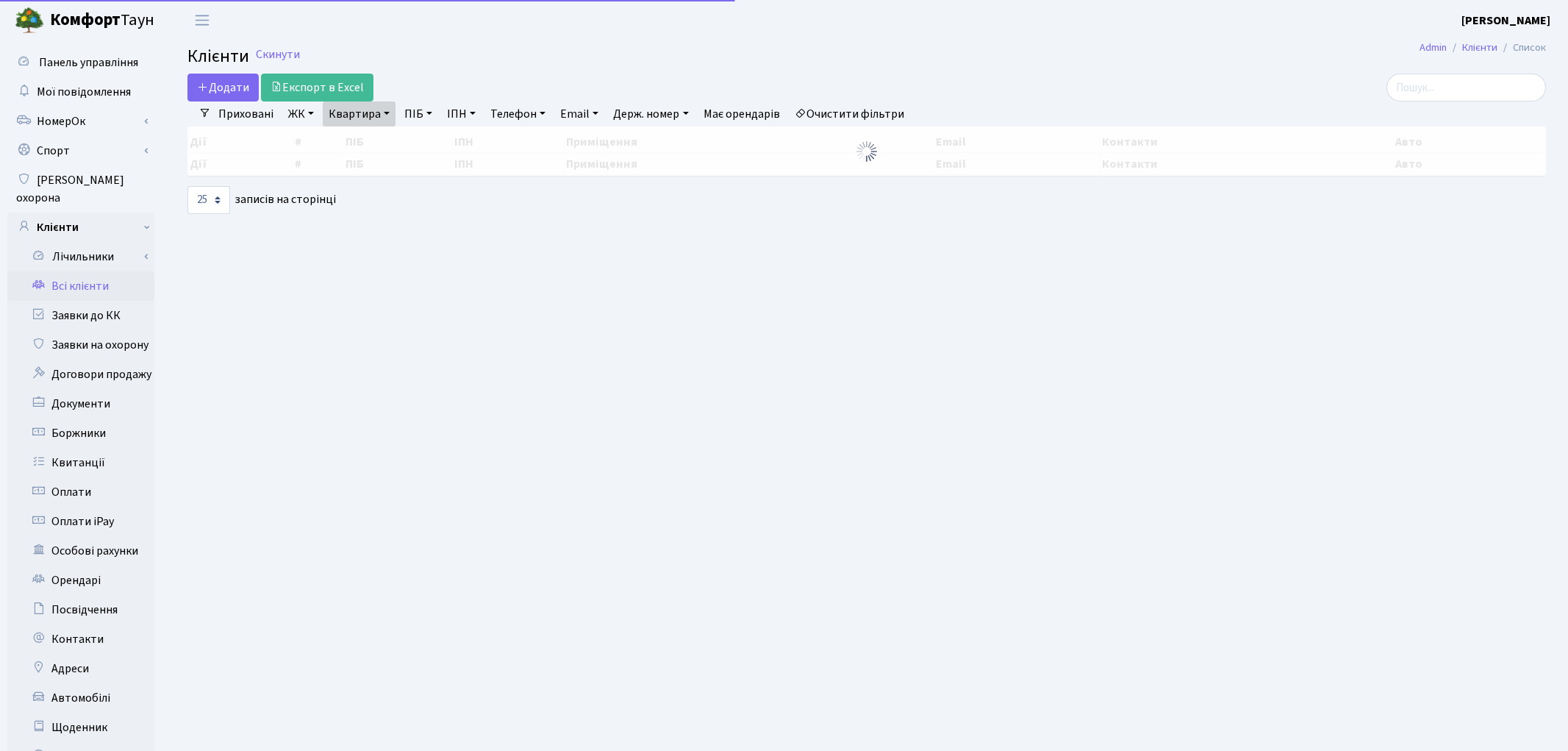
select select "25"
click at [348, 116] on link "Квартира" at bounding box center [359, 114] width 72 height 25
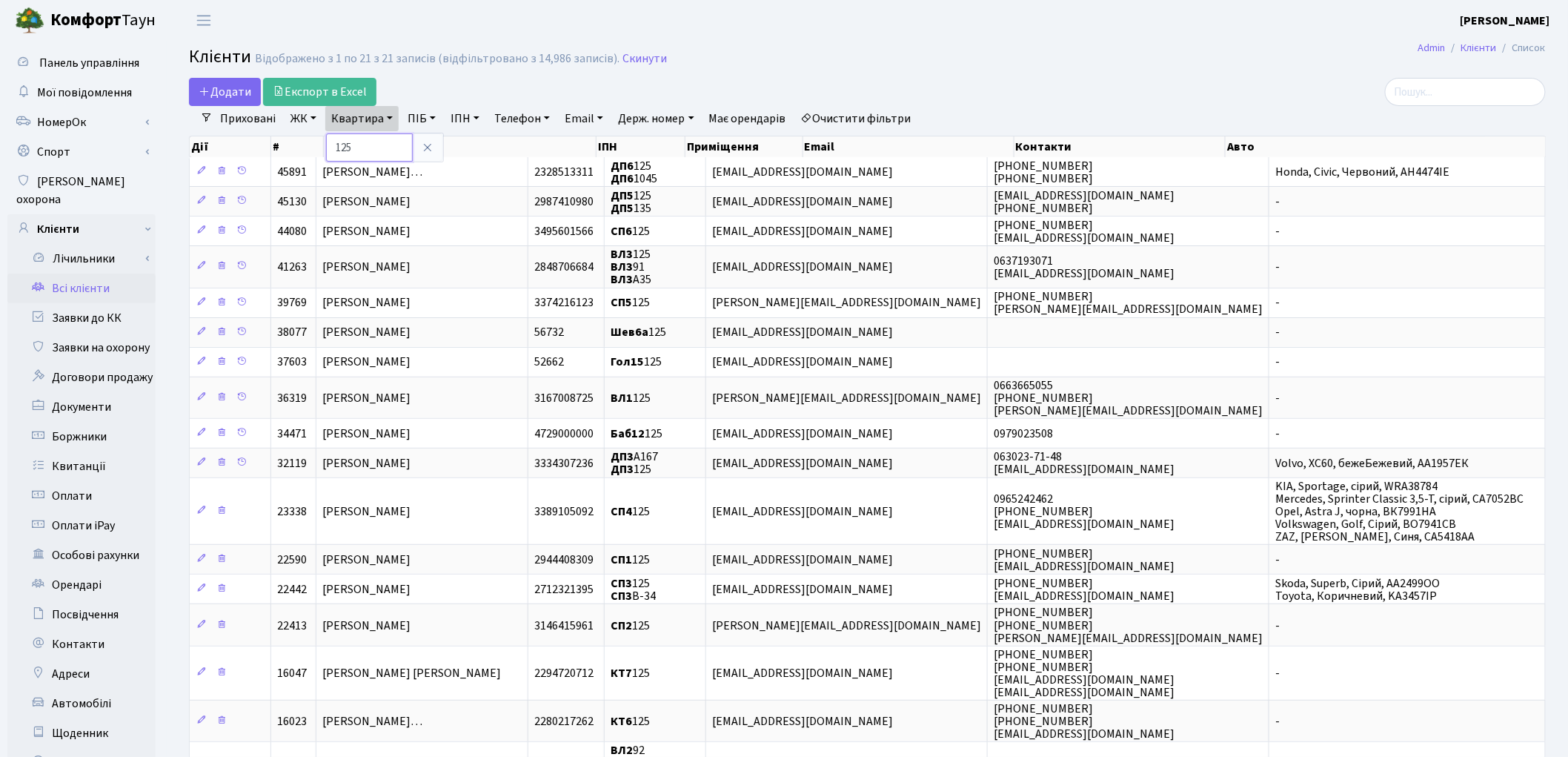
click at [368, 151] on input "125" at bounding box center [370, 148] width 87 height 28
type input "1"
type input "280"
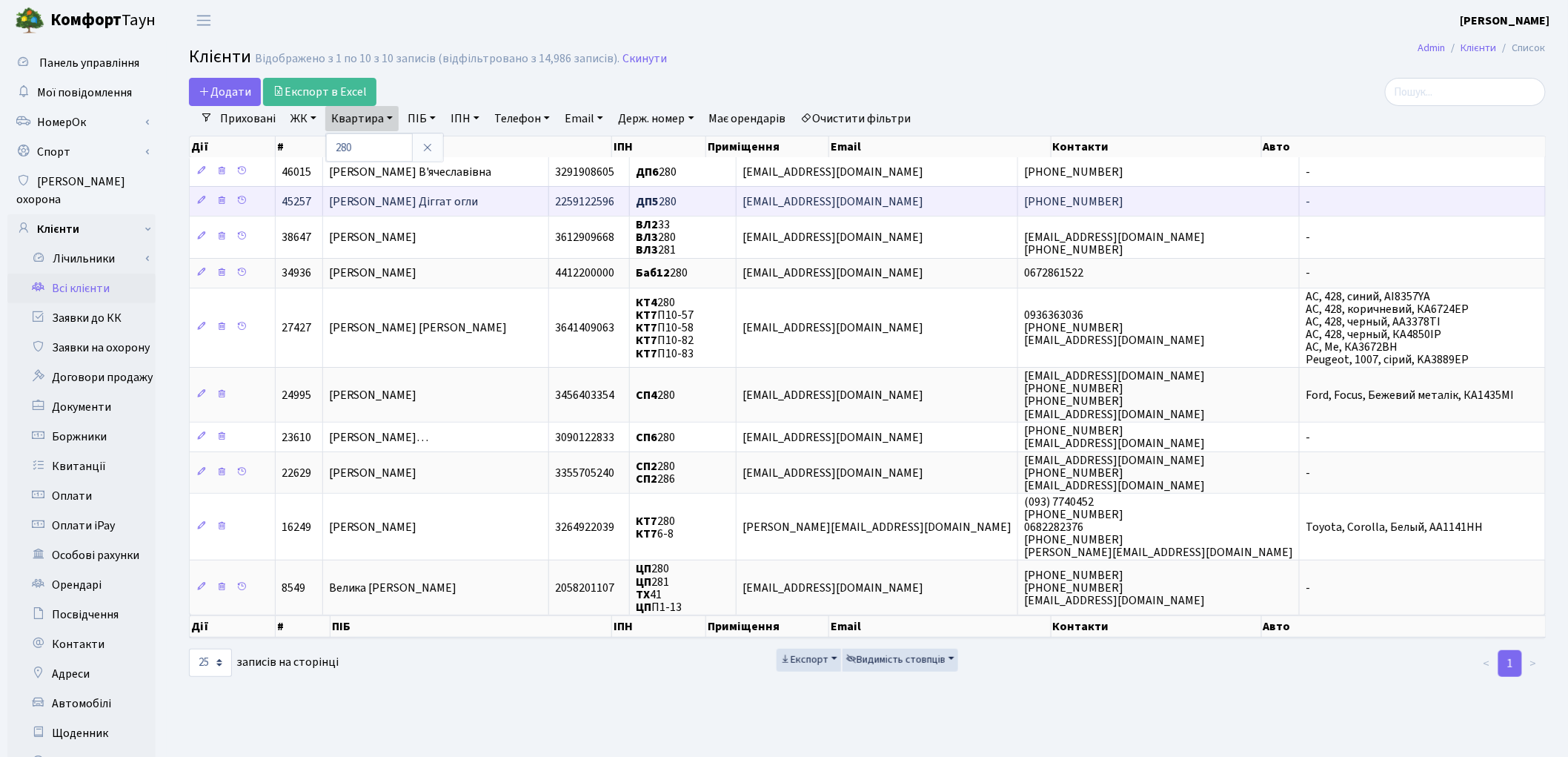
click at [360, 194] on span "Сєідов Насімі Діггат огли" at bounding box center [403, 202] width 150 height 16
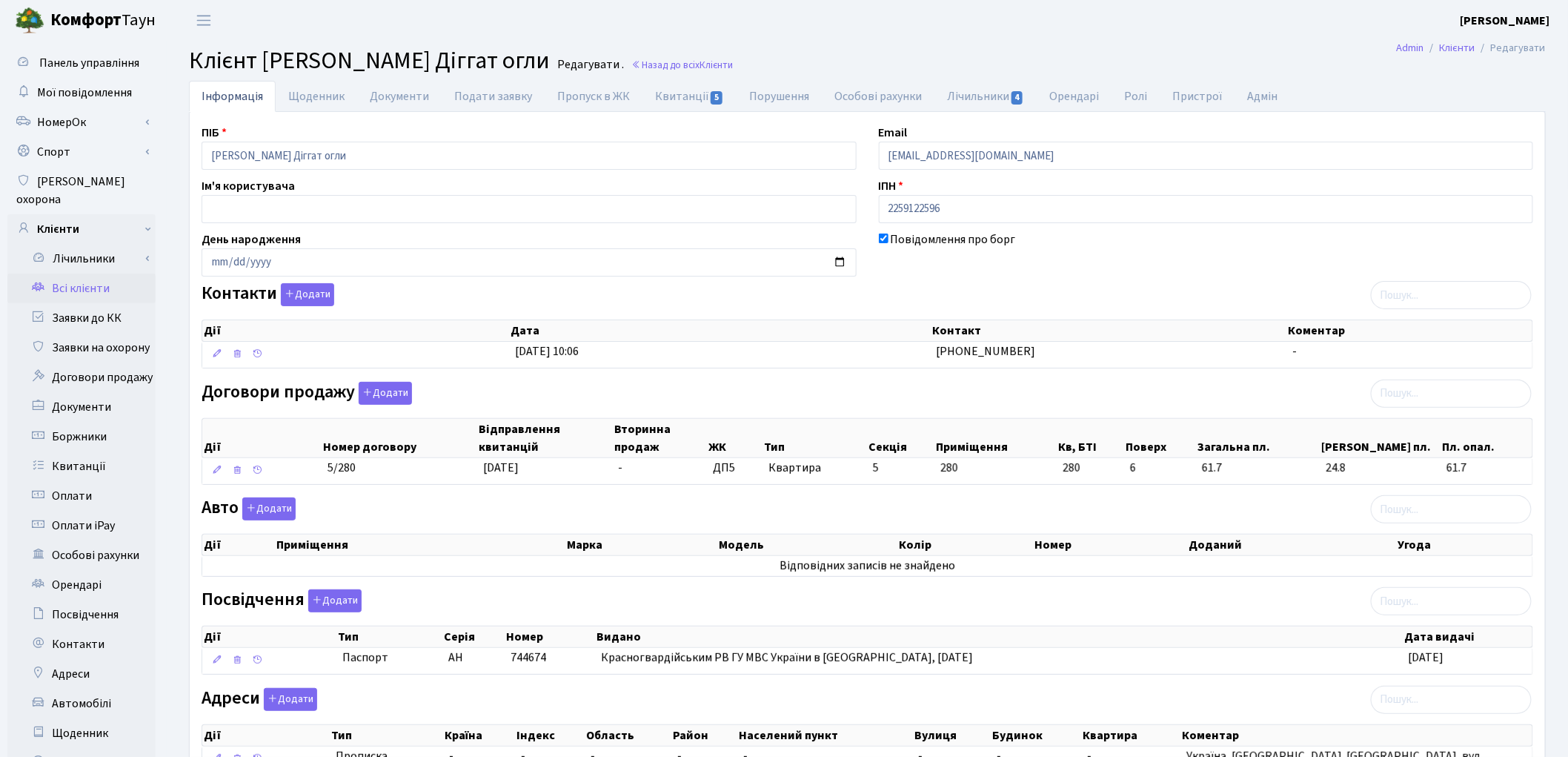
click at [93, 274] on link "Всі клієнти" at bounding box center [81, 289] width 148 height 30
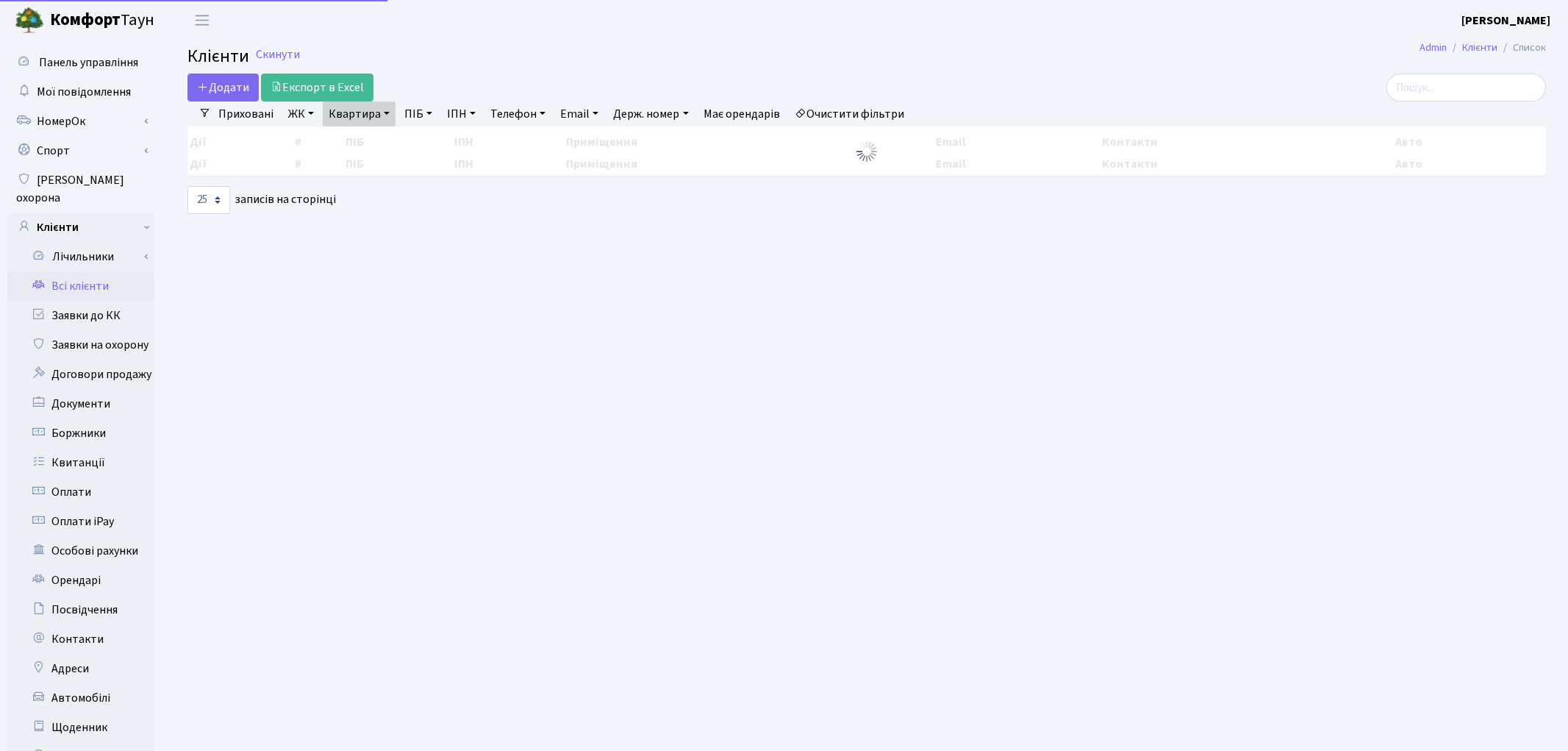
select select "25"
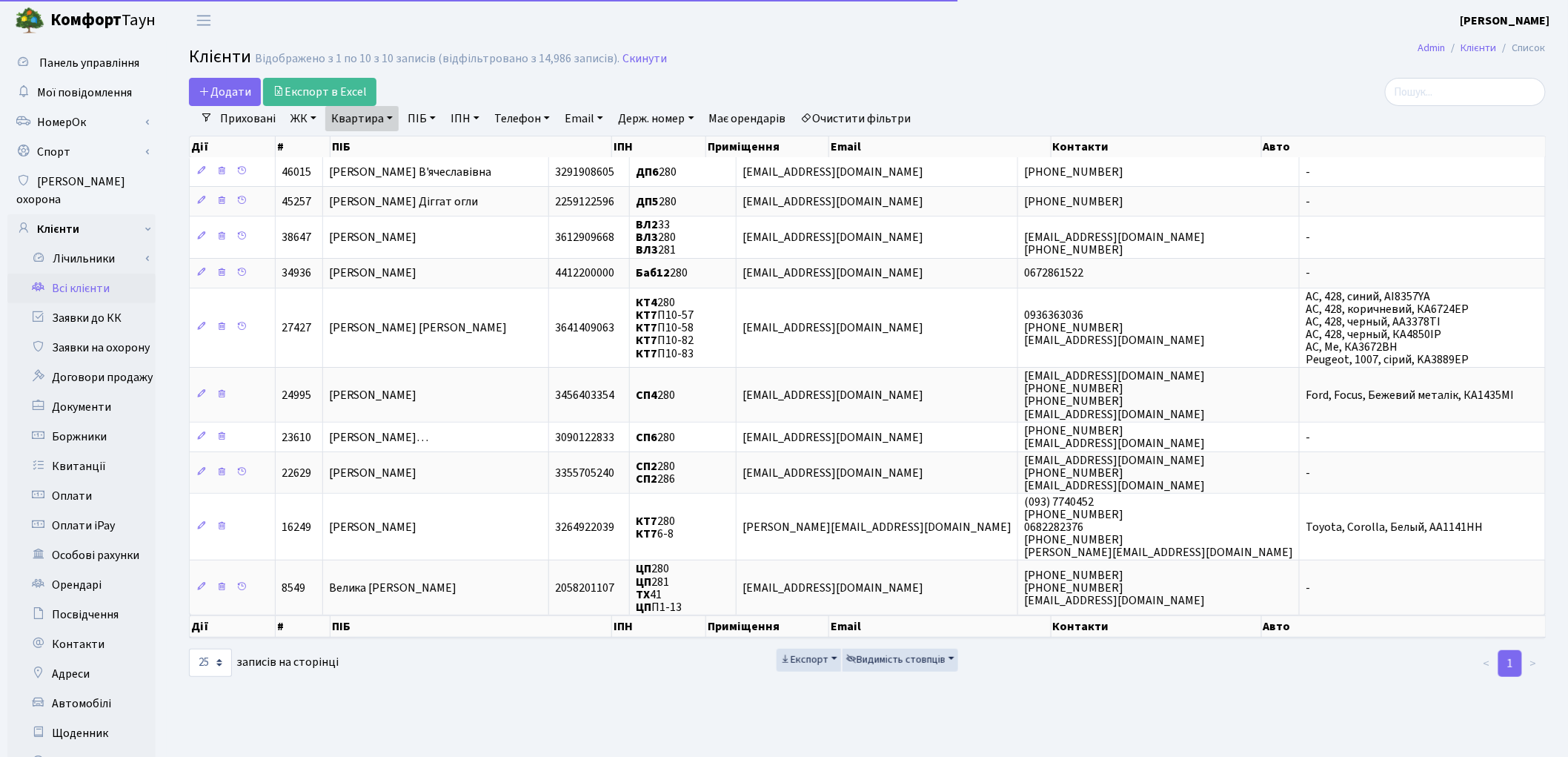
click at [345, 121] on link "Квартира" at bounding box center [361, 118] width 73 height 25
click at [367, 151] on input "280" at bounding box center [370, 148] width 87 height 28
type input "294"
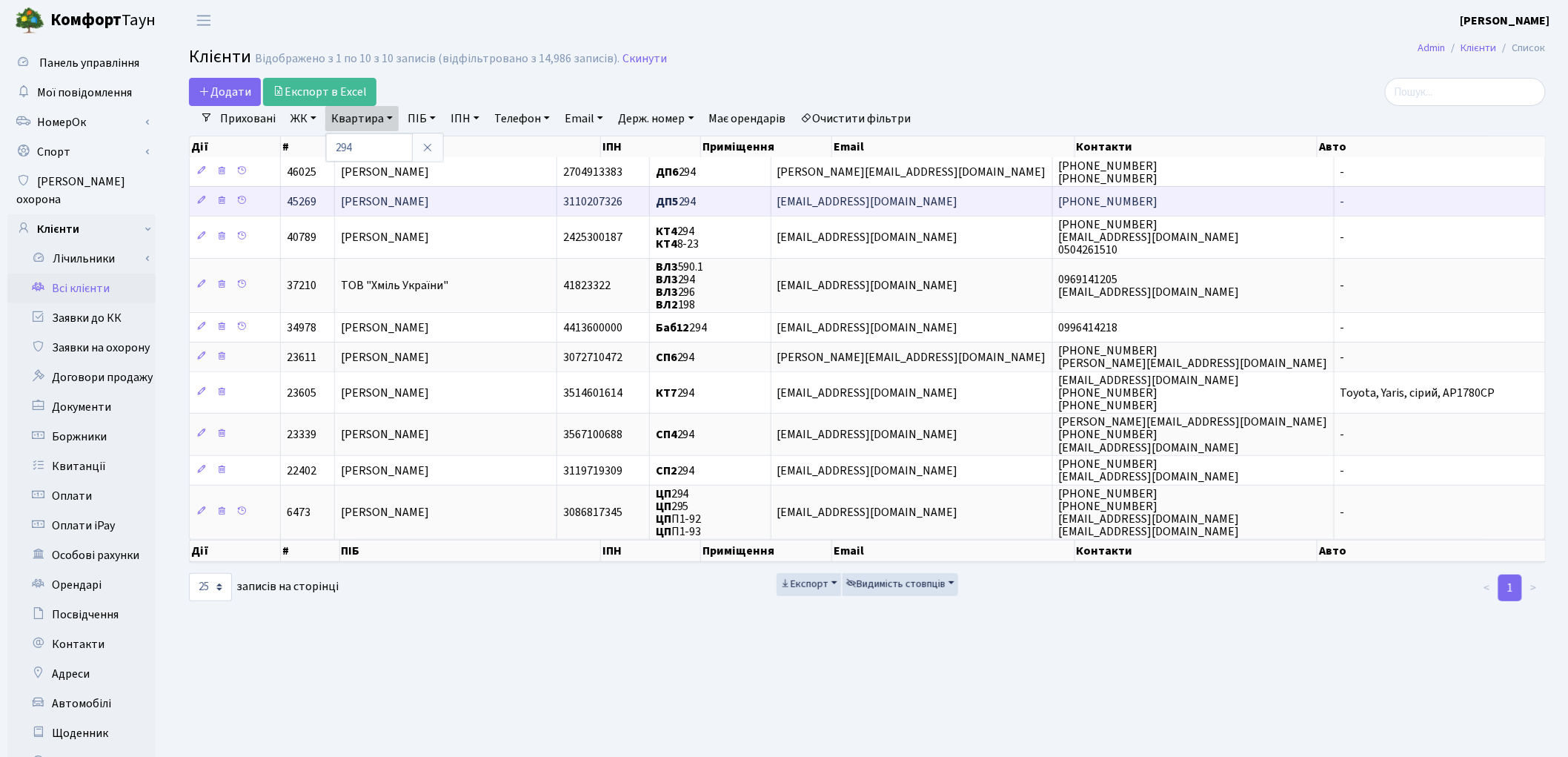
click at [389, 200] on span "[PERSON_NAME]" at bounding box center [385, 202] width 89 height 16
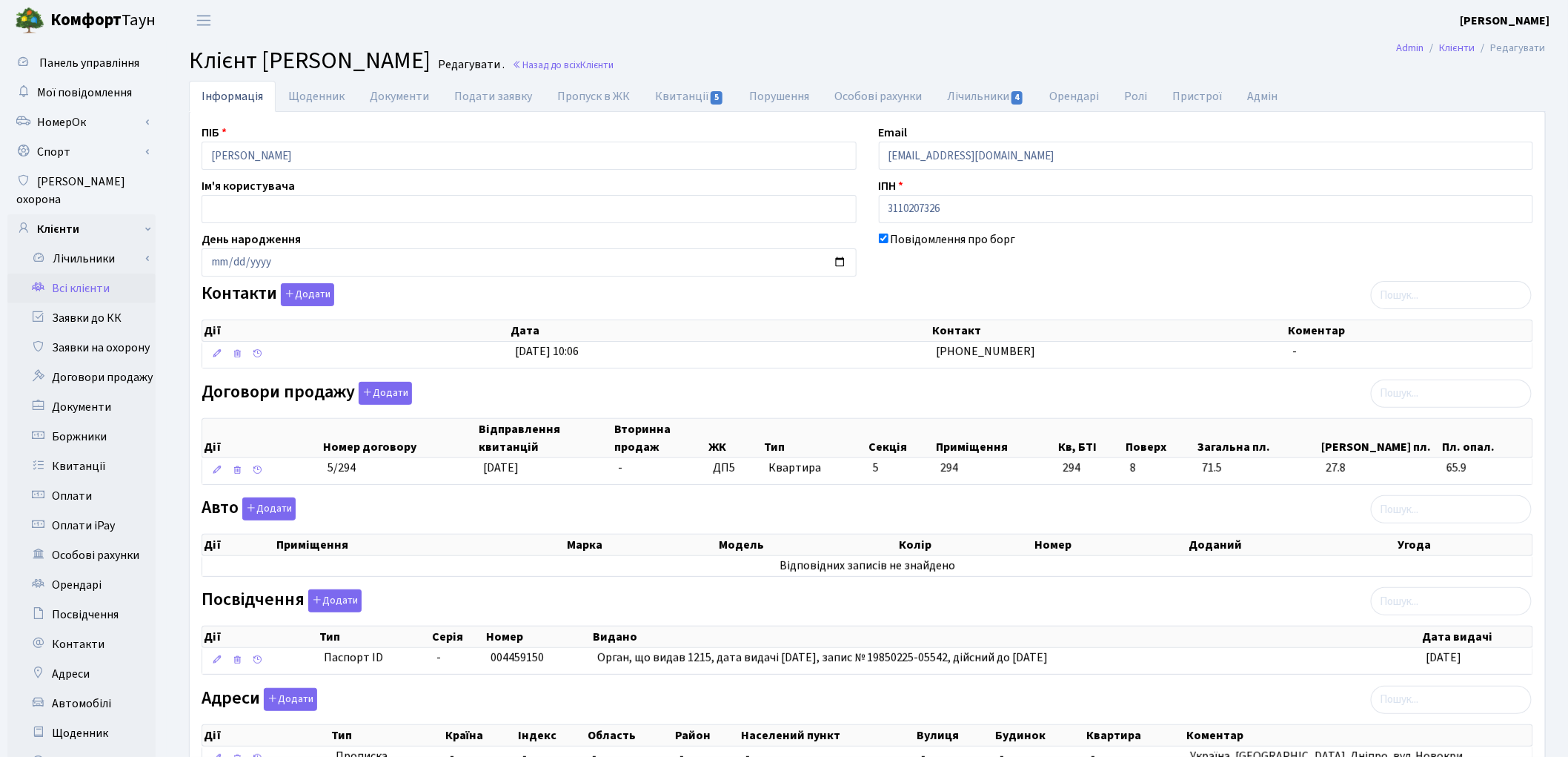
click at [57, 274] on link "Всі клієнти" at bounding box center [81, 289] width 148 height 30
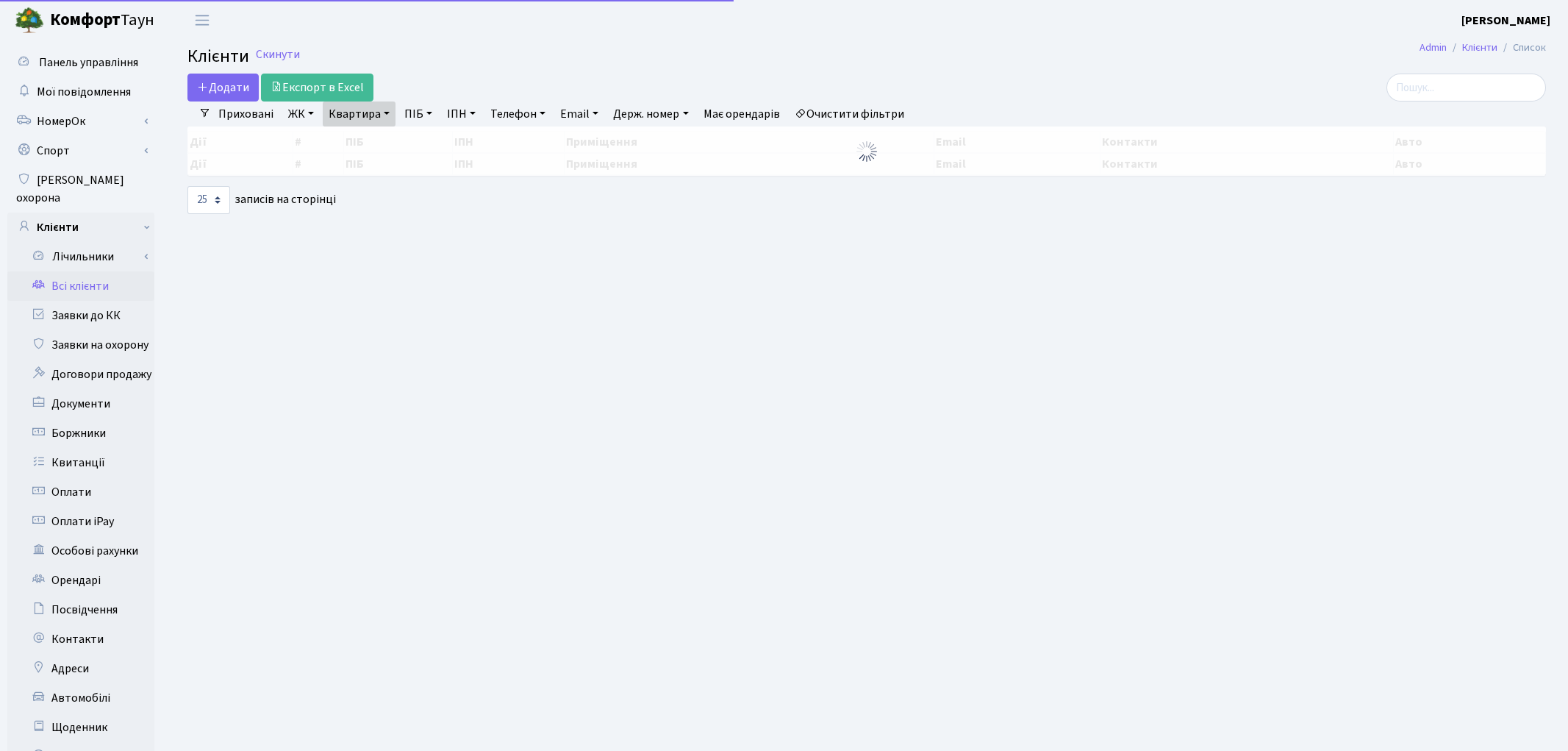
select select "25"
click at [366, 120] on link "Квартира" at bounding box center [359, 114] width 72 height 25
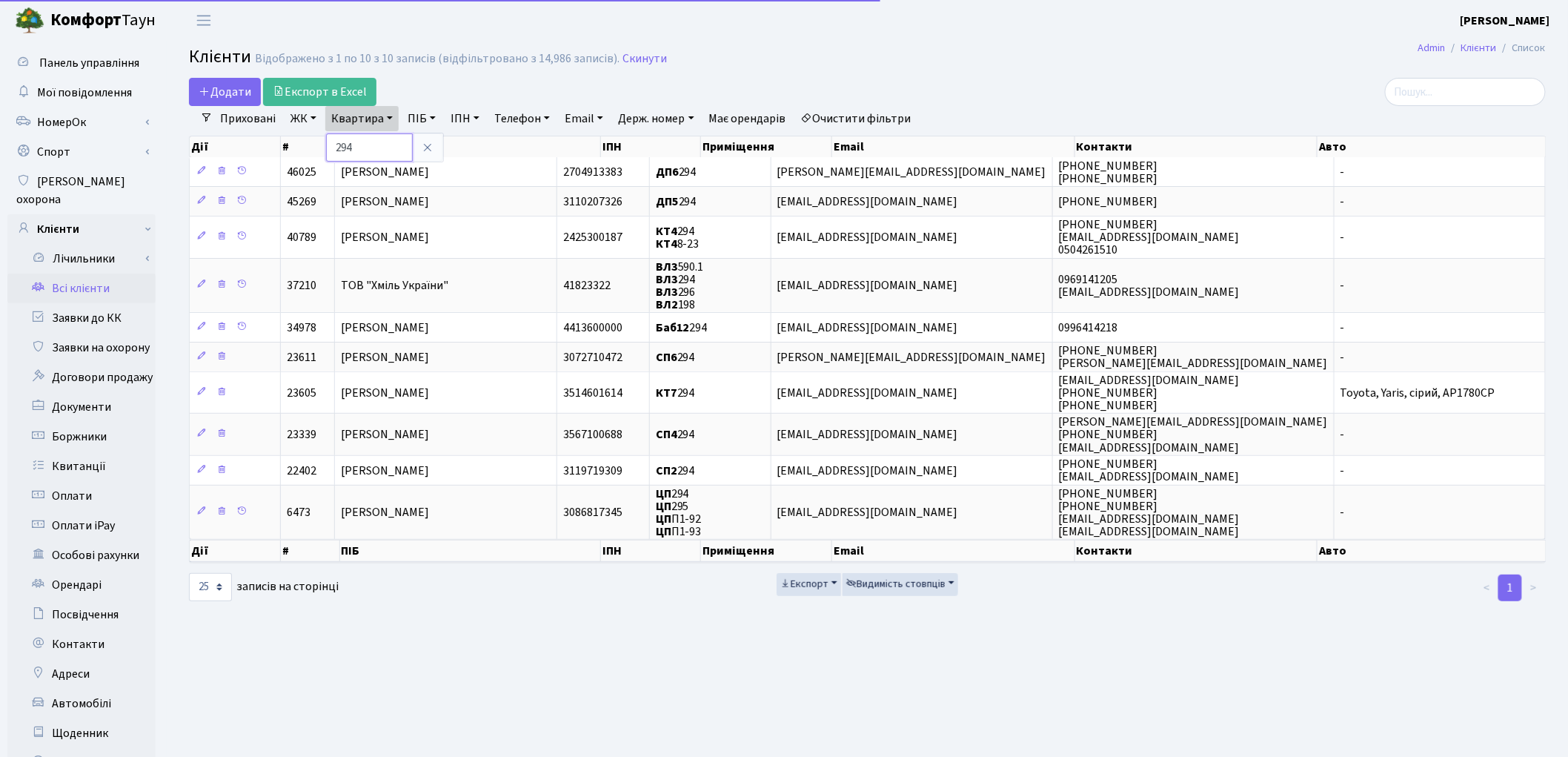
click at [375, 145] on input "294" at bounding box center [370, 148] width 87 height 28
type input "2"
type input "344"
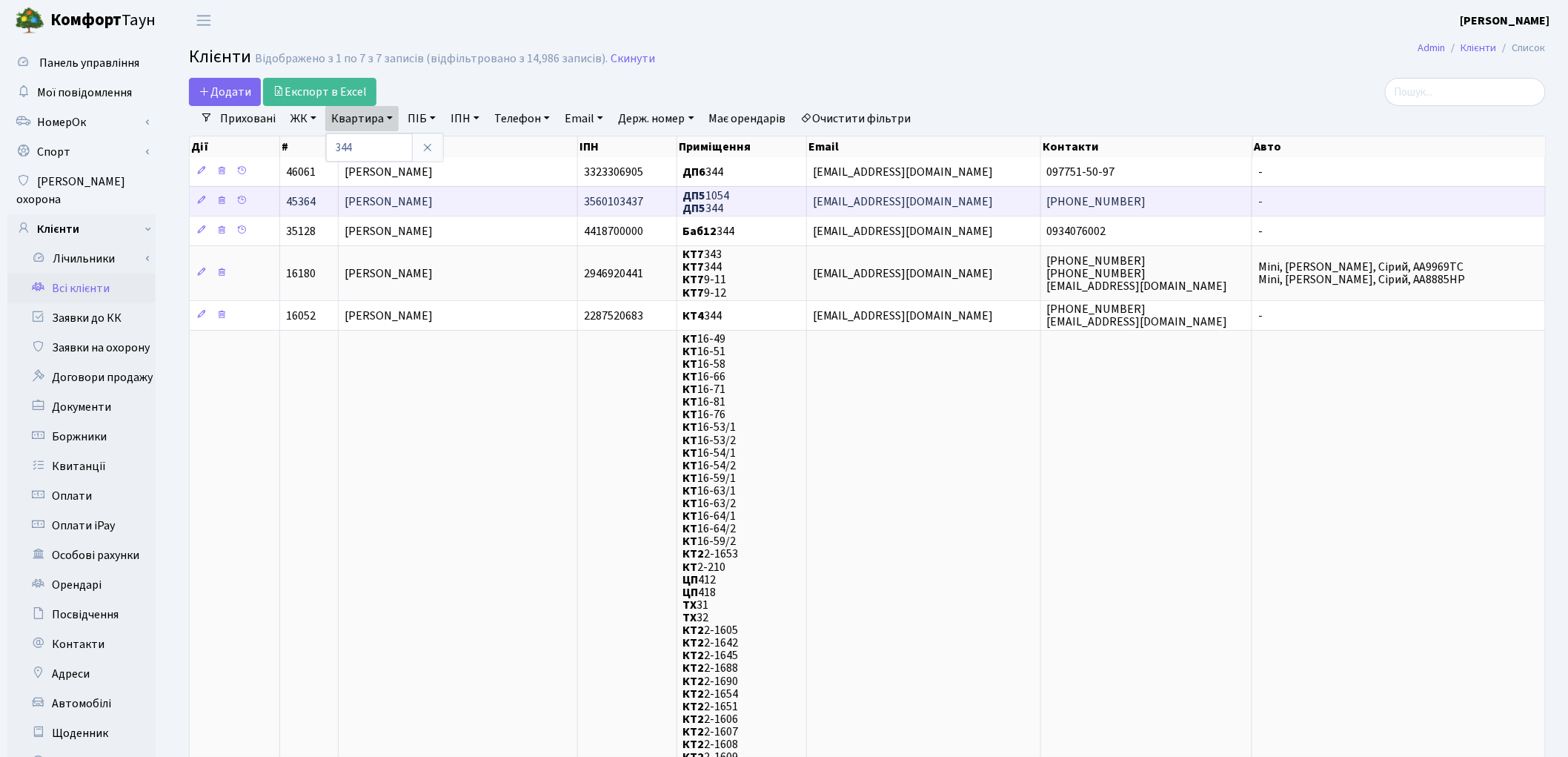
click at [410, 197] on span "Костюков Костянтин Олегович" at bounding box center [389, 202] width 89 height 16
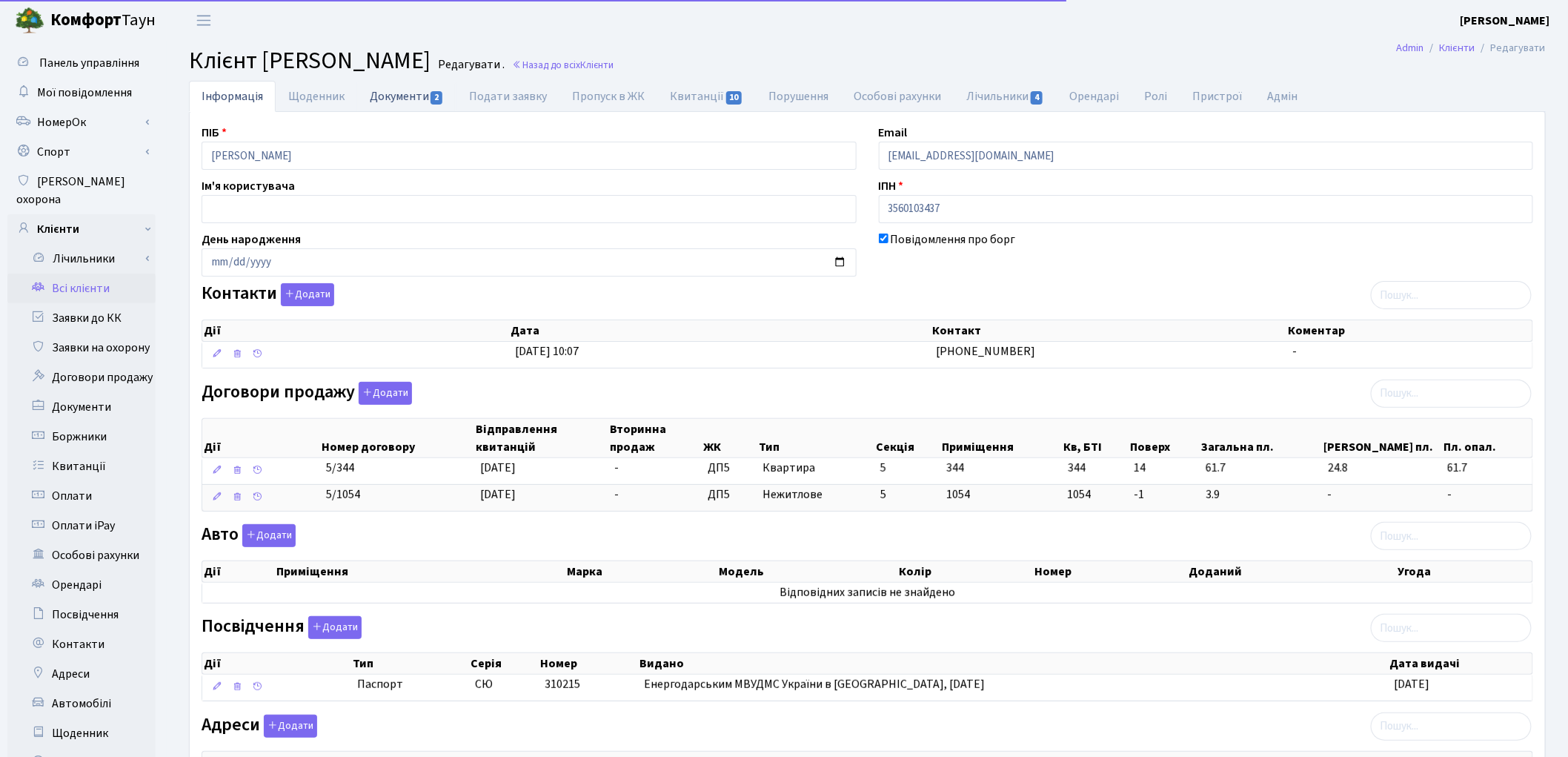
click at [378, 97] on link "Документи 2" at bounding box center [407, 96] width 99 height 30
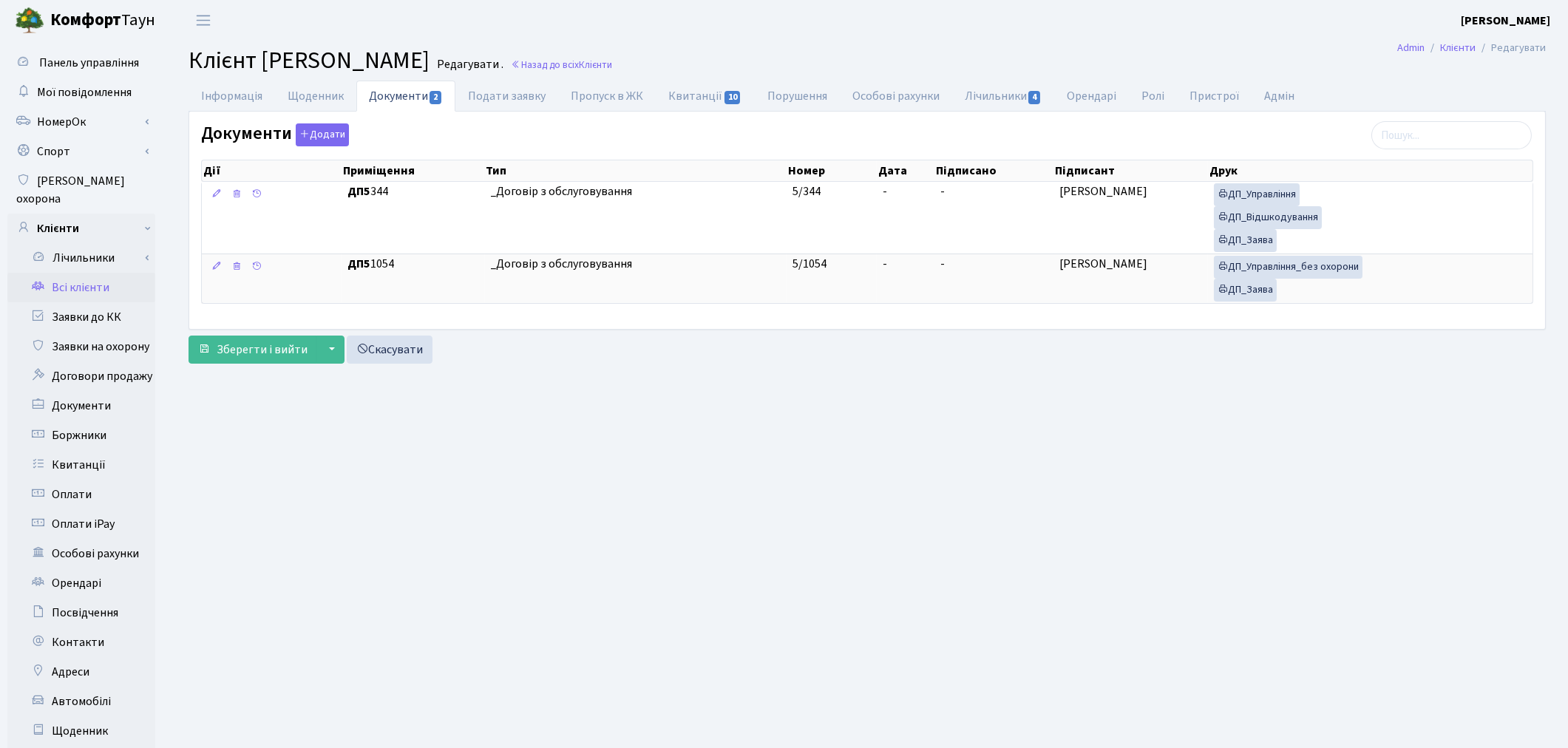
click at [92, 273] on link "Всі клієнти" at bounding box center [81, 288] width 148 height 29
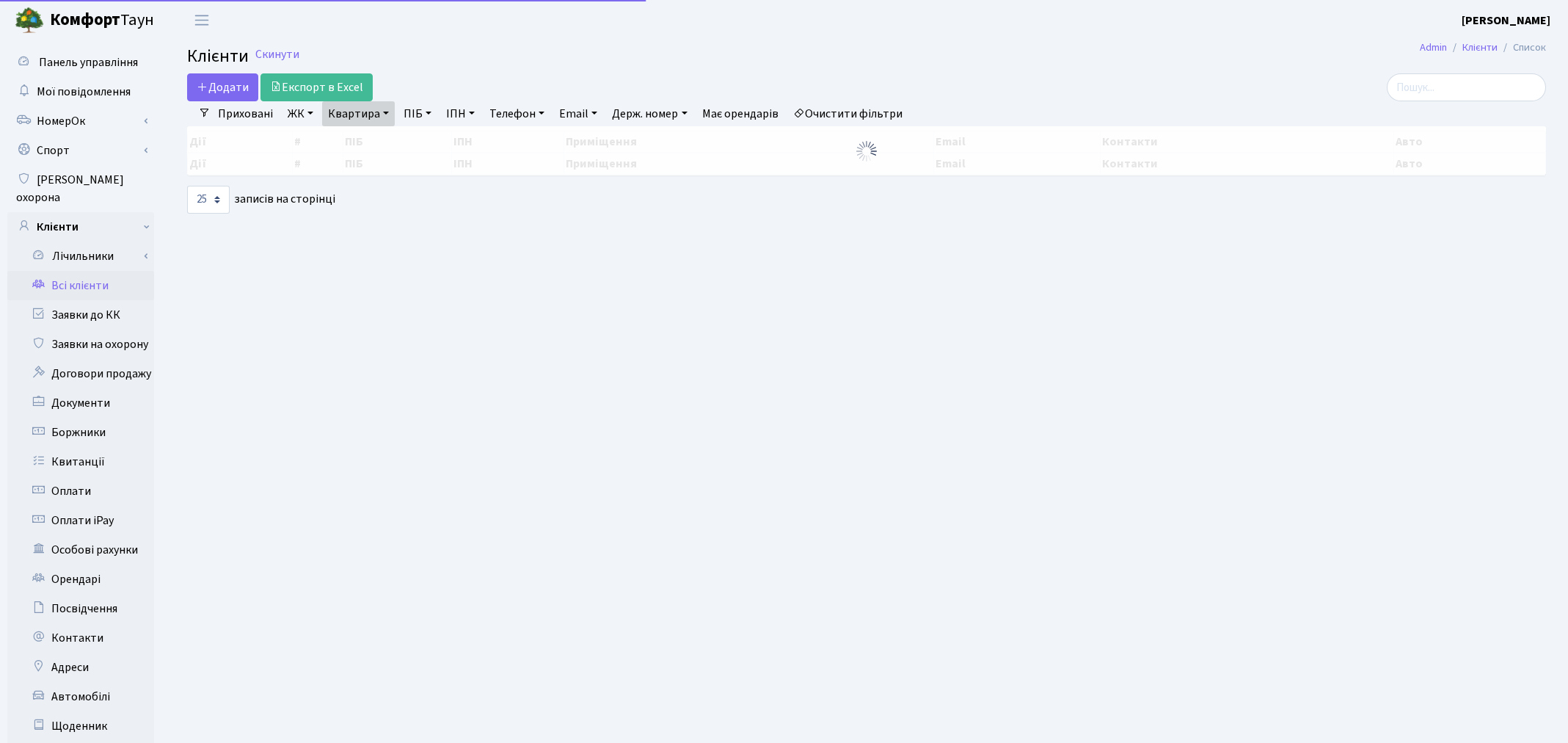
select select "25"
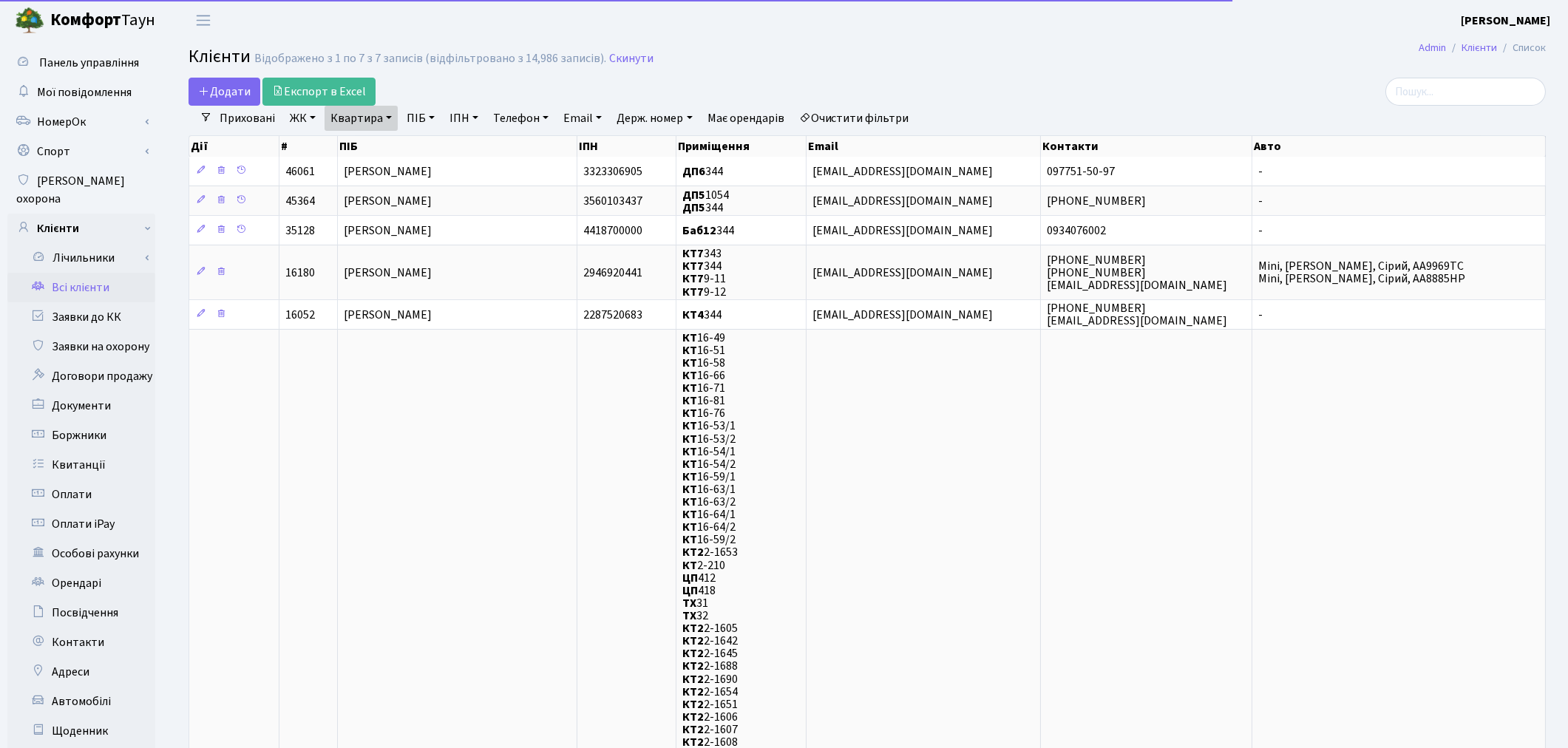
click at [880, 111] on link "Очистити фільтри" at bounding box center [854, 118] width 122 height 25
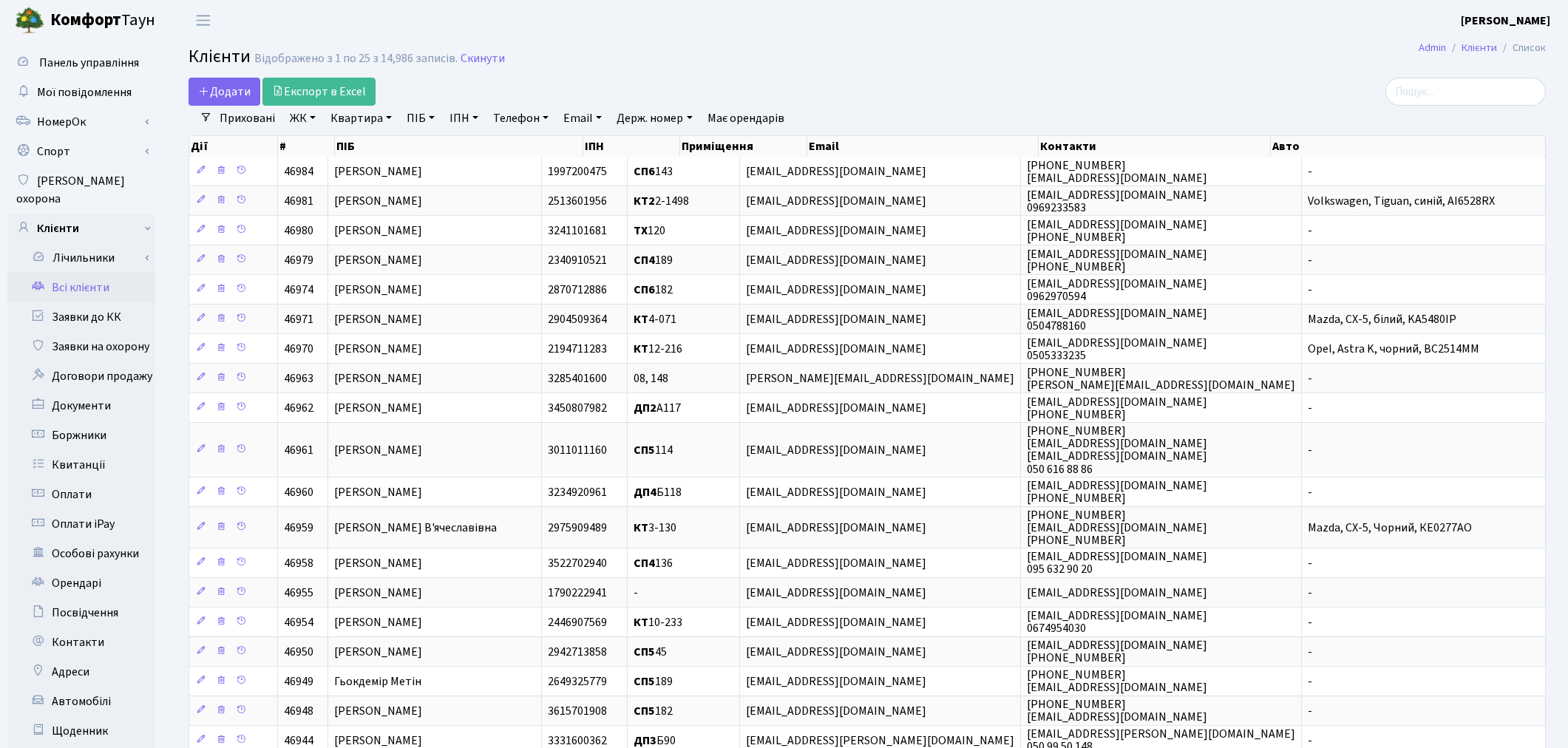
click at [426, 122] on link "ПІБ" at bounding box center [420, 118] width 40 height 25
type input "баженов"
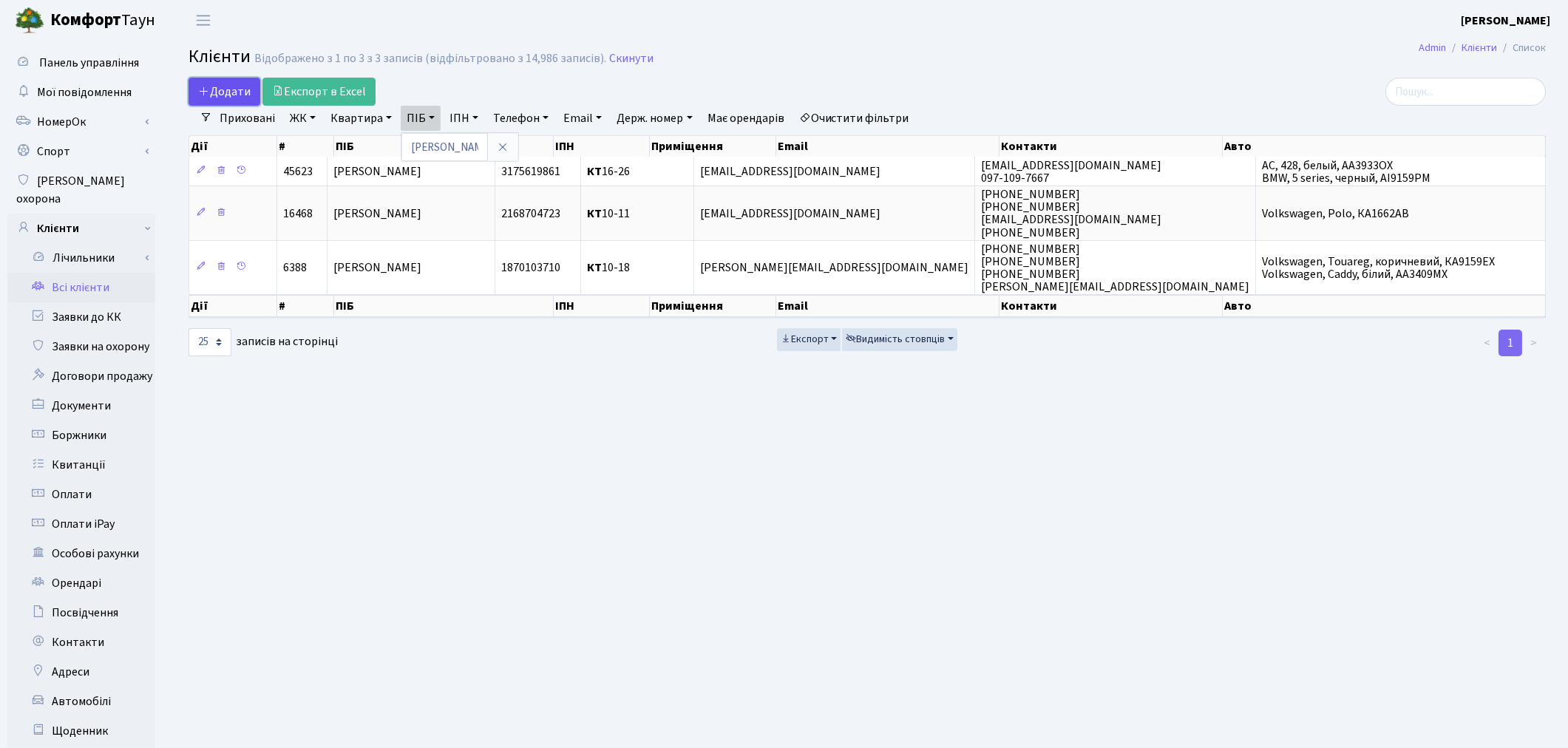
click at [240, 93] on span "Додати" at bounding box center [224, 92] width 52 height 16
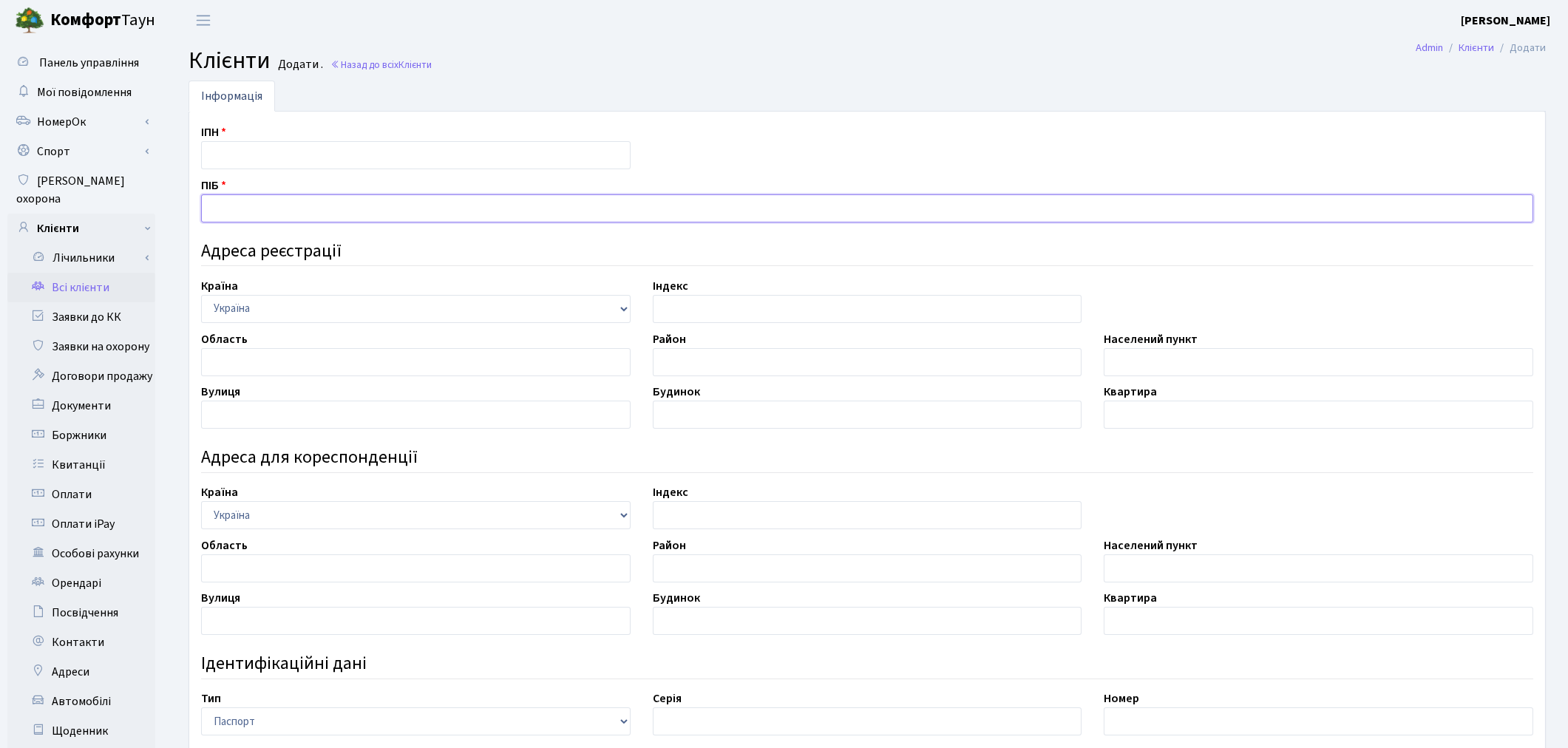
click at [233, 214] on input "text" at bounding box center [867, 208] width 1332 height 28
type input "[PERSON_NAME]"
click at [232, 146] on input "text" at bounding box center [416, 155] width 429 height 28
type input "3196714397"
click at [1130, 352] on input "text" at bounding box center [1319, 362] width 429 height 28
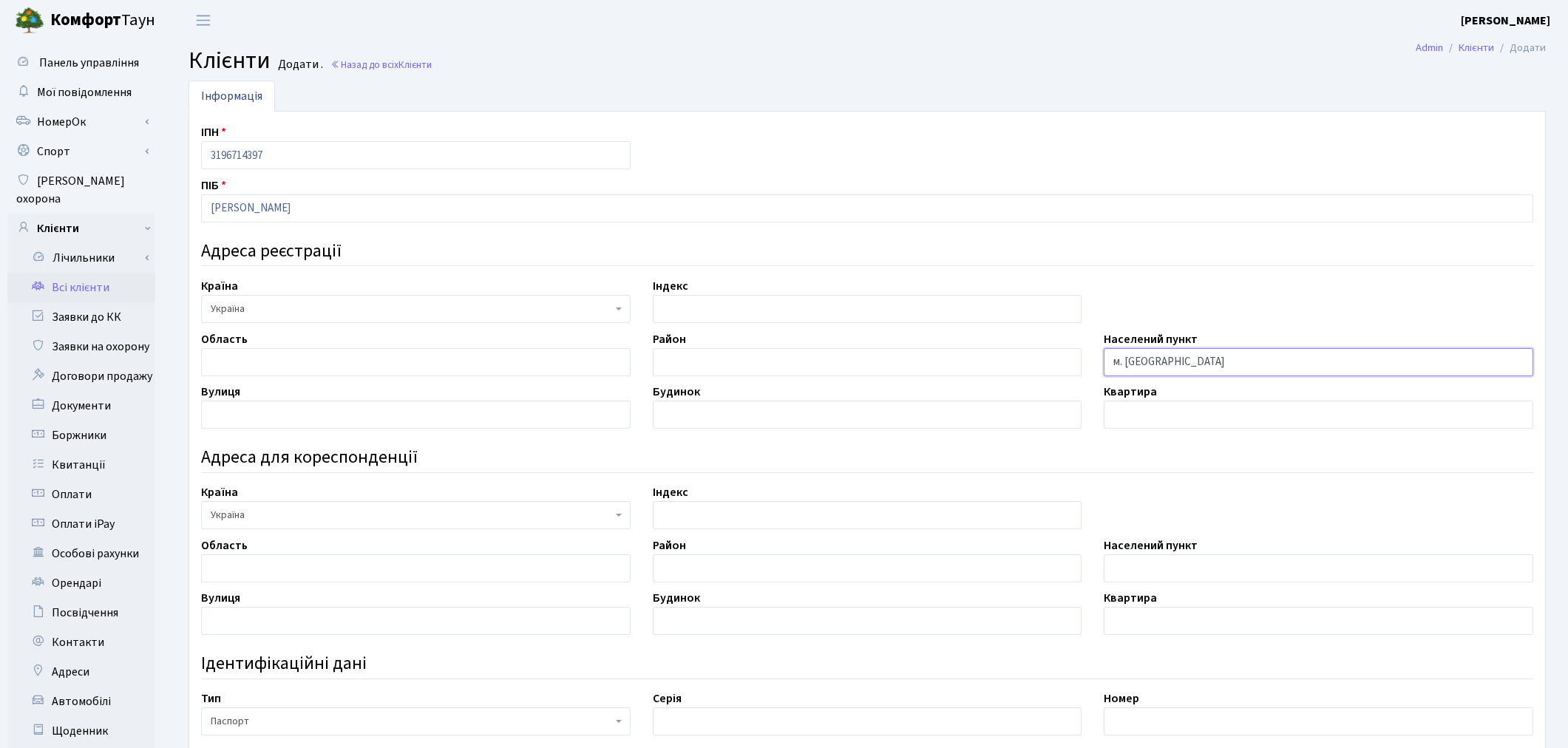
type input "м. Київ"
click at [335, 409] on input "text" at bounding box center [416, 414] width 429 height 28
type input "вул. Окіпної Раїси"
click at [667, 423] on input "text" at bounding box center [867, 414] width 429 height 28
type input "5"
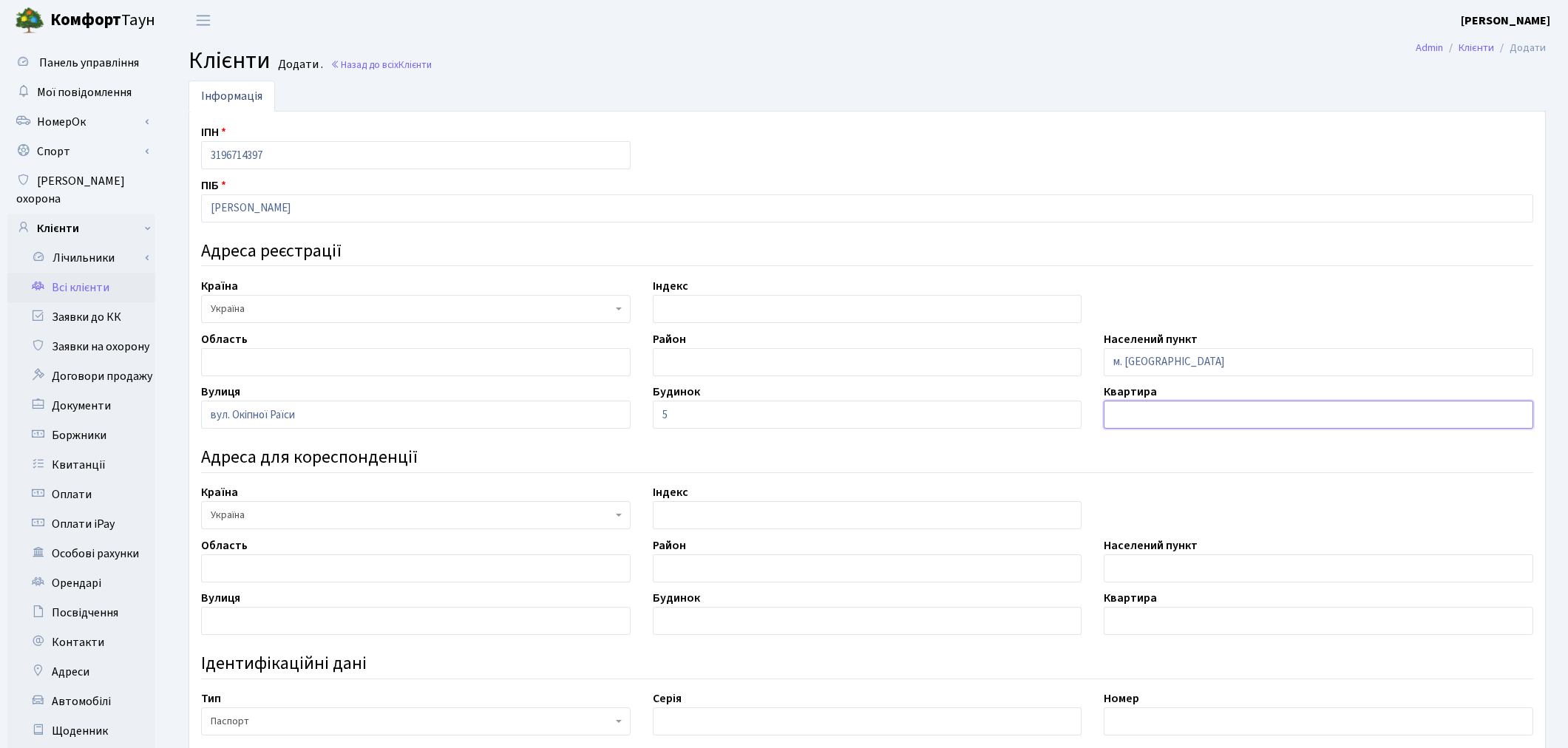
click at [1154, 408] on input "text" at bounding box center [1319, 414] width 429 height 28
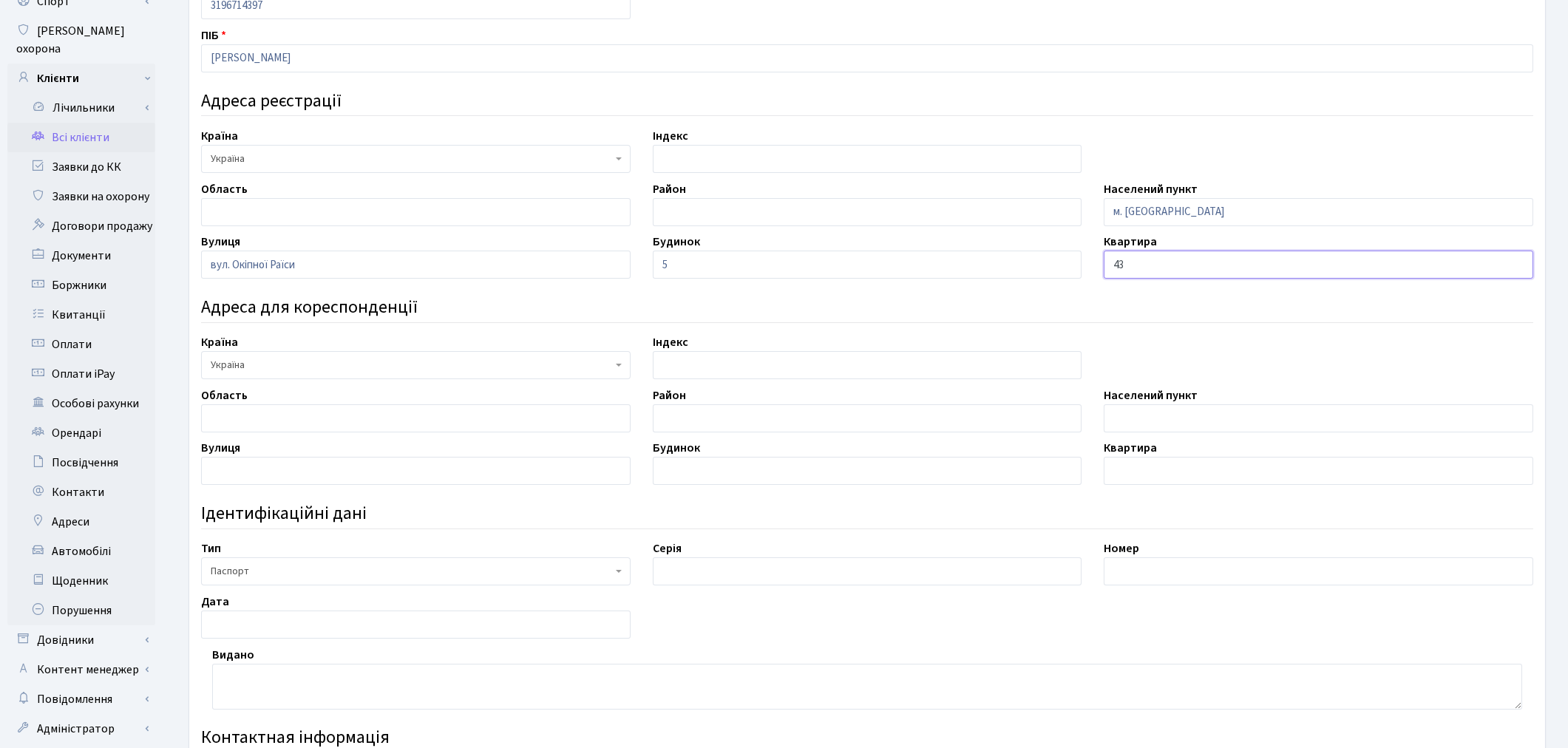
scroll to position [164, 0]
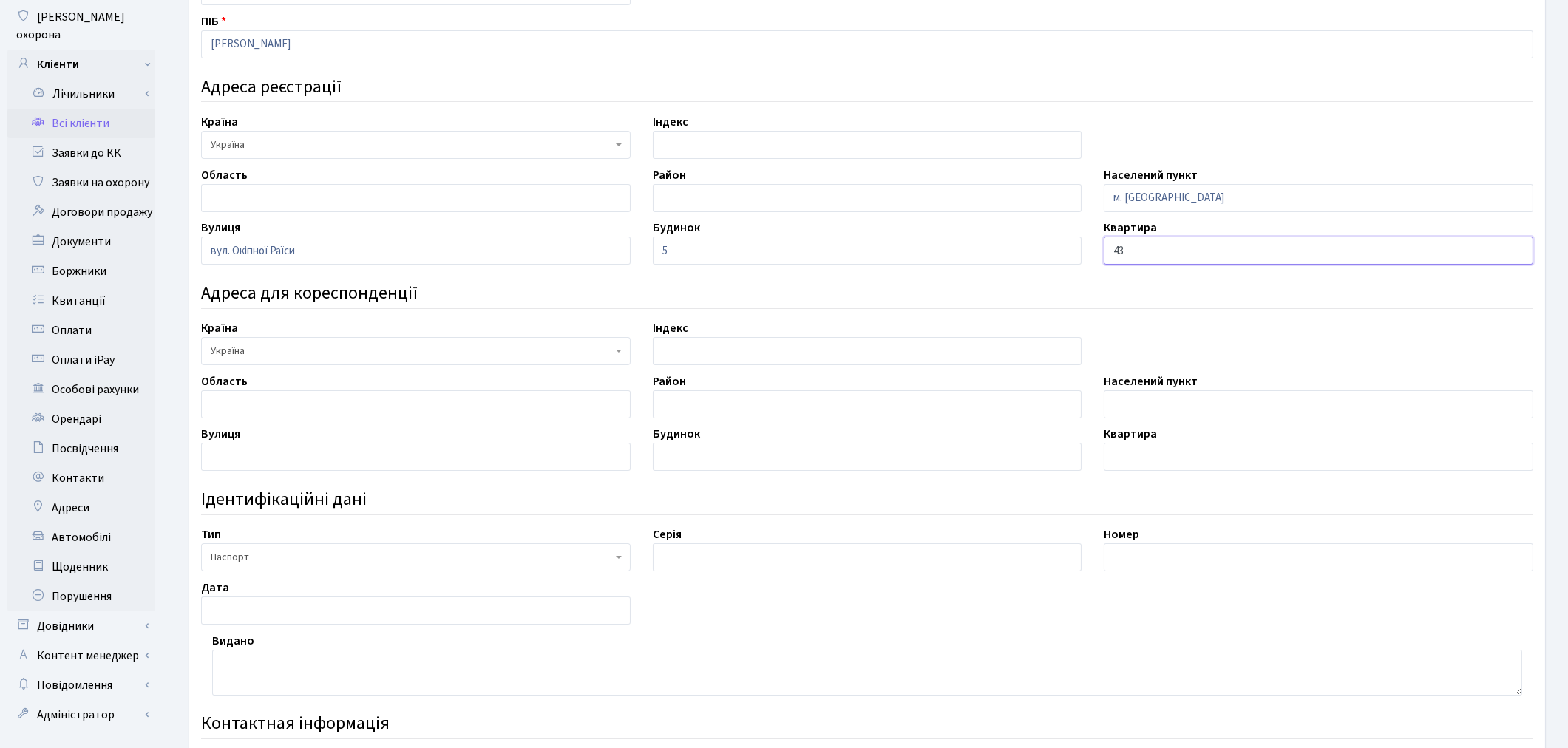
type input "43"
click at [711, 571] on input "text" at bounding box center [867, 557] width 429 height 28
type input "МЕ"
click at [1172, 562] on input "text" at bounding box center [1319, 557] width 429 height 28
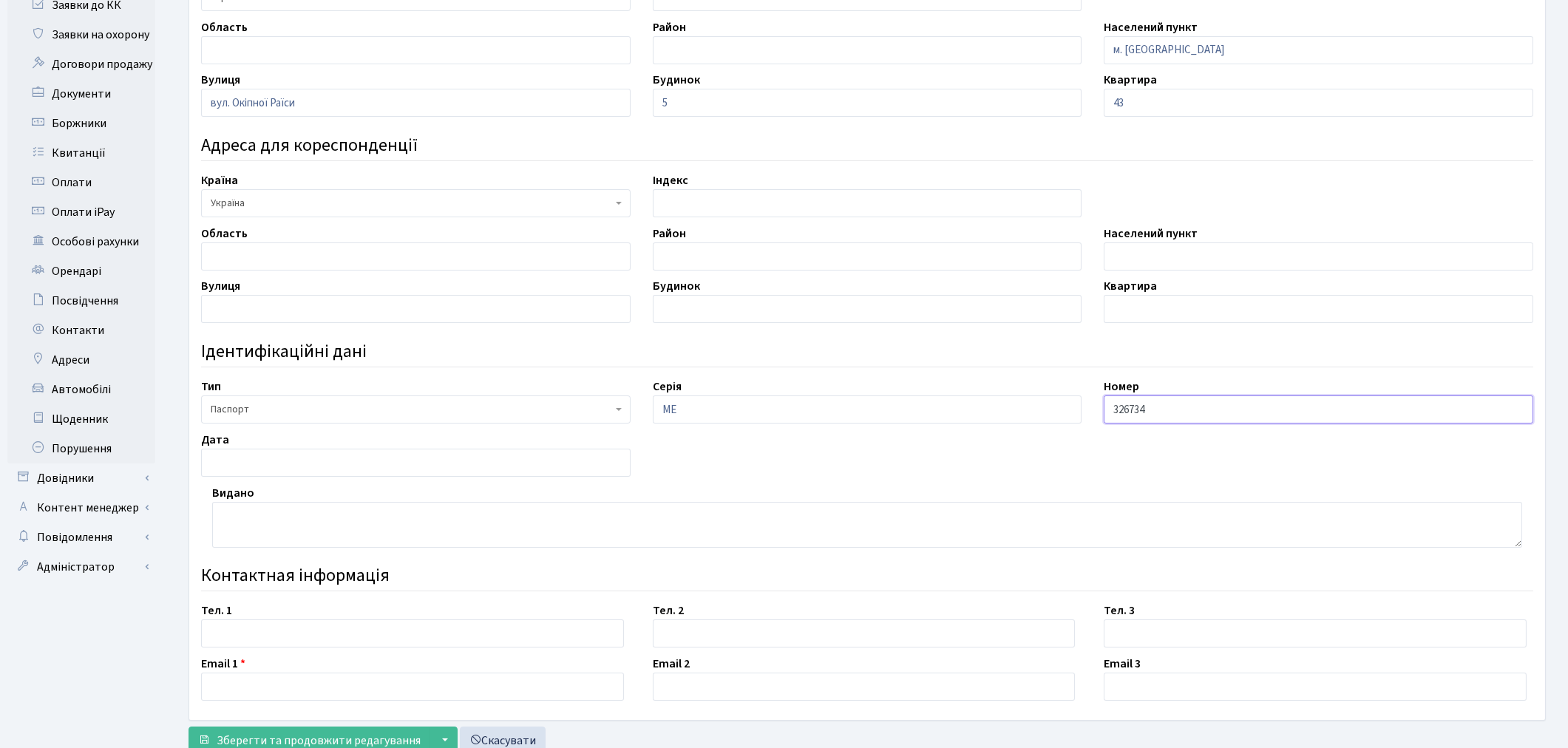
scroll to position [328, 0]
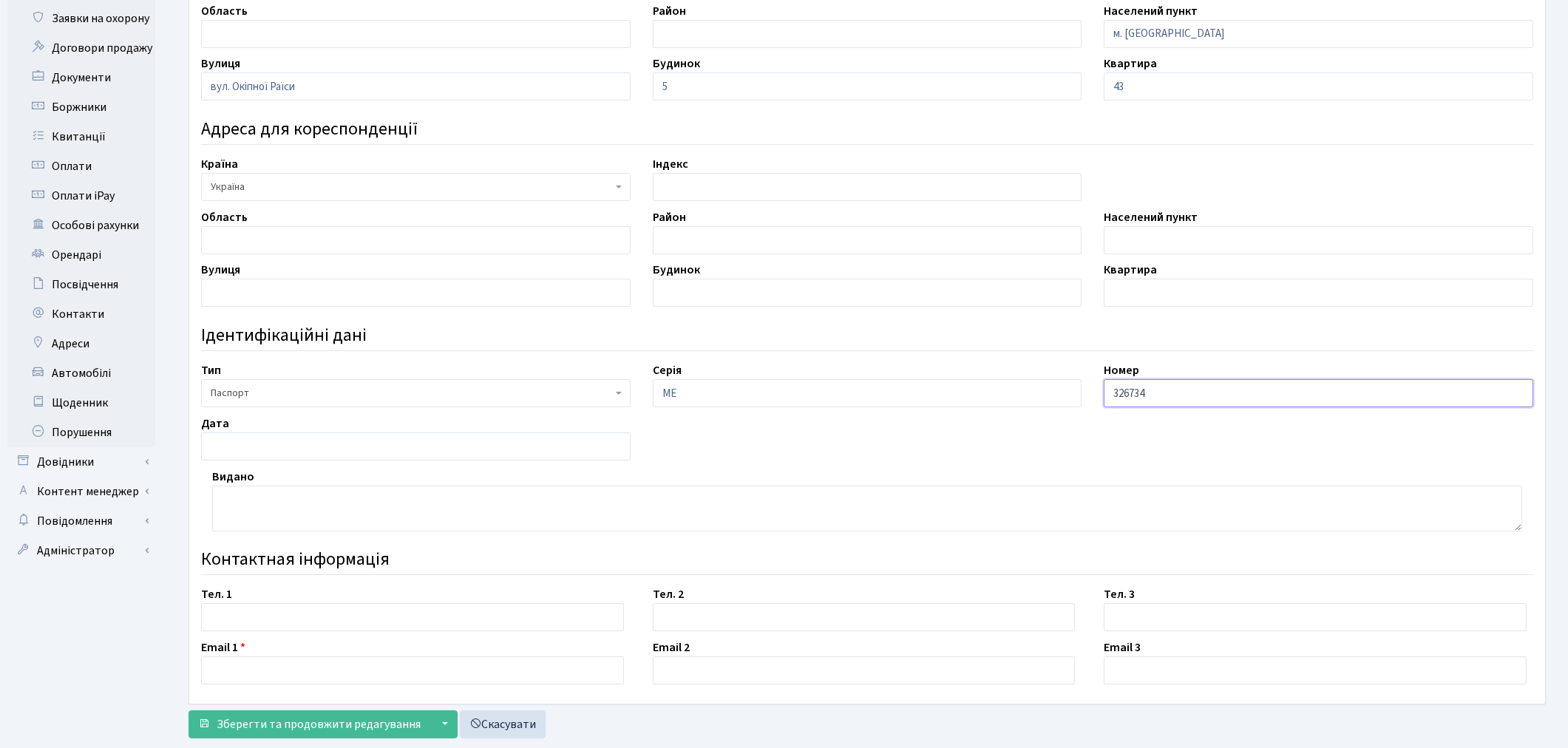
type input "326734"
click at [327, 503] on textarea at bounding box center [867, 508] width 1310 height 46
type textarea "Дніпровський РУ ГУ МВС України в м. Києві"
click at [247, 443] on input "text" at bounding box center [416, 446] width 429 height 28
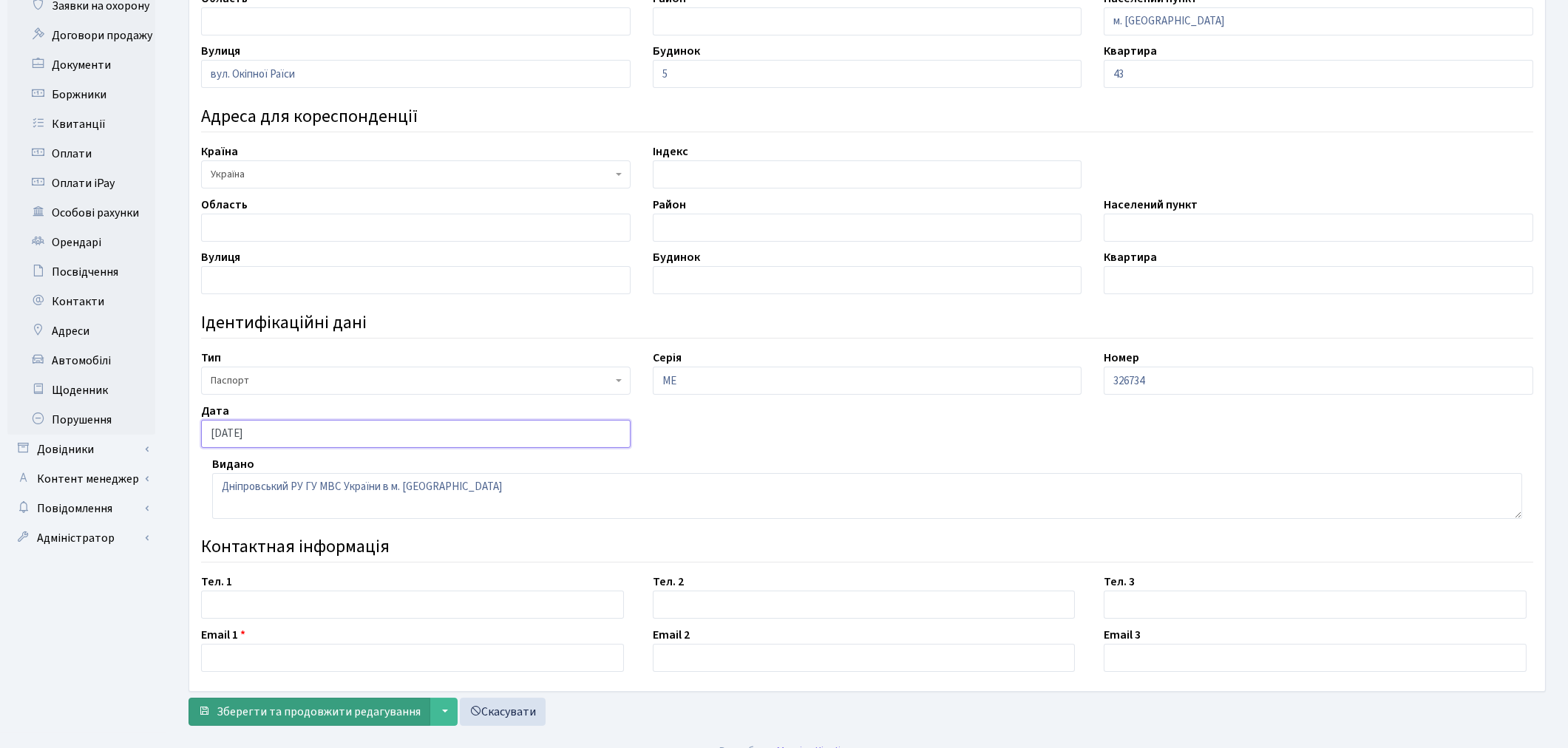
scroll to position [363, 0]
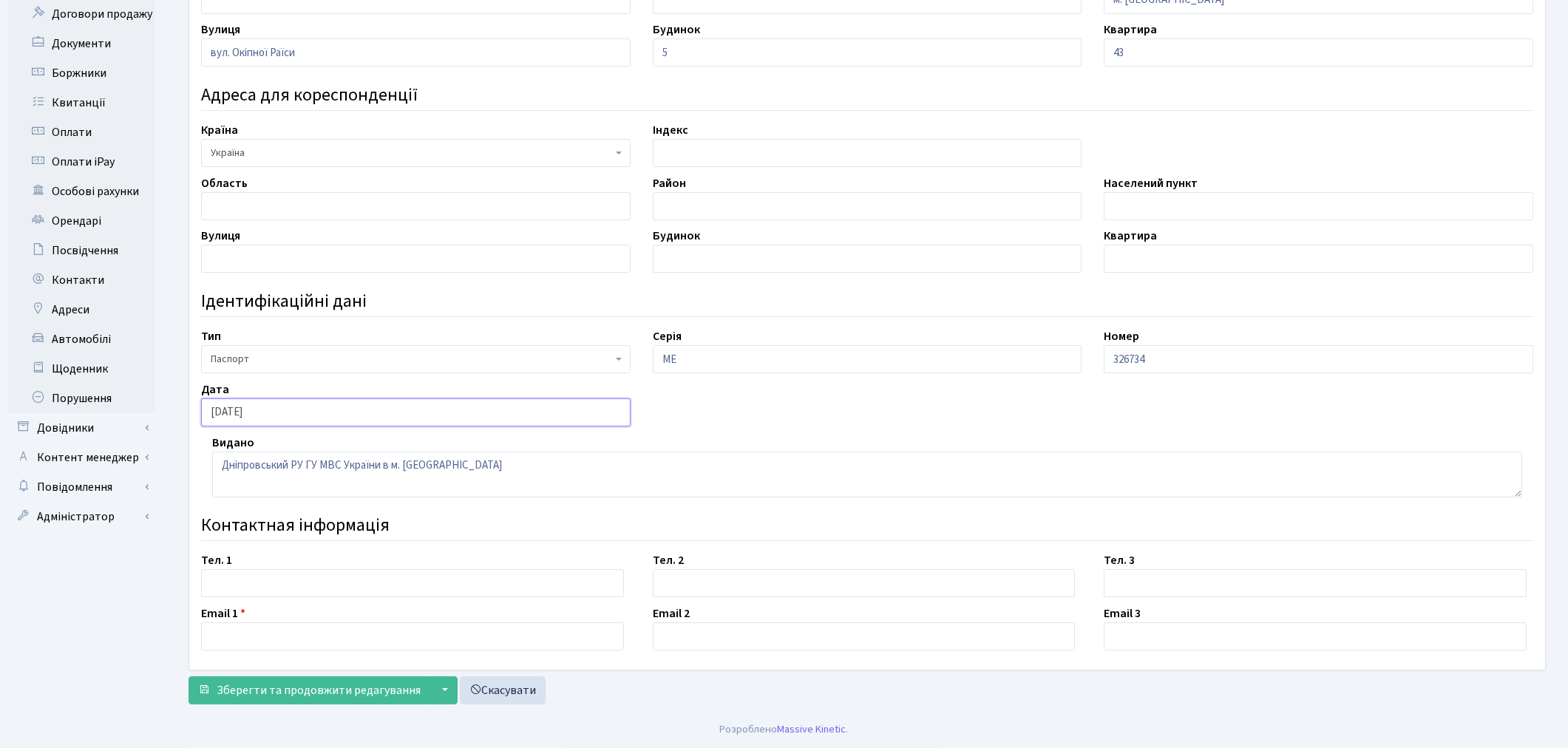
type input "16.09.2003"
click at [245, 634] on input "text" at bounding box center [412, 636] width 423 height 28
type input "bazhenov87@gmail.com"
click at [312, 685] on span "Зберегти та продовжити редагування" at bounding box center [318, 690] width 204 height 16
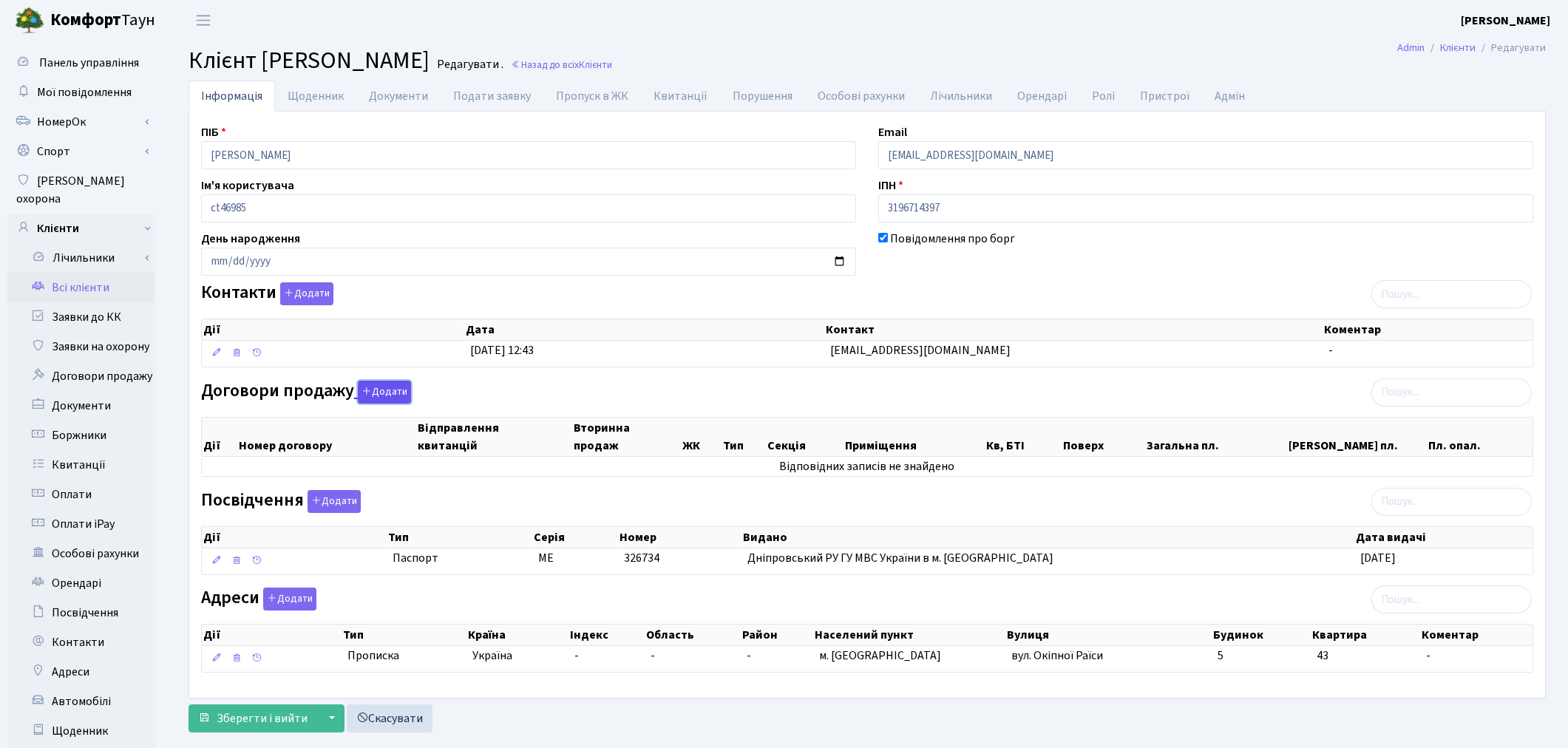
click at [393, 396] on button "Додати" at bounding box center [384, 392] width 53 height 23
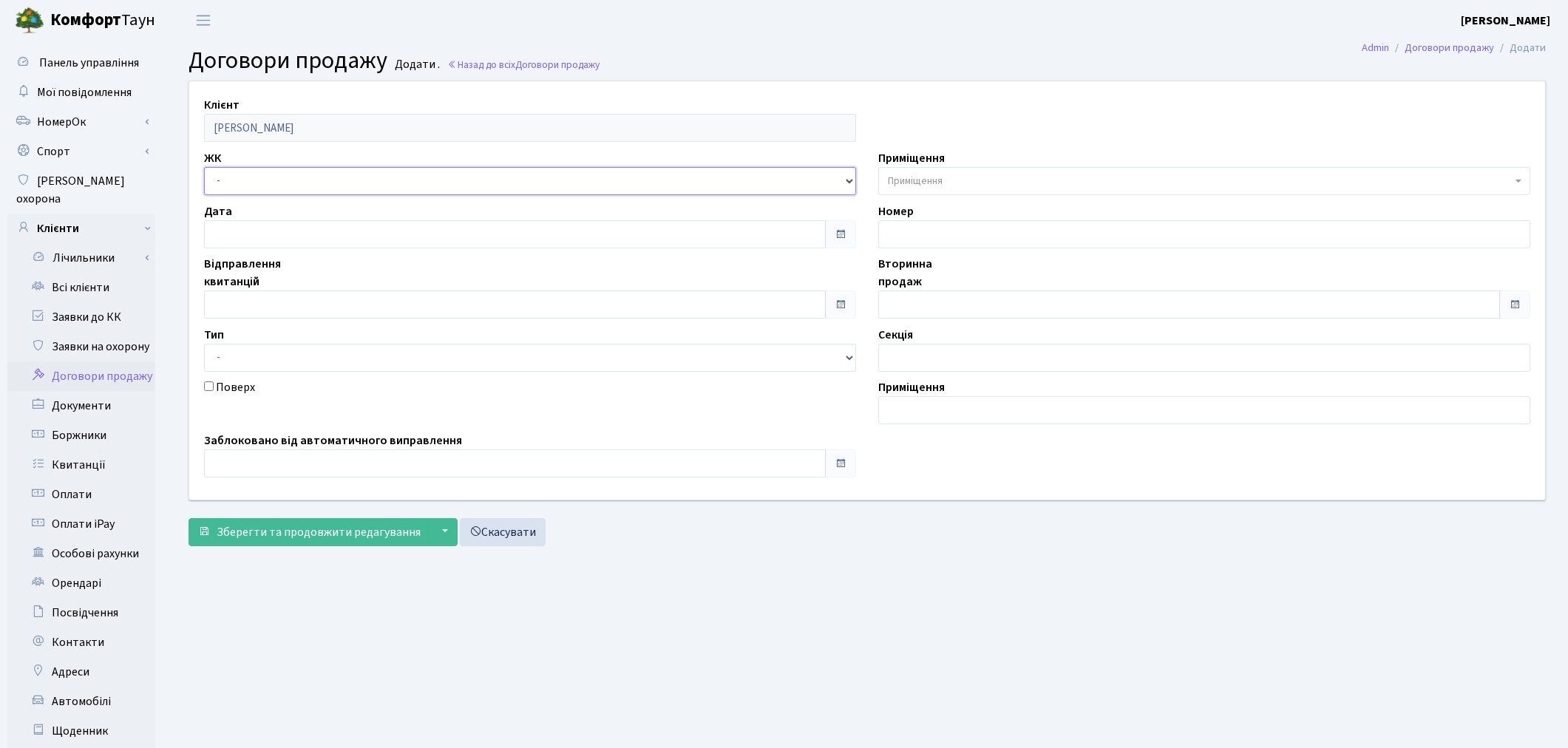
click at [252, 183] on select "- ТХ, вул. [STREET_ADDRESS] Регенераторна, 4 КТ2, просп. [STREET_ADDRESS] [STRE…" at bounding box center [529, 181] width 652 height 28
select select "271"
click at [204, 167] on select "- ТХ, вул. [STREET_ADDRESS] Регенераторна, 4 КТ2, просп. [STREET_ADDRESS] [STRE…" at bounding box center [529, 181] width 652 height 28
select select
click at [901, 186] on span "Приміщення" at bounding box center [915, 181] width 55 height 15
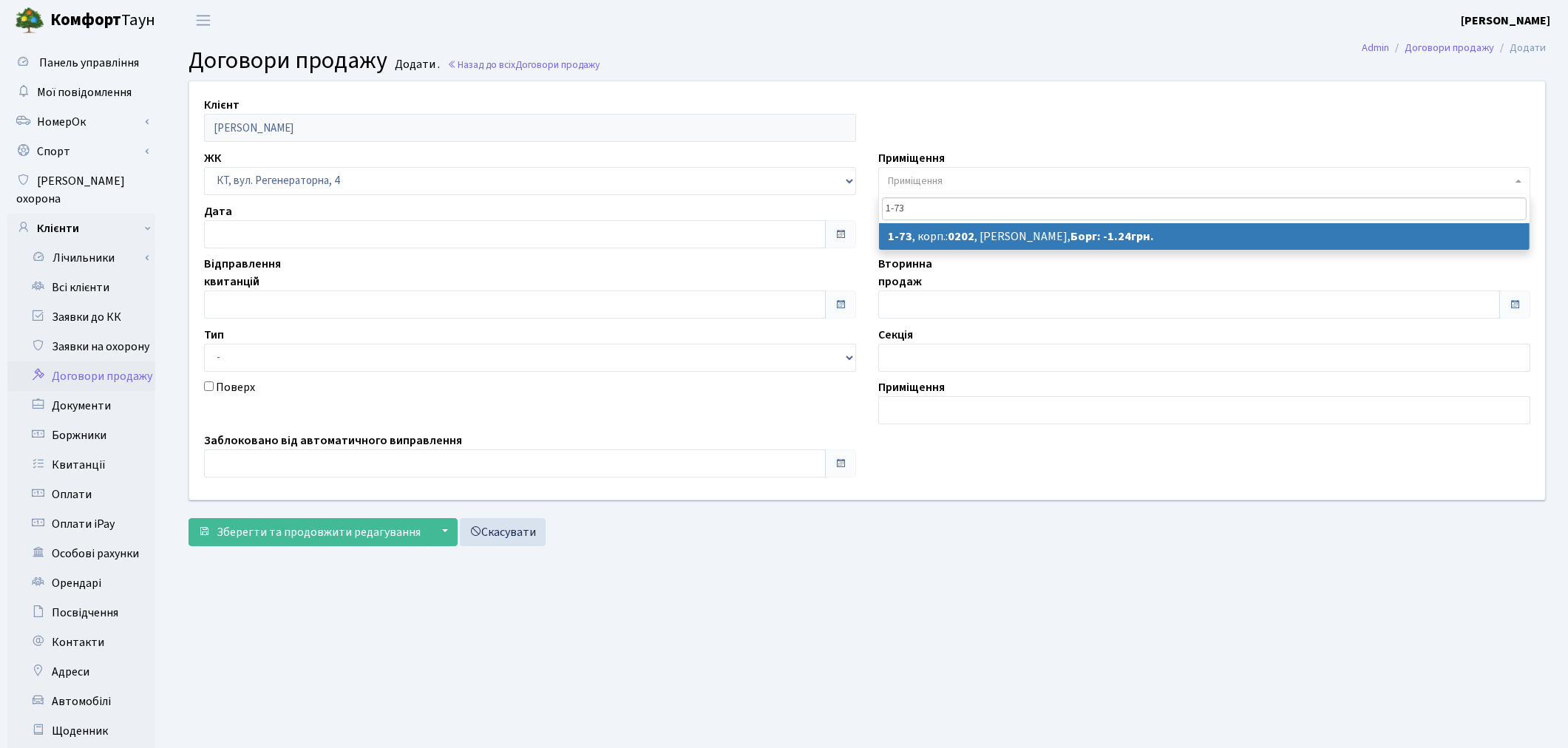
type input "1-73"
select select "73"
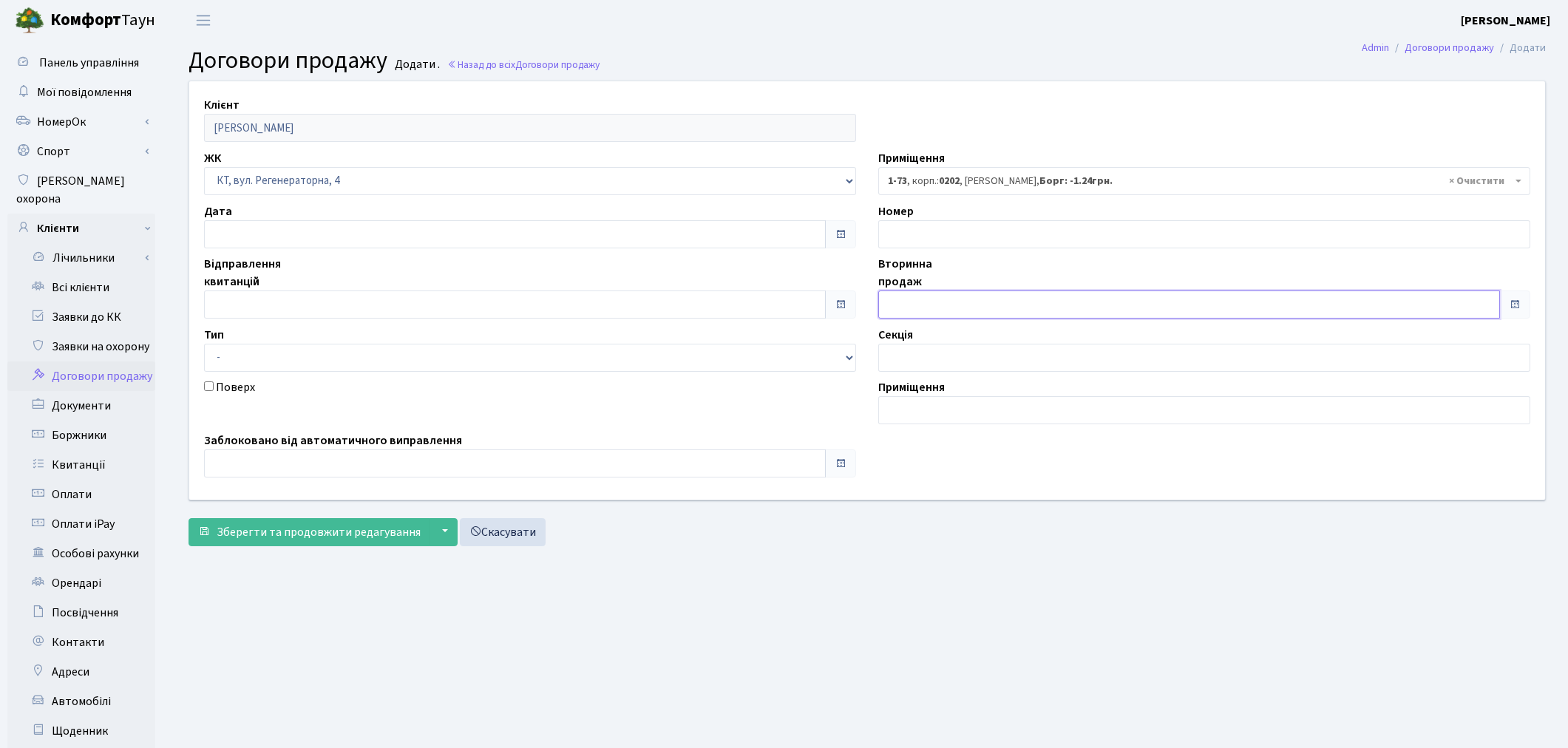
click at [932, 299] on input "text" at bounding box center [1189, 304] width 622 height 28
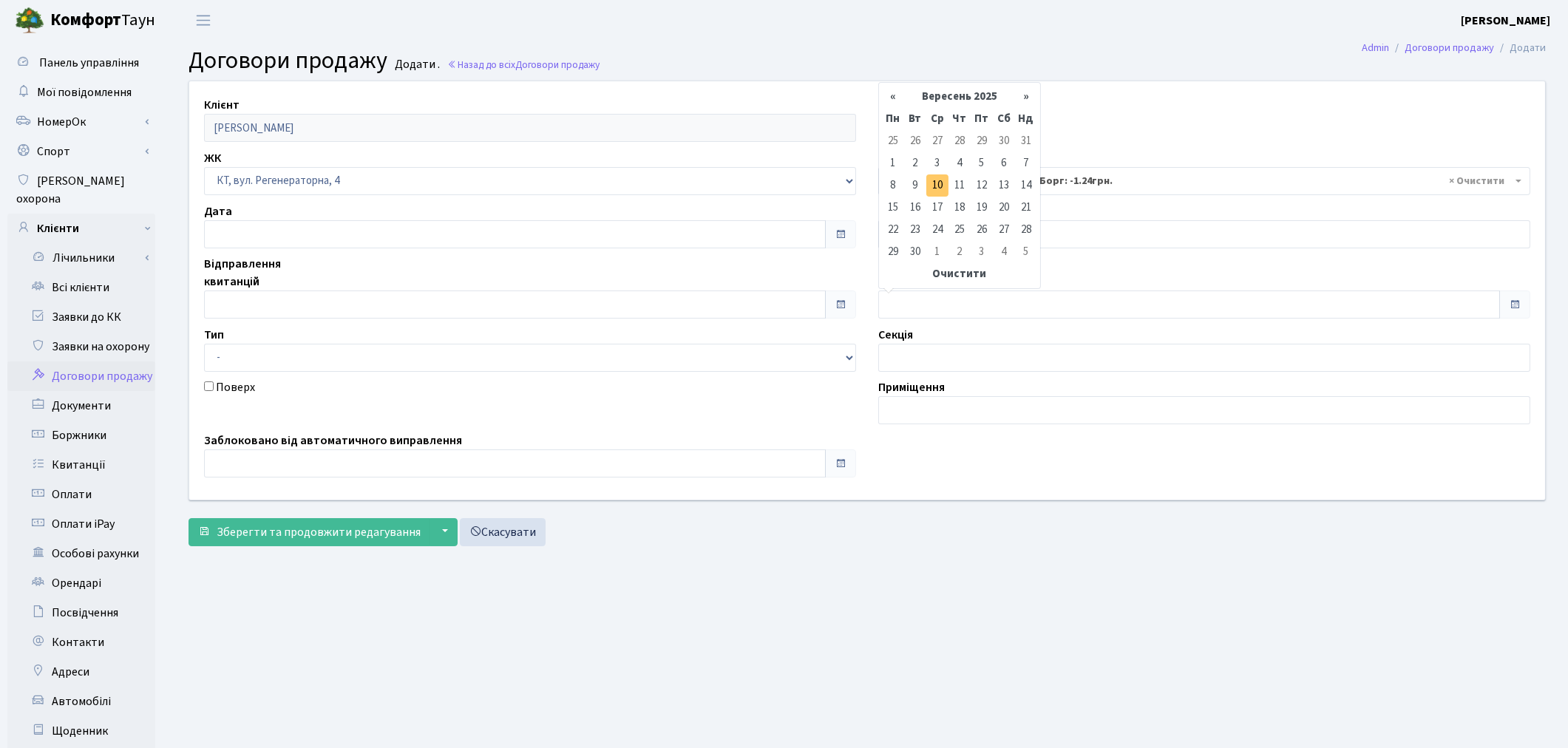
click at [937, 186] on td "10" at bounding box center [937, 185] width 22 height 22
type input "[DATE]"
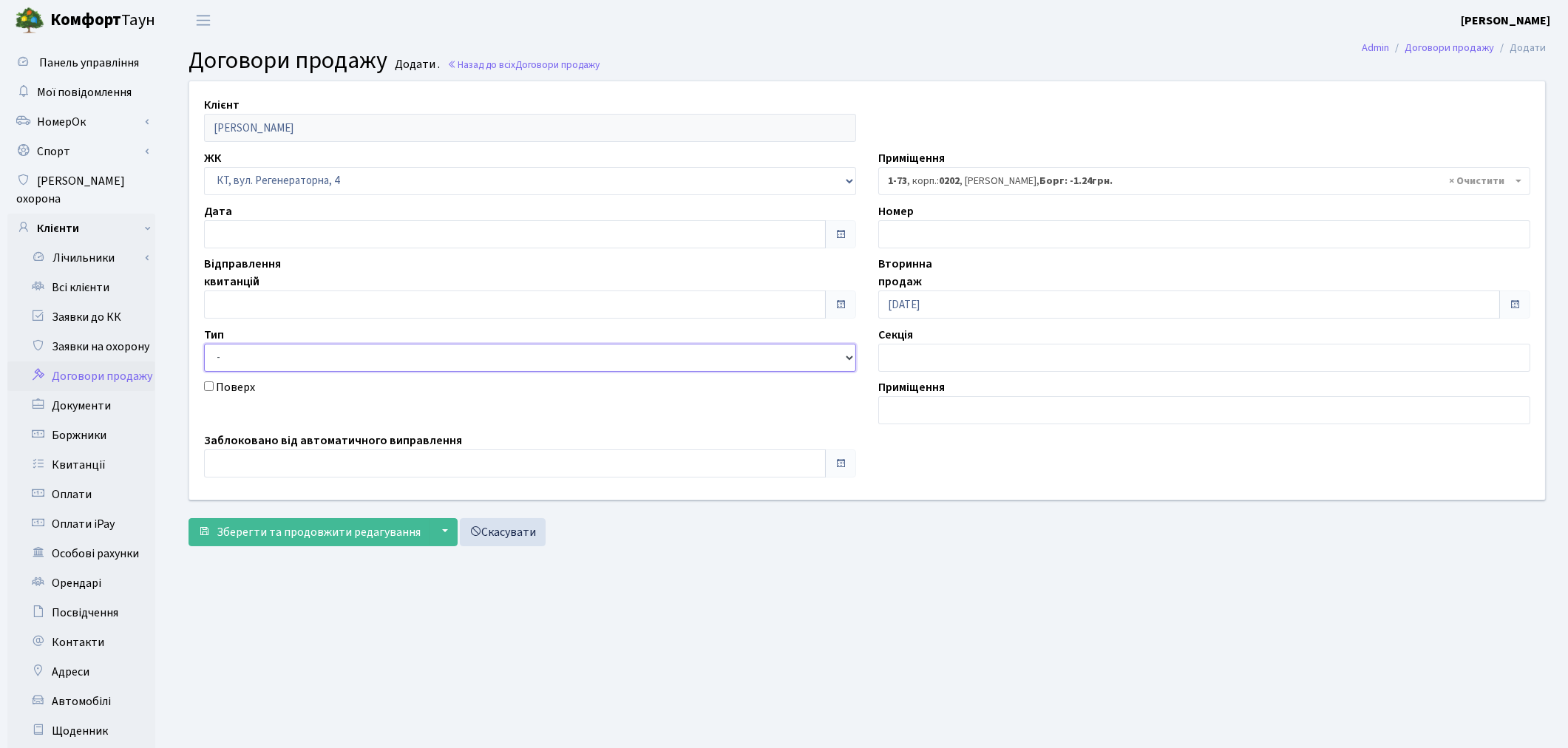
click at [240, 349] on select "- Квартира Комерція Нежитлове Паркінг" at bounding box center [529, 357] width 652 height 28
click at [258, 302] on input "text" at bounding box center [514, 304] width 622 height 28
click at [263, 185] on td "10" at bounding box center [263, 185] width 22 height 22
type input "[DATE]"
click at [264, 537] on span "Зберегти та продовжити редагування" at bounding box center [318, 532] width 204 height 16
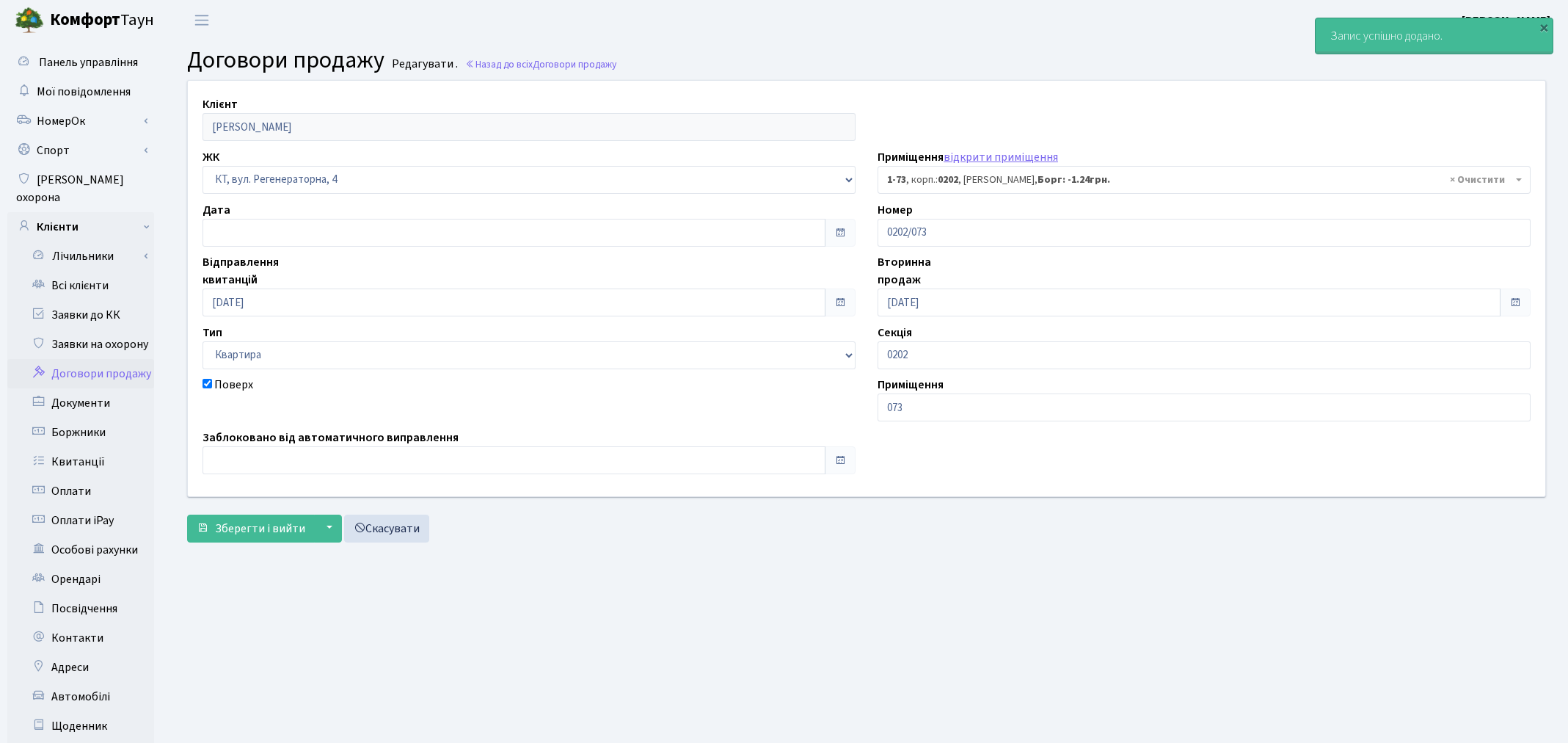
select select "73"
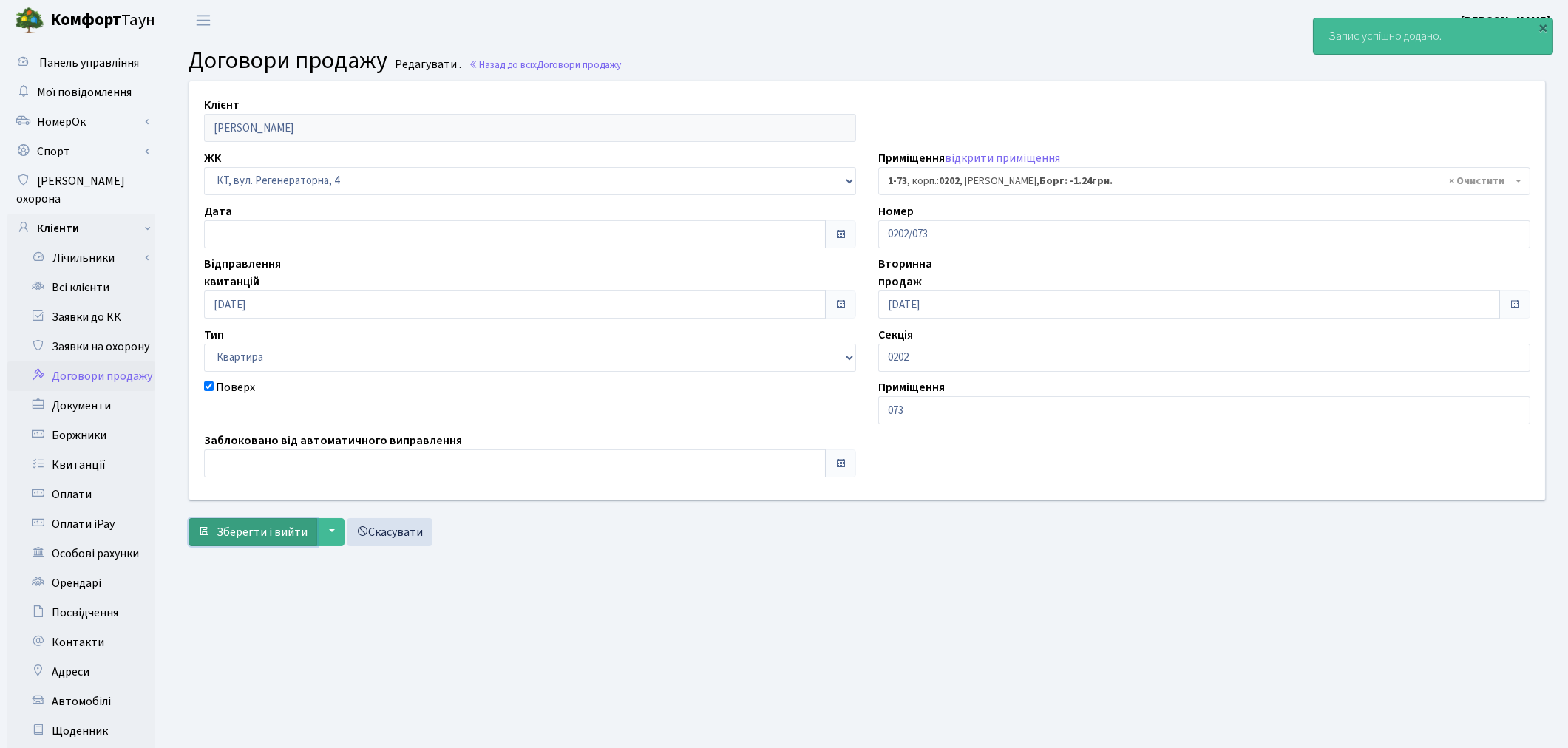
click at [252, 535] on span "Зберегти і вийти" at bounding box center [262, 532] width 91 height 16
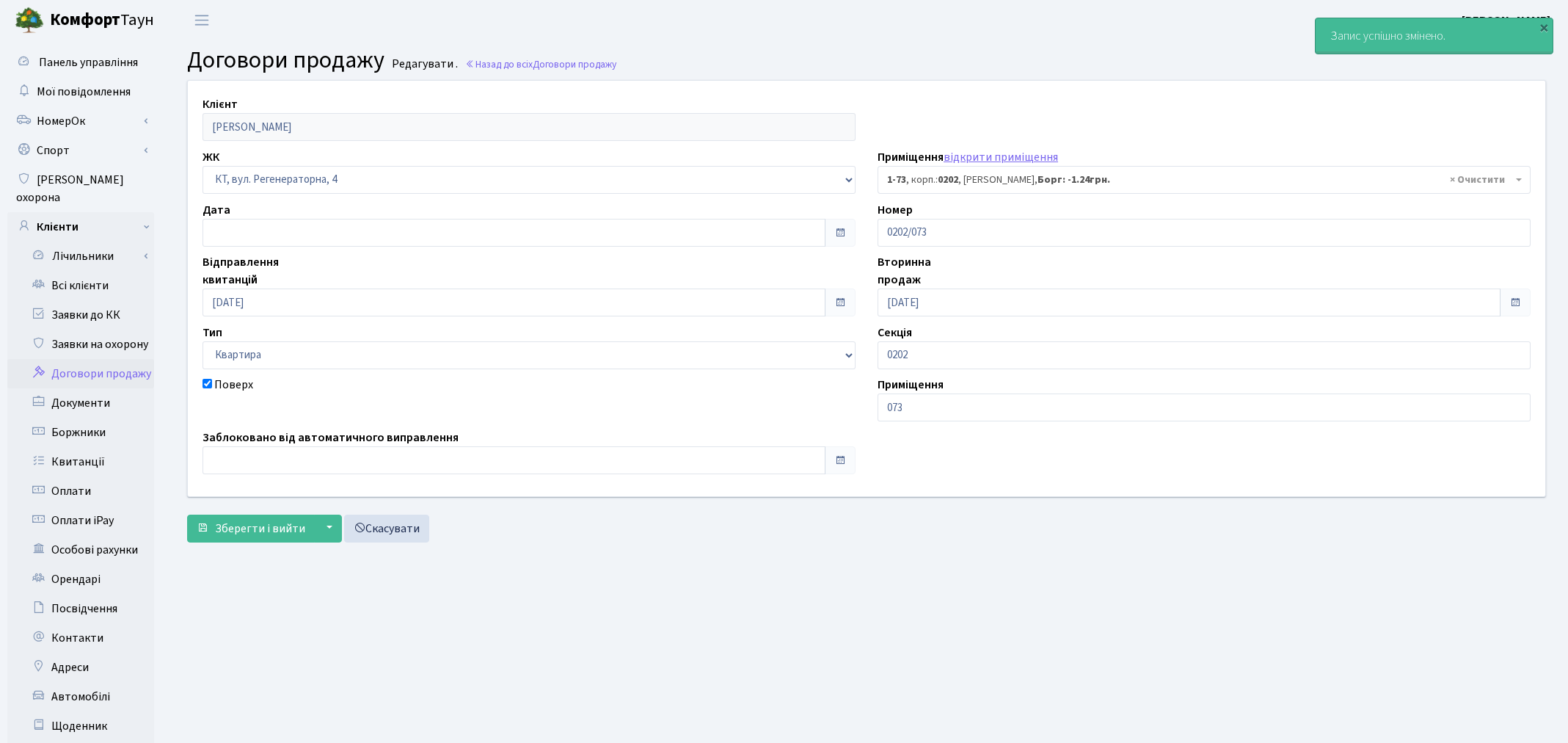
select select "73"
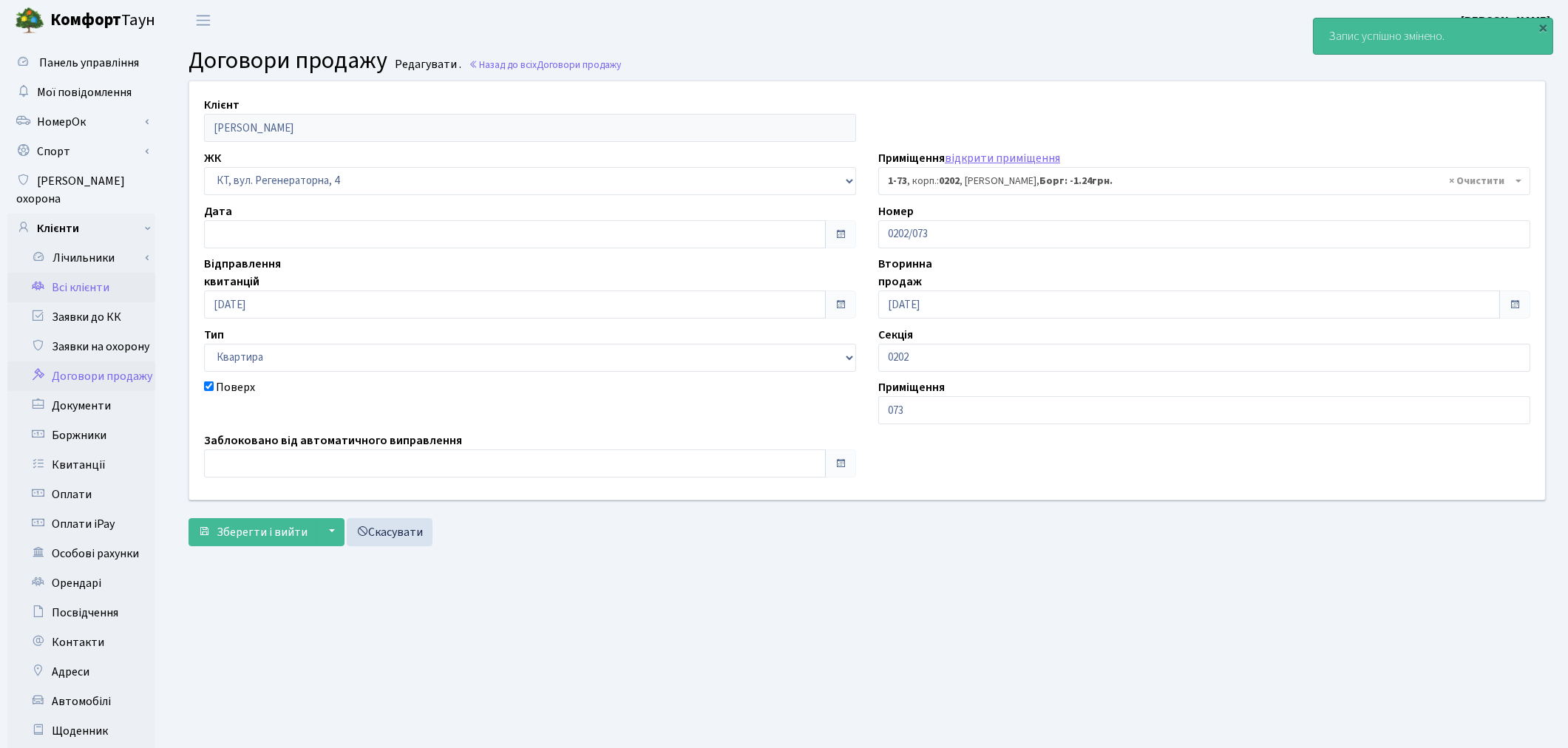
click at [71, 273] on link "Всі клієнти" at bounding box center [81, 288] width 148 height 29
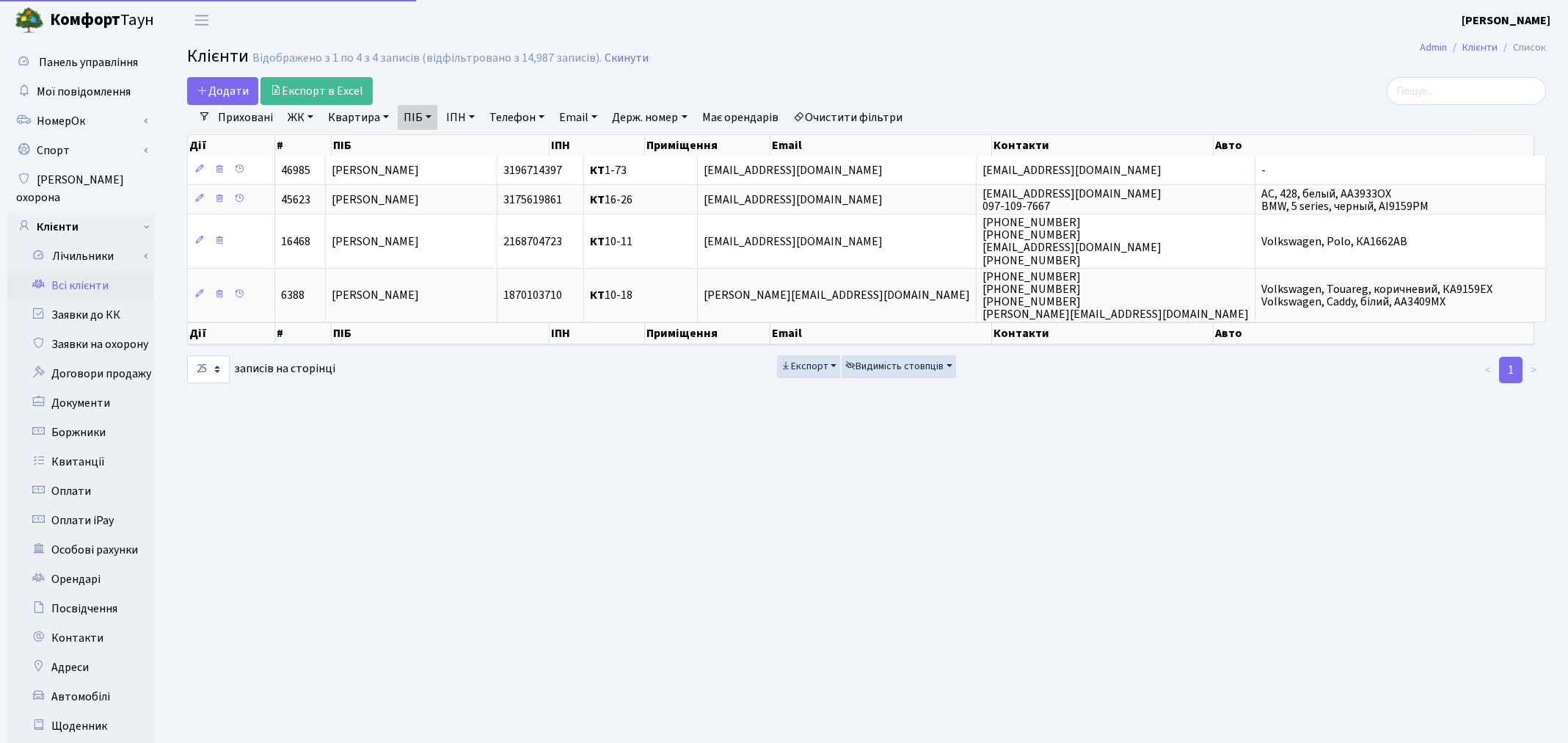
select select "25"
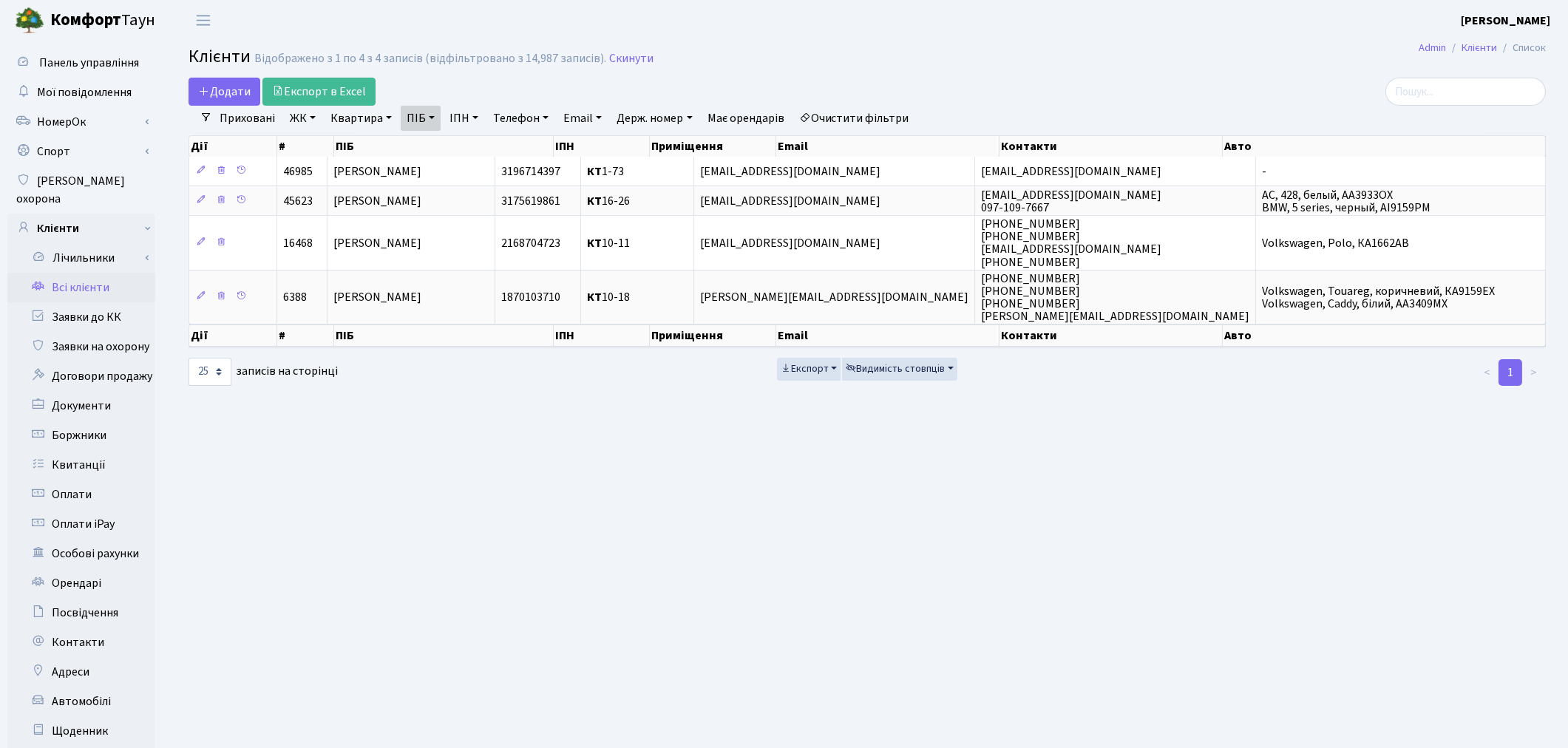
click at [837, 112] on link "Очистити фільтри" at bounding box center [854, 118] width 122 height 25
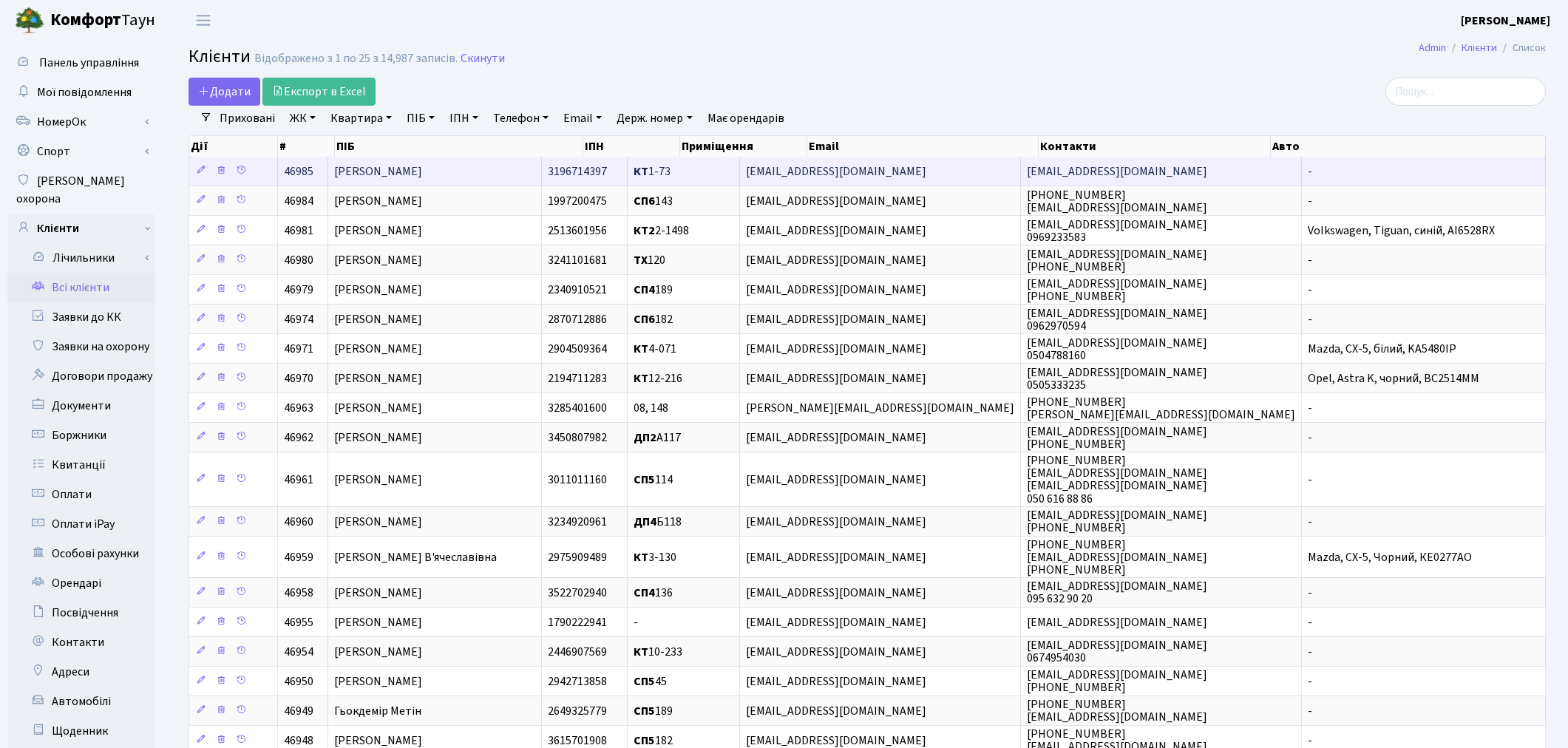
click at [422, 177] on span "[PERSON_NAME]" at bounding box center [379, 172] width 88 height 16
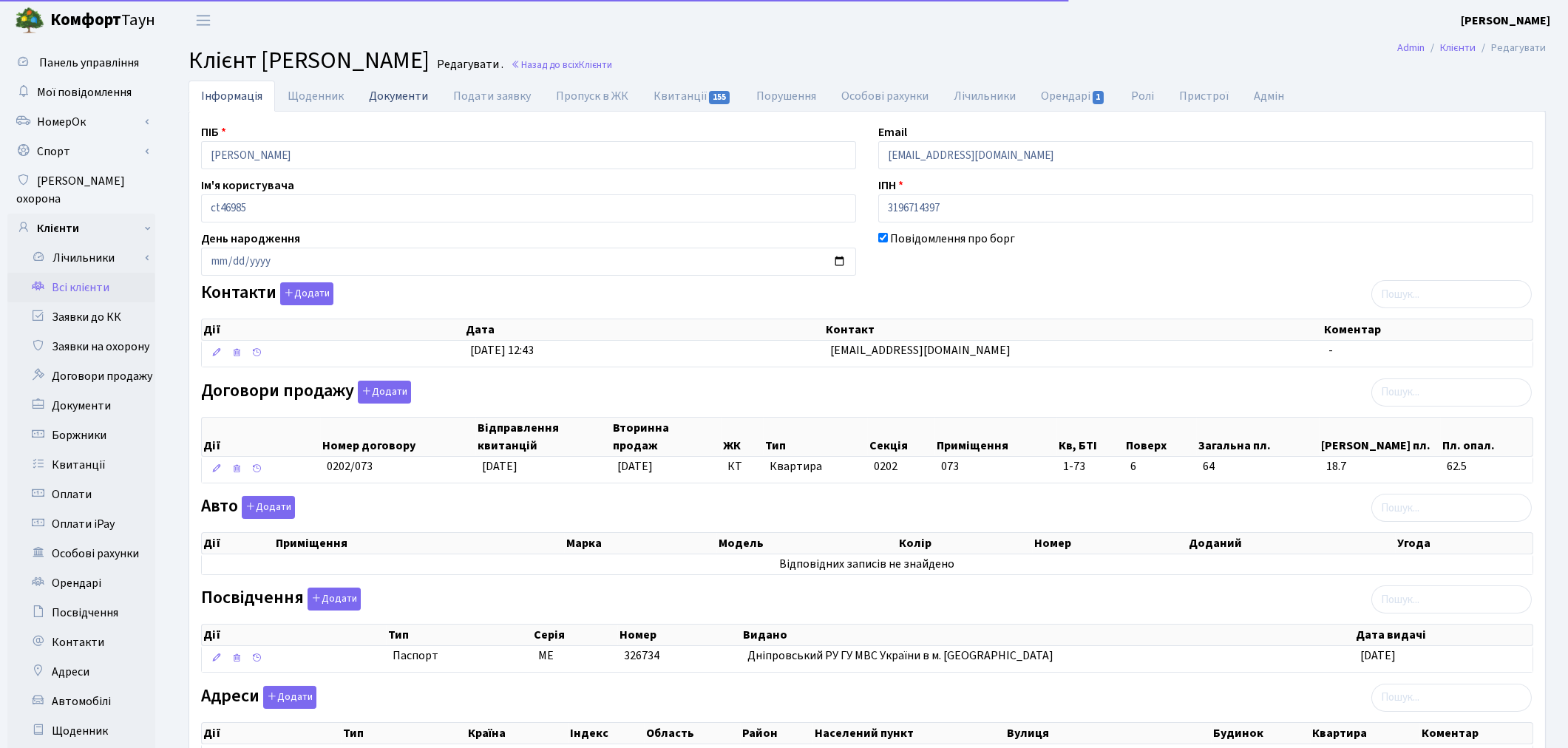
click at [379, 101] on link "Документи" at bounding box center [398, 96] width 84 height 30
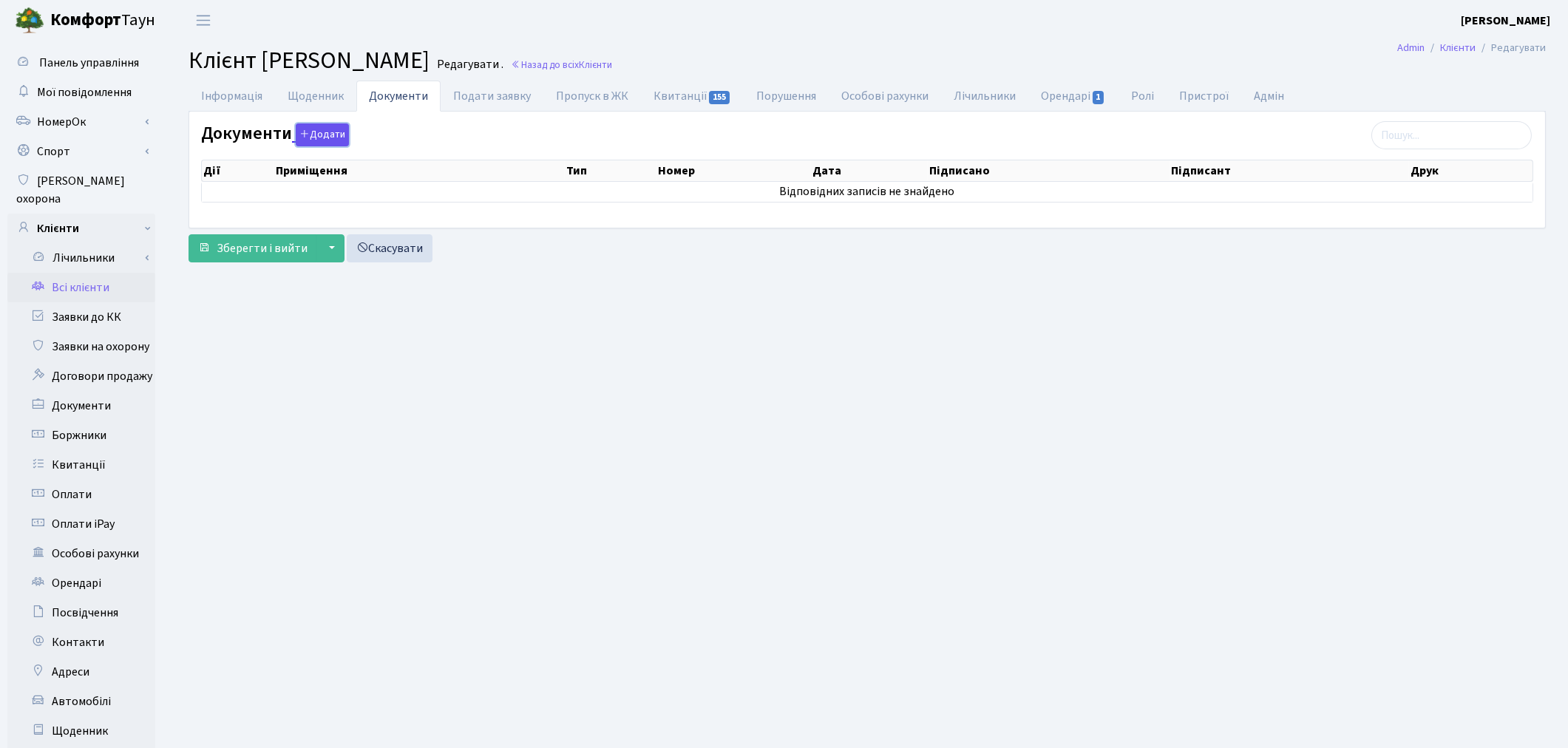
click at [316, 137] on button "Додати" at bounding box center [322, 135] width 53 height 23
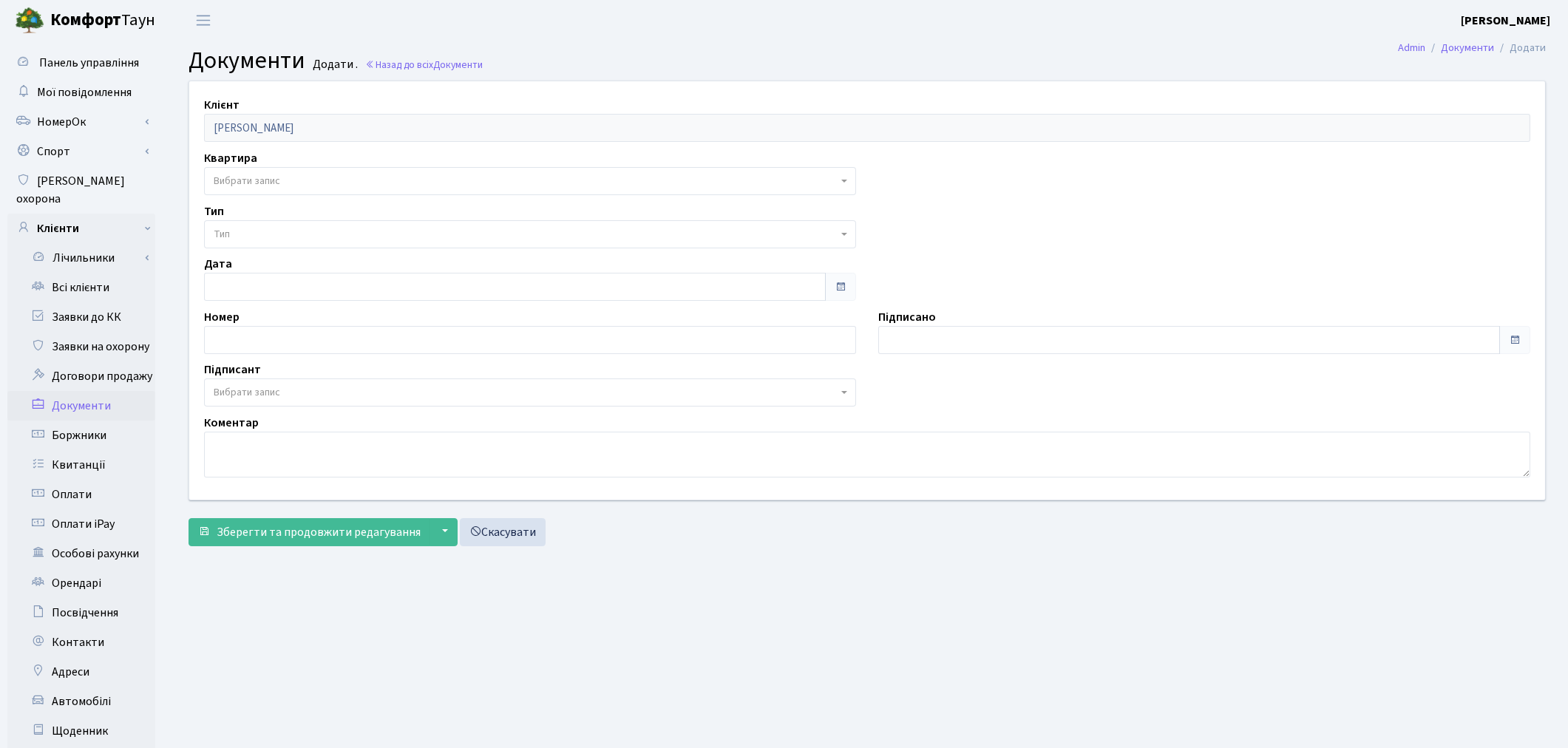
click at [296, 174] on span "Вибрати запис" at bounding box center [525, 181] width 624 height 15
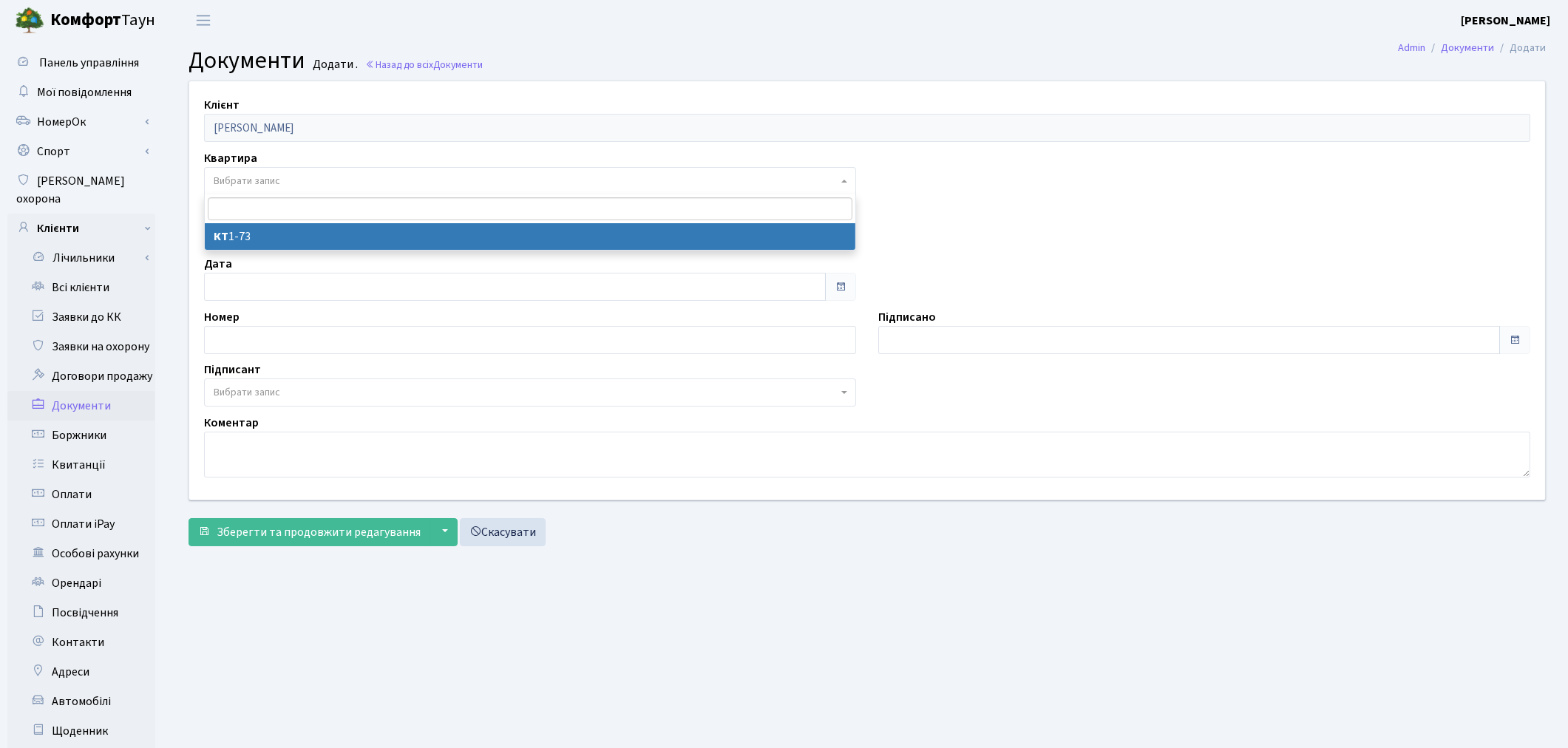
select select "178661"
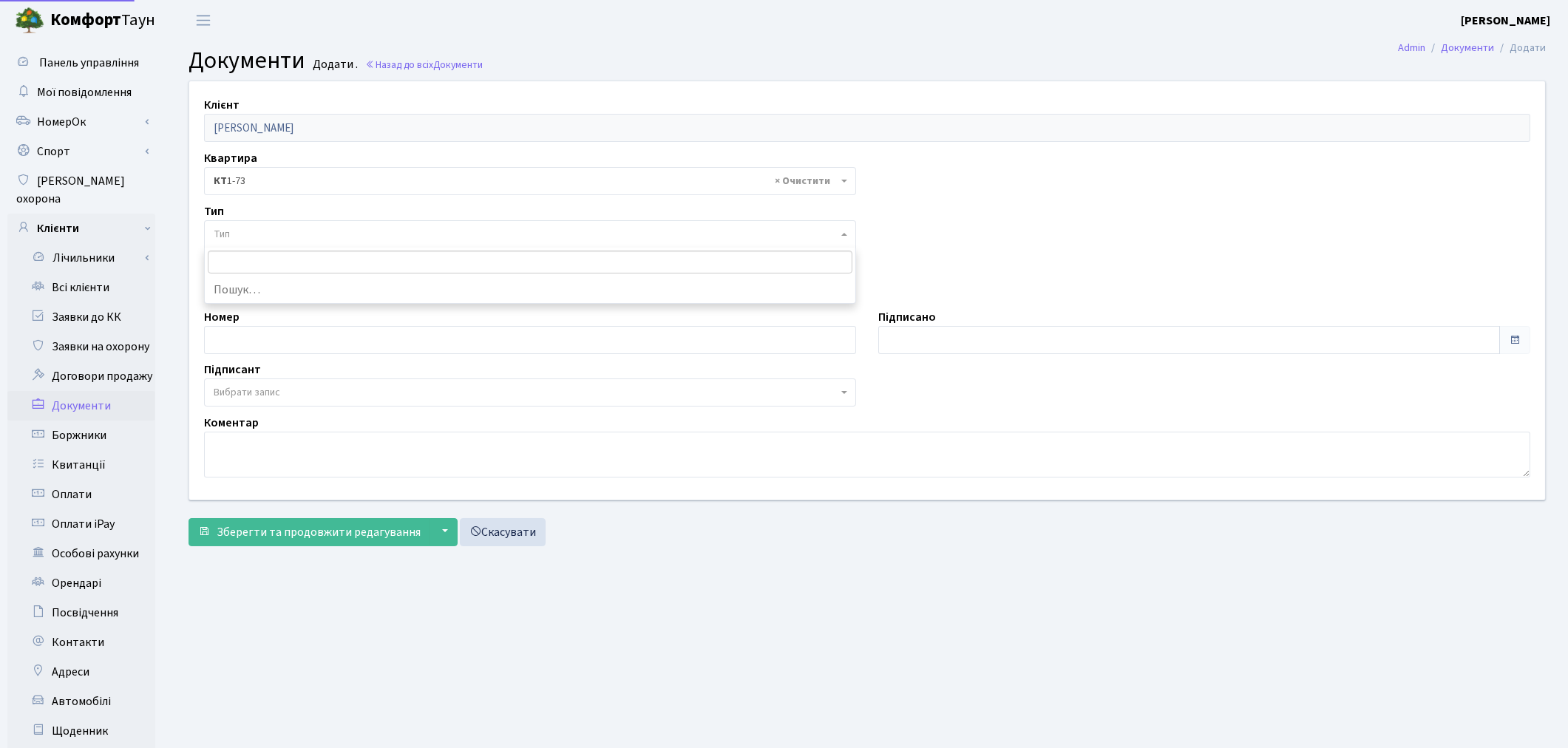
click at [283, 227] on span "Тип" at bounding box center [525, 235] width 624 height 15
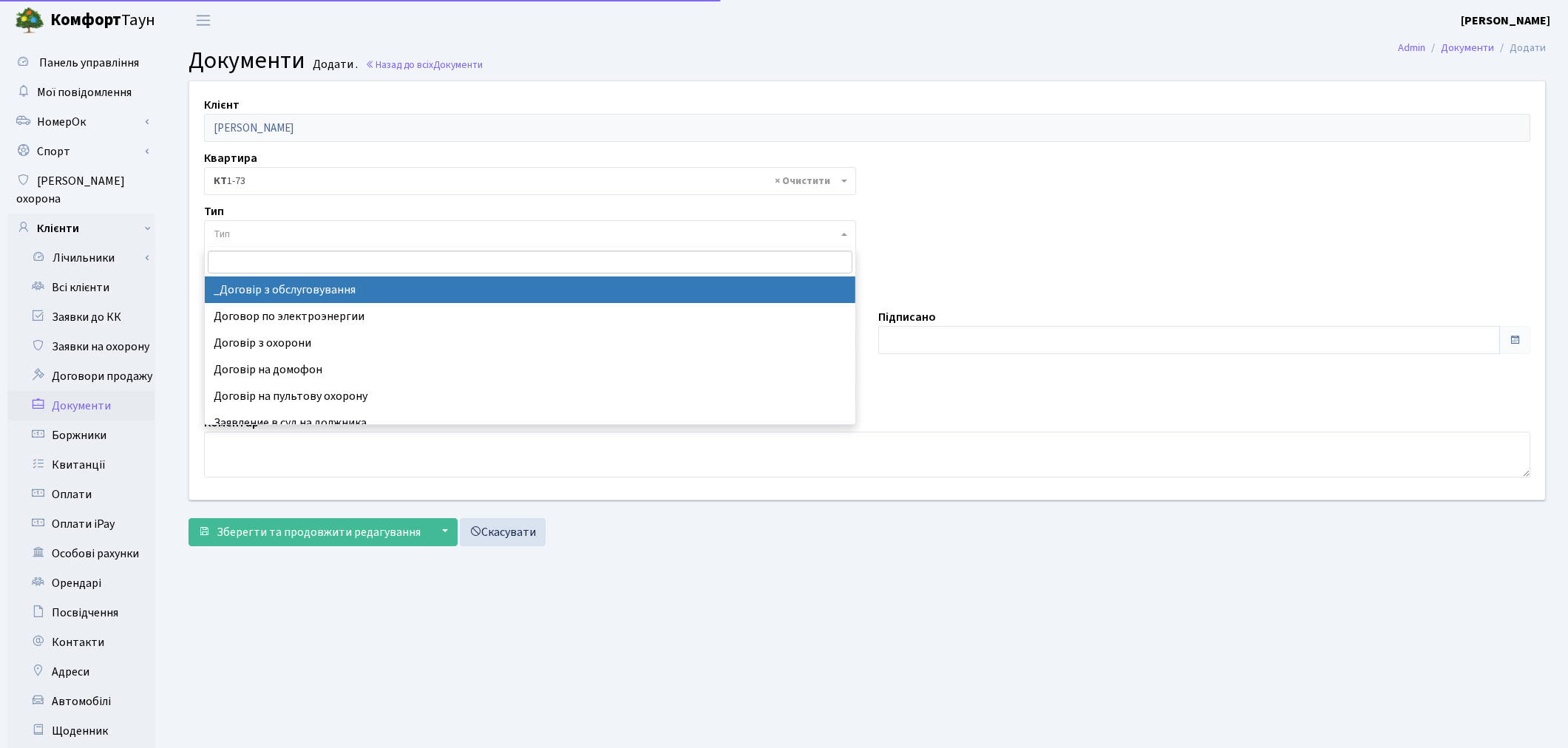
select select "289"
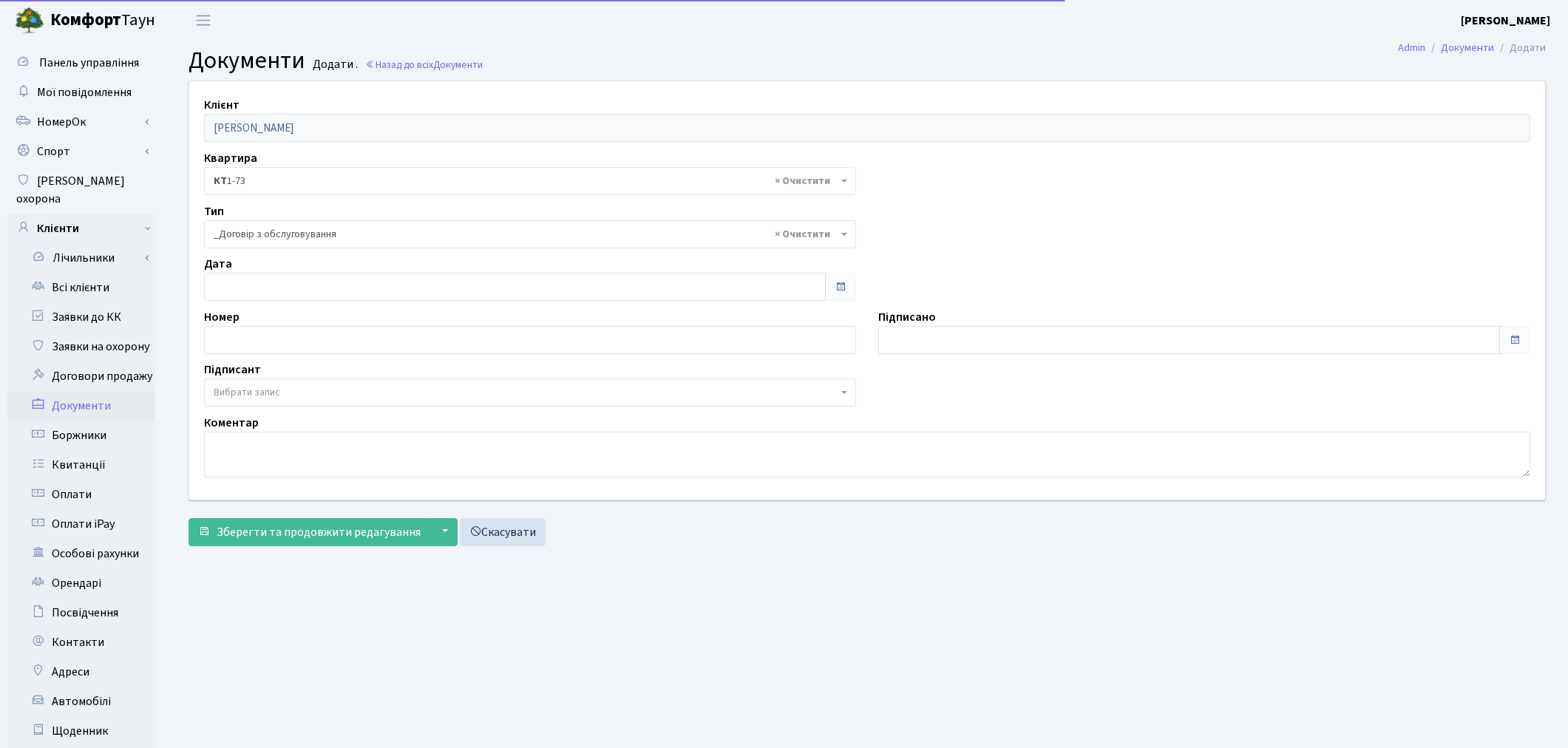
click at [264, 396] on span "Вибрати запис" at bounding box center [246, 392] width 66 height 15
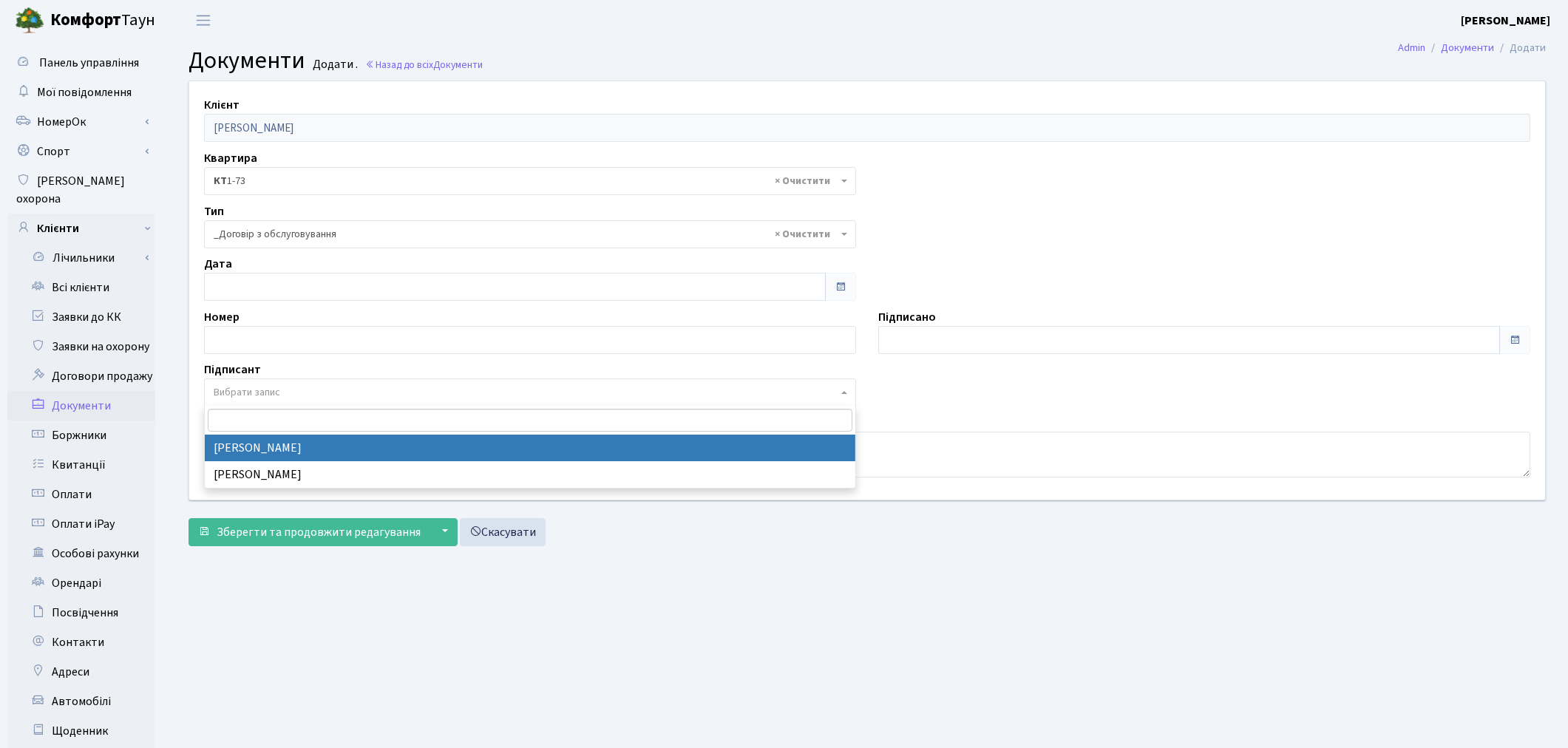
select select "74"
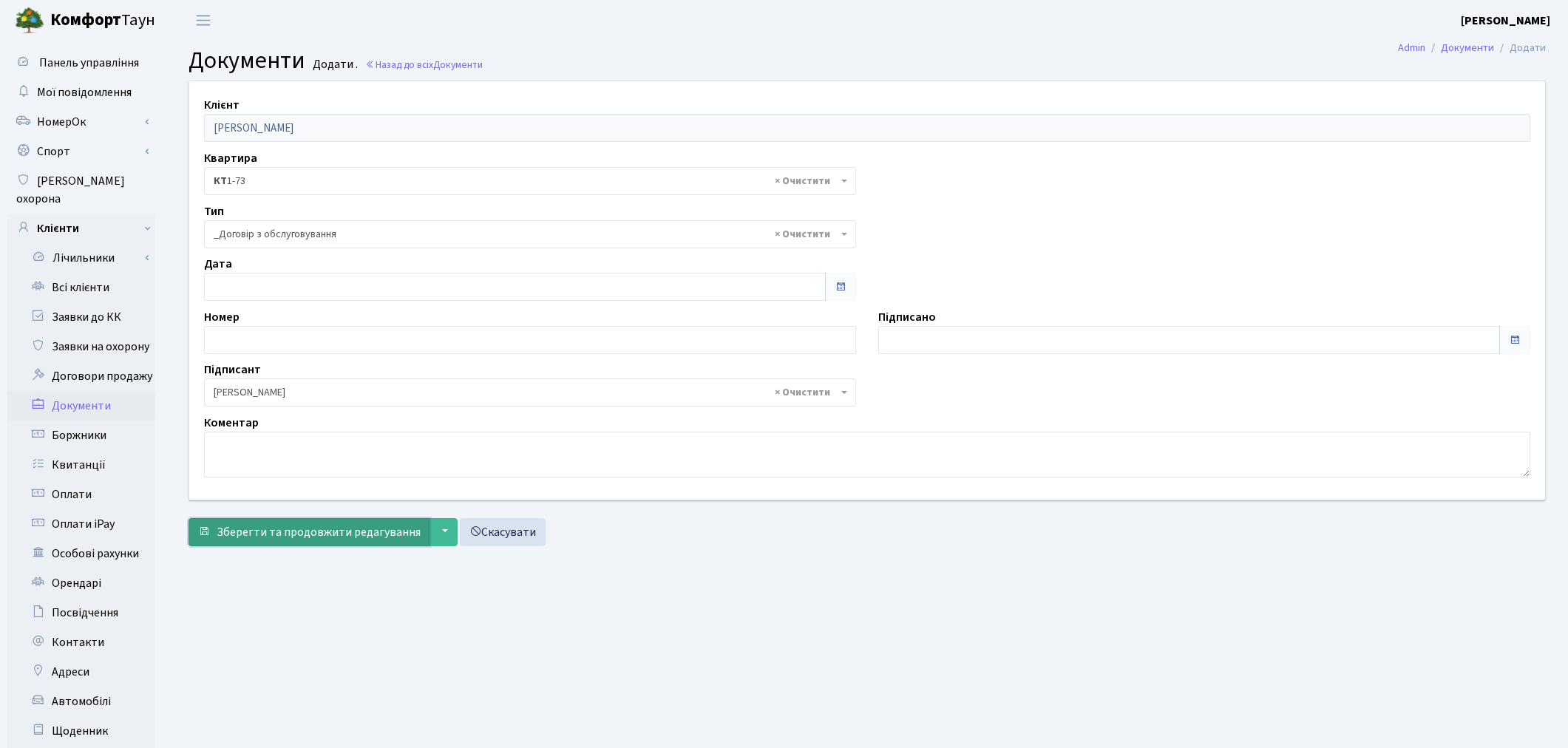
click at [262, 543] on button "Зберегти та продовжити редагування" at bounding box center [310, 532] width 242 height 28
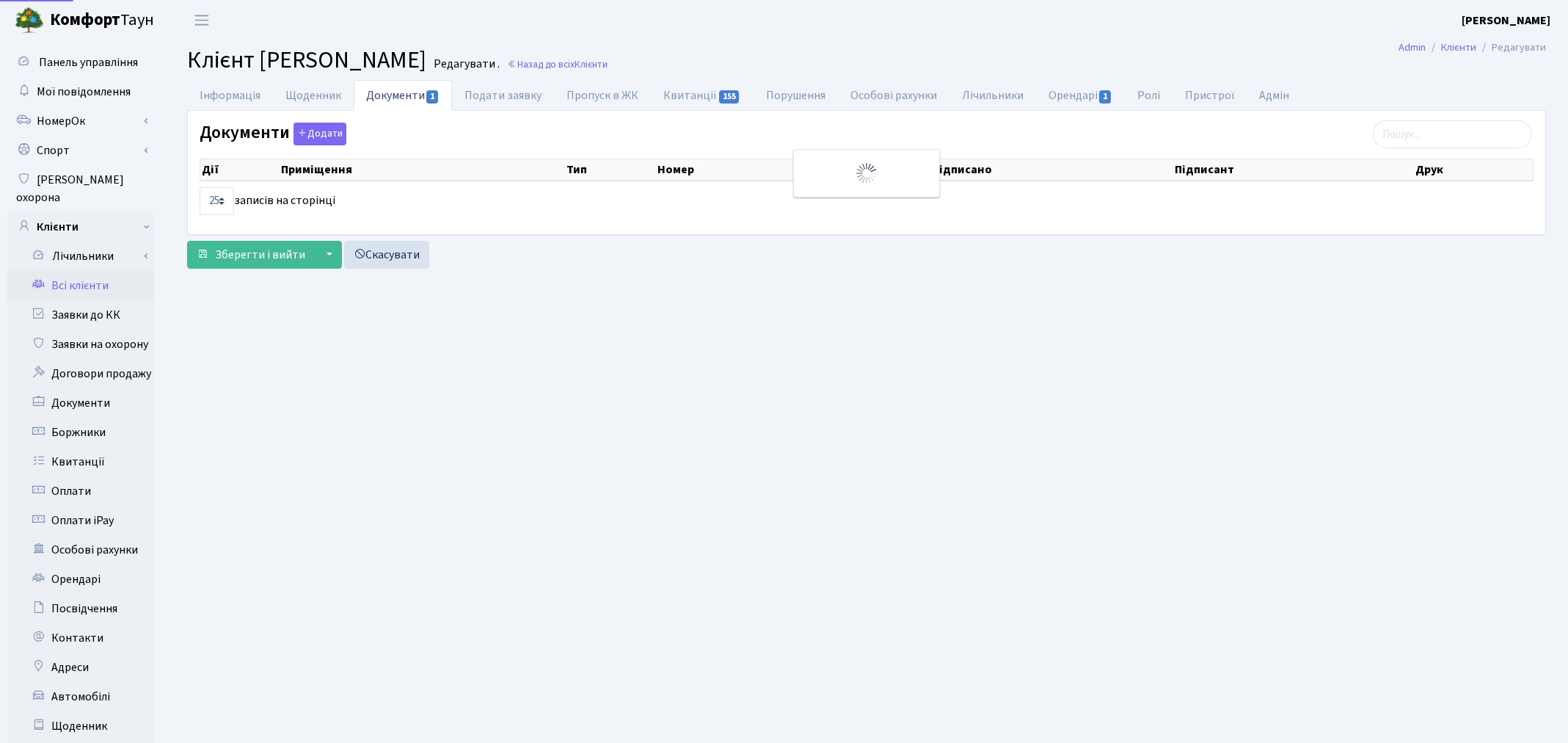
select select "25"
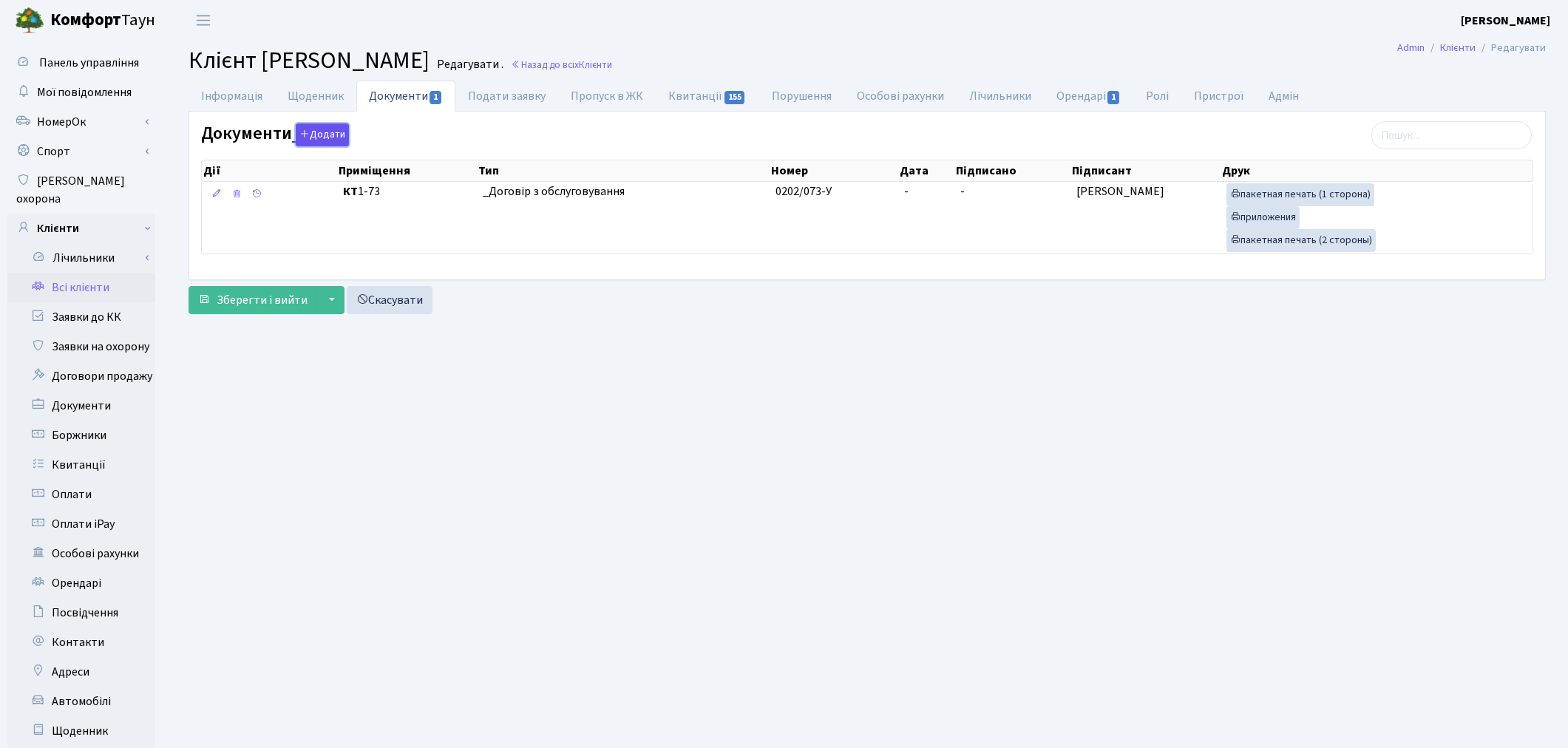
click at [327, 130] on button "Додати" at bounding box center [322, 135] width 53 height 23
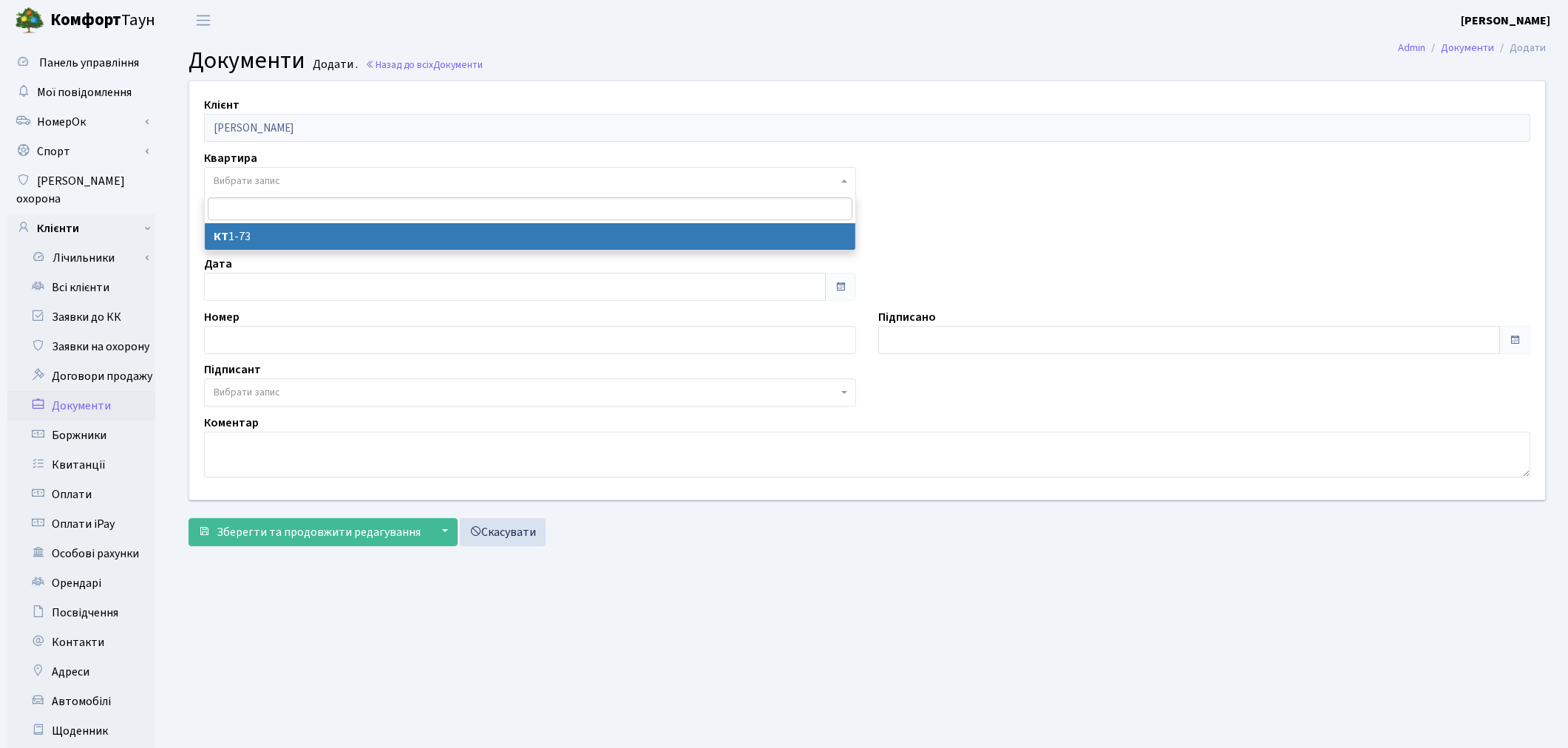
click at [261, 180] on span "Вибрати запис" at bounding box center [246, 181] width 66 height 15
select select "178661"
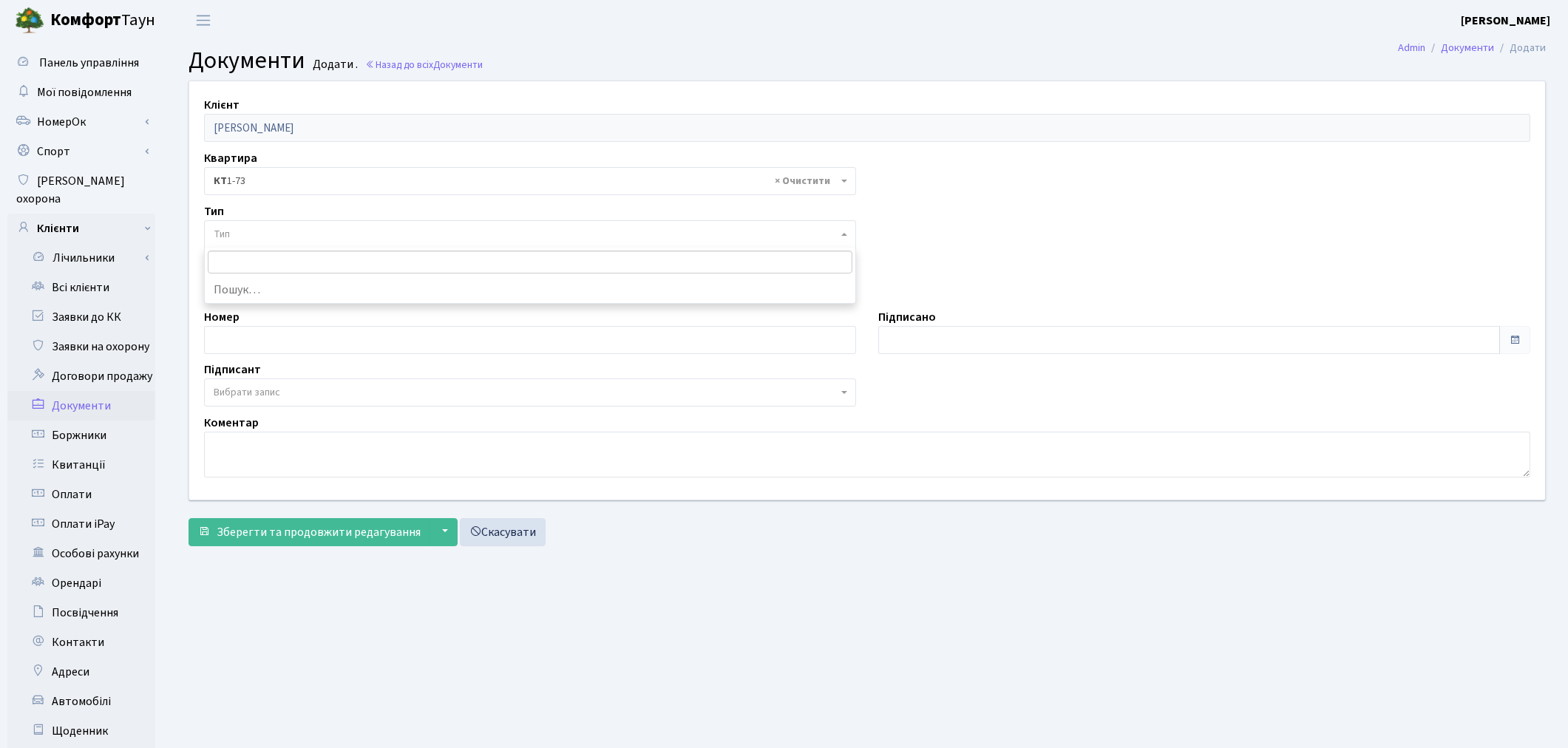
click at [273, 235] on span "Тип" at bounding box center [525, 235] width 624 height 15
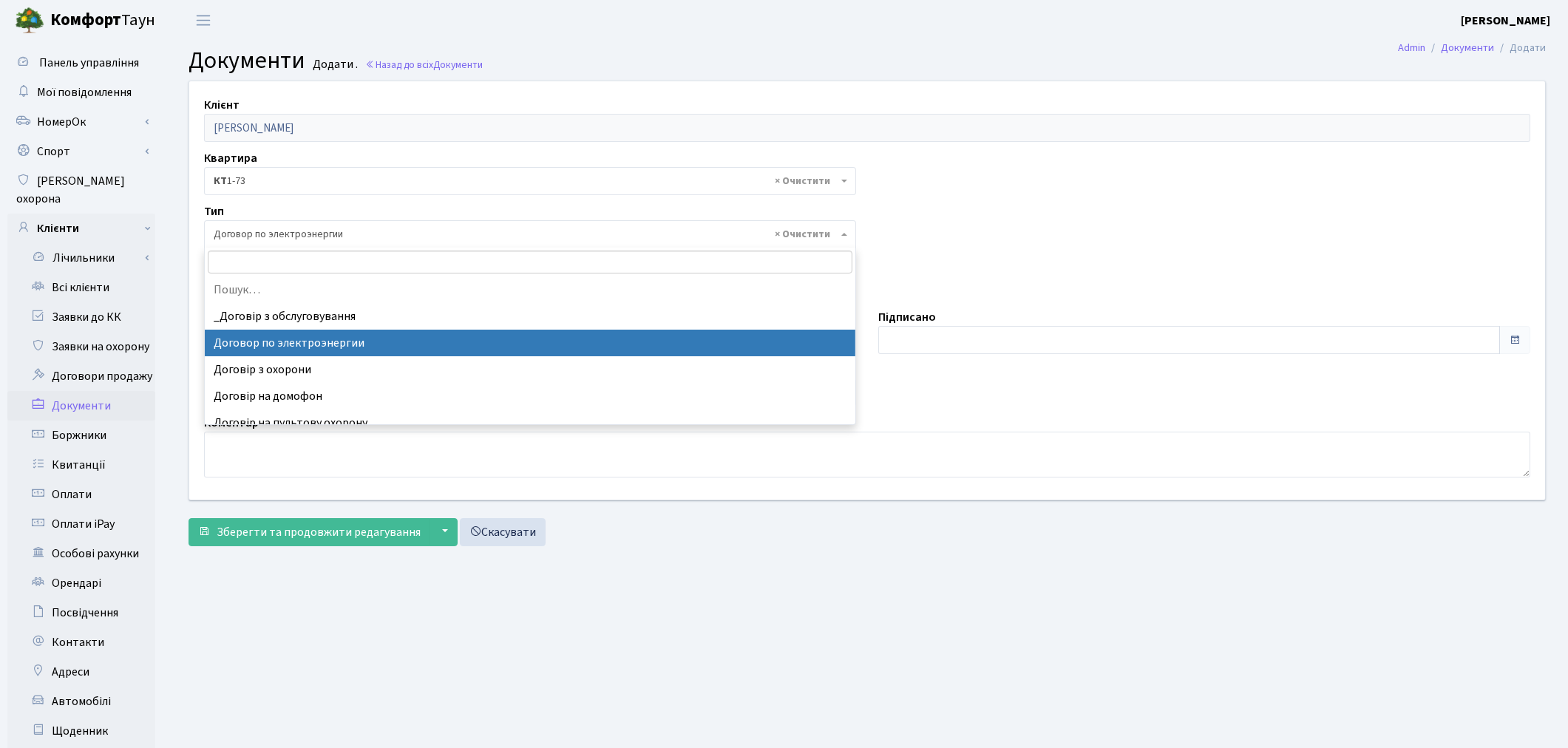
click at [263, 237] on span "× Договор по электроэнергии" at bounding box center [525, 235] width 624 height 15
select select "290"
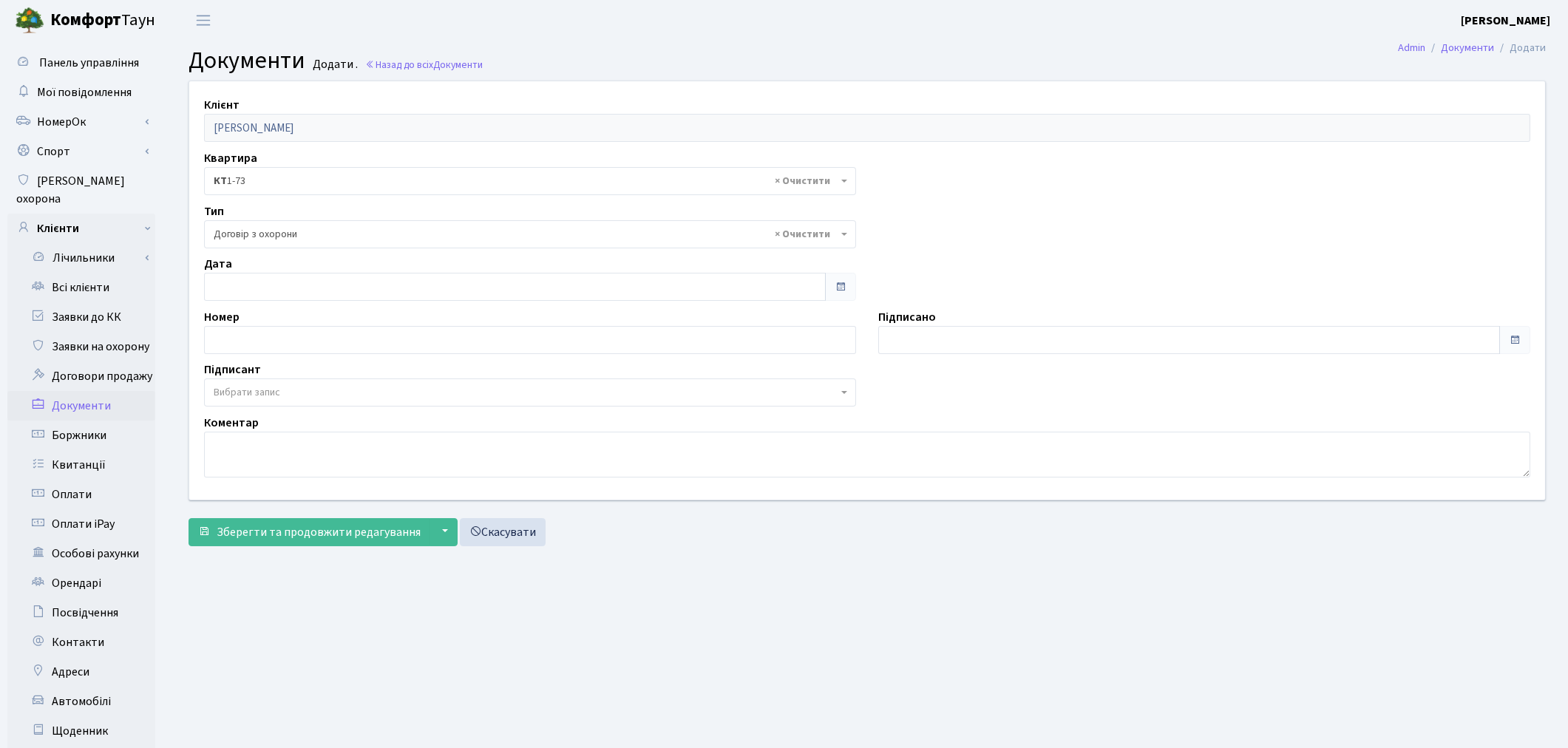
click at [247, 402] on span "Вибрати запис" at bounding box center [529, 392] width 652 height 28
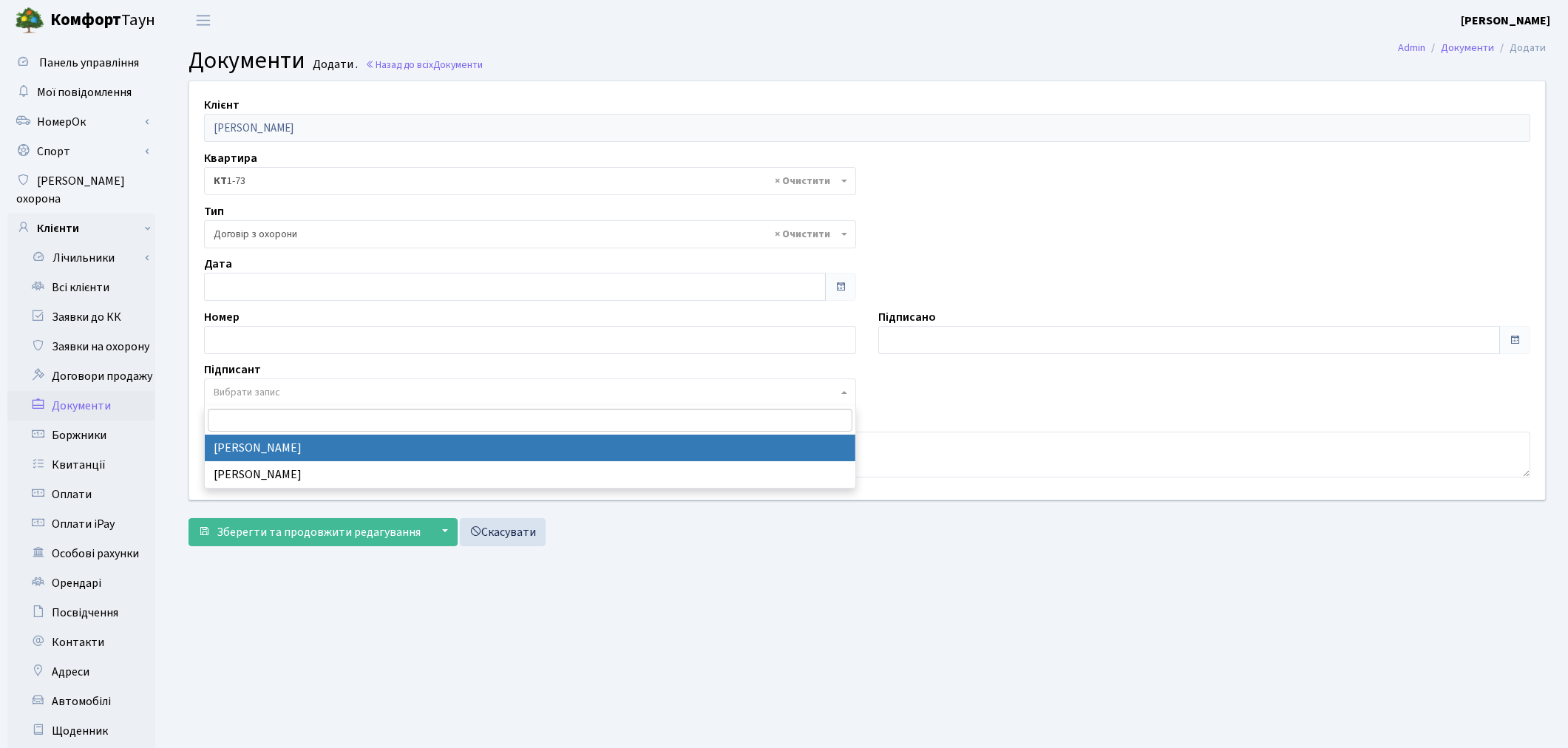
select select "74"
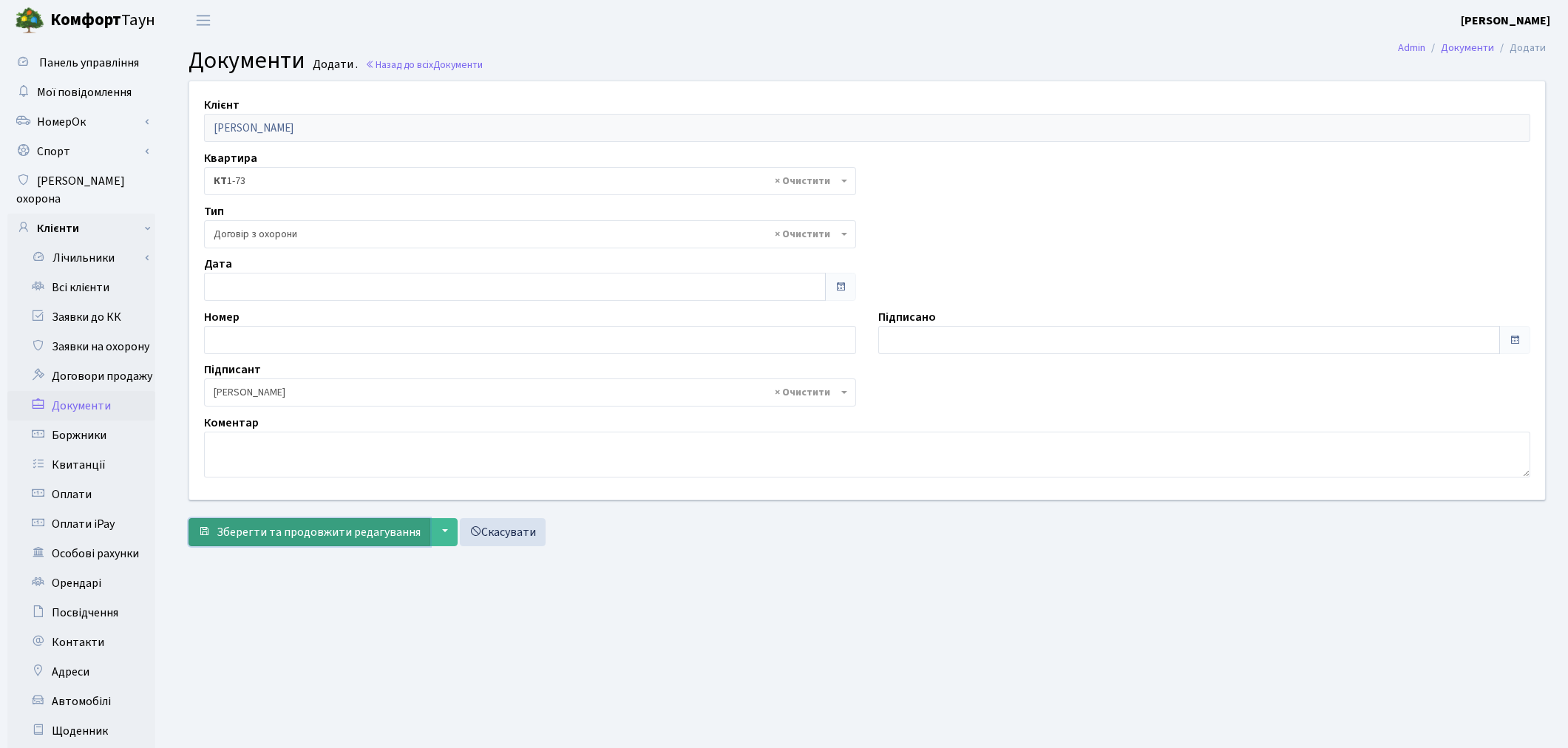
click at [227, 542] on button "Зберегти та продовжити редагування" at bounding box center [310, 532] width 242 height 28
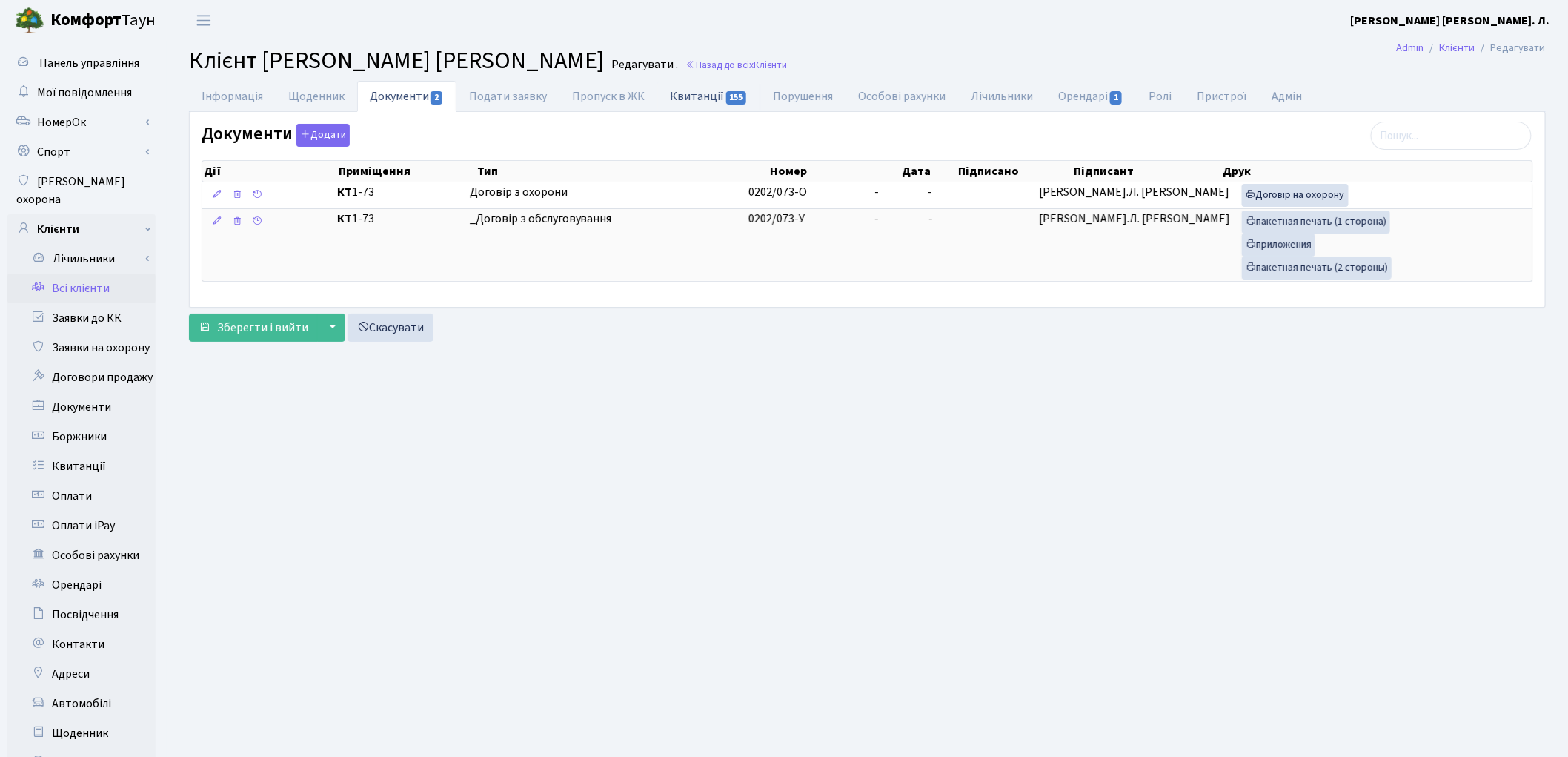
click at [691, 95] on link "Квитанції 155" at bounding box center [709, 96] width 103 height 30
select select "25"
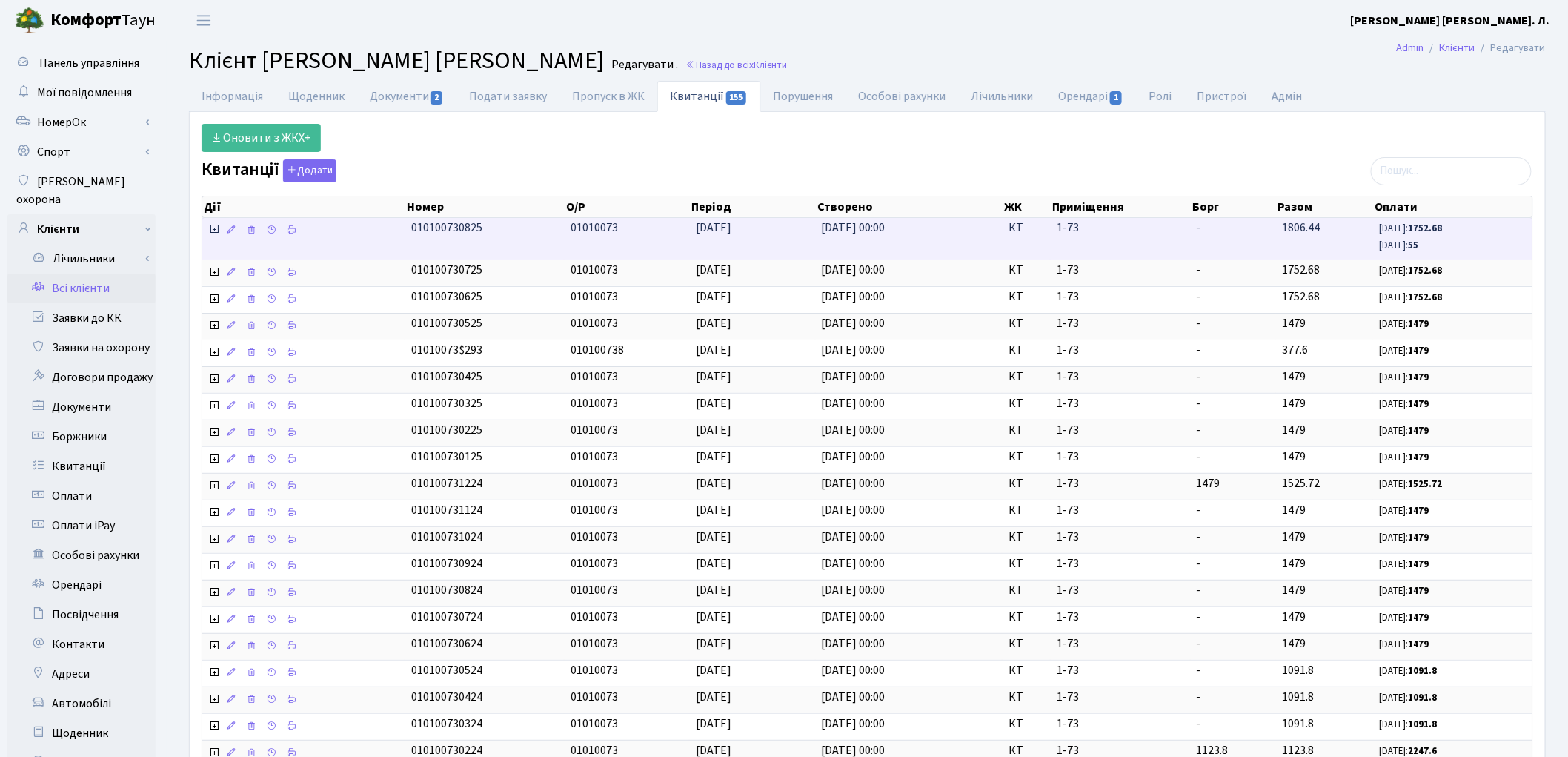
click at [211, 233] on icon at bounding box center [214, 229] width 11 height 11
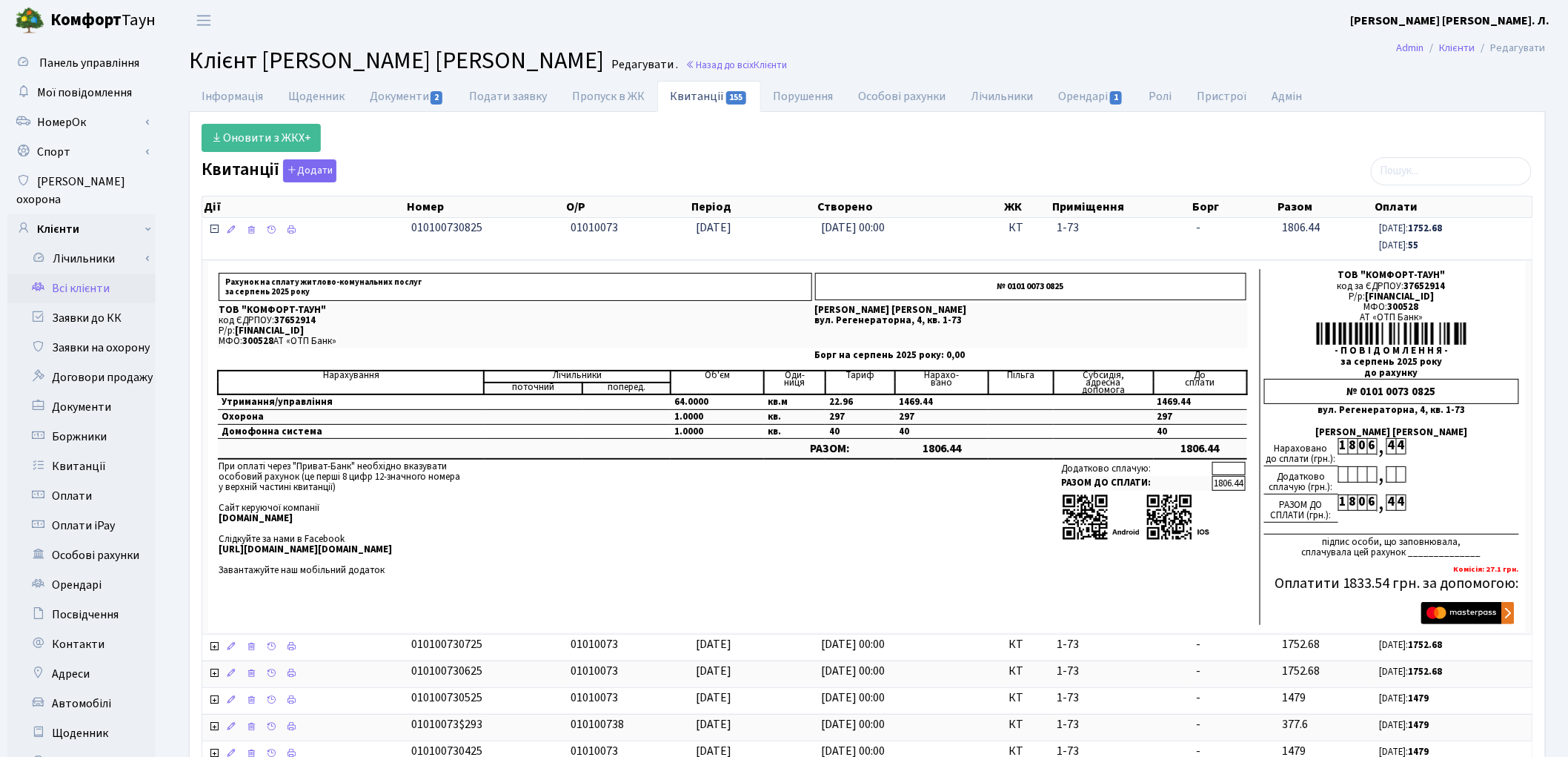
click at [211, 233] on icon at bounding box center [214, 229] width 11 height 11
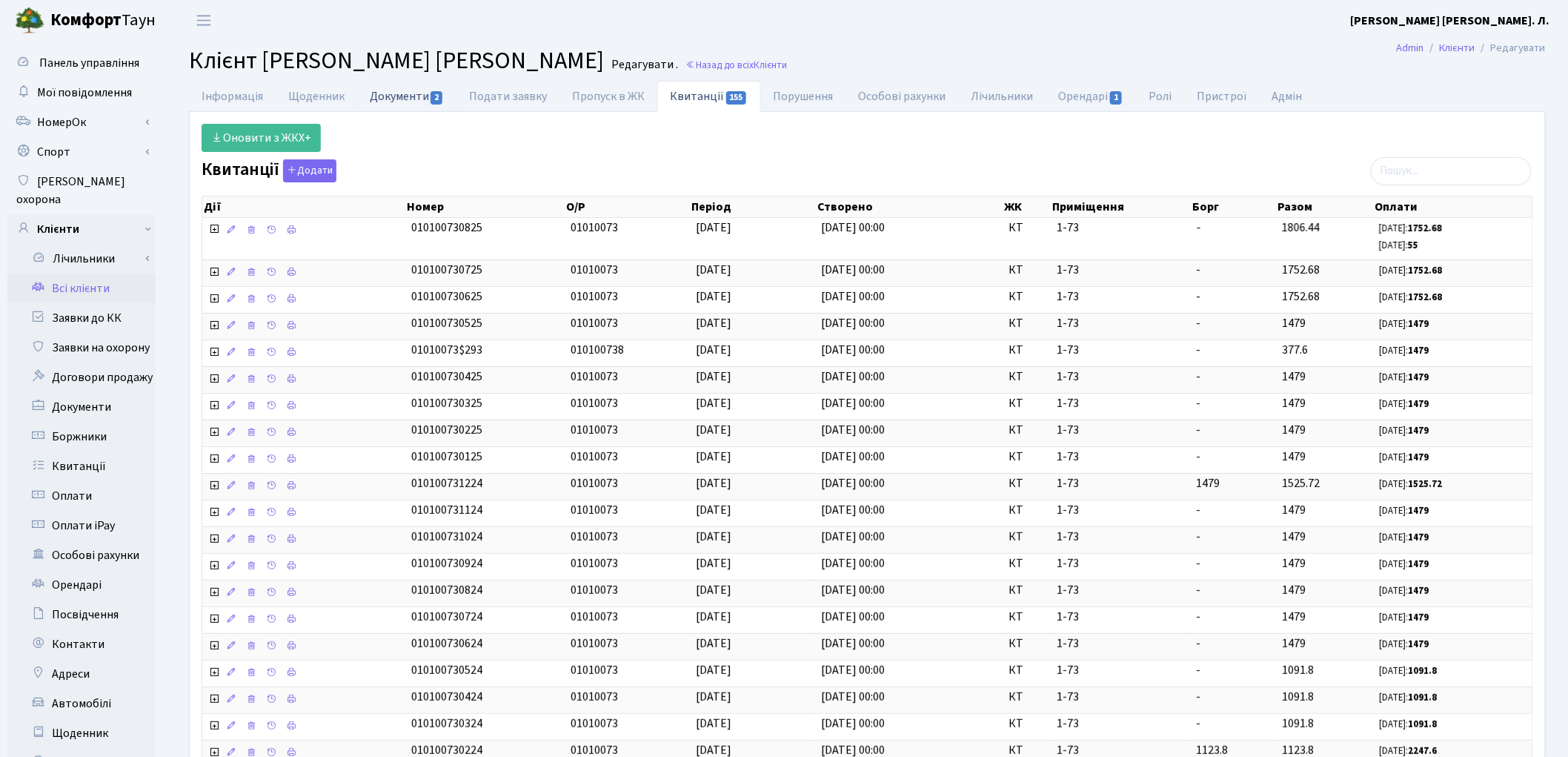
click at [415, 97] on link "Документи 2" at bounding box center [407, 96] width 99 height 30
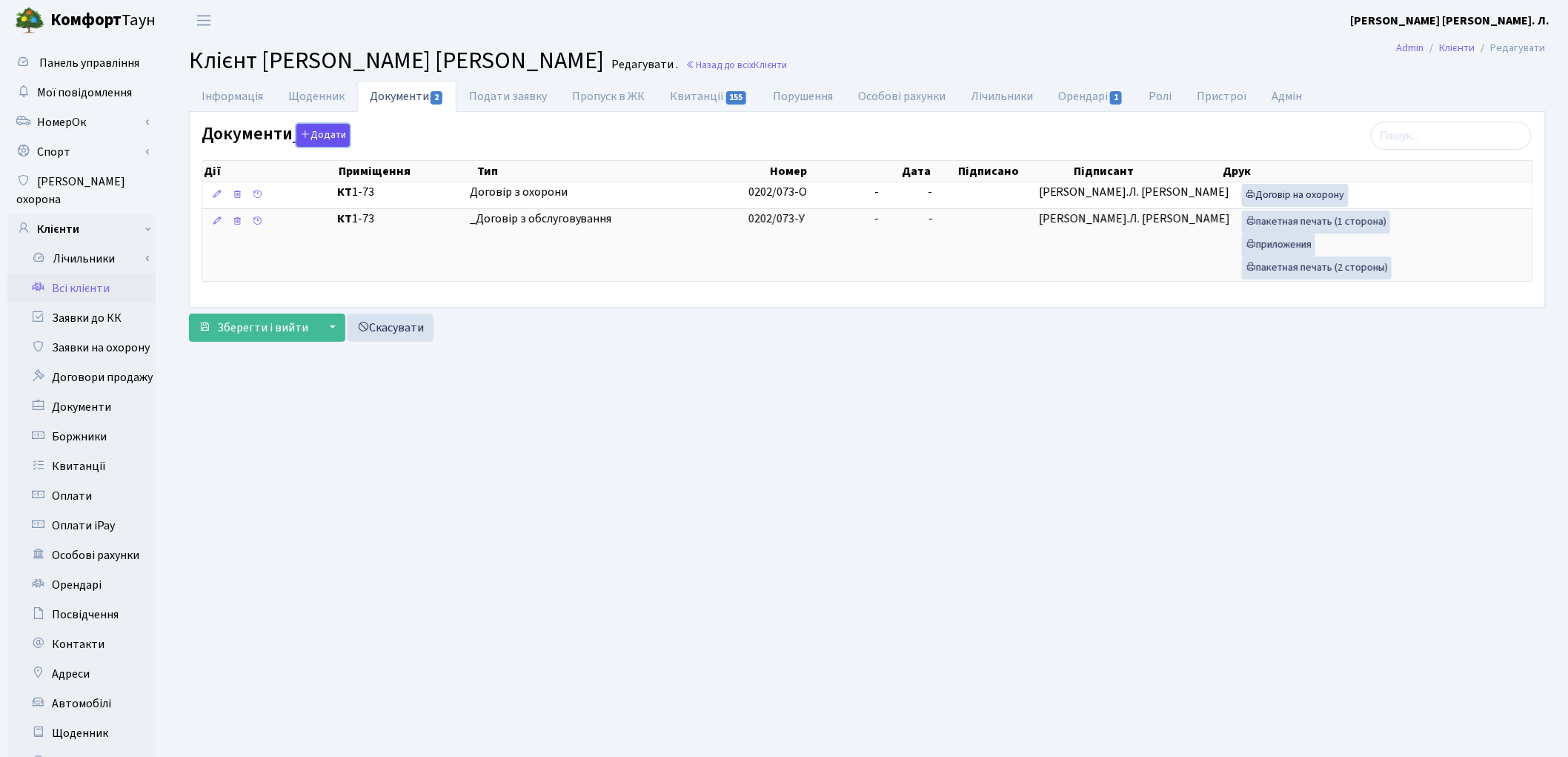
click at [311, 135] on button "Додати" at bounding box center [323, 135] width 53 height 23
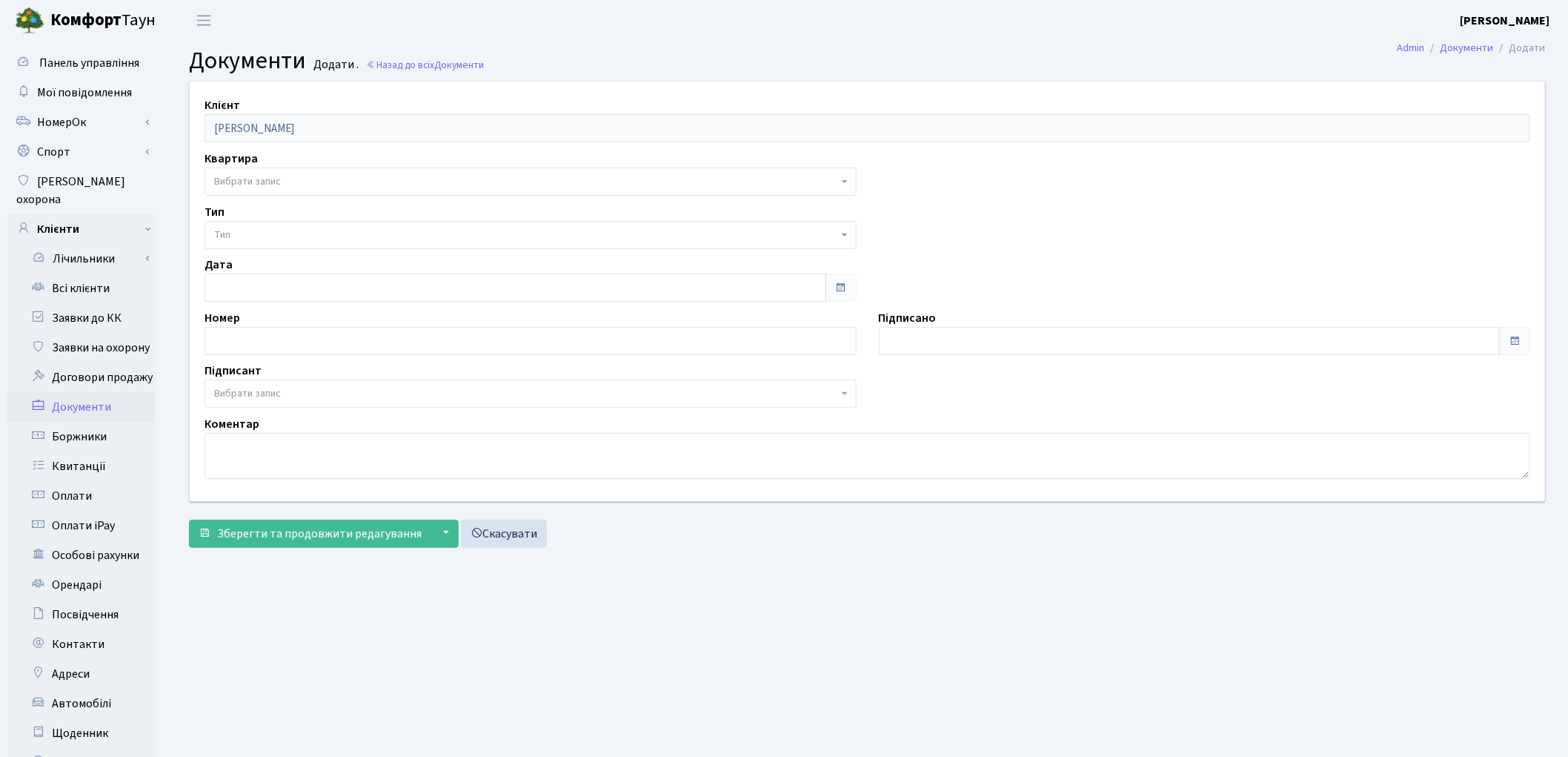
click at [266, 180] on span "Вибрати запис" at bounding box center [247, 181] width 66 height 15
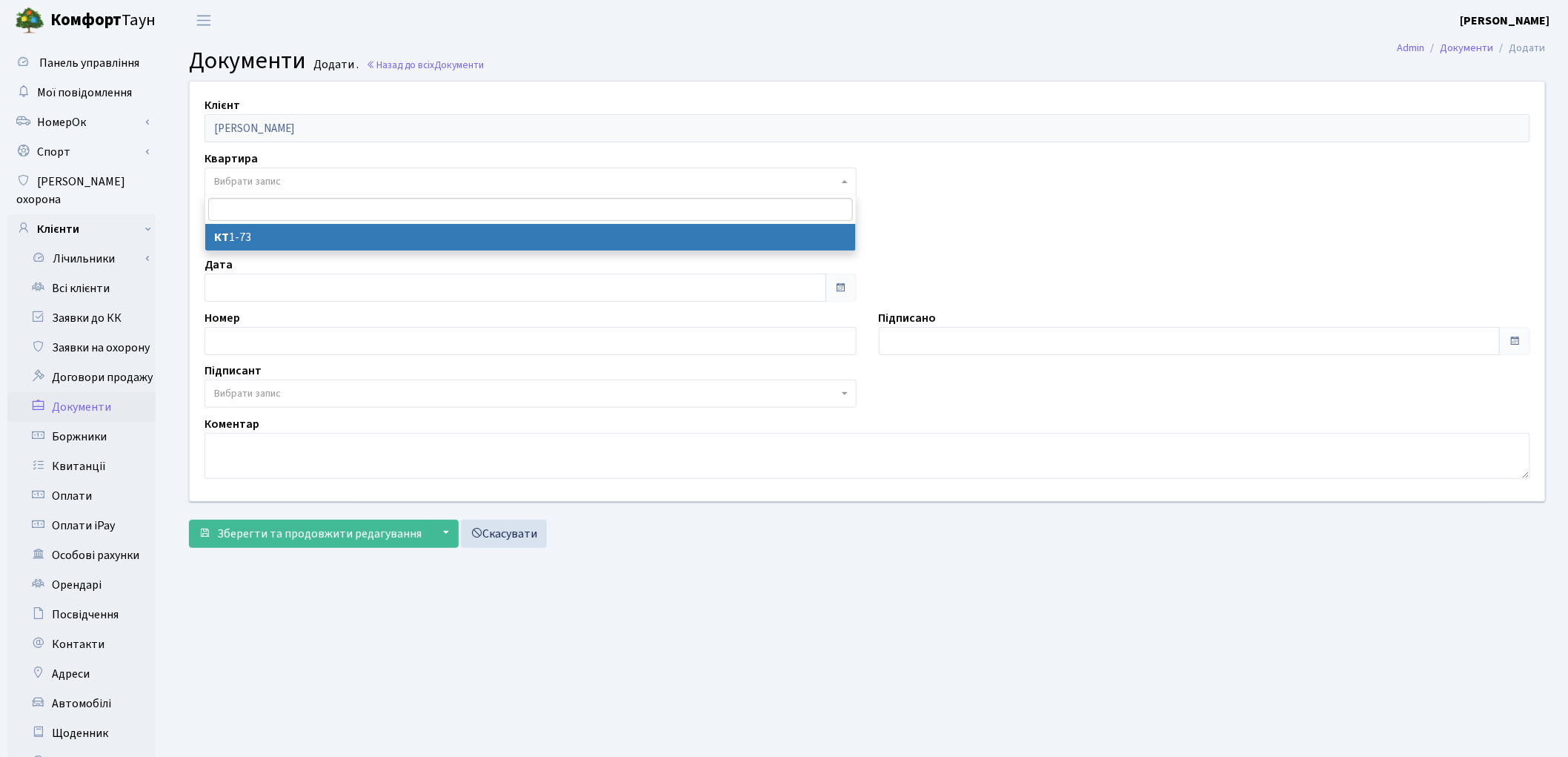
select select "178661"
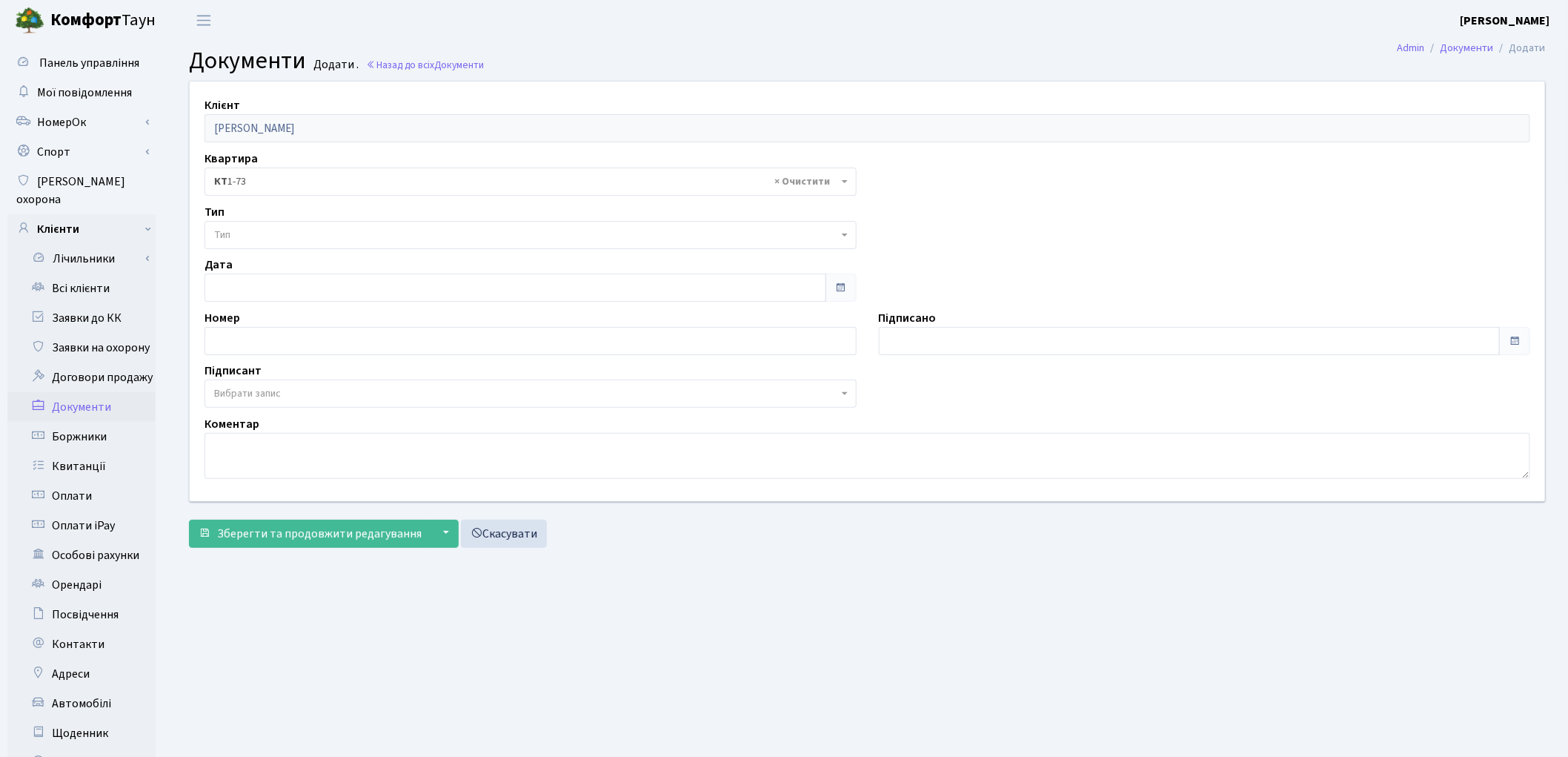
click at [271, 228] on span "Тип" at bounding box center [525, 235] width 624 height 15
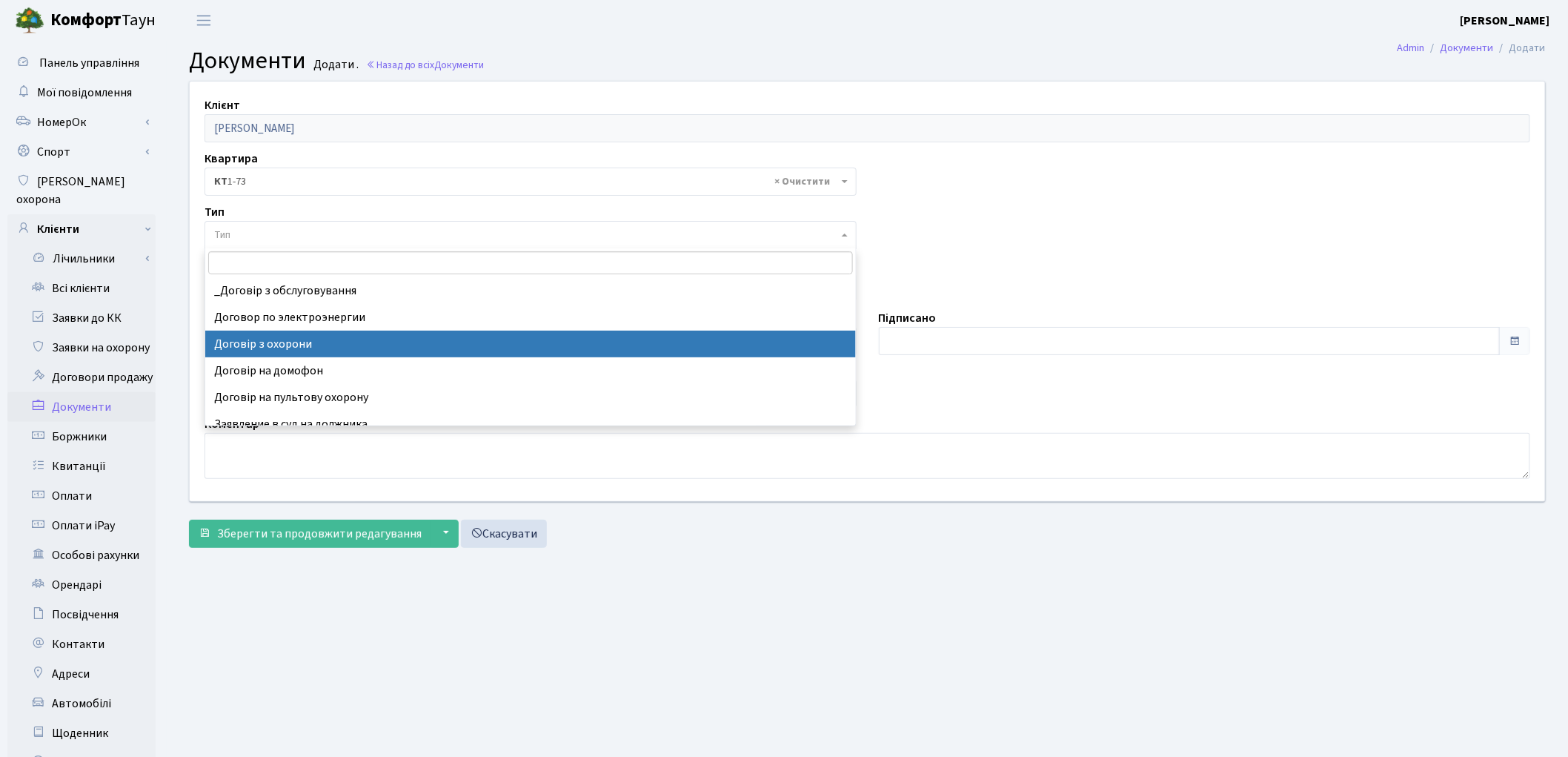
select select "290"
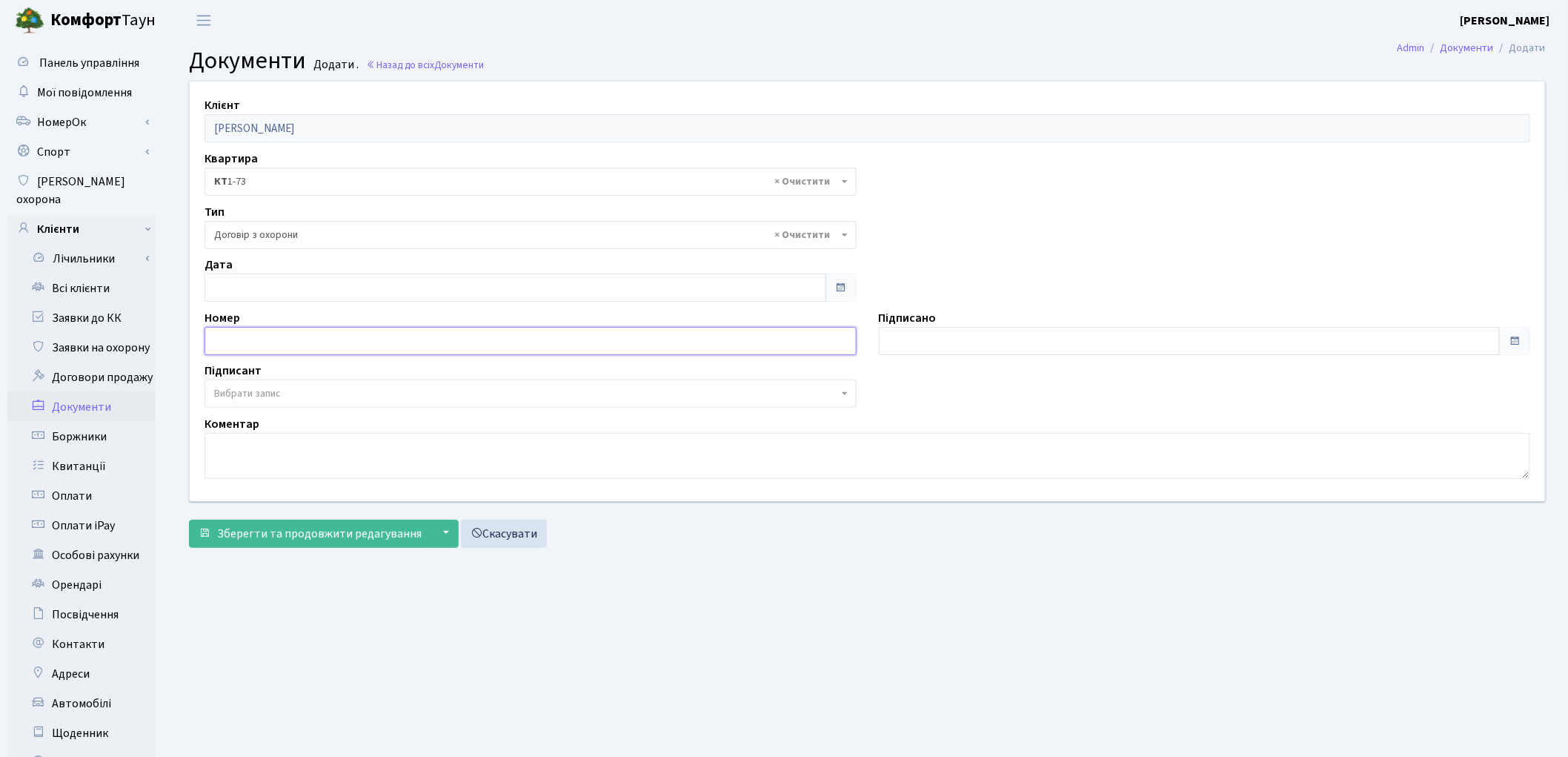
click at [294, 349] on input "text" at bounding box center [529, 341] width 652 height 28
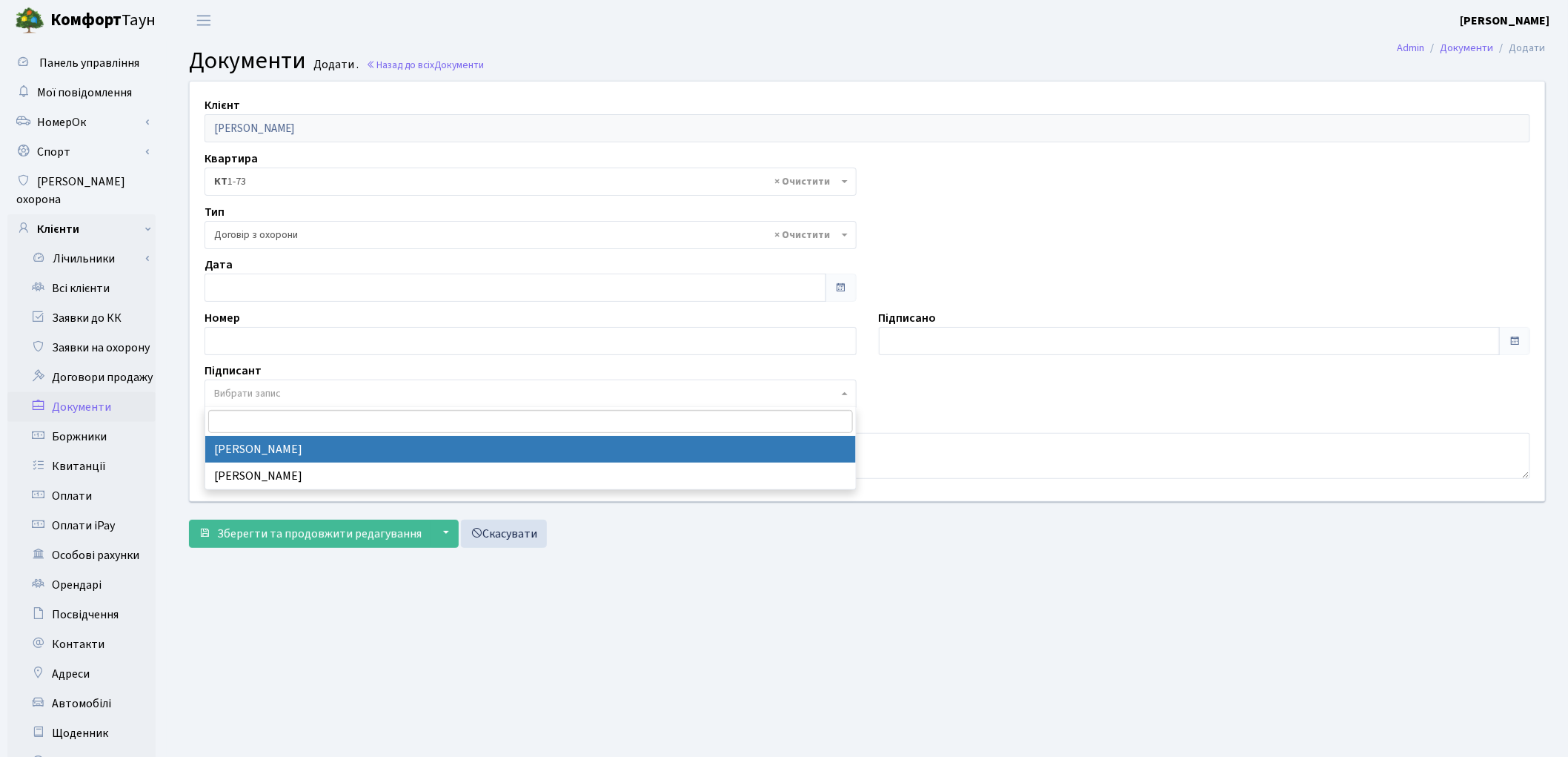
click at [248, 404] on span "Вибрати запис" at bounding box center [529, 394] width 652 height 28
select select "74"
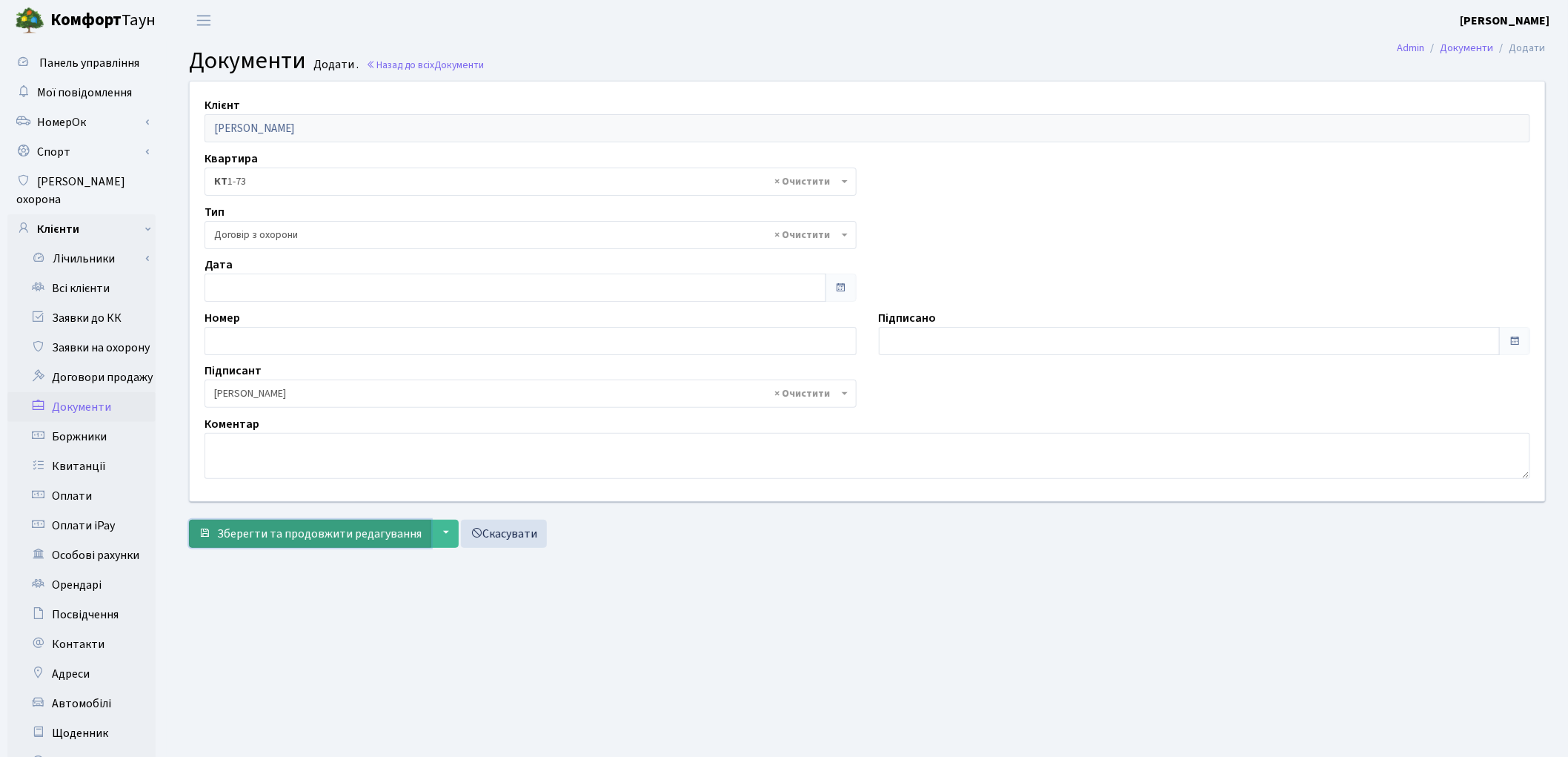
click at [245, 536] on span "Зберегти та продовжити редагування" at bounding box center [319, 534] width 204 height 16
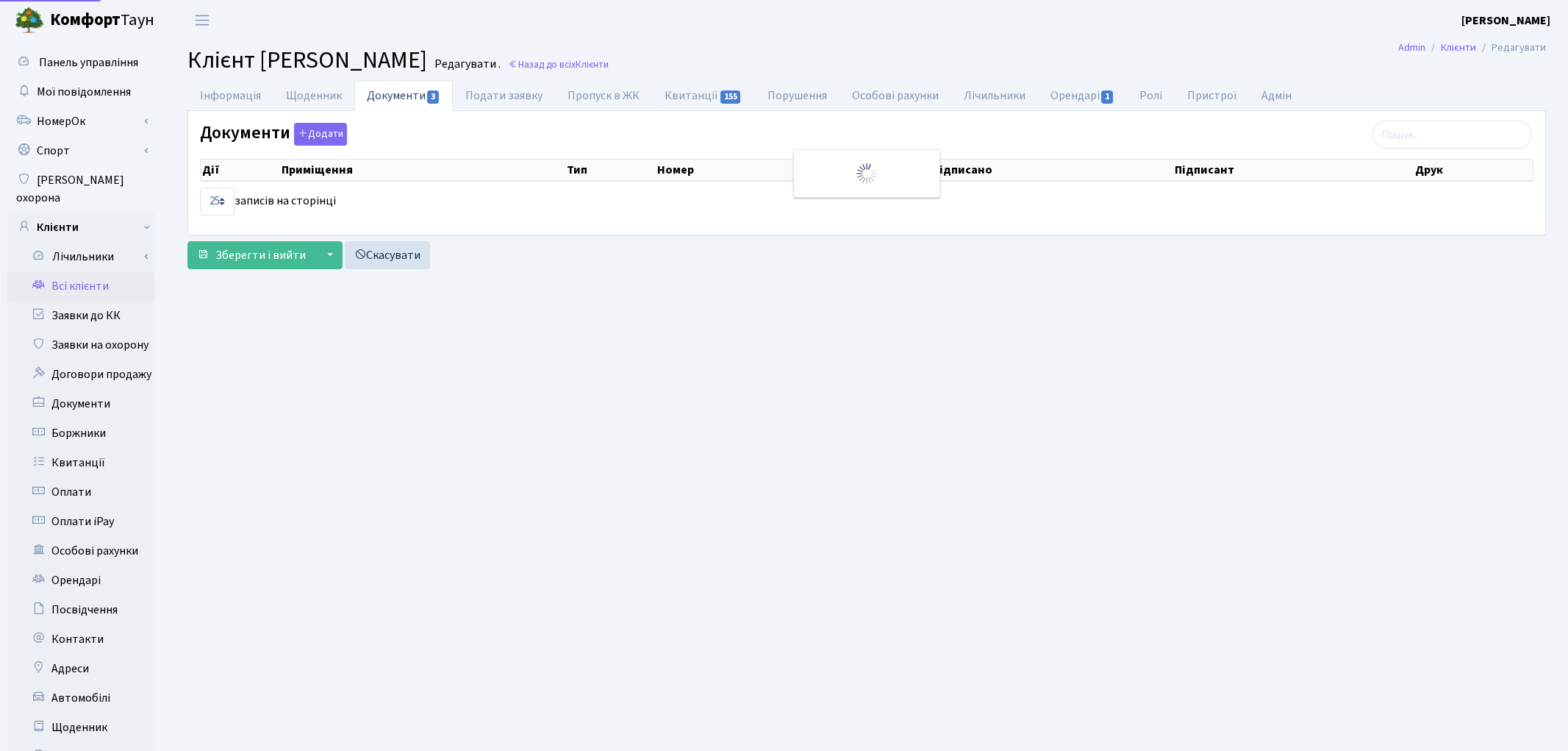
select select "25"
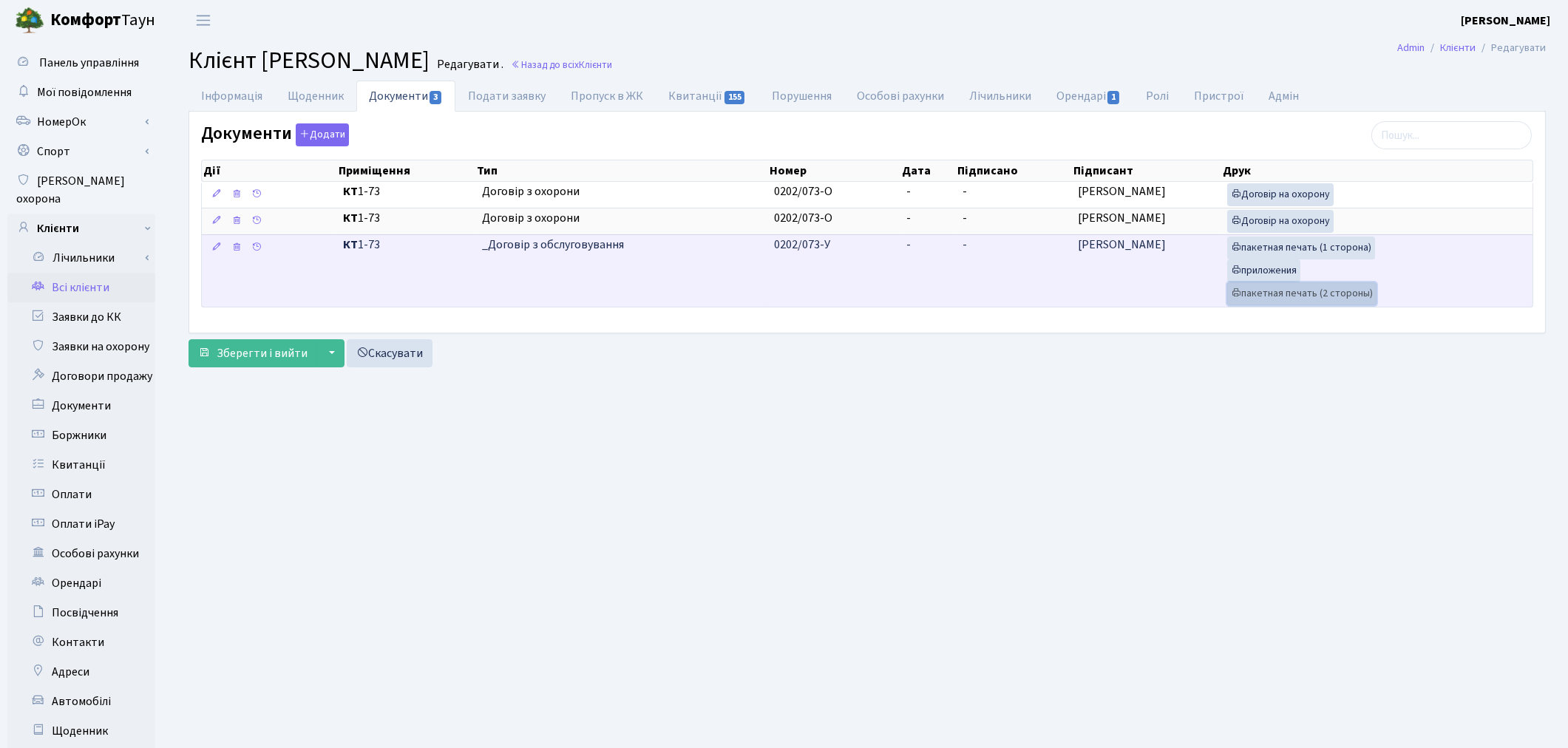
click at [1299, 300] on link "пакетная печать (2 стороны)" at bounding box center [1302, 293] width 150 height 23
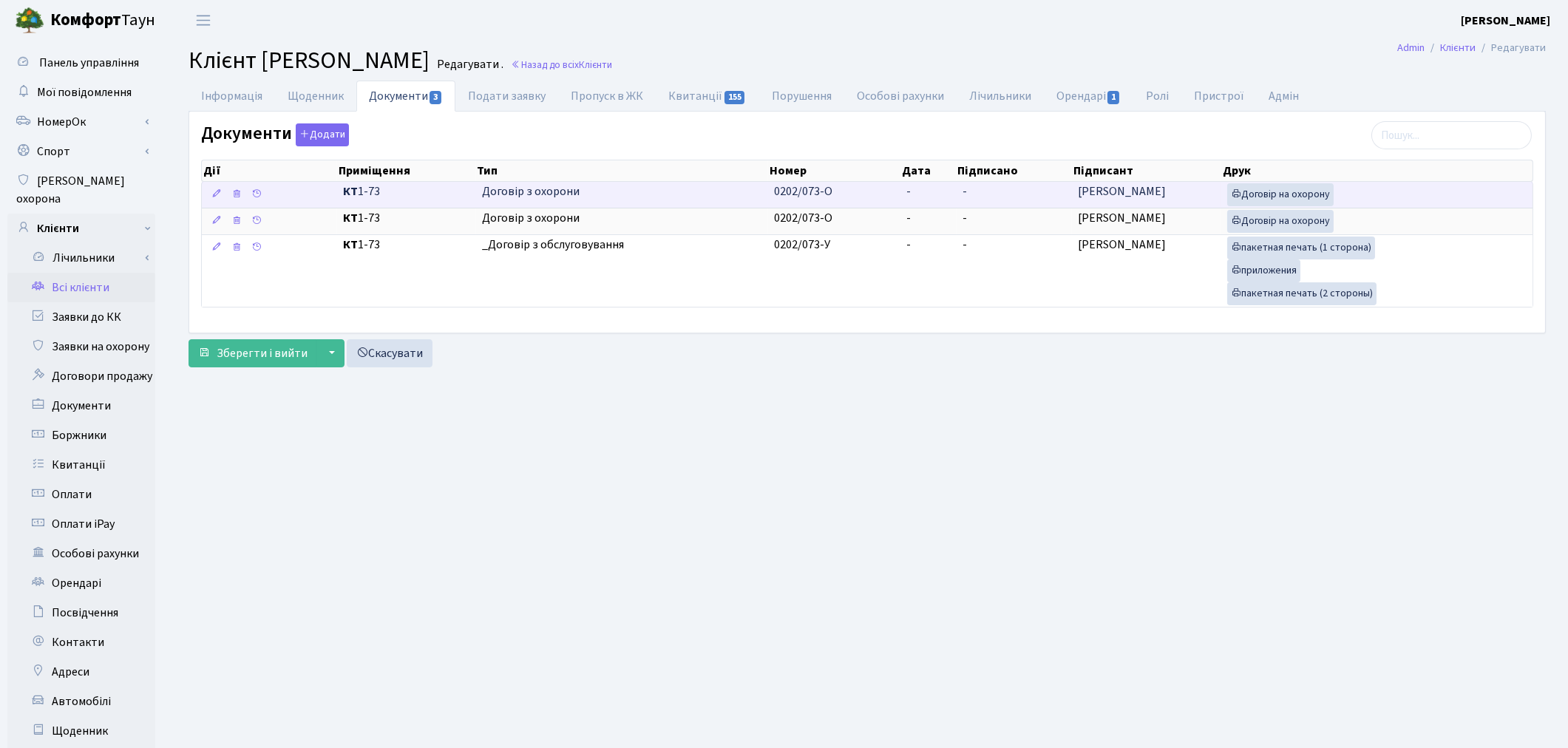
click at [639, 197] on span "Договір з охорони" at bounding box center [622, 191] width 281 height 17
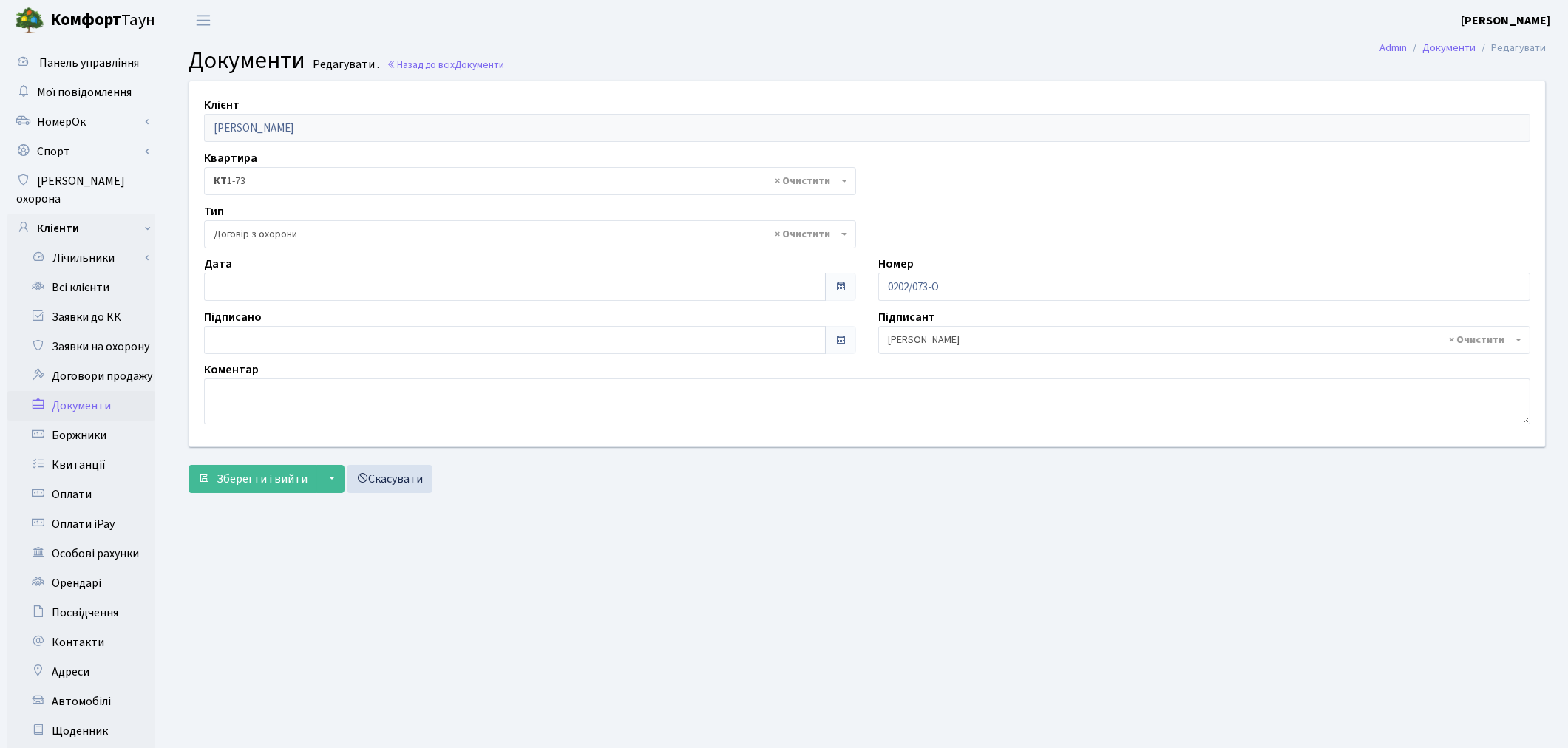
click at [255, 232] on span "× Договір з охорони" at bounding box center [525, 235] width 624 height 15
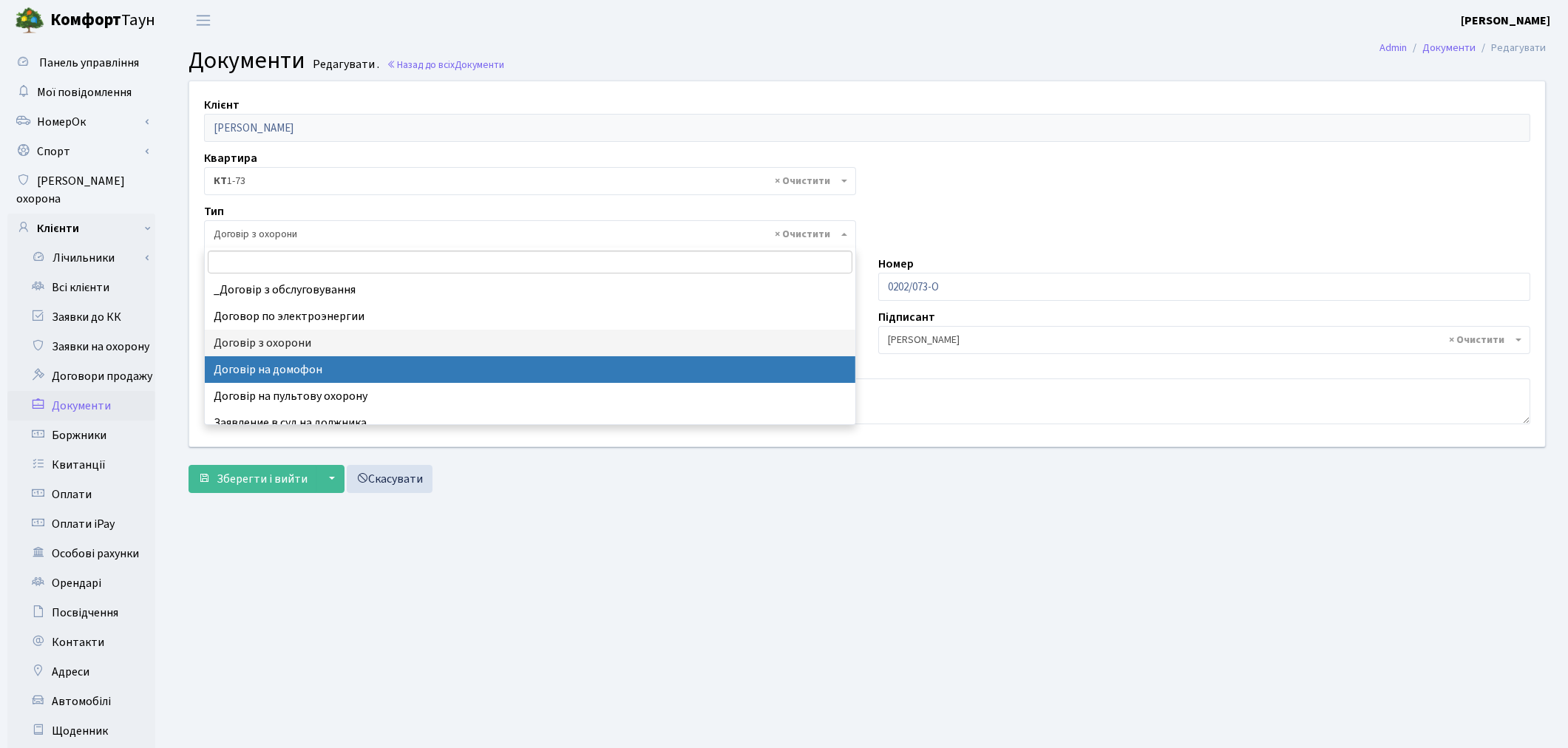
select select "292"
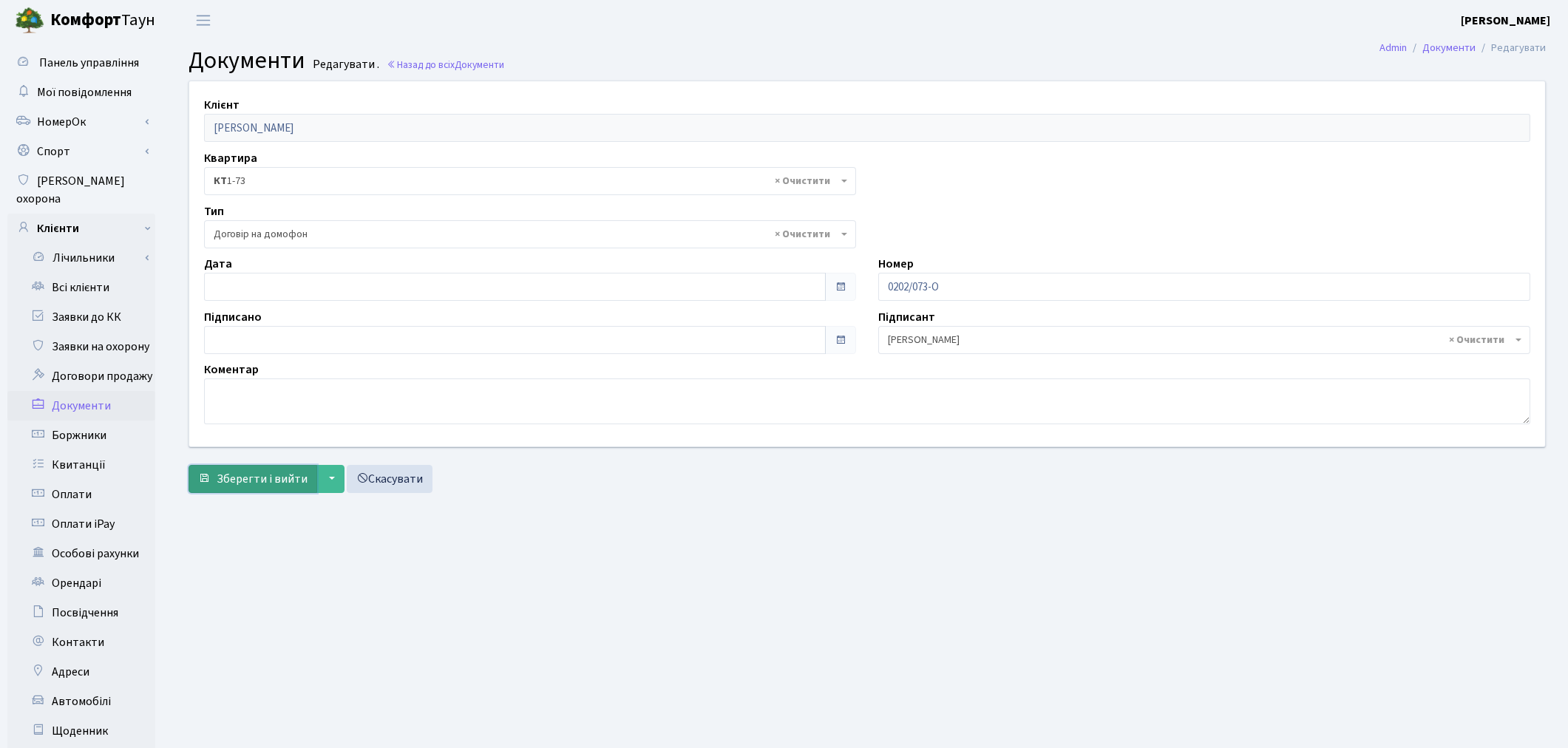
click at [260, 477] on span "Зберегти і вийти" at bounding box center [262, 479] width 91 height 16
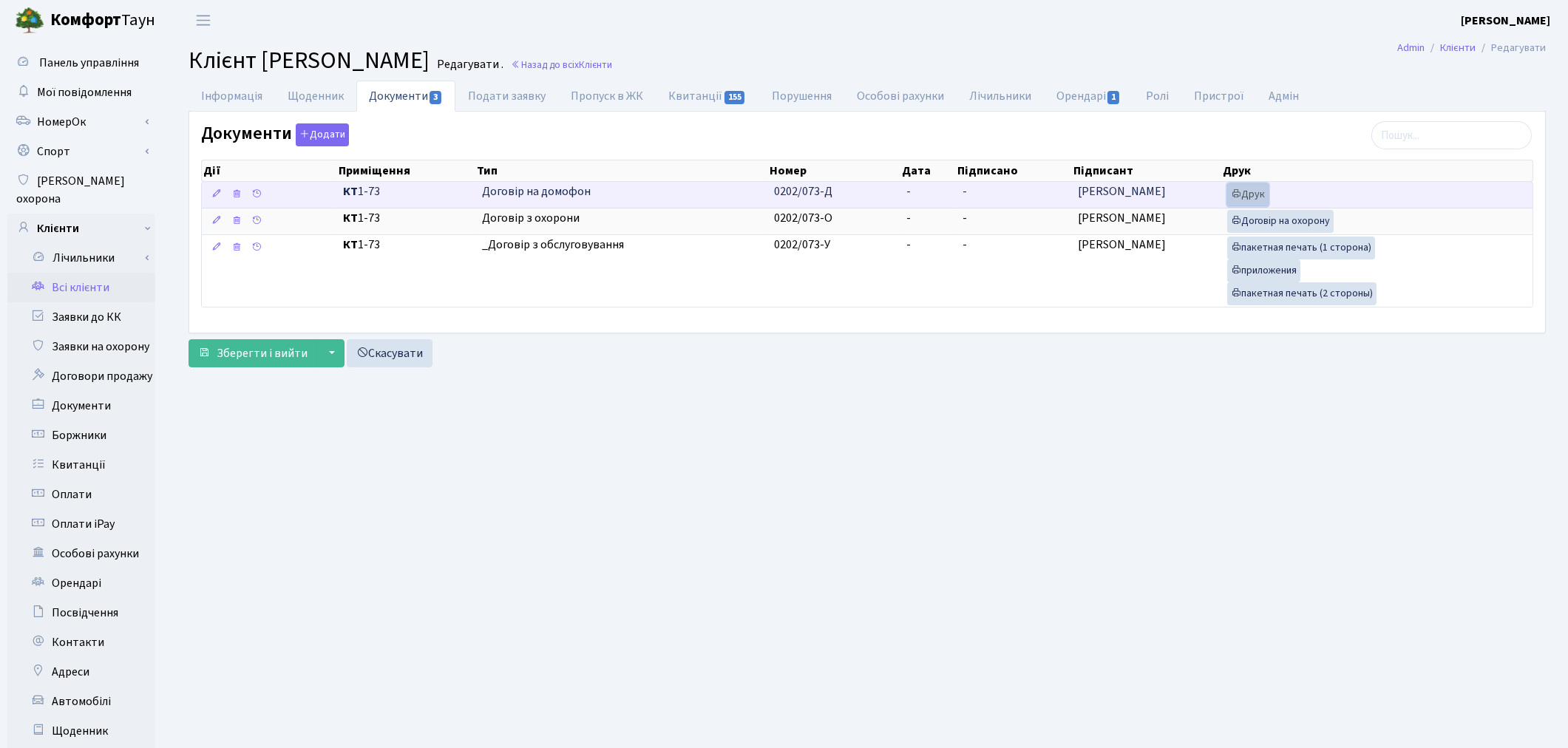
click at [1256, 190] on link "Друк" at bounding box center [1248, 195] width 42 height 23
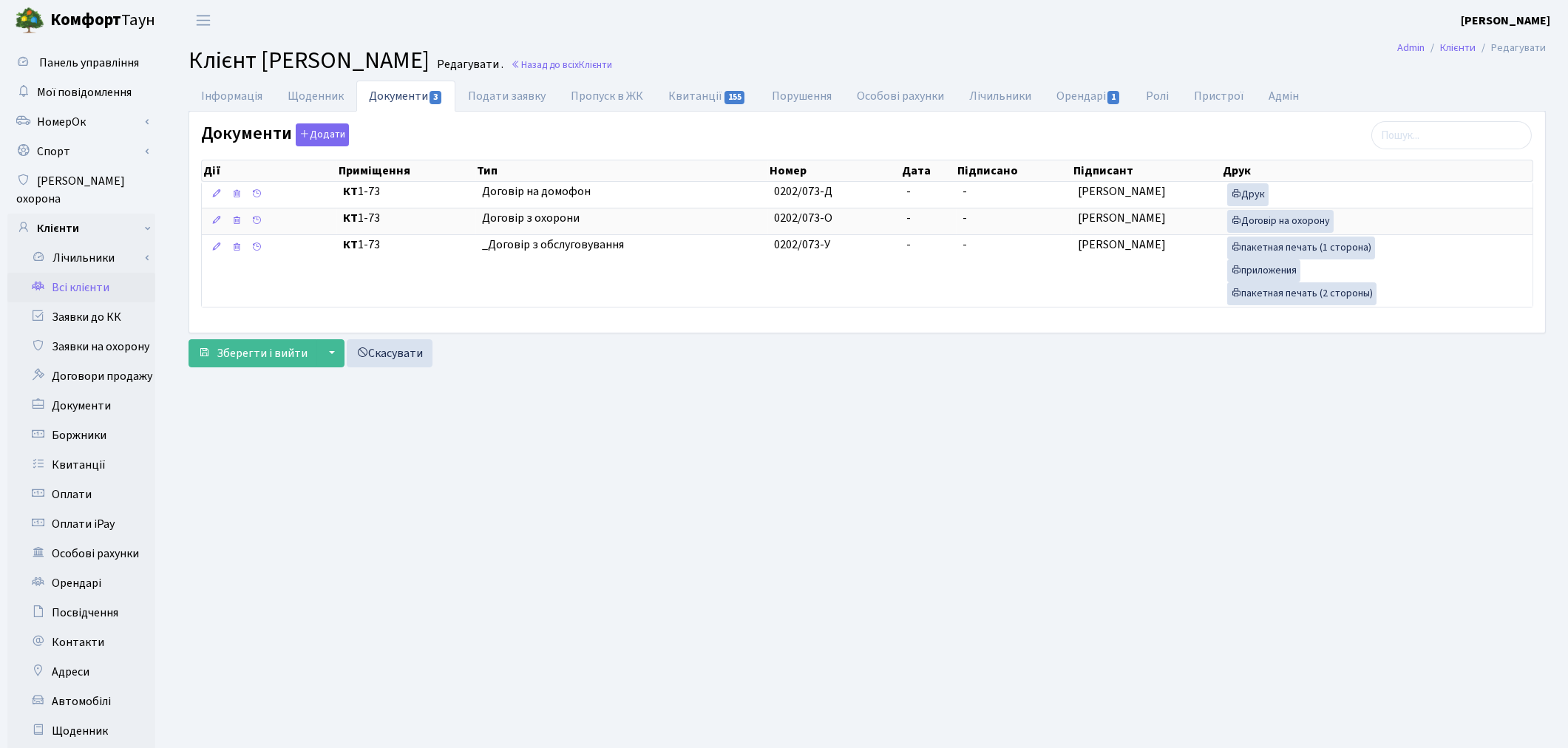
click at [987, 567] on main "Admin Клієнти Редагувати Клієнт [PERSON_NAME] . Назад до всіх Клієнти Інформаці…" at bounding box center [867, 471] width 1402 height 860
